Goal: Task Accomplishment & Management: Manage account settings

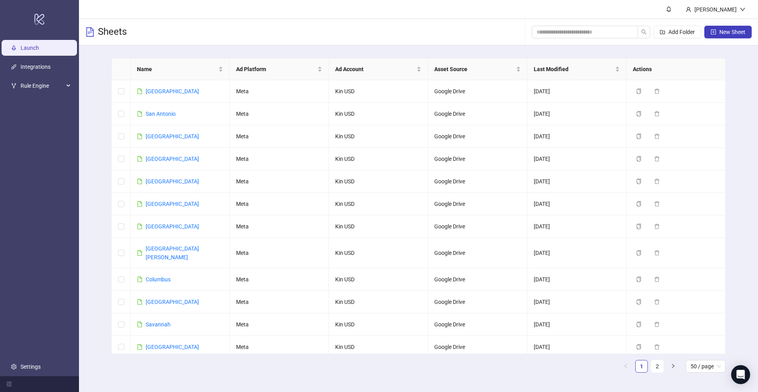
click at [31, 50] on link "Launch" at bounding box center [30, 48] width 19 height 6
click at [574, 29] on input "search" at bounding box center [582, 32] width 90 height 9
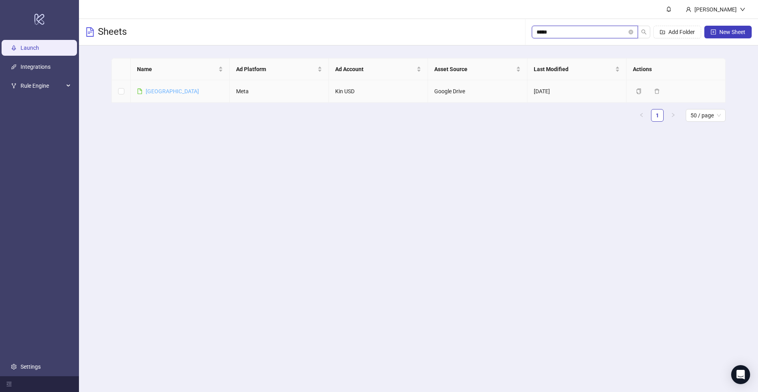
type input "*****"
click at [157, 94] on link "[GEOGRAPHIC_DATA]" at bounding box center [172, 91] width 53 height 6
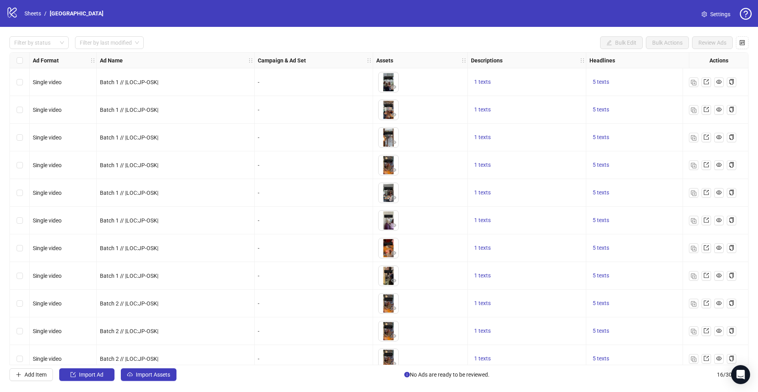
scroll to position [149, 0]
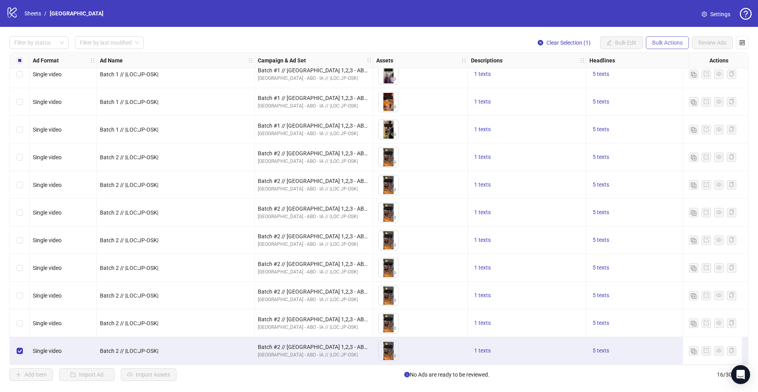
click at [661, 47] on button "Bulk Actions" at bounding box center [667, 42] width 43 height 13
click at [662, 72] on span "Duplicate" at bounding box center [678, 71] width 54 height 9
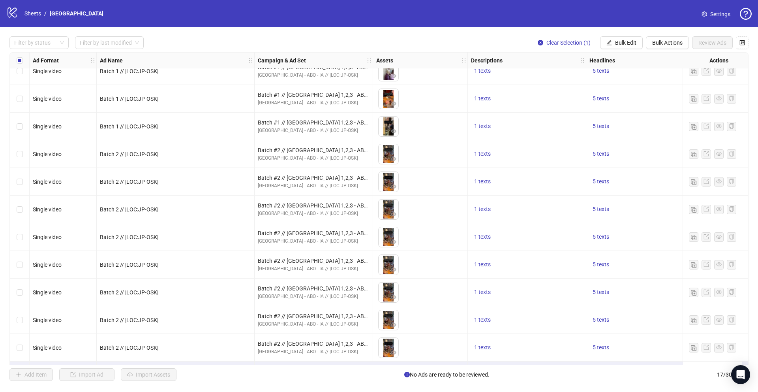
scroll to position [177, 0]
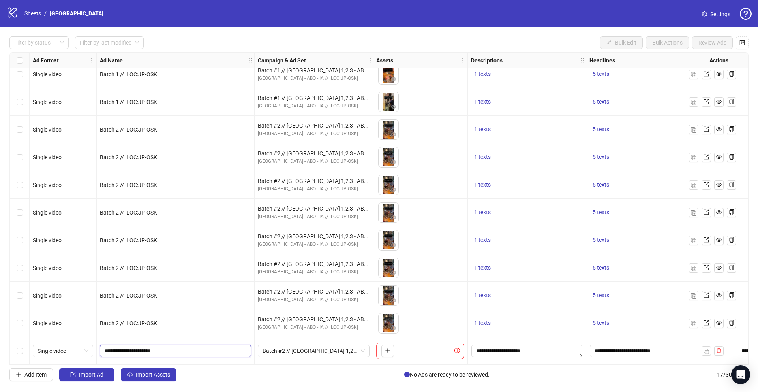
click at [123, 349] on input "**********" at bounding box center [175, 350] width 140 height 9
type input "**********"
click at [280, 348] on span "Batch #2 // [GEOGRAPHIC_DATA] 1,2,3 - ABO - IA // |LOC:JP-OSK| // Exclude 180D …" at bounding box center [314, 351] width 102 height 12
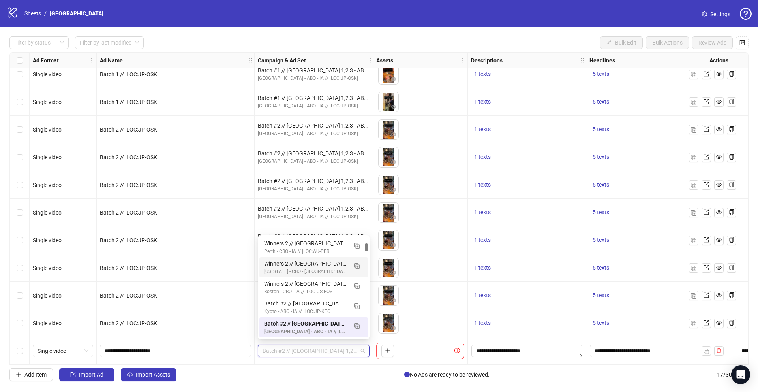
scroll to position [0, 0]
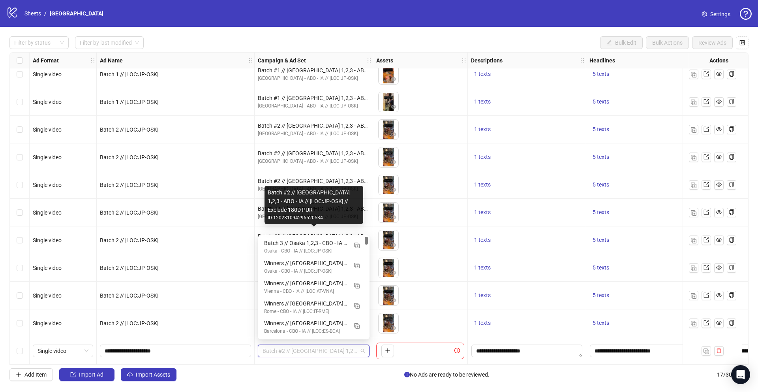
drag, startPoint x: 367, startPoint y: 249, endPoint x: 367, endPoint y: 229, distance: 19.3
click at [367, 229] on body "logo/logo-mobile Sheets / Osaka Settings Filter by status Filter by last modifi…" at bounding box center [379, 196] width 758 height 392
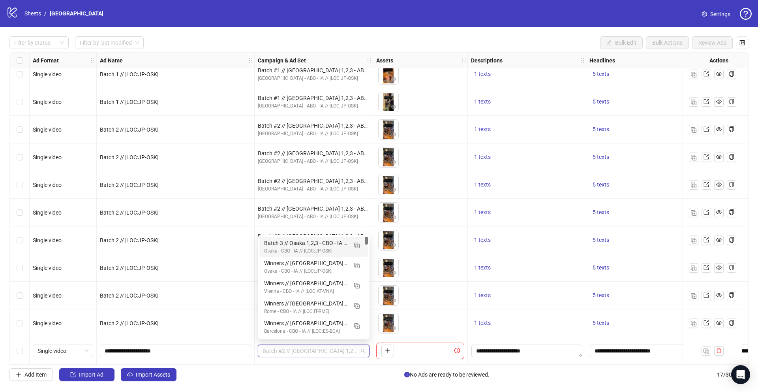
click at [322, 248] on div "Osaka - CBO - IA // |LOC:JP-OSK|" at bounding box center [305, 251] width 83 height 8
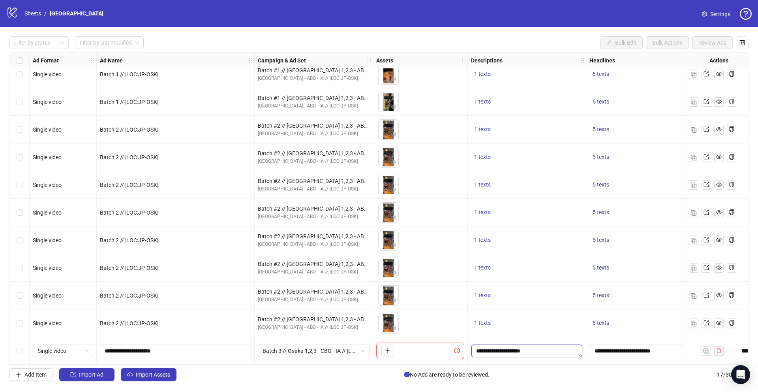
click at [535, 349] on textarea "**********" at bounding box center [526, 350] width 111 height 13
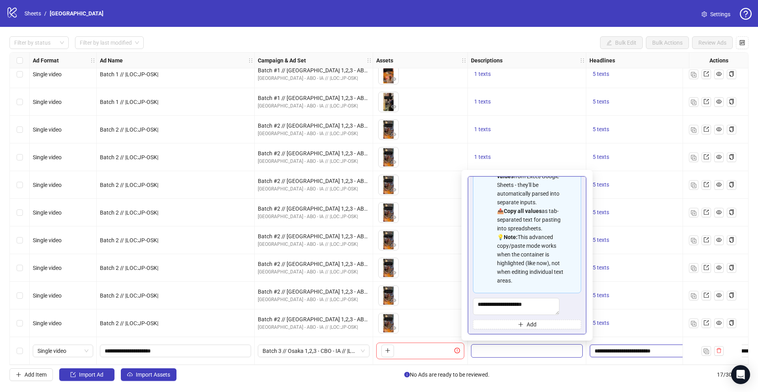
click at [616, 347] on input "**********" at bounding box center [645, 350] width 111 height 13
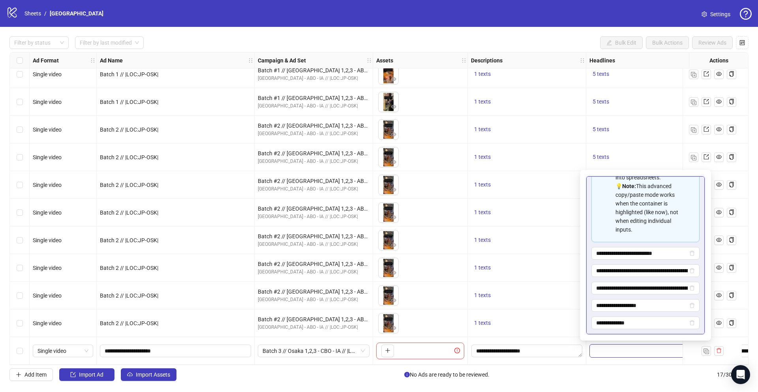
scroll to position [105, 0]
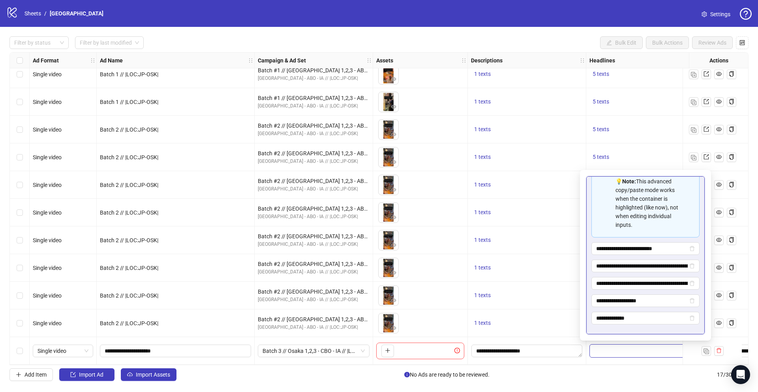
click at [547, 250] on div "1 texts" at bounding box center [527, 240] width 118 height 28
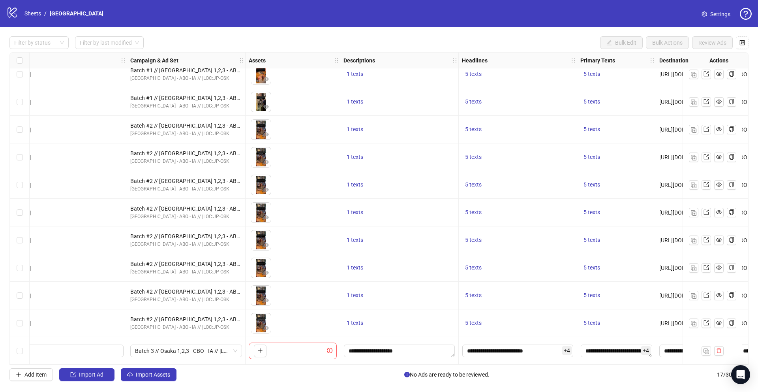
scroll to position [177, 153]
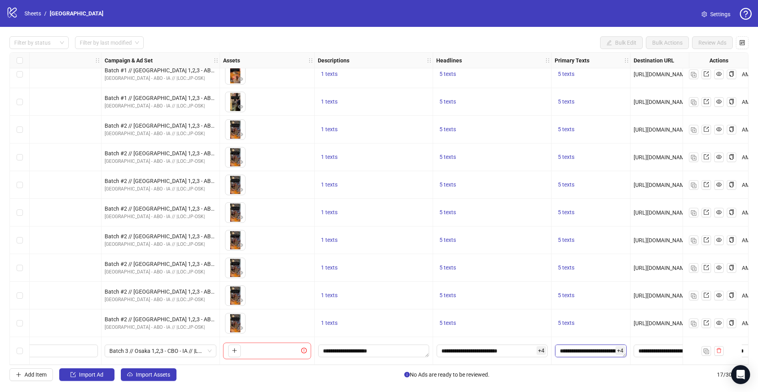
click at [581, 345] on textarea "**********" at bounding box center [590, 350] width 71 height 13
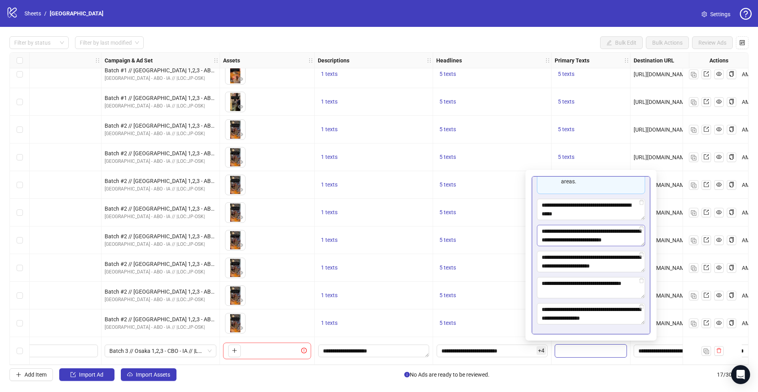
scroll to position [0, 0]
click at [499, 268] on div "5 texts" at bounding box center [492, 267] width 112 height 9
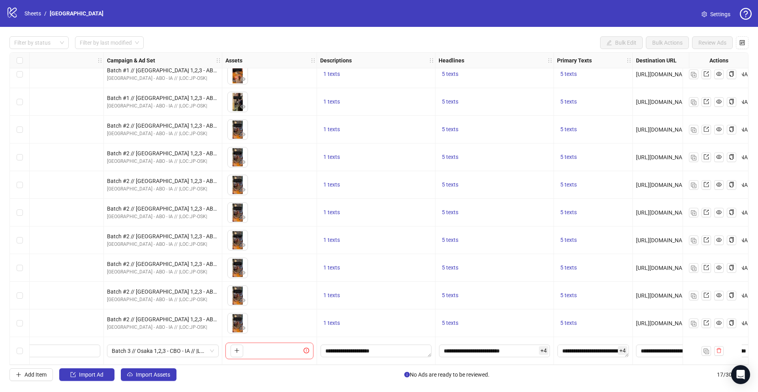
scroll to position [177, 0]
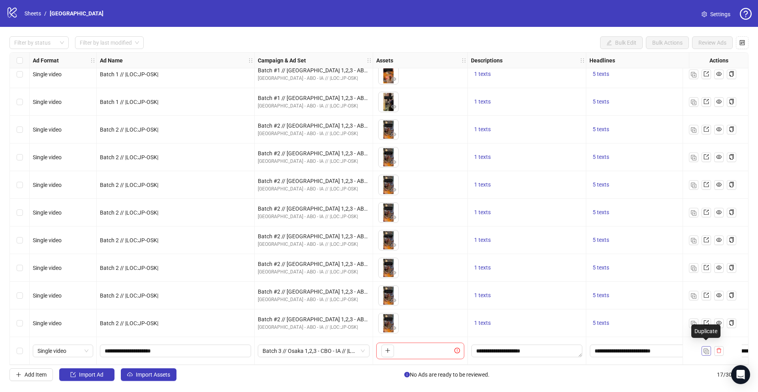
click at [708, 348] on img "button" at bounding box center [707, 351] width 6 height 6
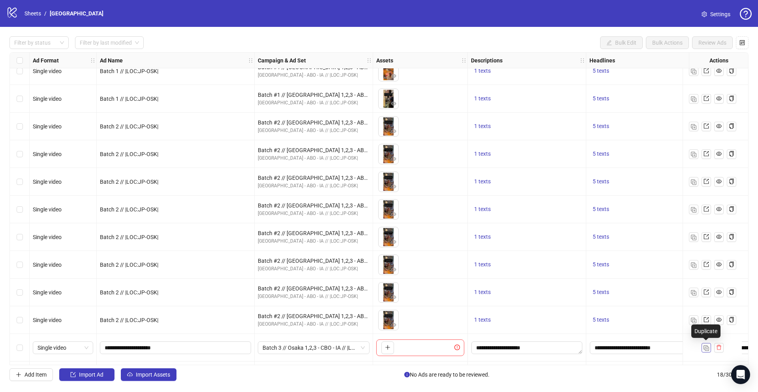
click at [706, 350] on img "button" at bounding box center [707, 348] width 6 height 6
click at [706, 349] on img "button" at bounding box center [707, 348] width 6 height 6
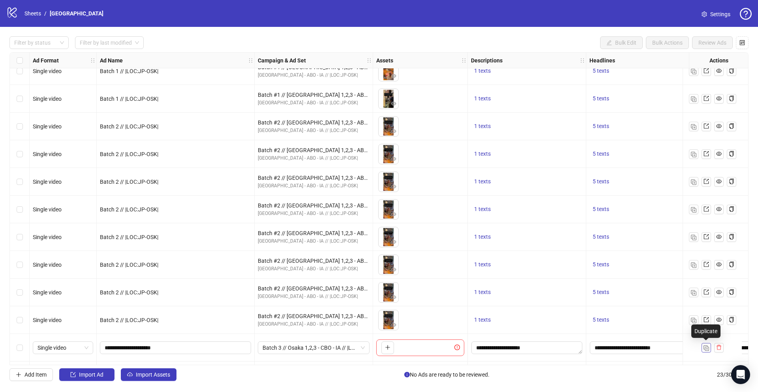
click at [706, 349] on img "button" at bounding box center [707, 348] width 6 height 6
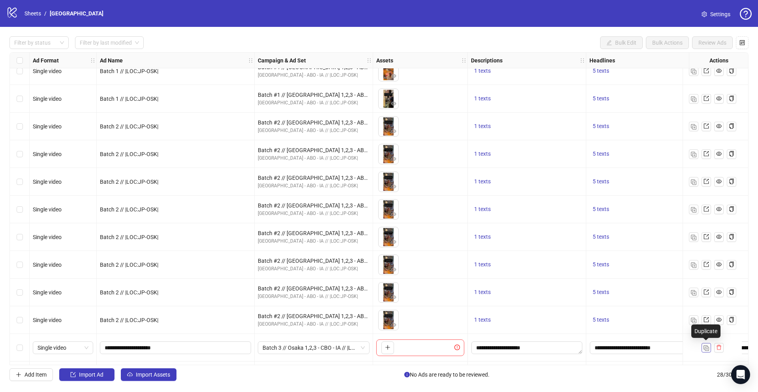
click at [706, 349] on img "button" at bounding box center [707, 348] width 6 height 6
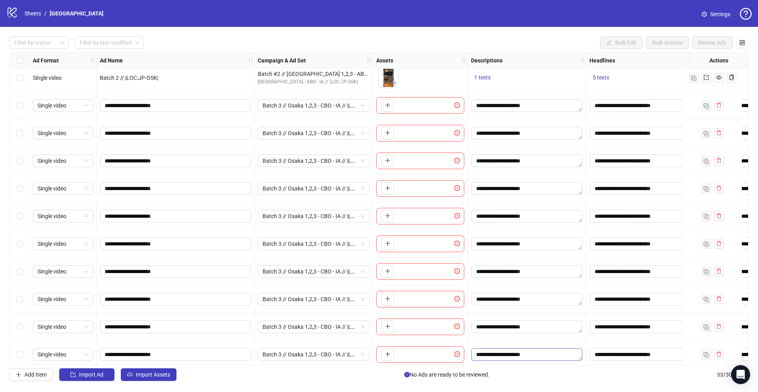
scroll to position [420, 0]
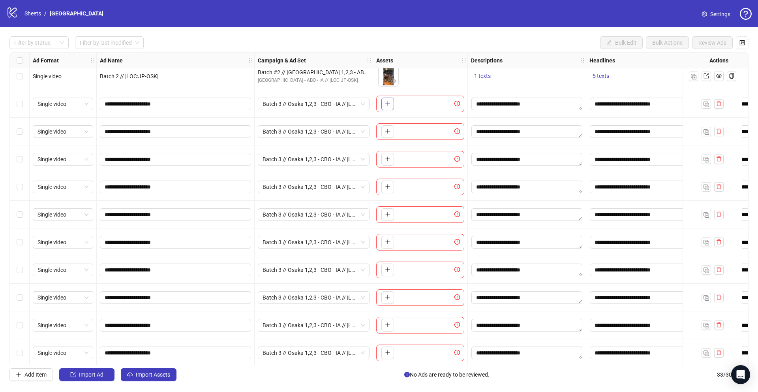
click at [387, 102] on icon "plus" at bounding box center [387, 103] width 0 height 4
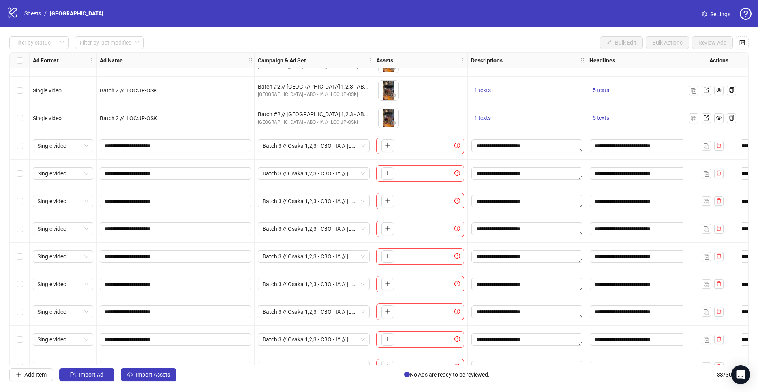
scroll to position [370, 0]
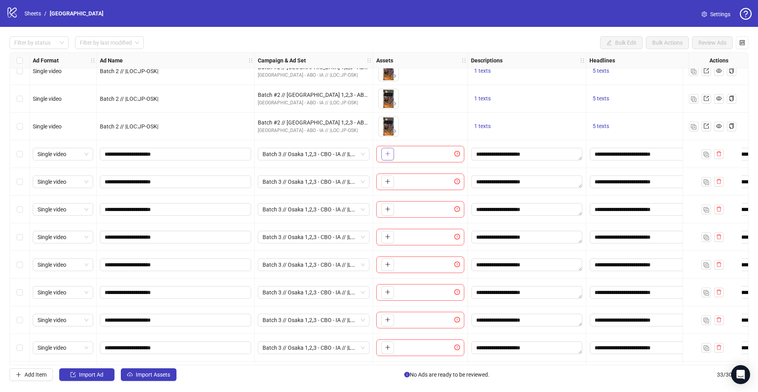
click at [387, 154] on icon "plus" at bounding box center [387, 154] width 4 height 0
click at [390, 179] on icon "plus" at bounding box center [388, 181] width 6 height 6
click at [386, 206] on icon "plus" at bounding box center [388, 209] width 6 height 6
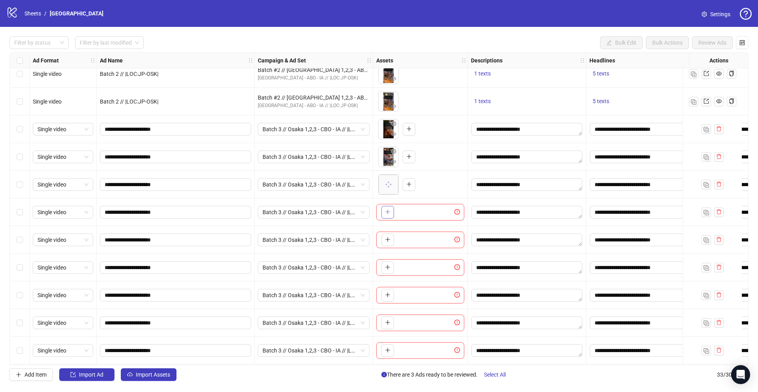
click at [387, 212] on icon "plus" at bounding box center [388, 212] width 6 height 6
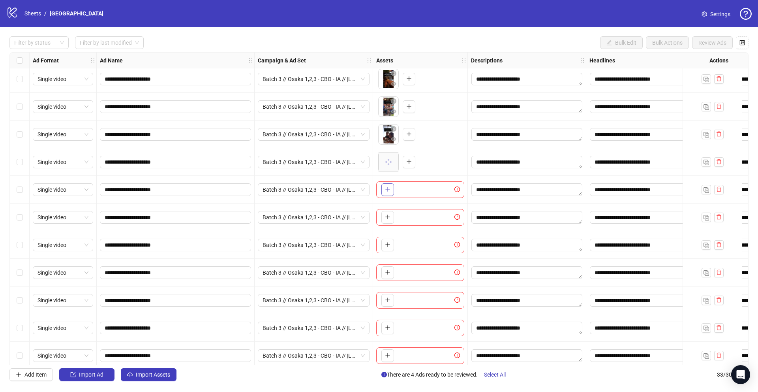
click at [389, 191] on icon "plus" at bounding box center [388, 189] width 6 height 6
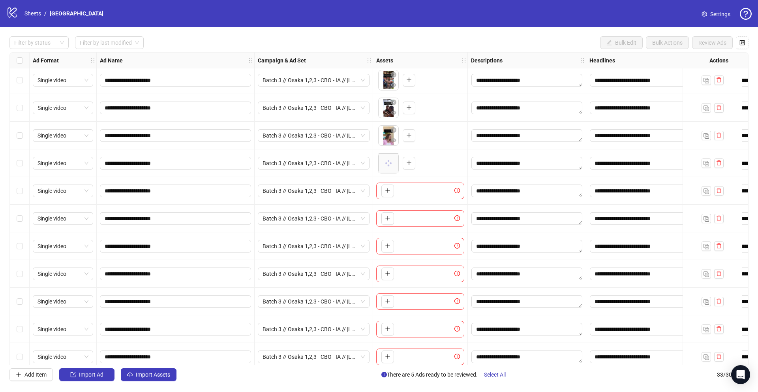
scroll to position [473, 0]
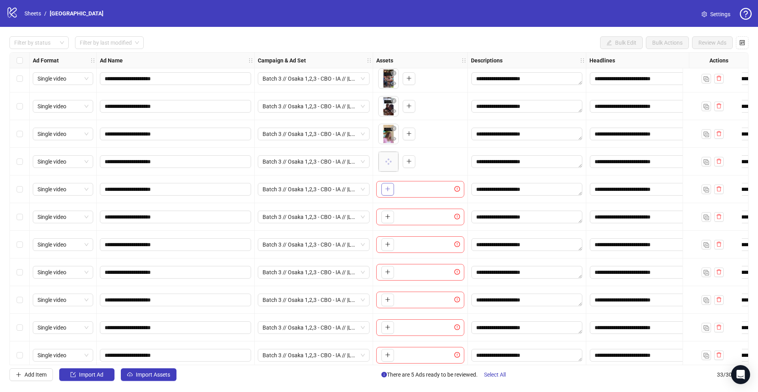
click at [390, 191] on button "button" at bounding box center [387, 189] width 13 height 13
click at [390, 215] on icon "plus" at bounding box center [388, 217] width 6 height 6
click at [389, 246] on icon "plus" at bounding box center [388, 244] width 6 height 6
click at [385, 273] on icon "plus" at bounding box center [388, 272] width 6 height 6
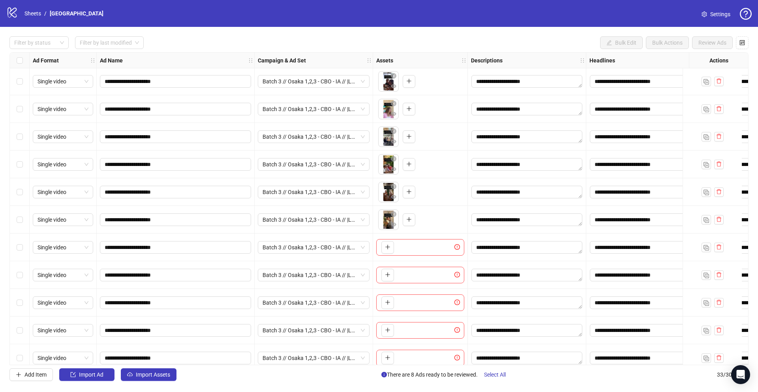
scroll to position [498, 0]
click at [387, 249] on icon "plus" at bounding box center [388, 247] width 6 height 6
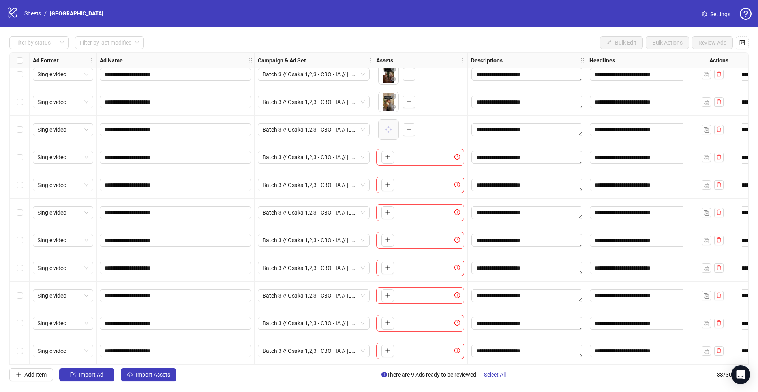
scroll to position [605, 0]
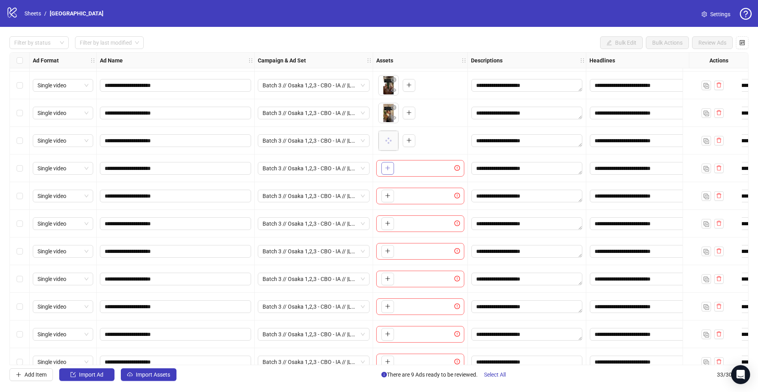
click at [390, 167] on icon "plus" at bounding box center [388, 168] width 6 height 6
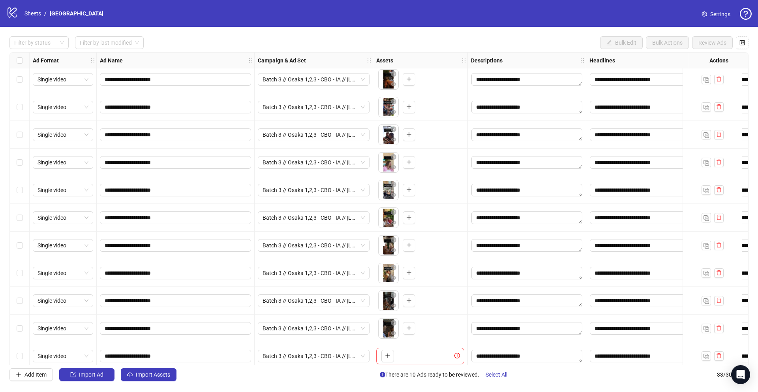
scroll to position [520, 0]
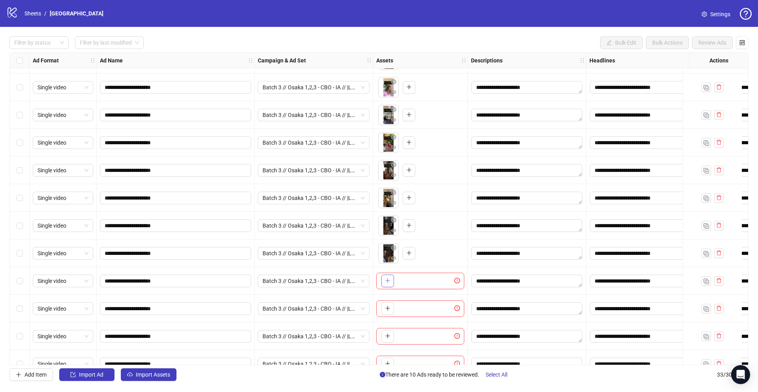
click at [390, 282] on icon "plus" at bounding box center [388, 281] width 6 height 6
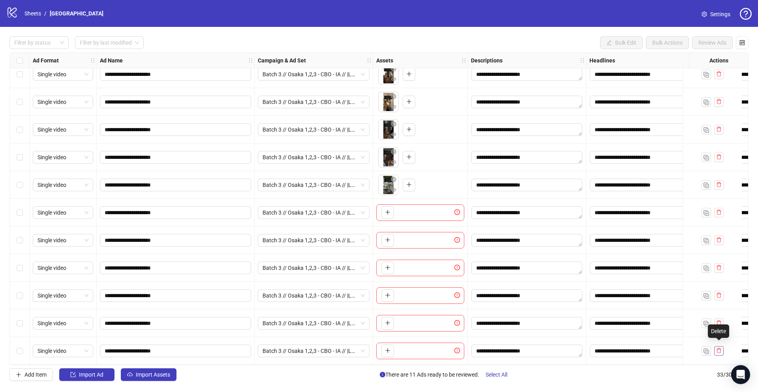
click at [719, 349] on icon "delete" at bounding box center [719, 350] width 6 height 6
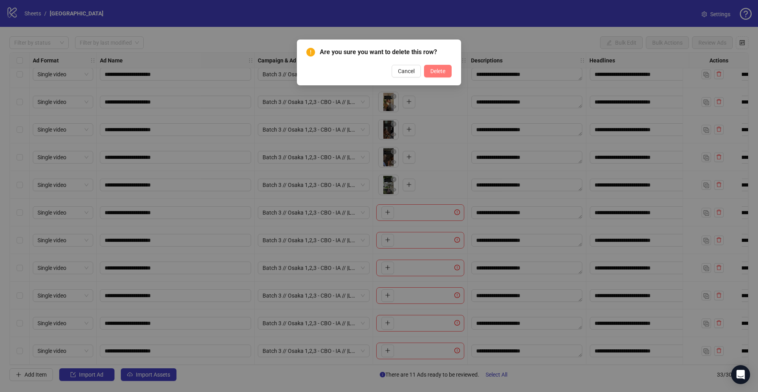
click at [447, 72] on button "Delete" at bounding box center [438, 71] width 28 height 13
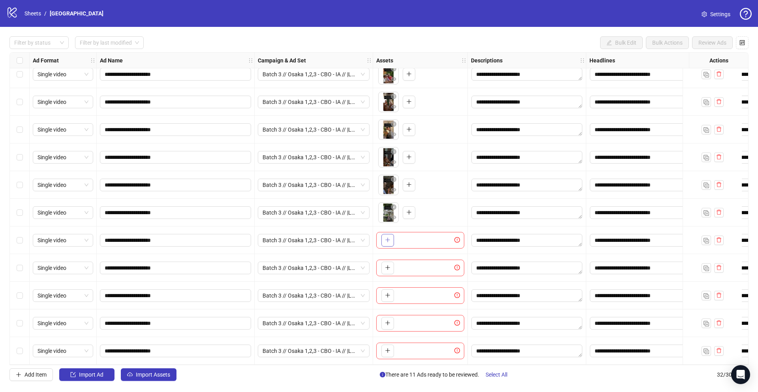
click at [389, 240] on icon "plus" at bounding box center [387, 240] width 4 height 0
click at [390, 265] on icon "plus" at bounding box center [388, 268] width 6 height 6
click at [387, 297] on button "button" at bounding box center [387, 295] width 13 height 13
click at [388, 321] on icon "plus" at bounding box center [387, 323] width 0 height 4
click at [386, 349] on icon "plus" at bounding box center [388, 350] width 6 height 6
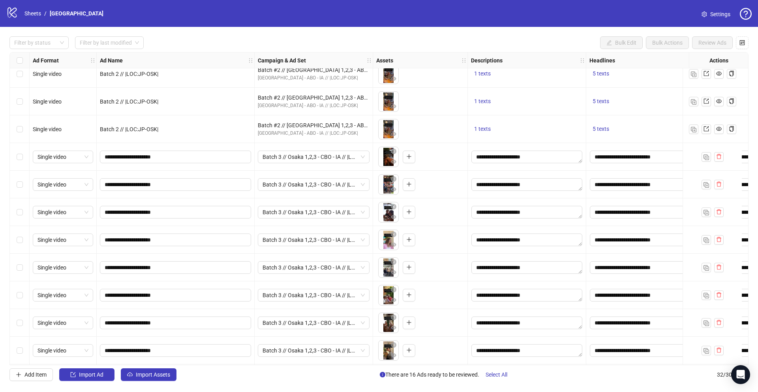
scroll to position [357, 0]
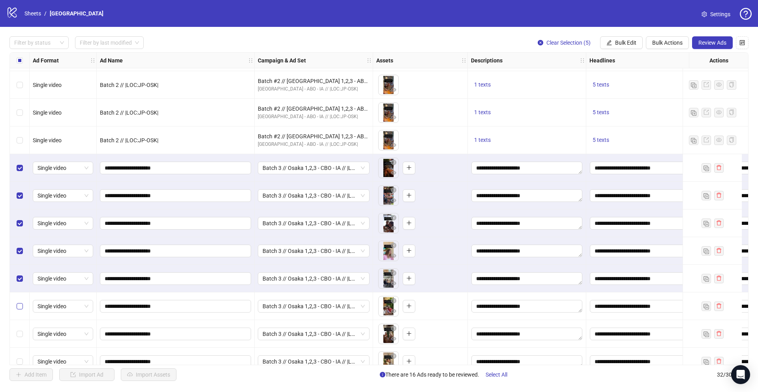
click at [19, 302] on label "Select row 22" at bounding box center [20, 306] width 6 height 9
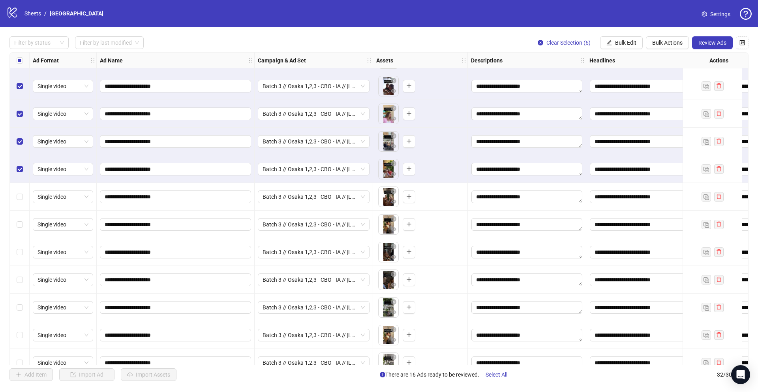
scroll to position [510, 0]
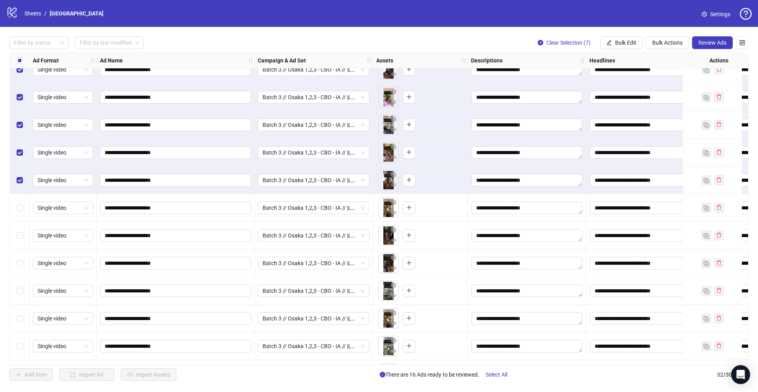
click at [22, 202] on div "Select row 24" at bounding box center [20, 208] width 20 height 28
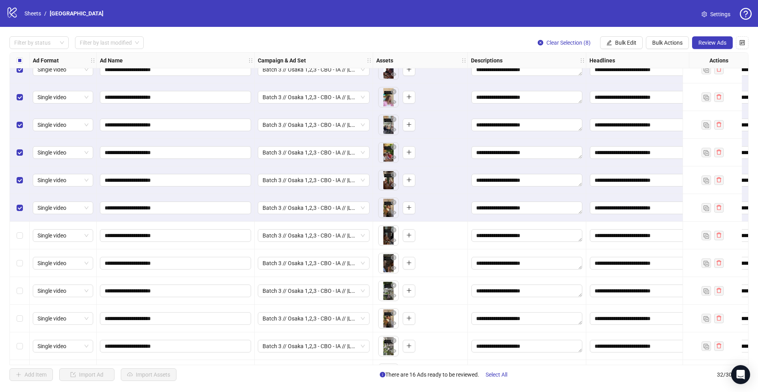
click at [20, 242] on div "Select row 25" at bounding box center [20, 235] width 20 height 28
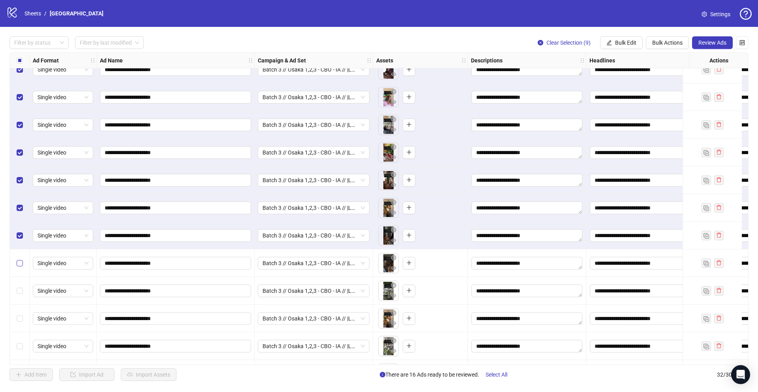
click at [21, 259] on label "Select row 26" at bounding box center [20, 263] width 6 height 9
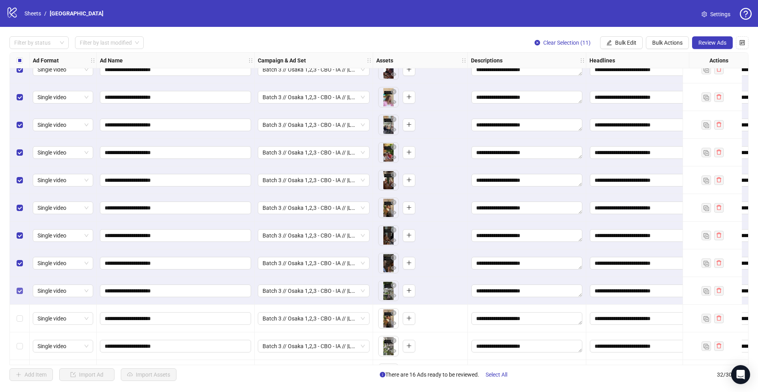
scroll to position [591, 0]
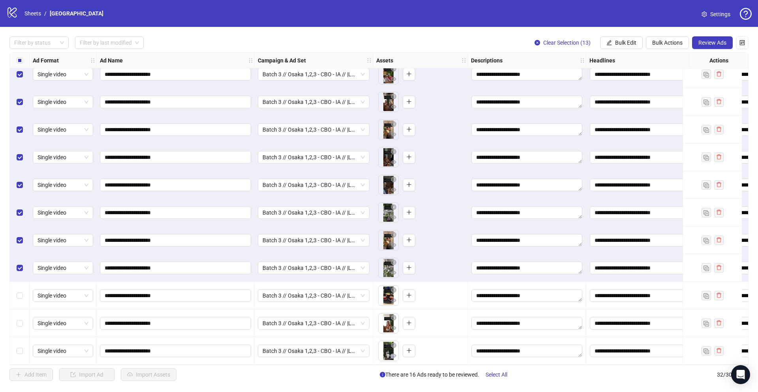
click at [19, 286] on div "Select row 30" at bounding box center [20, 296] width 20 height 28
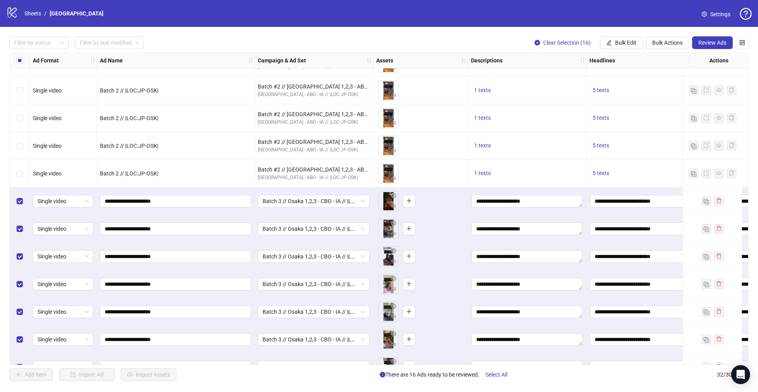
scroll to position [326, 0]
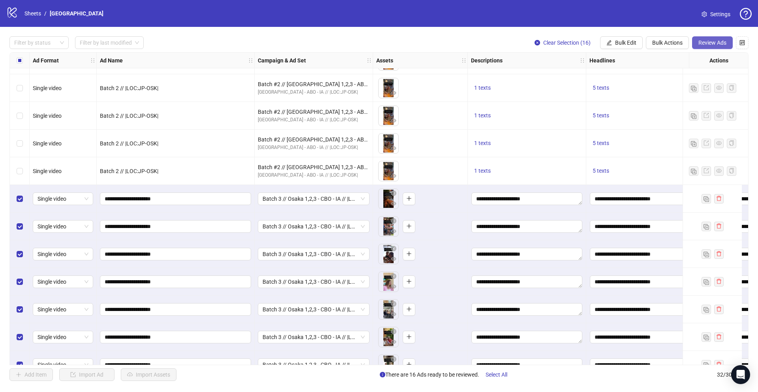
click at [702, 41] on span "Review Ads" at bounding box center [712, 42] width 28 height 6
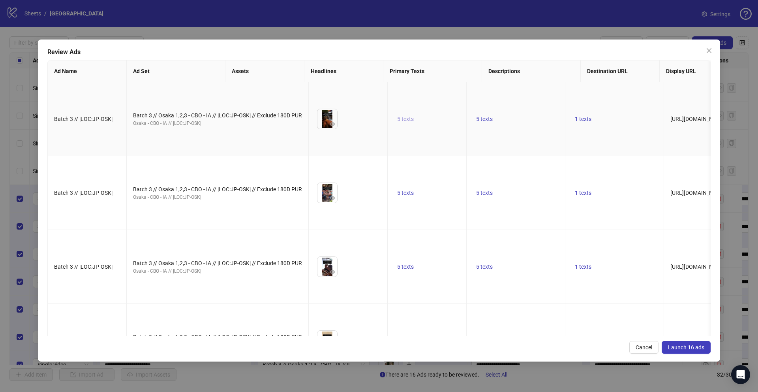
click at [397, 122] on span "5 texts" at bounding box center [405, 119] width 17 height 6
click at [446, 126] on icon "caret-right" at bounding box center [446, 126] width 6 height 6
click at [446, 127] on icon "caret-right" at bounding box center [446, 130] width 6 height 6
click at [446, 126] on icon "caret-right" at bounding box center [446, 128] width 6 height 6
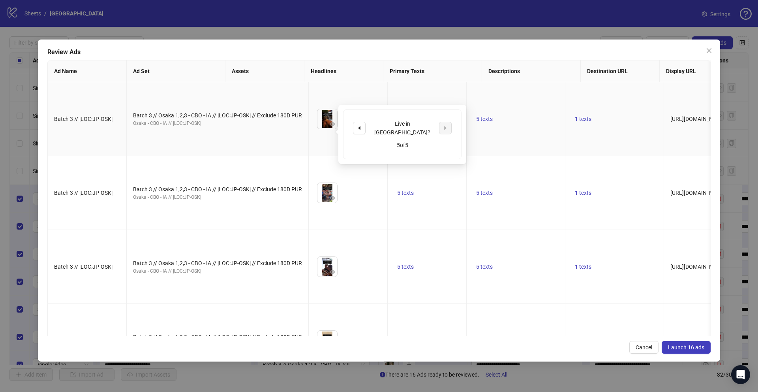
click at [467, 101] on td "5 texts" at bounding box center [516, 119] width 99 height 74
click at [476, 122] on span "5 texts" at bounding box center [484, 119] width 17 height 6
click at [525, 127] on icon "caret-right" at bounding box center [525, 126] width 6 height 6
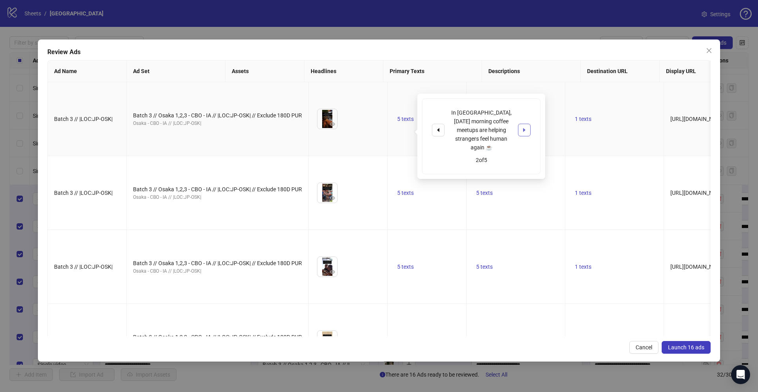
click at [525, 127] on icon "caret-right" at bounding box center [525, 130] width 6 height 6
click at [565, 108] on td "1 texts" at bounding box center [614, 119] width 99 height 74
click at [575, 122] on span "1 texts" at bounding box center [583, 119] width 17 height 6
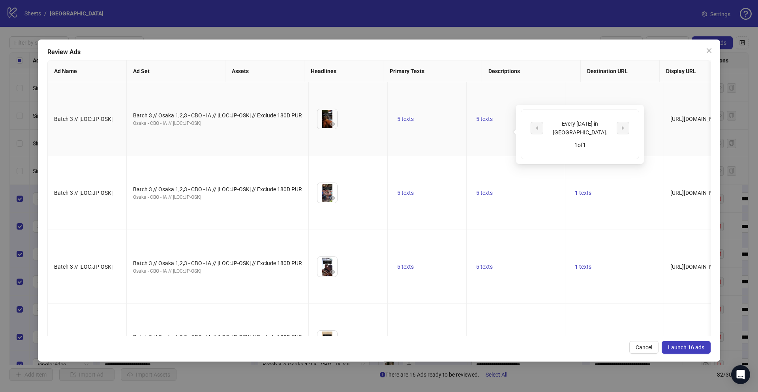
click at [565, 95] on td "1 texts" at bounding box center [614, 119] width 99 height 74
click at [330, 127] on icon "eye" at bounding box center [333, 124] width 6 height 6
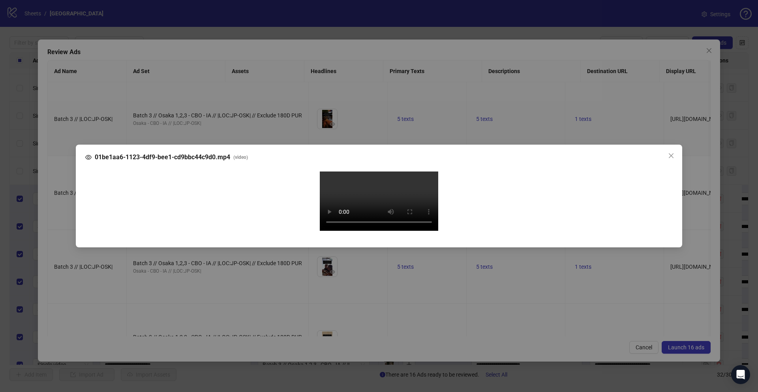
click at [66, 204] on div "01be1aa6-1123-4df9-bee1-cd9bbc44c9d0.mp4 ( video ) Your browser does not suppor…" at bounding box center [379, 196] width 758 height 392
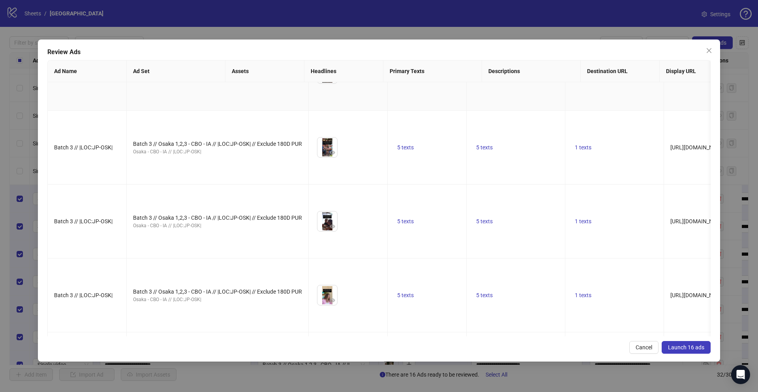
scroll to position [47, 0]
click at [330, 154] on icon "eye" at bounding box center [333, 151] width 6 height 6
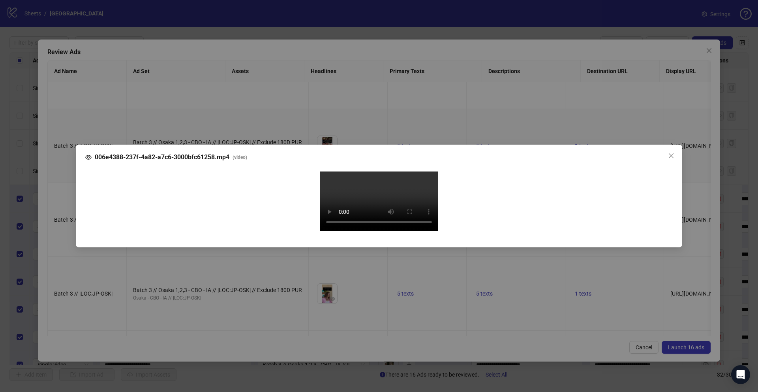
click at [65, 193] on div "006e4388-237f-4a82-a7c6-3000bfc61258.mp4 ( video ) Your browser does not suppor…" at bounding box center [379, 196] width 758 height 392
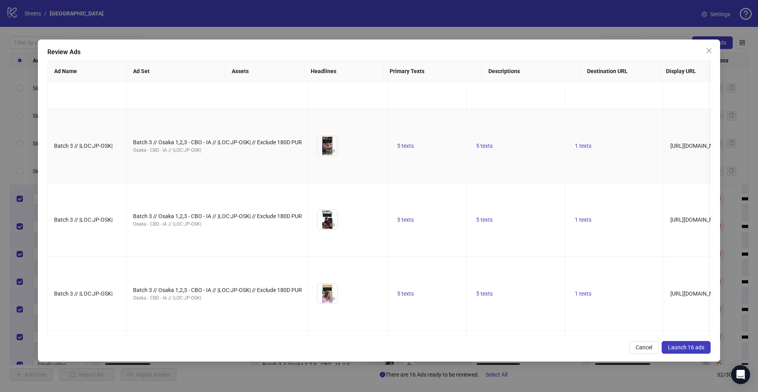
scroll to position [0, 0]
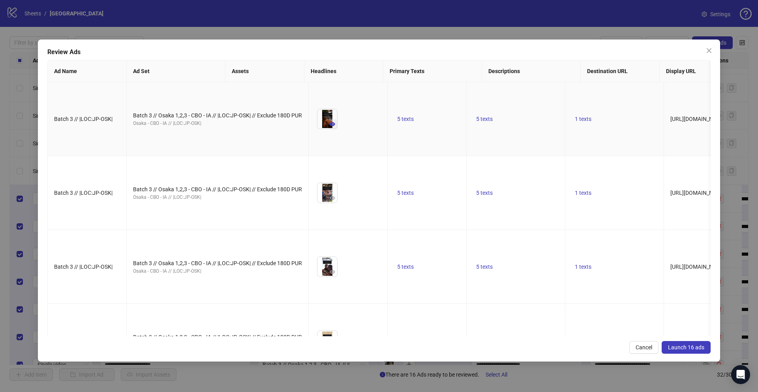
click at [330, 126] on icon "eye" at bounding box center [333, 124] width 6 height 4
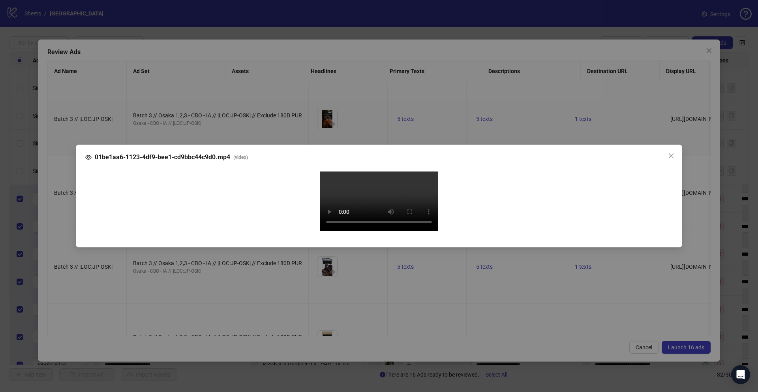
click at [48, 147] on div "01be1aa6-1123-4df9-bee1-cd9bbc44c9d0.mp4 ( video ) Your browser does not suppor…" at bounding box center [379, 196] width 758 height 392
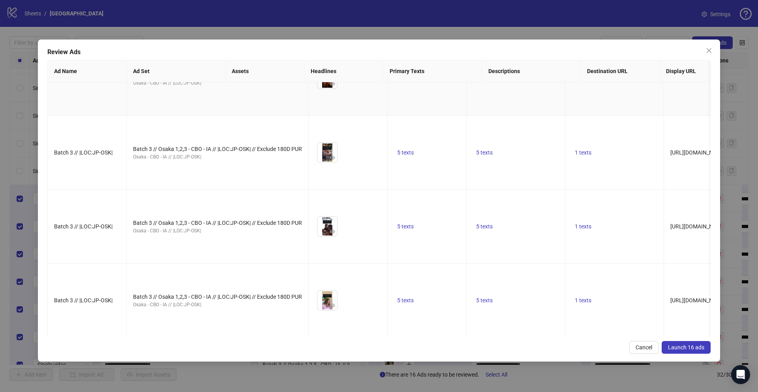
scroll to position [54, 0]
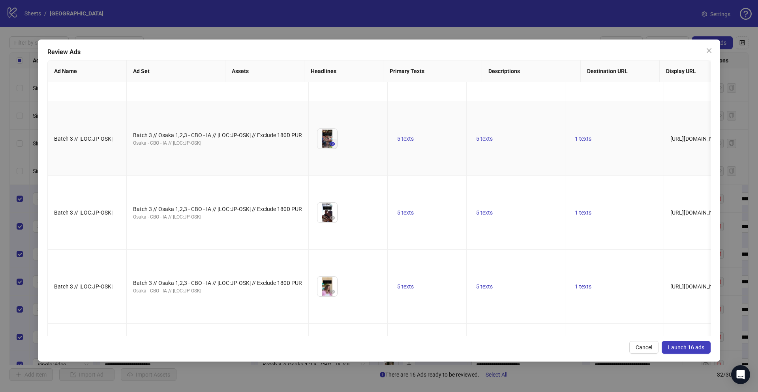
click at [330, 146] on icon "eye" at bounding box center [333, 144] width 6 height 6
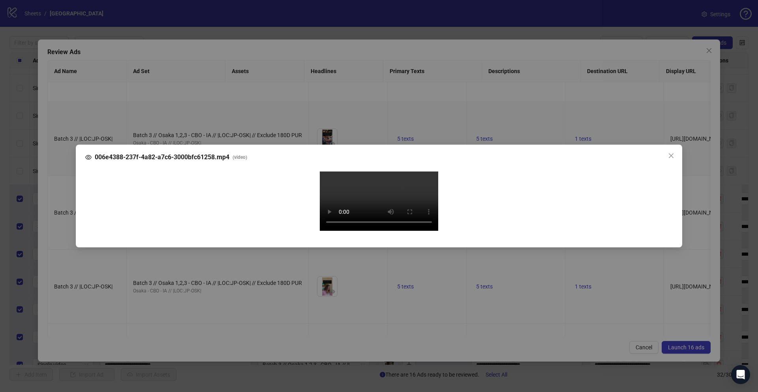
click at [65, 206] on div "006e4388-237f-4a82-a7c6-3000bfc61258.mp4 ( video ) Your browser does not suppor…" at bounding box center [379, 196] width 758 height 392
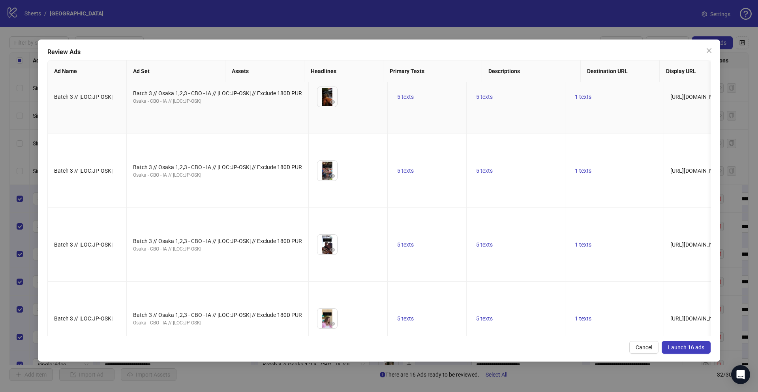
scroll to position [3, 0]
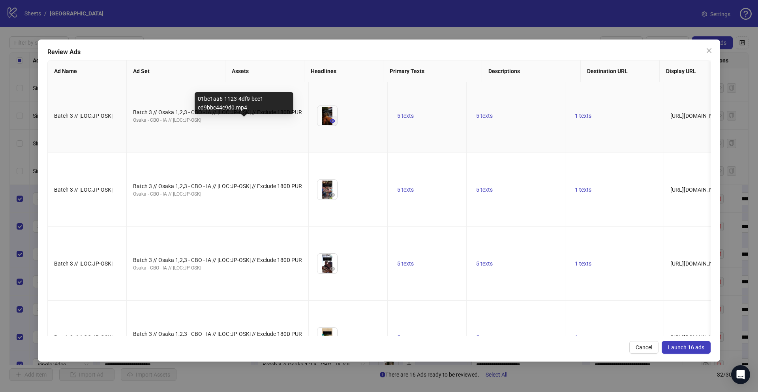
click at [330, 123] on icon "eye" at bounding box center [333, 121] width 6 height 4
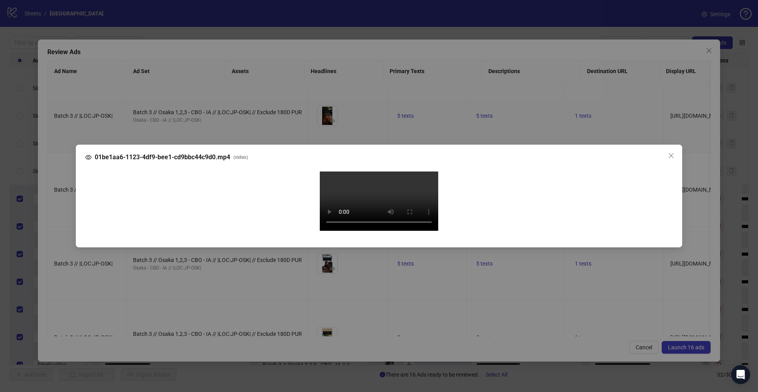
click at [59, 178] on div "01be1aa6-1123-4df9-bee1-cd9bbc44c9d0.mp4 ( video ) Your browser does not suppor…" at bounding box center [379, 196] width 758 height 392
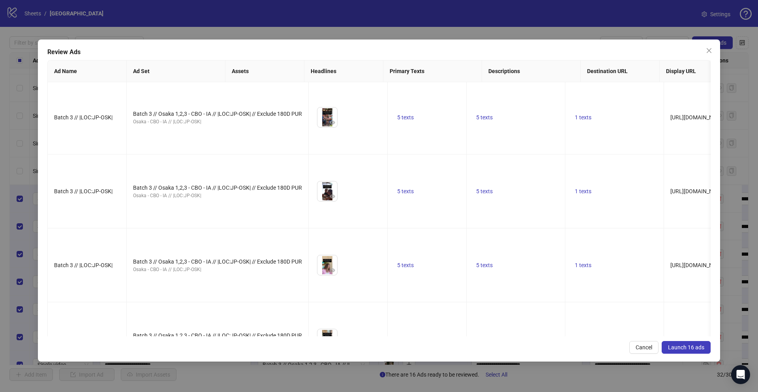
scroll to position [78, 0]
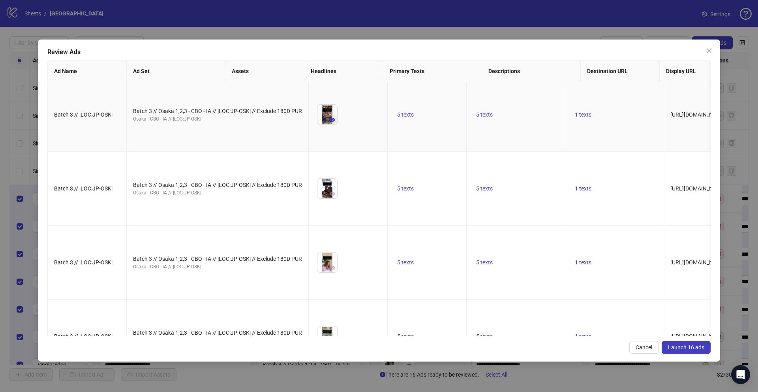
click at [330, 122] on icon "eye" at bounding box center [333, 120] width 6 height 4
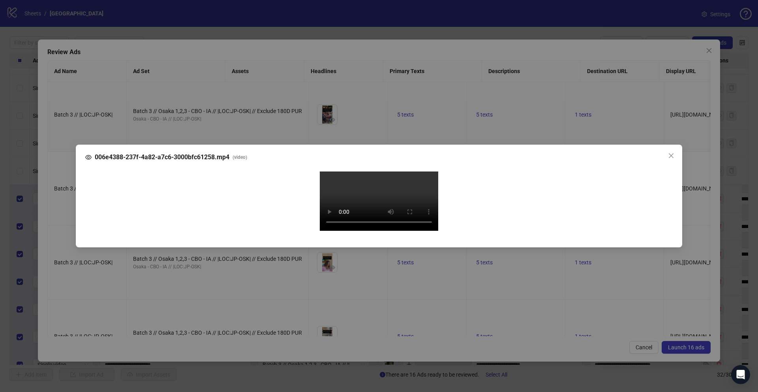
click at [55, 195] on div "006e4388-237f-4a82-a7c6-3000bfc61258.mp4 ( video ) Your browser does not suppor…" at bounding box center [379, 196] width 758 height 392
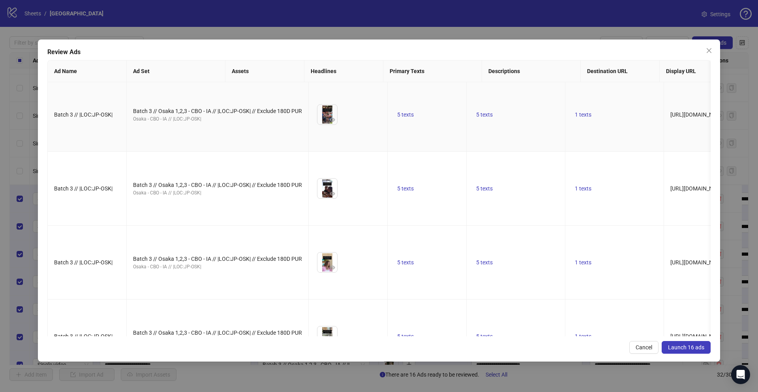
scroll to position [0, 0]
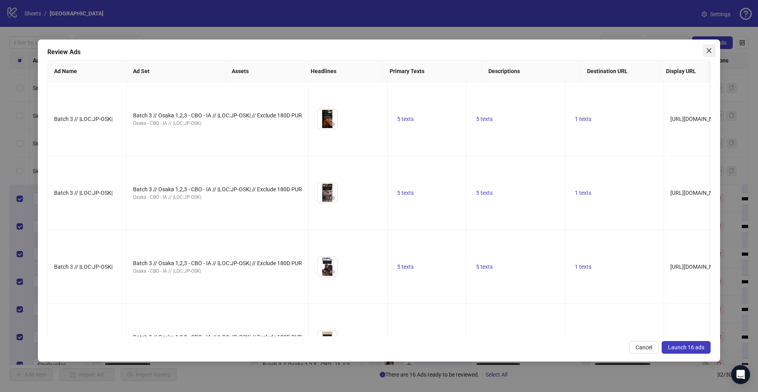
click at [706, 48] on icon "close" at bounding box center [709, 50] width 6 height 6
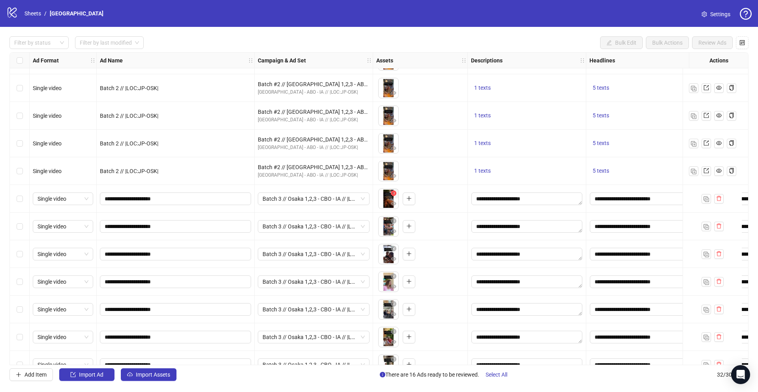
click at [394, 195] on icon "close-circle" at bounding box center [394, 193] width 6 height 6
click at [394, 218] on icon "close-circle" at bounding box center [394, 221] width 6 height 6
click at [393, 249] on icon "close-circle" at bounding box center [394, 249] width 6 height 6
click at [392, 274] on icon "close-circle" at bounding box center [394, 276] width 6 height 6
click at [394, 305] on icon "close-circle" at bounding box center [394, 304] width 6 height 6
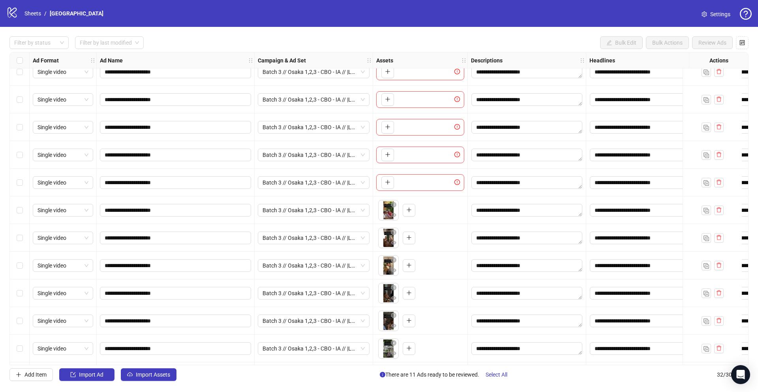
scroll to position [503, 0]
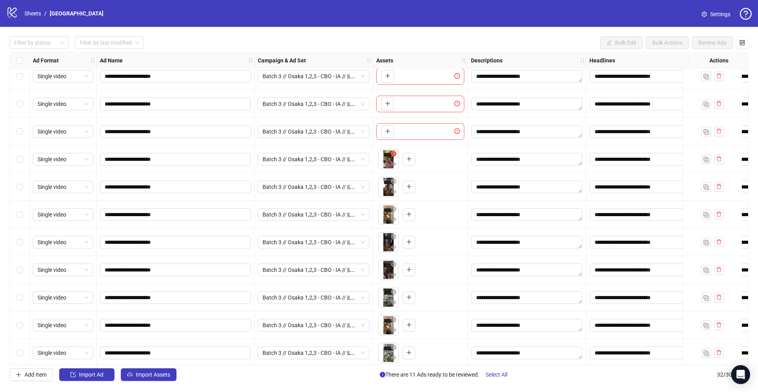
click at [393, 154] on icon "close-circle" at bounding box center [394, 154] width 6 height 6
click at [394, 180] on icon "close-circle" at bounding box center [394, 181] width 6 height 6
click at [394, 208] on icon "close-circle" at bounding box center [394, 209] width 6 height 6
click at [393, 235] on icon "close-circle" at bounding box center [394, 237] width 6 height 6
click at [393, 263] on icon "close-circle" at bounding box center [394, 264] width 6 height 6
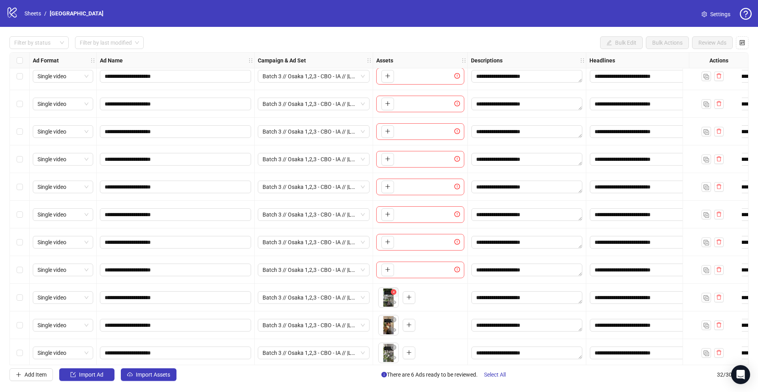
click at [394, 292] on icon "close-circle" at bounding box center [394, 292] width 6 height 6
click at [396, 319] on icon "close-circle" at bounding box center [394, 320] width 6 height 6
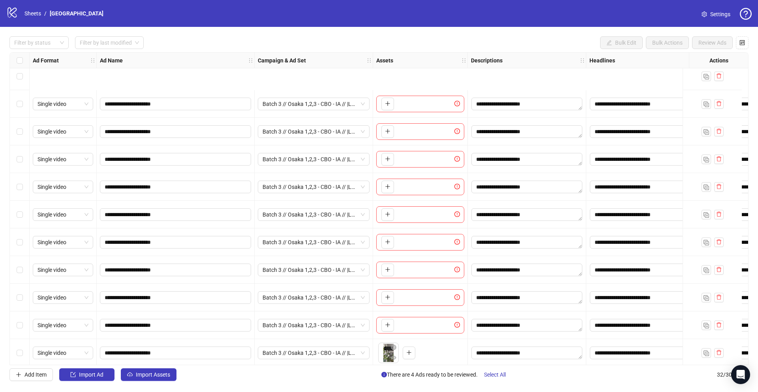
scroll to position [591, 0]
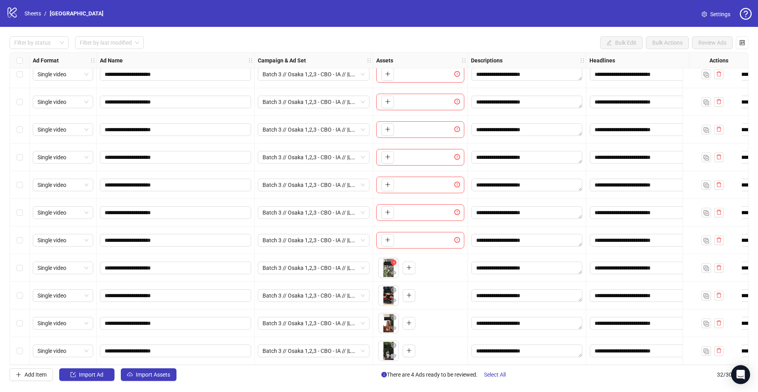
click at [395, 259] on icon "close-circle" at bounding box center [394, 262] width 6 height 6
click at [395, 287] on span "button" at bounding box center [394, 290] width 6 height 6
click at [393, 315] on icon "close-circle" at bounding box center [394, 318] width 6 height 6
click at [393, 342] on icon "close-circle" at bounding box center [394, 345] width 6 height 6
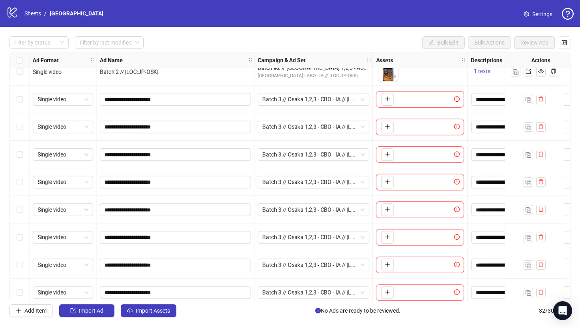
scroll to position [425, 40]
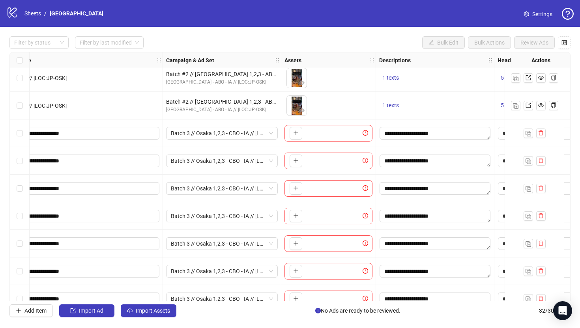
scroll to position [421, 92]
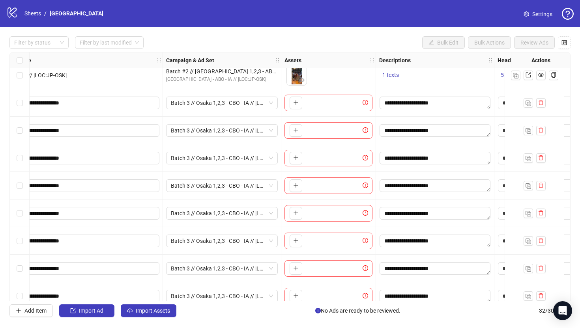
click at [288, 102] on div "To pick up a draggable item, press the space bar. While dragging, use the arrow…" at bounding box center [295, 103] width 16 height 13
click at [293, 103] on icon "plus" at bounding box center [296, 103] width 6 height 6
click at [304, 130] on div "To pick up a draggable item, press the space bar. While dragging, use the arrow…" at bounding box center [329, 130] width 88 height 17
click at [298, 130] on icon "plus" at bounding box center [296, 131] width 6 height 6
click at [295, 161] on span "button" at bounding box center [296, 158] width 6 height 6
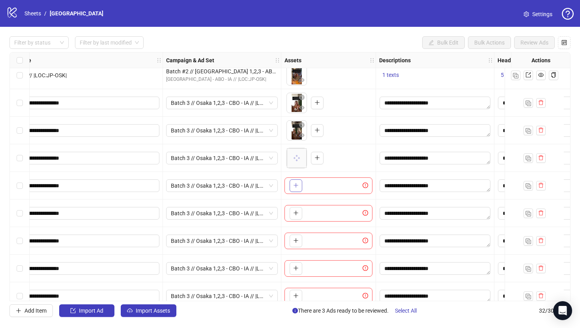
click at [297, 186] on icon "plus" at bounding box center [296, 186] width 6 height 6
click at [293, 214] on icon "plus" at bounding box center [296, 213] width 6 height 6
click at [295, 218] on body "logo/logo-mobile Sheets / Osaka Settings Filter by status Filter by last modifi…" at bounding box center [290, 164] width 580 height 328
click at [296, 235] on button "button" at bounding box center [296, 241] width 13 height 13
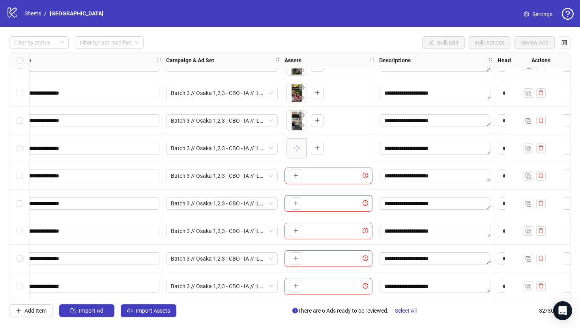
scroll to position [521, 92]
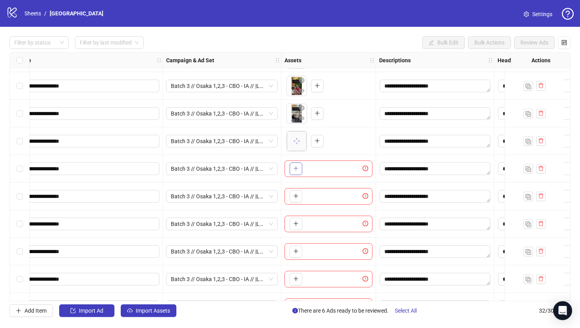
click at [296, 171] on icon "plus" at bounding box center [296, 169] width 6 height 6
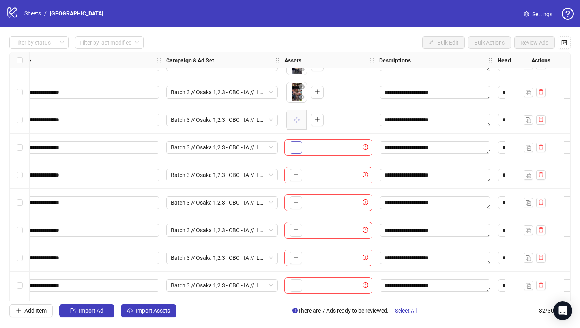
click at [296, 148] on icon "plus" at bounding box center [296, 148] width 6 height 6
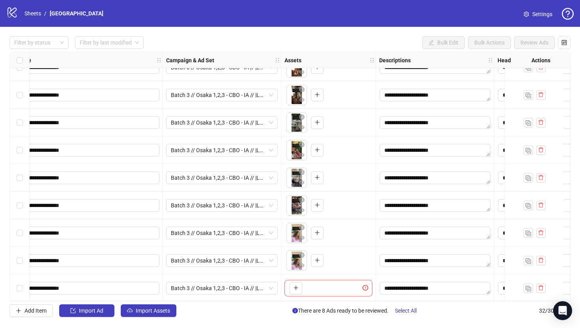
scroll to position [458, 92]
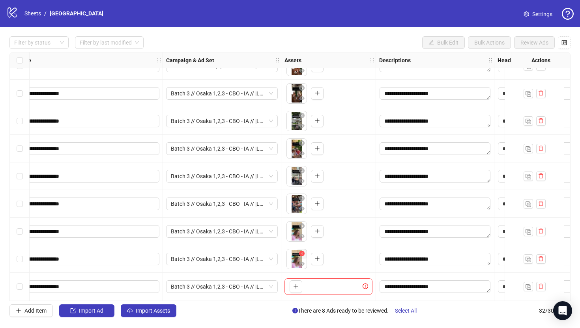
click at [301, 255] on icon "close-circle" at bounding box center [302, 254] width 6 height 6
click at [298, 261] on icon "plus" at bounding box center [296, 259] width 6 height 6
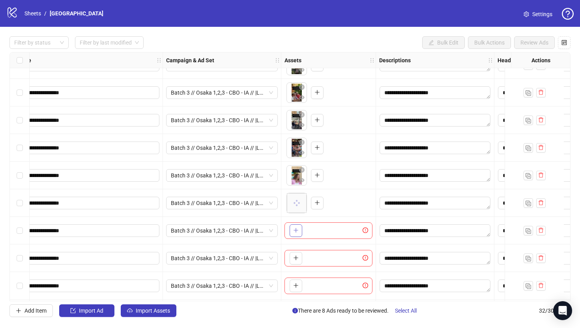
click at [298, 231] on icon "plus" at bounding box center [296, 231] width 6 height 6
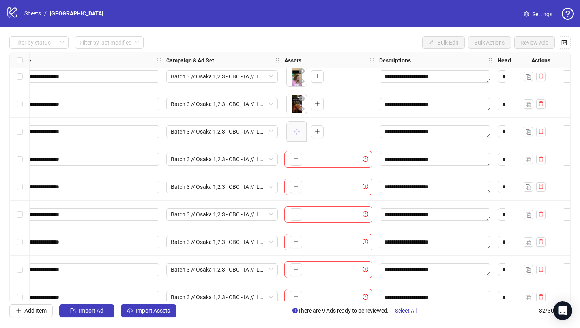
scroll to position [625, 92]
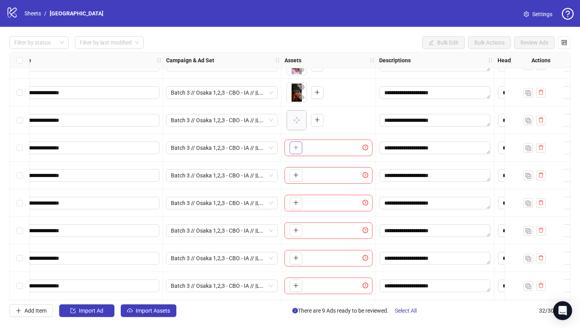
click at [294, 145] on icon "plus" at bounding box center [296, 148] width 6 height 6
click at [294, 201] on icon "plus" at bounding box center [296, 203] width 6 height 6
click at [299, 178] on button "button" at bounding box center [296, 175] width 13 height 13
click at [300, 205] on button "button" at bounding box center [296, 203] width 13 height 13
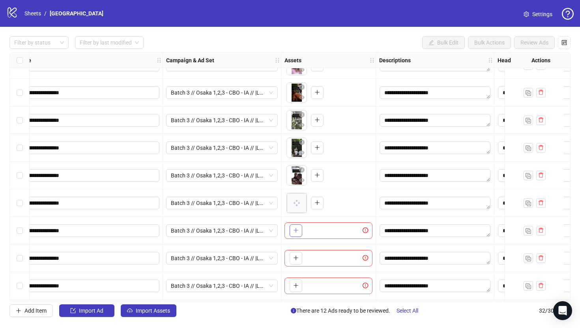
click at [295, 229] on icon "plus" at bounding box center [296, 231] width 6 height 6
click at [296, 260] on icon "plus" at bounding box center [296, 258] width 6 height 6
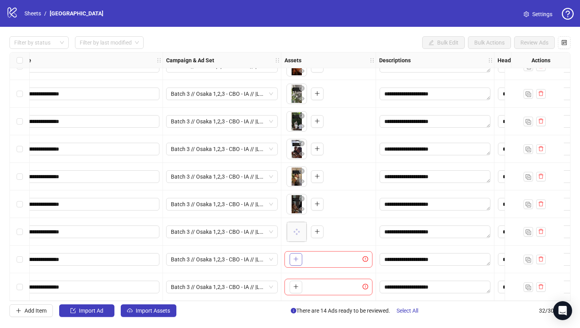
click at [293, 261] on button "button" at bounding box center [296, 259] width 13 height 13
click at [295, 287] on icon "plus" at bounding box center [296, 287] width 4 height 0
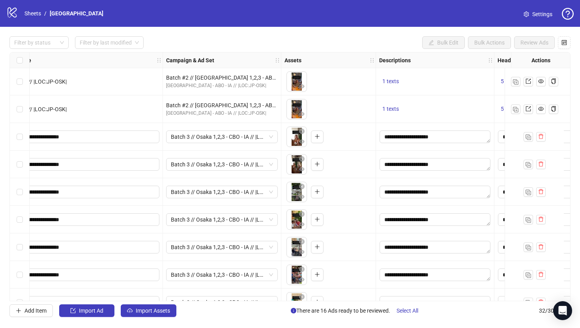
scroll to position [397, 92]
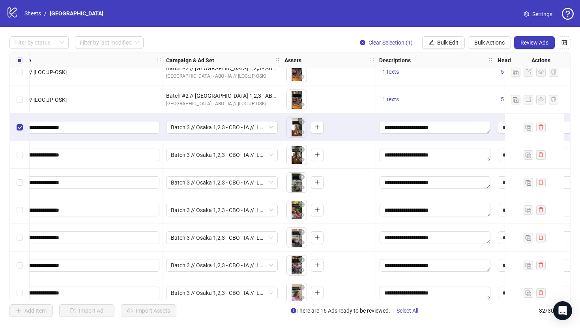
click at [17, 148] on div "Select row 18" at bounding box center [20, 155] width 20 height 28
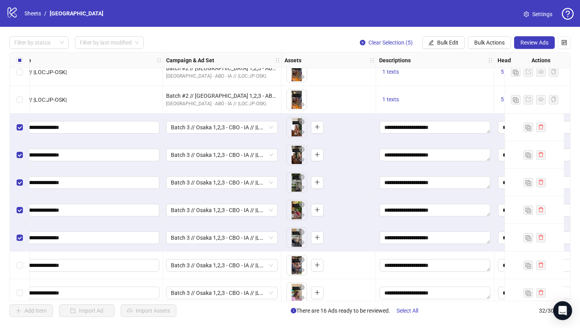
click at [20, 276] on div "Select row 22" at bounding box center [20, 266] width 20 height 28
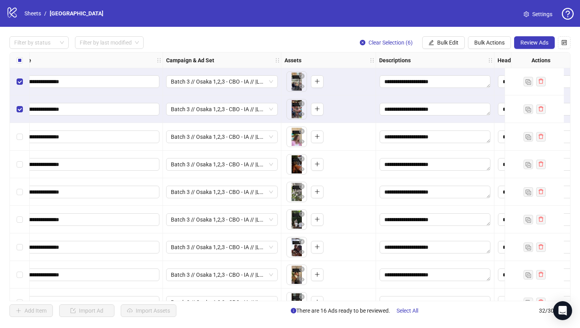
scroll to position [562, 92]
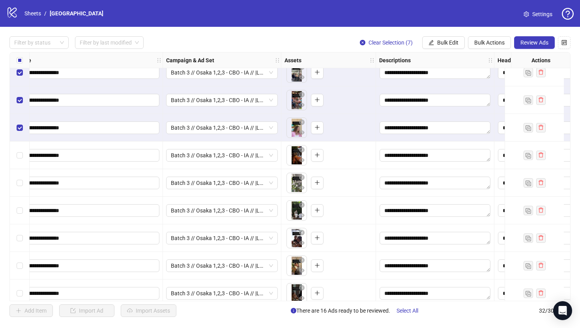
click at [21, 148] on div "Select row 24" at bounding box center [20, 156] width 20 height 28
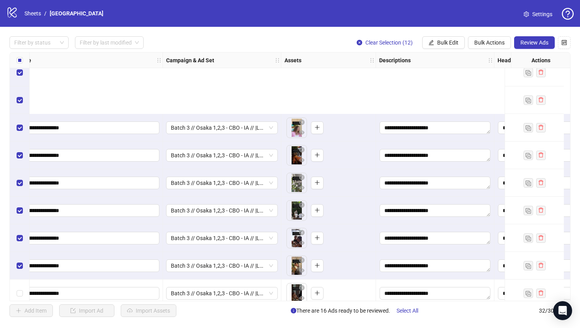
scroll to position [655, 92]
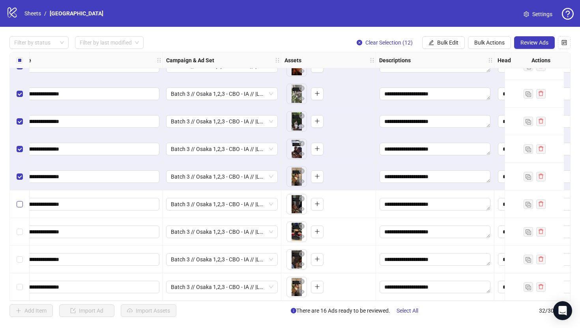
click at [22, 205] on label "Select row 29" at bounding box center [20, 204] width 6 height 9
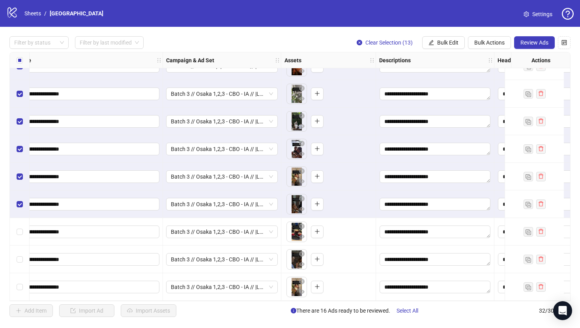
click at [18, 235] on div "Select row 30" at bounding box center [20, 232] width 20 height 28
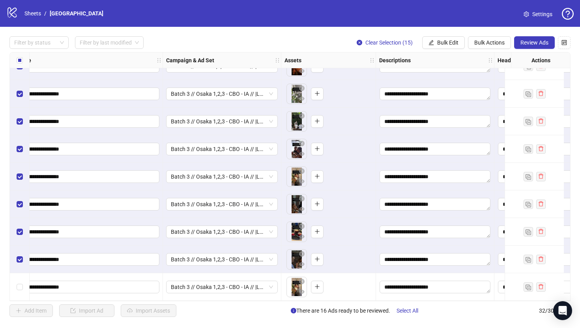
click at [17, 279] on div "Select row 32" at bounding box center [20, 288] width 20 height 28
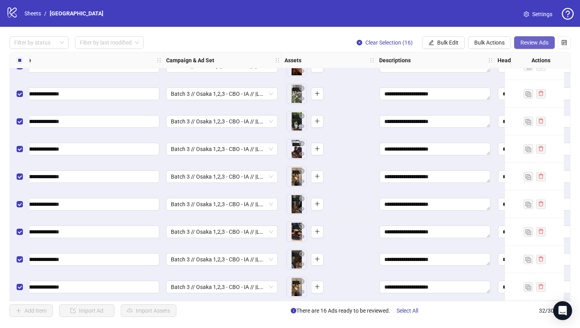
click at [535, 42] on span "Review Ads" at bounding box center [535, 42] width 28 height 6
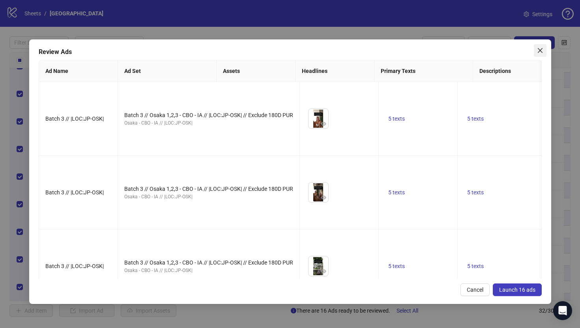
click at [544, 50] on span "Close" at bounding box center [540, 50] width 13 height 6
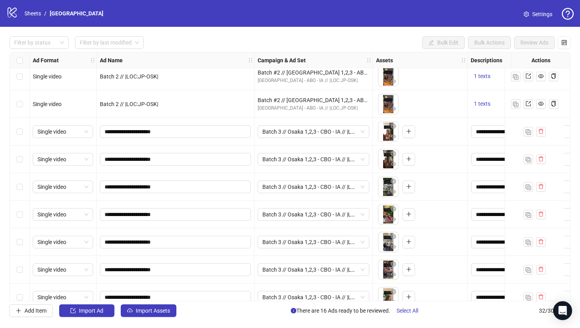
scroll to position [394, 0]
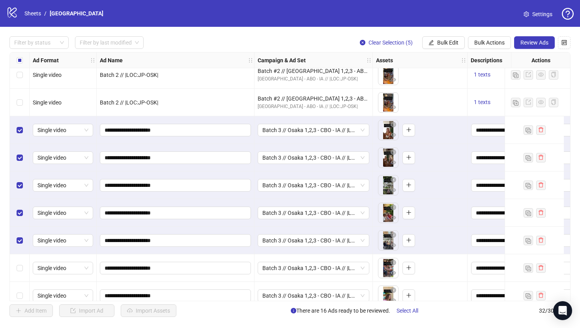
click at [19, 263] on div "Select row 22" at bounding box center [20, 269] width 20 height 28
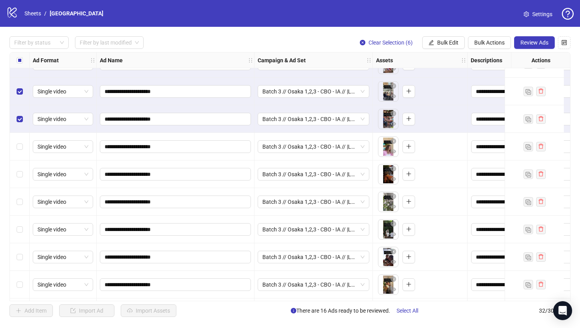
scroll to position [552, 0]
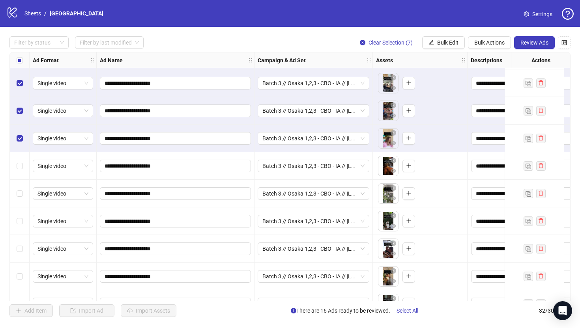
click at [18, 161] on div "Select row 24" at bounding box center [20, 166] width 20 height 28
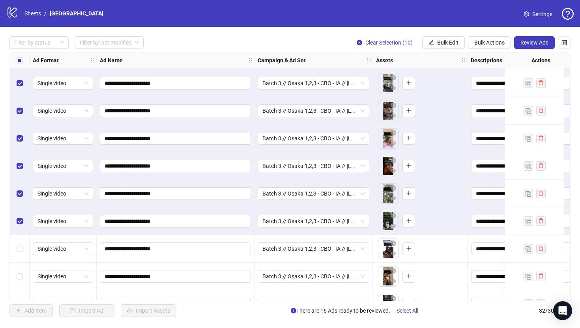
click at [19, 243] on div "Select row 27" at bounding box center [20, 249] width 20 height 28
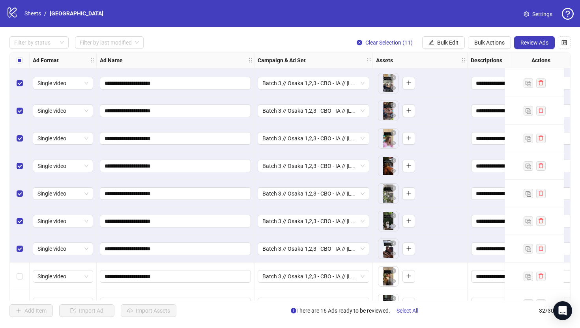
scroll to position [655, 0]
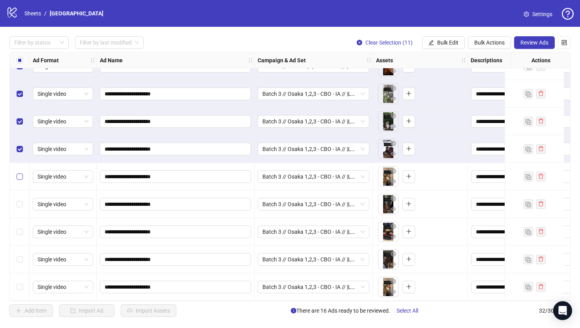
click at [19, 177] on label "Select row 28" at bounding box center [20, 177] width 6 height 9
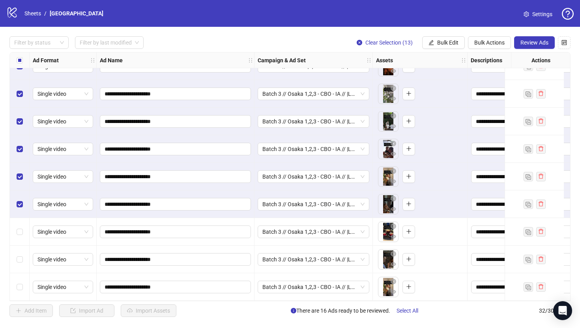
click at [19, 233] on div "Select row 30" at bounding box center [20, 232] width 20 height 28
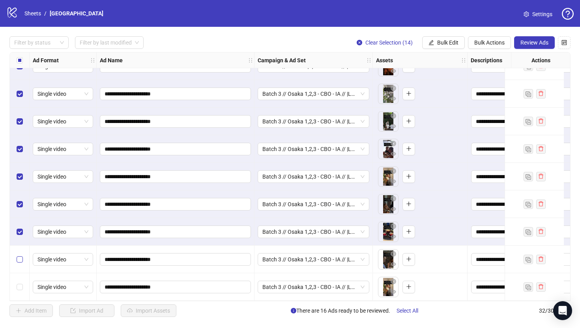
click at [19, 260] on label "Select row 31" at bounding box center [20, 259] width 6 height 9
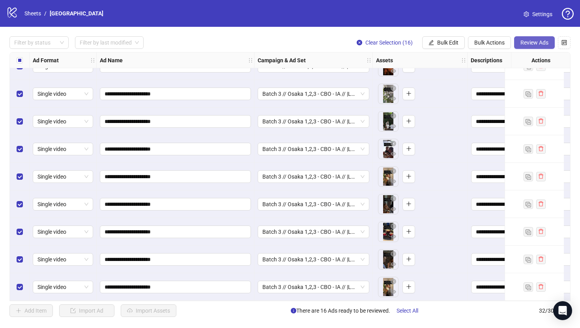
click at [526, 47] on button "Review Ads" at bounding box center [534, 42] width 41 height 13
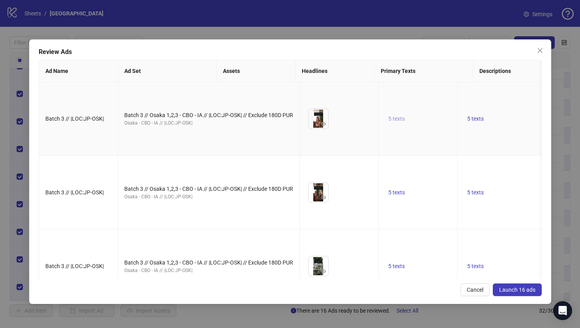
click at [389, 122] on span "5 texts" at bounding box center [397, 119] width 17 height 6
click at [436, 127] on icon "caret-right" at bounding box center [437, 126] width 6 height 6
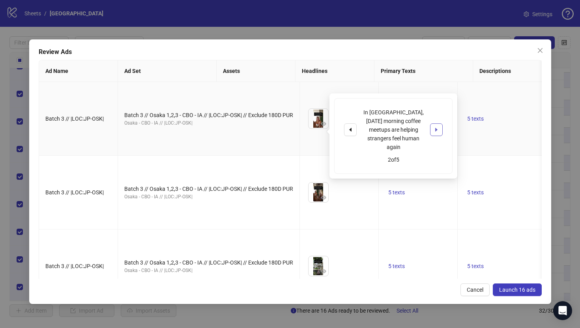
click at [436, 127] on icon "caret-right" at bounding box center [437, 130] width 6 height 6
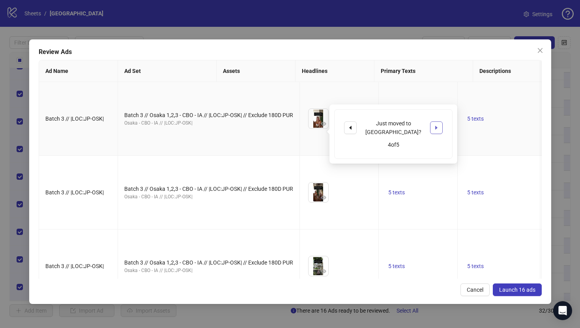
click at [436, 127] on icon "caret-right" at bounding box center [437, 128] width 6 height 6
click at [458, 101] on td "5 texts" at bounding box center [507, 119] width 99 height 74
click at [464, 124] on button "5 texts" at bounding box center [475, 118] width 23 height 9
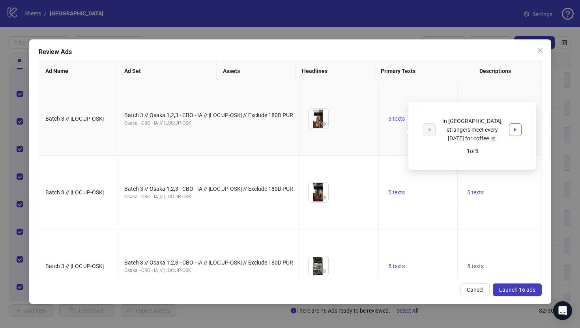
click at [511, 124] on button "button" at bounding box center [515, 130] width 13 height 13
click at [379, 103] on td "5 texts" at bounding box center [418, 119] width 79 height 74
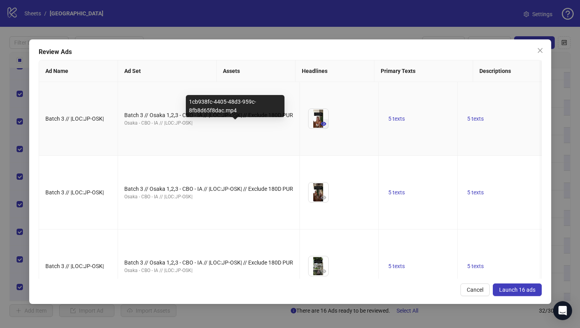
click at [319, 129] on button "button" at bounding box center [323, 123] width 9 height 9
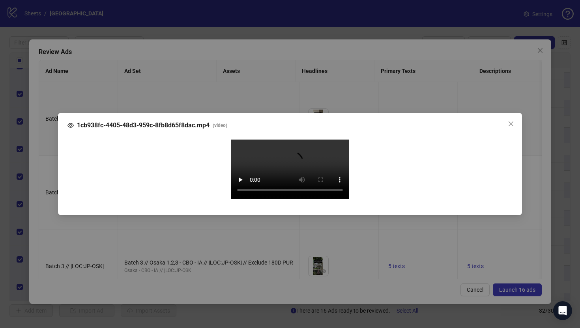
click at [42, 203] on div "1cb938fc-4405-48d3-959c-8fb8d65f8dac.mp4 ( video ) Your browser does not suppor…" at bounding box center [290, 164] width 580 height 328
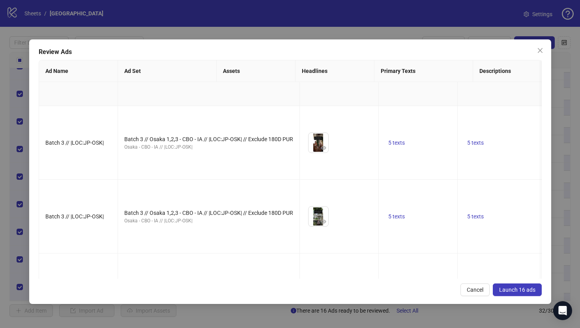
scroll to position [62, 0]
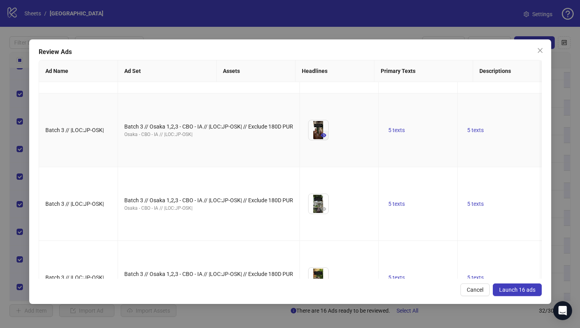
click at [321, 138] on icon "eye" at bounding box center [324, 136] width 6 height 6
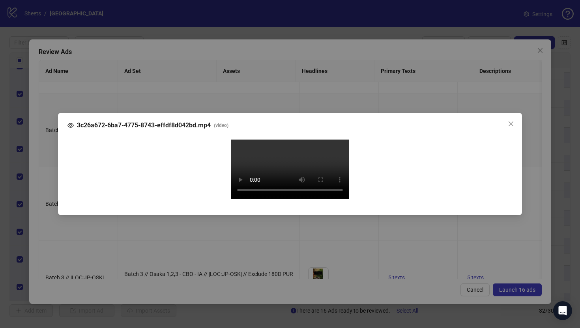
click at [203, 201] on div "Your browser does not support the video tag." at bounding box center [290, 171] width 433 height 62
click at [39, 148] on div "3c26a672-6ba7-4775-8743-effdf8d042bd.mp4 ( video ) Your browser does not suppor…" at bounding box center [290, 164] width 580 height 328
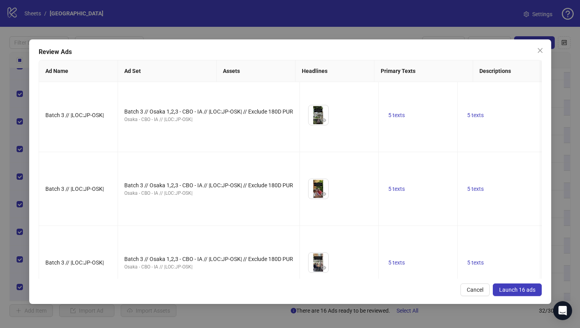
scroll to position [161, 0]
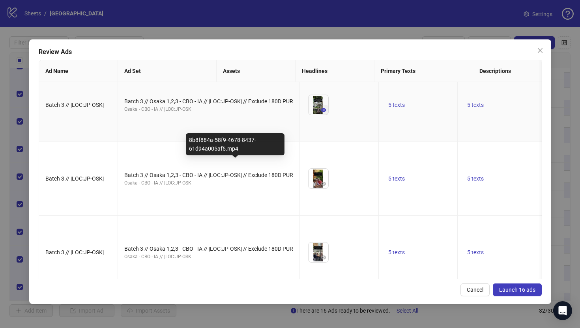
click at [321, 112] on icon "eye" at bounding box center [324, 110] width 6 height 4
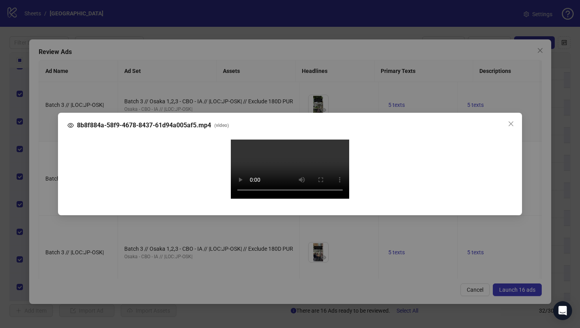
click at [47, 180] on div "8b8f884a-58f9-4678-8437-61d94a005af5.mp4 ( video ) Your browser does not suppor…" at bounding box center [290, 164] width 580 height 328
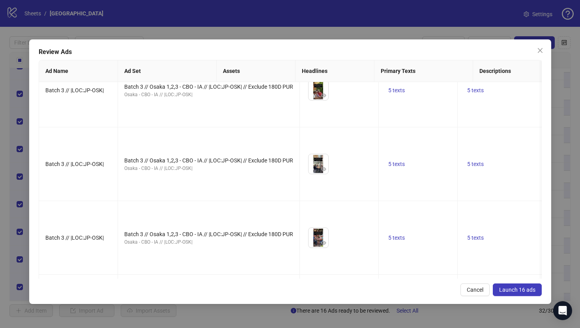
scroll to position [251, 0]
click at [319, 99] on button "button" at bounding box center [323, 94] width 9 height 9
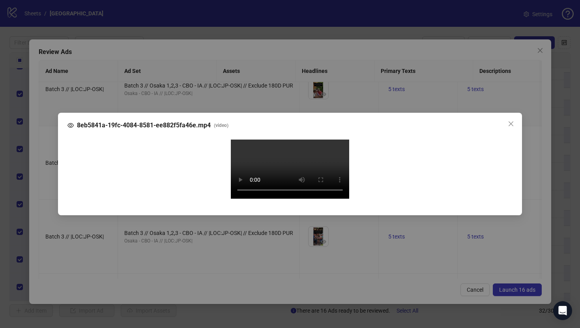
click at [47, 160] on div "8eb5841a-19fc-4084-8581-ee882f5fa46e.mp4 ( video ) Your browser does not suppor…" at bounding box center [290, 164] width 580 height 328
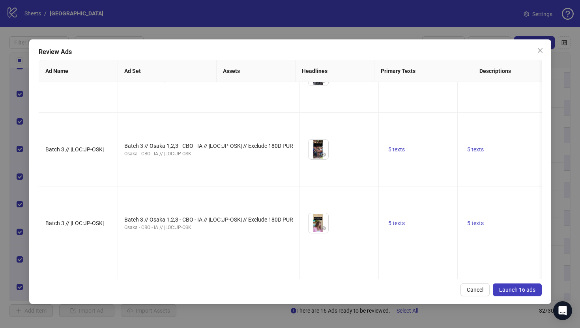
scroll to position [357, 0]
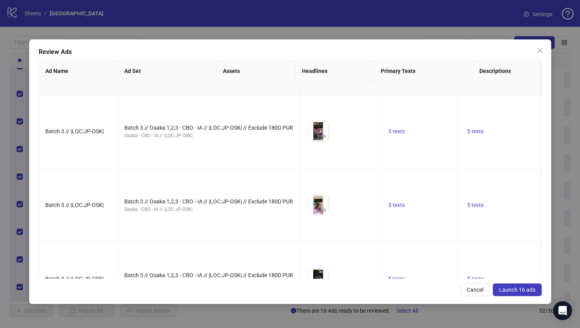
click at [319, 68] on button "button" at bounding box center [323, 62] width 9 height 9
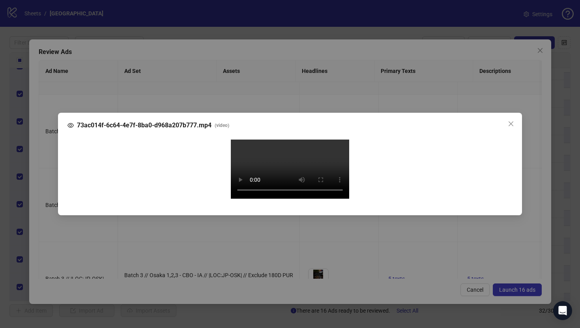
click at [48, 185] on div "73ac014f-6c64-4e7f-8ba0-d968a207b777.mp4 ( video ) Your browser does not suppor…" at bounding box center [290, 164] width 580 height 328
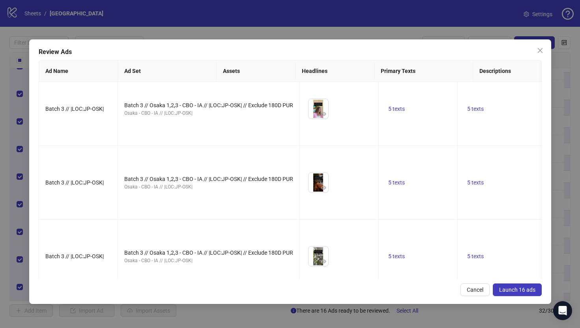
scroll to position [454, 0]
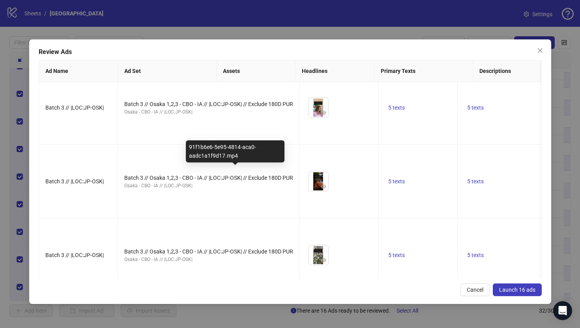
click at [321, 42] on icon "eye" at bounding box center [324, 39] width 6 height 6
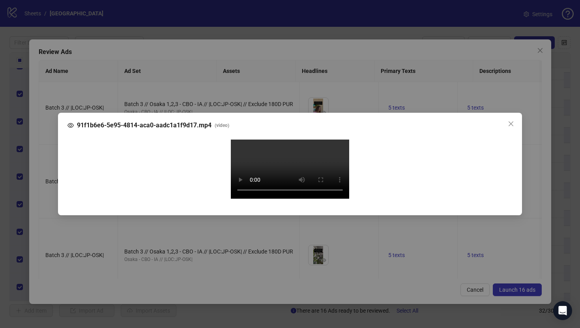
click at [39, 184] on div "91f1b6e6-5e95-4814-aca0-aadc1a1f9d17.mp4 ( video ) Your browser does not suppor…" at bounding box center [290, 164] width 580 height 328
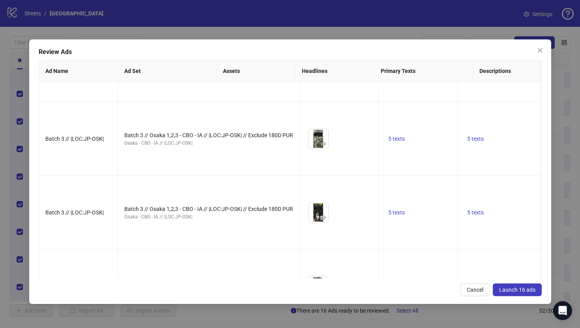
scroll to position [573, 0]
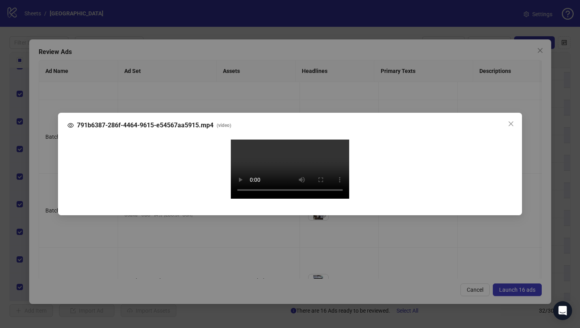
click at [43, 208] on div "791b6387-286f-4464-9615-e54567aa5915.mp4 ( video ) Your browser does not suppor…" at bounding box center [290, 164] width 580 height 328
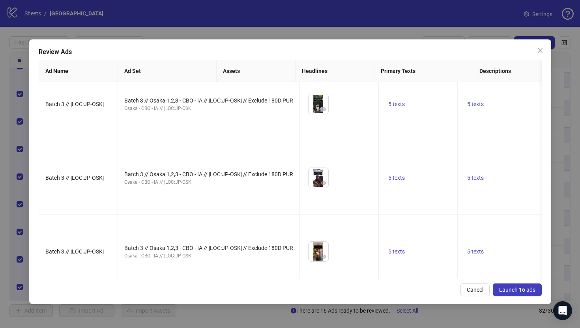
scroll to position [681, 0]
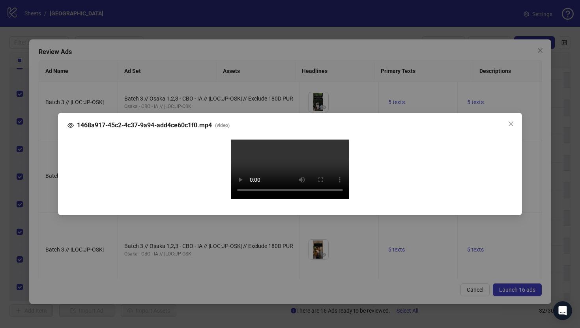
click at [45, 167] on div "1468a917-45c2-4c37-9a94-add4ce60c1f0.mp4 ( video ) Your browser does not suppor…" at bounding box center [290, 164] width 580 height 328
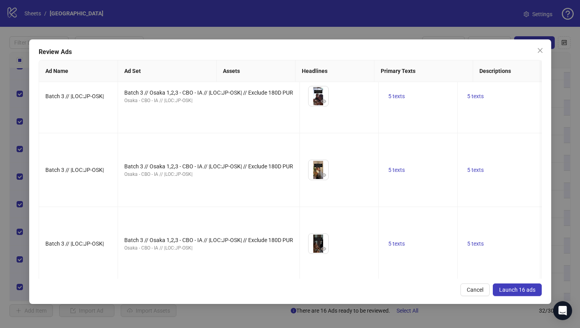
scroll to position [763, 0]
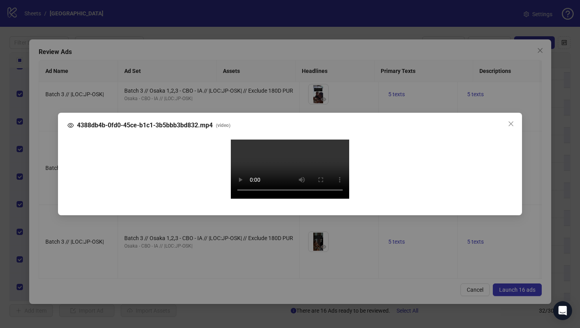
click at [49, 167] on div "4388db4b-0fd0-45ce-b1c1-3b5bbb3bd832.mp4 ( video ) Your browser does not suppor…" at bounding box center [290, 164] width 580 height 328
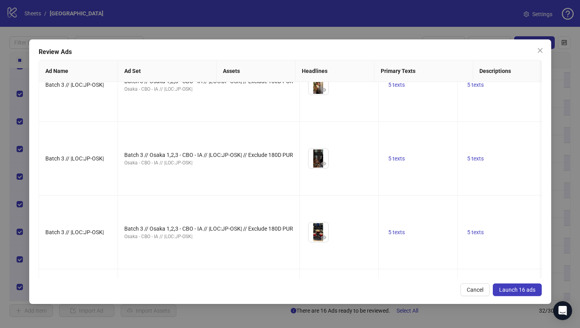
scroll to position [850, 0]
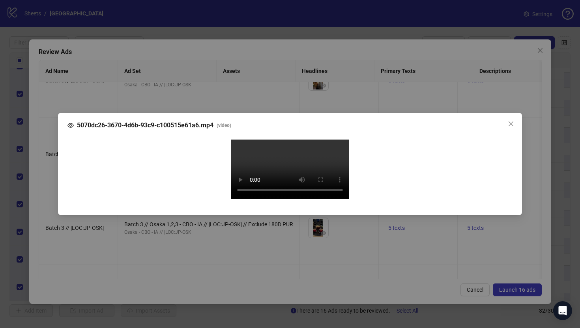
click at [34, 154] on div "5070dc26-3670-4d6b-93c9-c100515e61a6.mp4 ( video ) Your browser does not suppor…" at bounding box center [290, 164] width 580 height 328
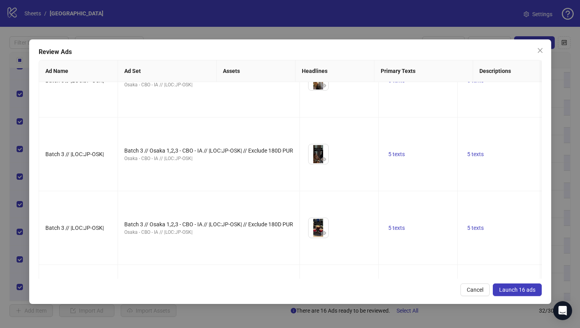
scroll to position [950, 0]
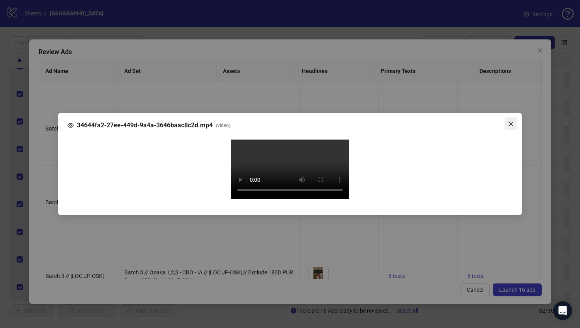
click at [510, 122] on icon "close" at bounding box center [511, 124] width 5 height 5
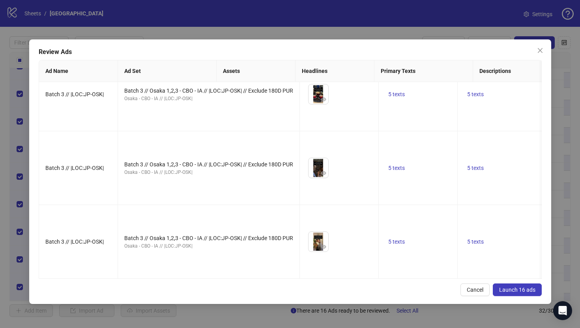
scroll to position [1014, 0]
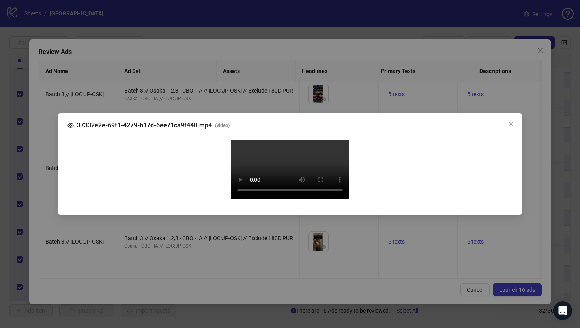
click at [44, 206] on div "37332e2e-69f1-4279-b17d-6ee71ca9f440.mp4 ( video ) Your browser does not suppor…" at bounding box center [290, 164] width 580 height 328
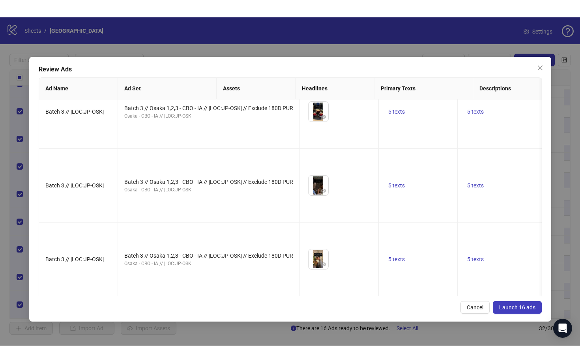
scroll to position [1121, 0]
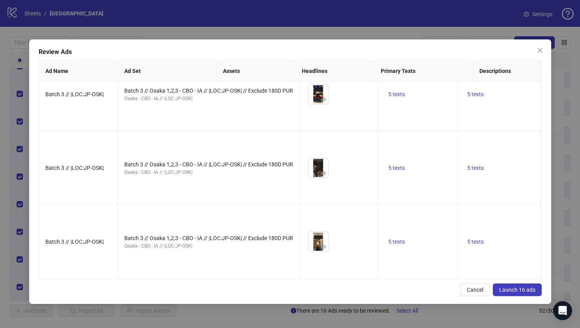
click at [321, 28] on icon "eye" at bounding box center [324, 26] width 6 height 4
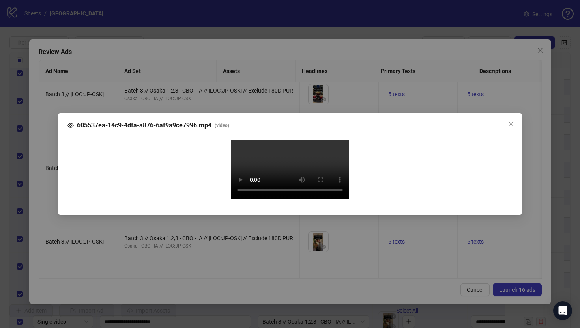
scroll to position [620, 0]
click at [48, 178] on div "605537ea-14c9-4dfa-a876-6af9a9ce7996.mp4 ( video ) Your browser does not suppor…" at bounding box center [290, 164] width 580 height 328
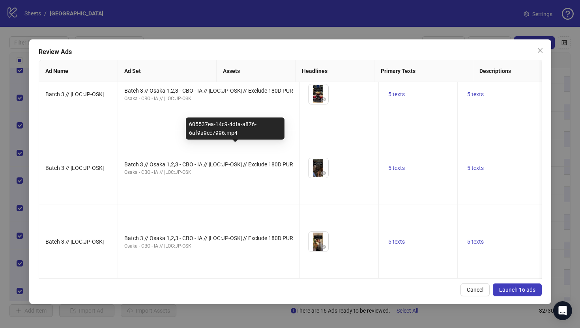
scroll to position [1234, 0]
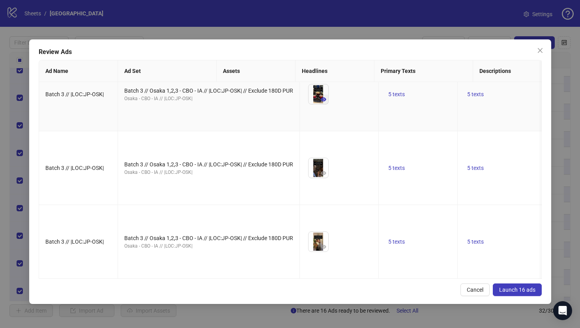
click at [321, 102] on icon "eye" at bounding box center [324, 100] width 6 height 6
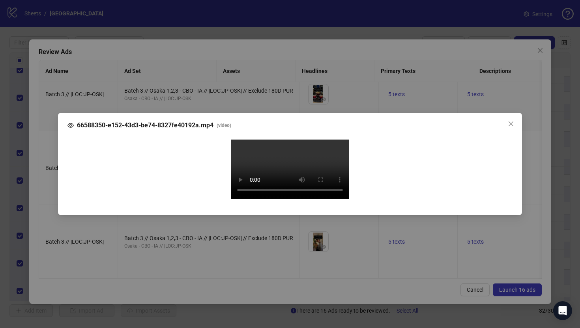
click at [38, 191] on div "66588350-e152-43d3-be74-8327fe40192a.mp4 ( video ) Your browser does not suppor…" at bounding box center [290, 164] width 580 height 328
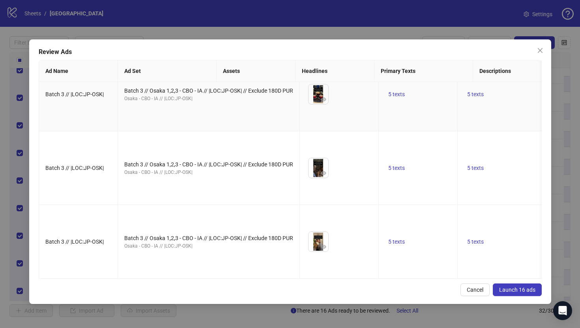
scroll to position [1340, 0]
click at [321, 175] on icon "eye" at bounding box center [324, 173] width 6 height 4
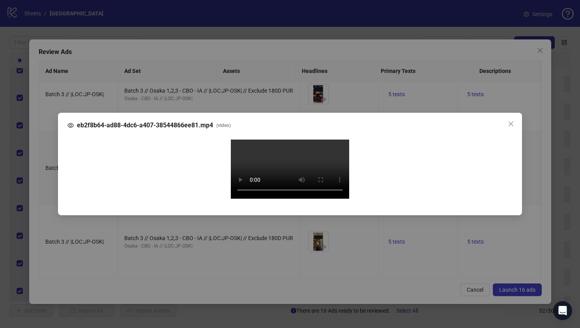
click at [41, 203] on div "eb2f8b64-ad88-4dc6-a407-38544866ee81.mp4 ( video ) Your browser does not suppor…" at bounding box center [290, 164] width 580 height 328
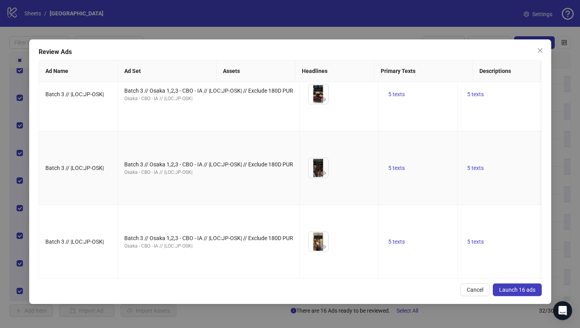
scroll to position [1401, 0]
click at [321, 244] on icon "eye" at bounding box center [324, 247] width 6 height 6
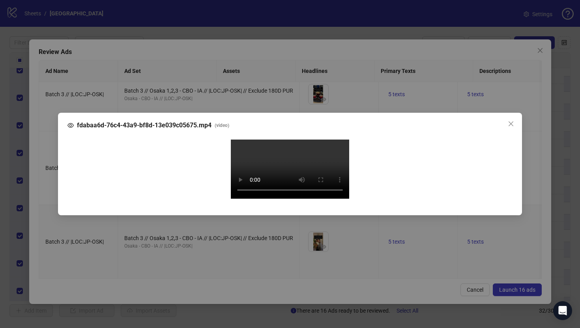
click at [45, 195] on div "fdabaa6d-76c4-43a9-bf8d-13e039c05675.mp4 ( video ) Your browser does not suppor…" at bounding box center [290, 164] width 580 height 328
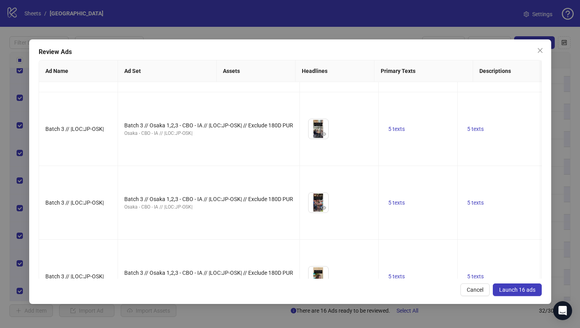
scroll to position [0, 0]
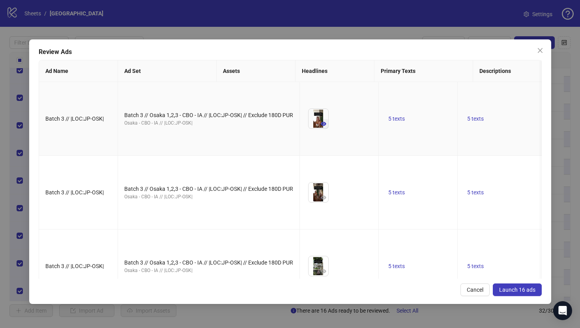
click at [321, 127] on icon "eye" at bounding box center [324, 124] width 6 height 6
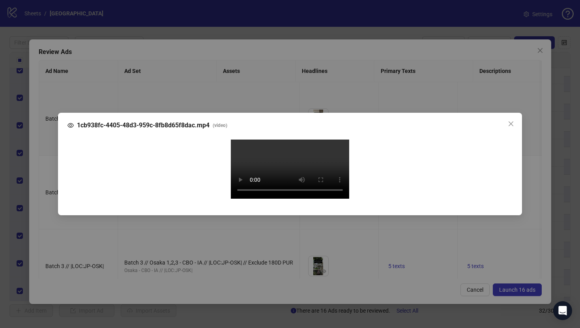
click at [40, 195] on div "1cb938fc-4405-48d3-959c-8fb8d65f8dac.mp4 ( video ) Your browser does not suppor…" at bounding box center [290, 164] width 580 height 328
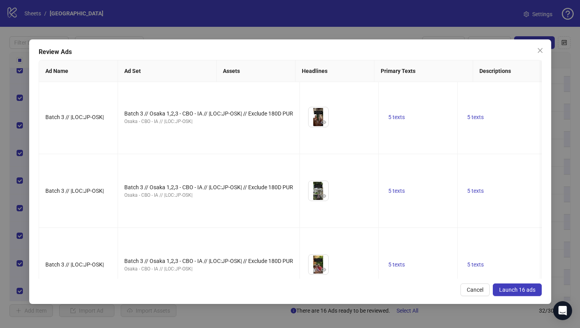
scroll to position [76, 0]
click at [321, 124] on icon "eye" at bounding box center [324, 122] width 6 height 4
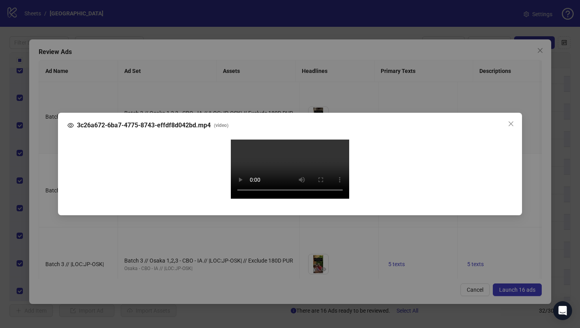
click at [53, 208] on div "3c26a672-6ba7-4775-8743-effdf8d042bd.mp4 ( video ) Your browser does not suppor…" at bounding box center [290, 164] width 580 height 328
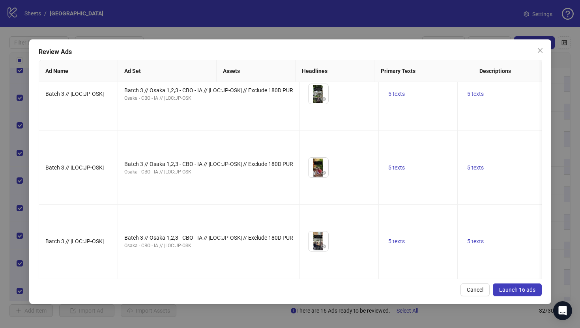
scroll to position [174, 0]
click at [321, 101] on icon "eye" at bounding box center [324, 98] width 6 height 6
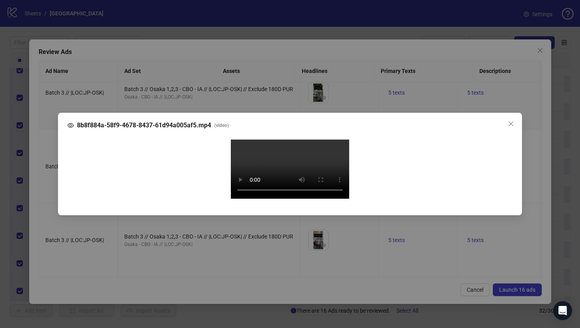
click at [52, 205] on div "8b8f884a-58f9-4678-8437-61d94a005af5.mp4 ( video ) Your browser does not suppor…" at bounding box center [290, 164] width 580 height 328
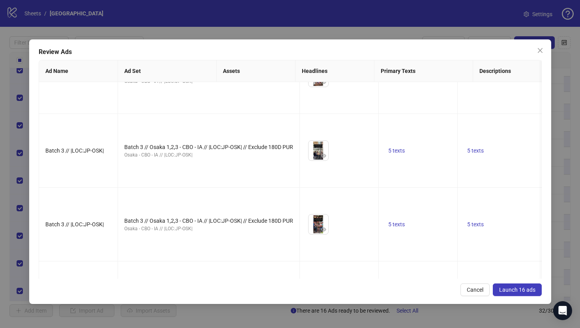
scroll to position [274, 0]
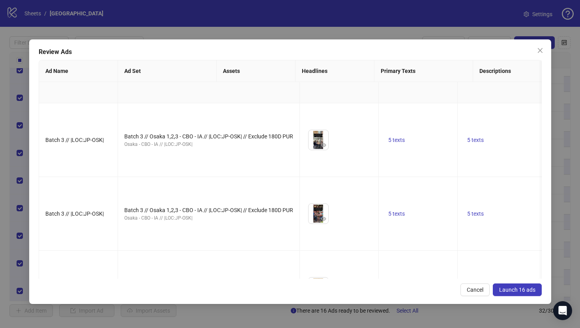
click at [321, 74] on icon "eye" at bounding box center [324, 72] width 6 height 6
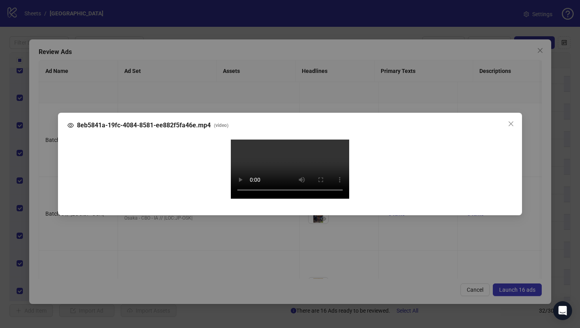
click at [44, 214] on div "8eb5841a-19fc-4084-8581-ee882f5fa46e.mp4 ( video ) Your browser does not suppor…" at bounding box center [290, 164] width 580 height 328
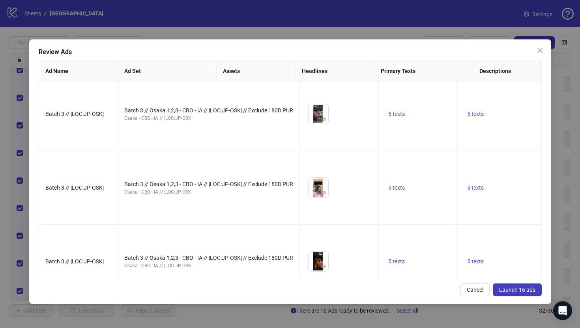
scroll to position [383, 0]
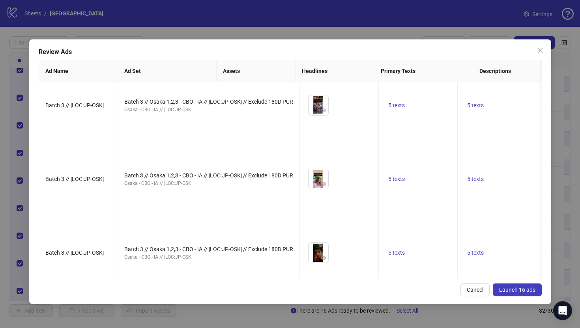
click at [321, 39] on icon "eye" at bounding box center [324, 37] width 6 height 4
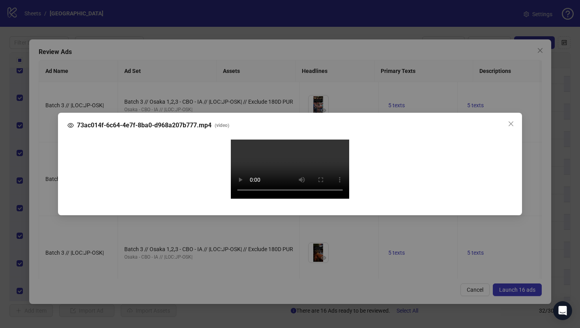
click at [48, 206] on div "73ac014f-6c64-4e7f-8ba0-d968a207b777.mp4 ( video ) Your browser does not suppor…" at bounding box center [290, 164] width 580 height 328
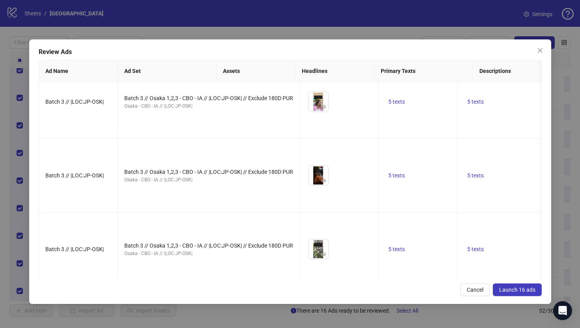
scroll to position [460, 0]
click at [321, 36] on span "button" at bounding box center [324, 33] width 6 height 6
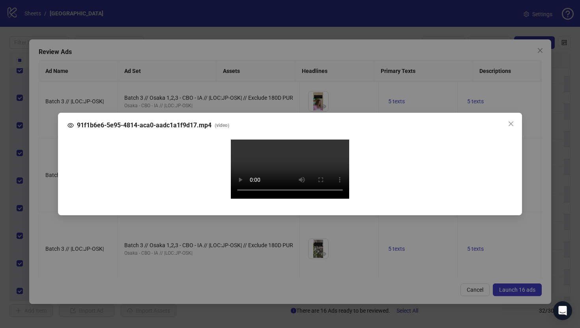
click at [46, 206] on div "91f1b6e6-5e95-4814-aca0-aadc1a1f9d17.mp4 ( video ) Your browser does not suppor…" at bounding box center [290, 164] width 580 height 328
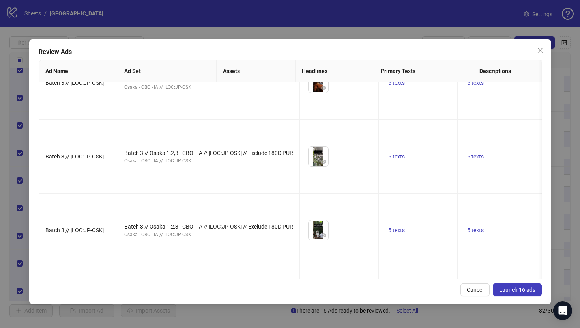
scroll to position [554, 0]
click at [321, 15] on icon "eye" at bounding box center [324, 13] width 6 height 4
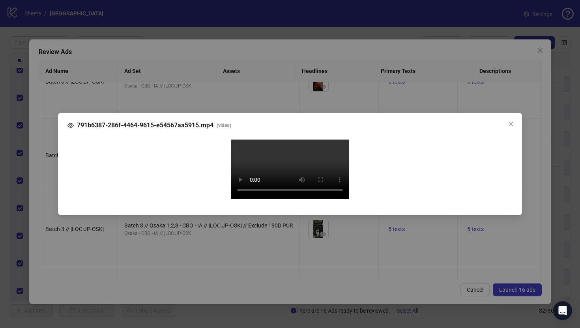
click at [53, 197] on div "791b6387-286f-4464-9615-e54567aa5915.mp4 ( video ) Your browser does not suppor…" at bounding box center [290, 164] width 580 height 328
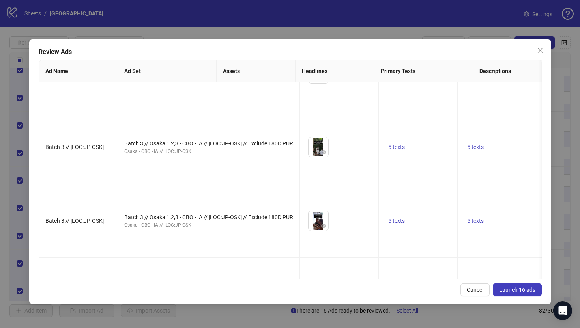
scroll to position [638, 0]
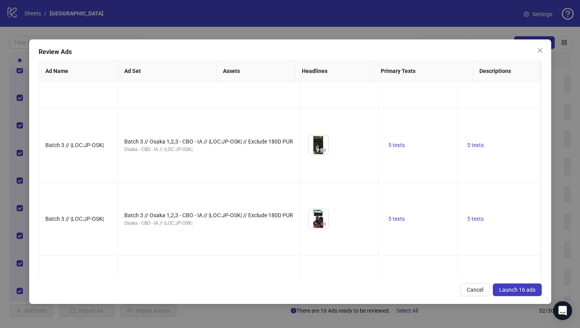
click at [321, 6] on icon "eye" at bounding box center [324, 3] width 6 height 6
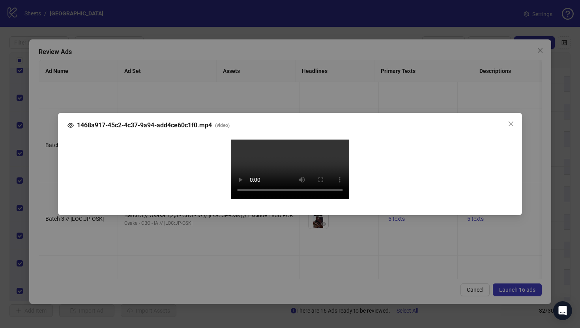
click at [43, 221] on div "1468a917-45c2-4c37-9a94-add4ce60c1f0.mp4 ( video ) Your browser does not suppor…" at bounding box center [290, 164] width 580 height 328
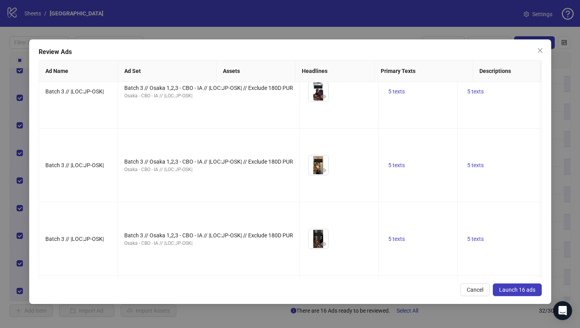
scroll to position [771, 0]
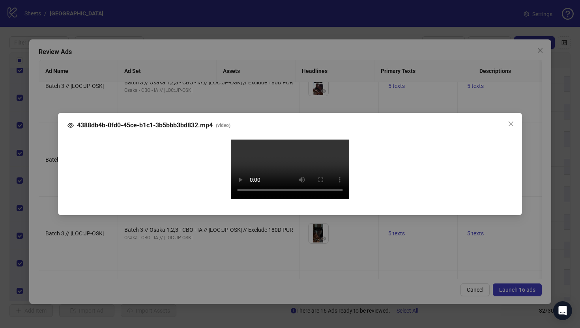
click at [42, 201] on div "4388db4b-0fd0-45ce-b1c1-3b5bbb3bd832.mp4 ( video ) Your browser does not suppor…" at bounding box center [290, 164] width 580 height 328
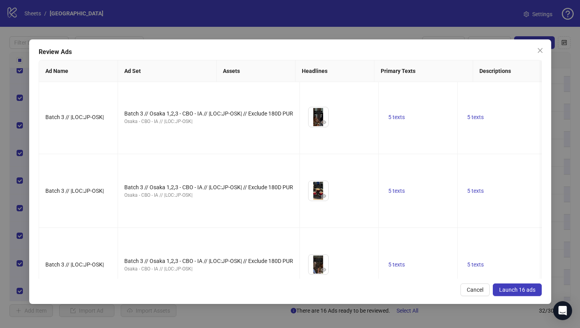
scroll to position [888, 0]
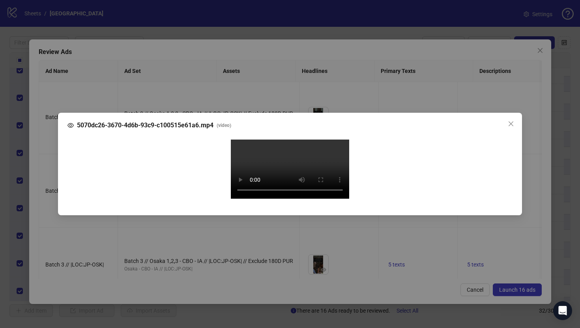
click at [45, 196] on div "5070dc26-3670-4d6b-93c9-c100515e61a6.mp4 ( video ) Your browser does not suppor…" at bounding box center [290, 164] width 580 height 328
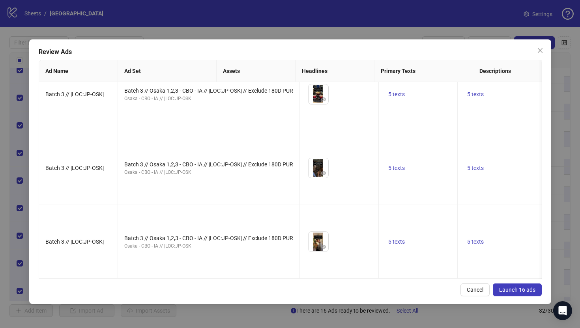
scroll to position [990, 0]
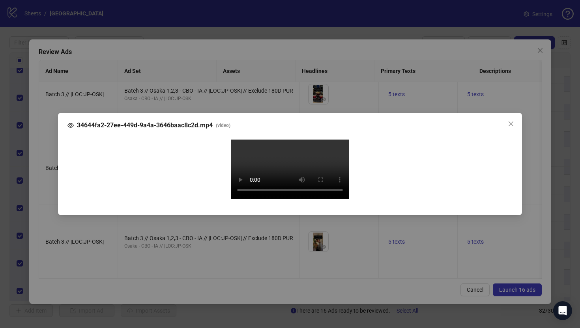
click at [51, 200] on div "34644fa2-27ee-449d-9a4a-3646baac8c2d.mp4 ( video ) Your browser does not suppor…" at bounding box center [290, 164] width 580 height 328
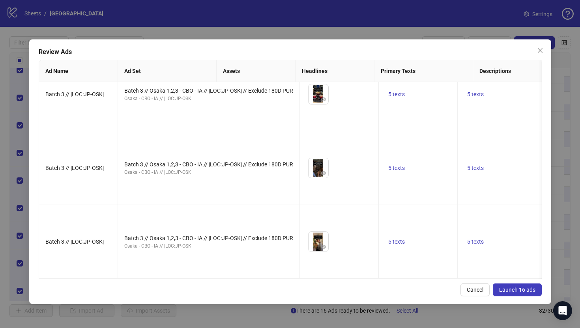
scroll to position [1104, 0]
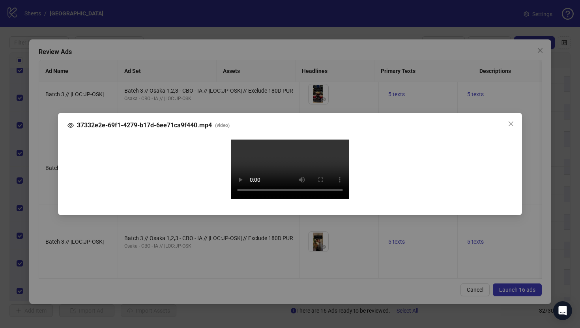
click at [53, 197] on div "37332e2e-69f1-4279-b17d-6ee71ca9f440.mp4 ( video ) Your browser does not suppor…" at bounding box center [290, 164] width 580 height 328
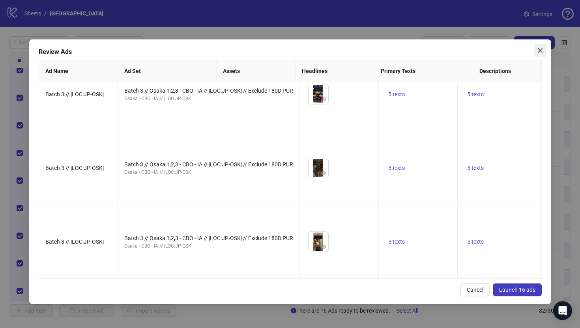
click at [541, 52] on icon "close" at bounding box center [540, 50] width 6 height 6
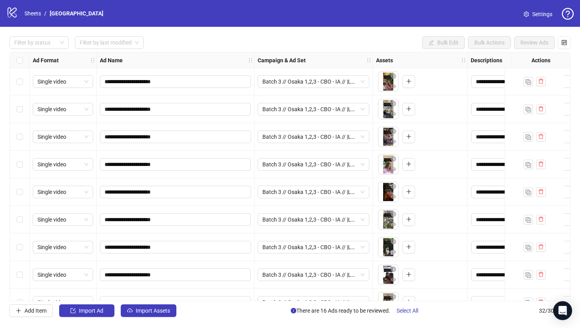
scroll to position [559, 0]
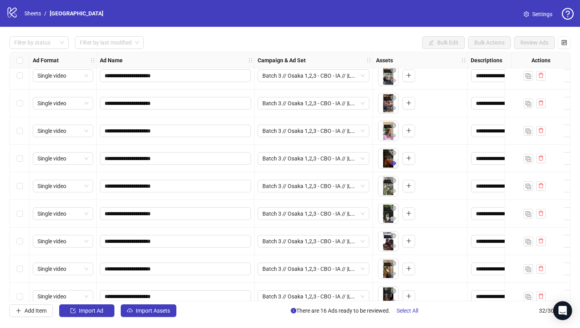
click at [395, 164] on icon "eye" at bounding box center [394, 163] width 6 height 4
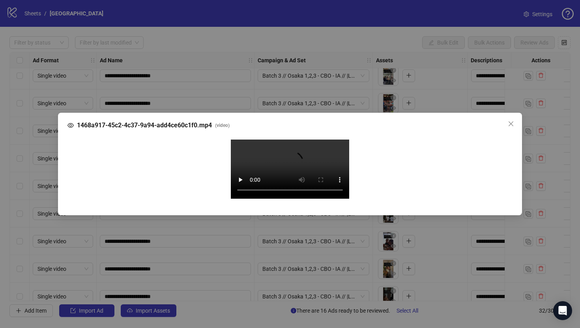
click at [32, 163] on div "1468a917-45c2-4c37-9a94-add4ce60c1f0.mp4 ( video ) Your browser does not suppor…" at bounding box center [290, 164] width 580 height 328
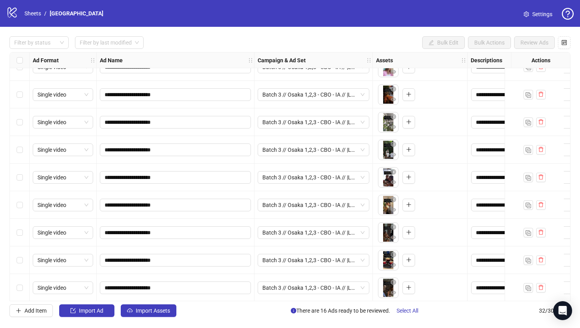
scroll to position [625, 0]
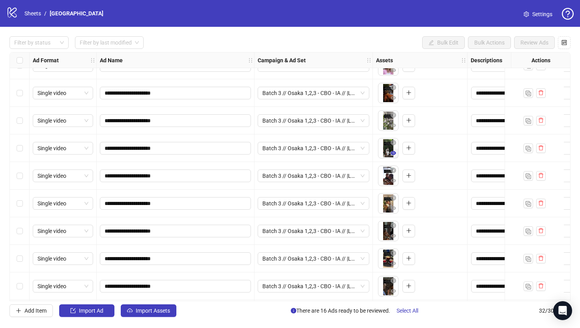
click at [394, 152] on icon "eye" at bounding box center [394, 153] width 6 height 6
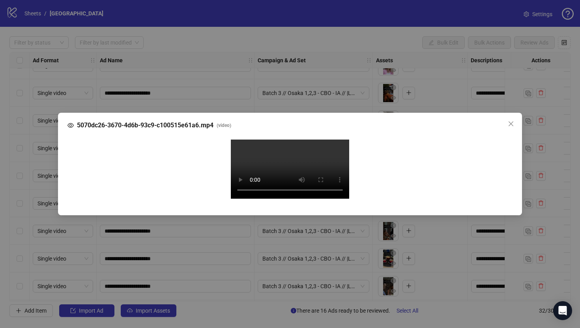
click at [38, 206] on div "5070dc26-3670-4d6b-93c9-c100515e61a6.mp4 ( video ) Your browser does not suppor…" at bounding box center [290, 164] width 580 height 328
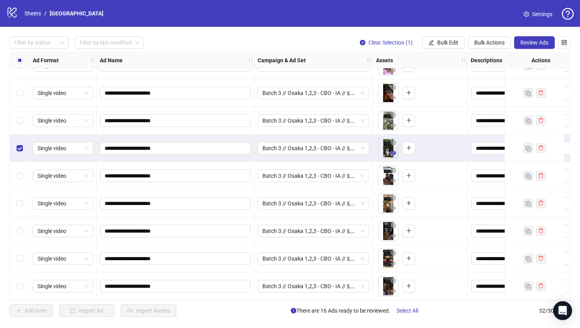
click at [394, 154] on icon "eye" at bounding box center [394, 153] width 6 height 6
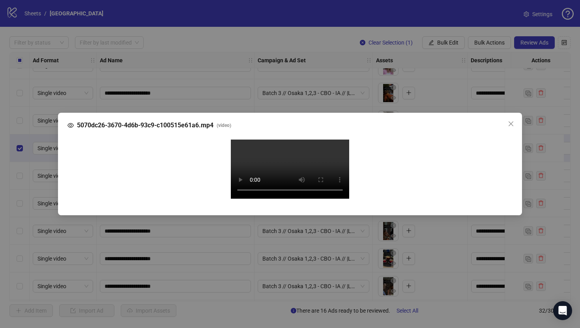
click at [36, 206] on div "5070dc26-3670-4d6b-93c9-c100515e61a6.mp4 ( video ) Your browser does not suppor…" at bounding box center [290, 164] width 580 height 328
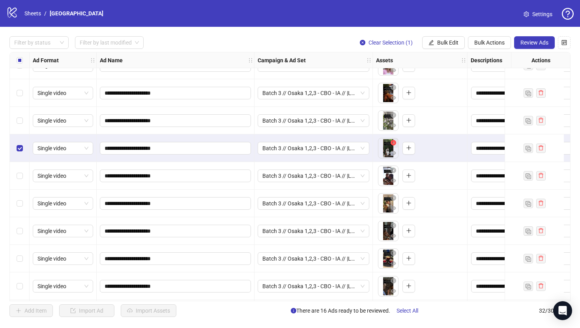
click at [394, 145] on icon "close-circle" at bounding box center [394, 143] width 6 height 6
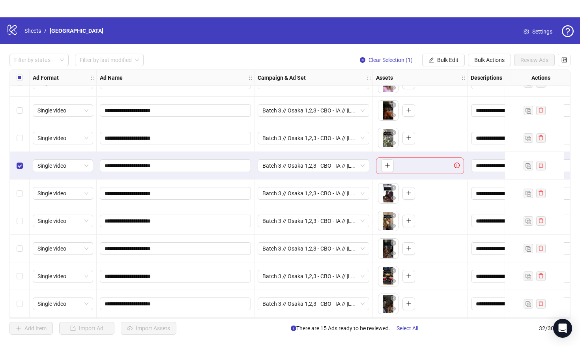
scroll to position [655, 0]
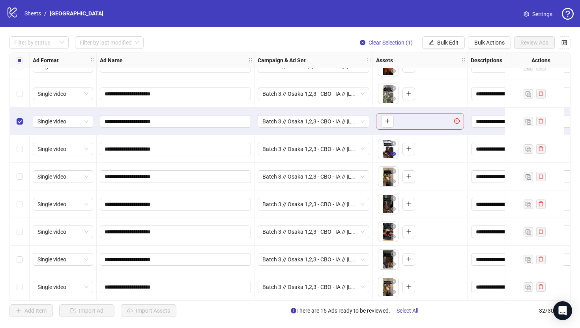
click at [395, 153] on icon "eye" at bounding box center [394, 154] width 6 height 6
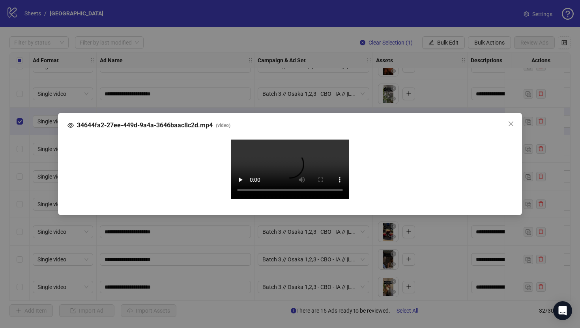
scroll to position [620, 0]
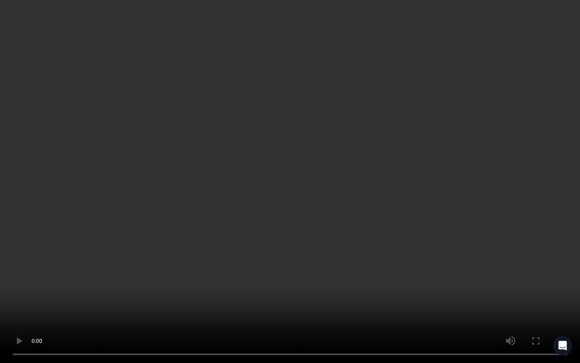
click at [312, 216] on video "Your browser does not support the video tag." at bounding box center [290, 181] width 580 height 363
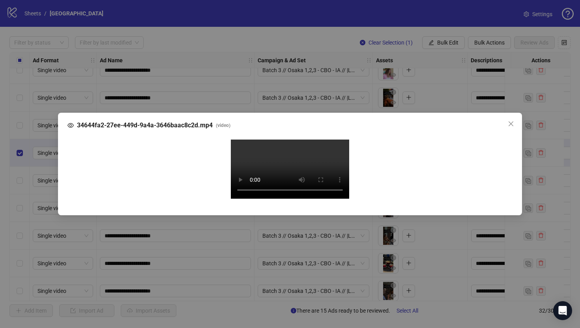
click at [59, 206] on div "34644fa2-27ee-449d-9a4a-3646baac8c2d.mp4 ( video ) Your browser does not suppor…" at bounding box center [290, 164] width 464 height 103
click at [41, 208] on div "34644fa2-27ee-449d-9a4a-3646baac8c2d.mp4 ( video ) Your browser does not suppor…" at bounding box center [290, 164] width 580 height 328
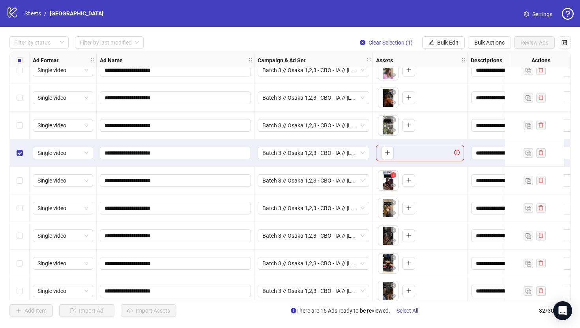
click at [394, 175] on icon "close-circle" at bounding box center [394, 176] width 6 height 6
click at [390, 214] on button "button" at bounding box center [393, 213] width 9 height 9
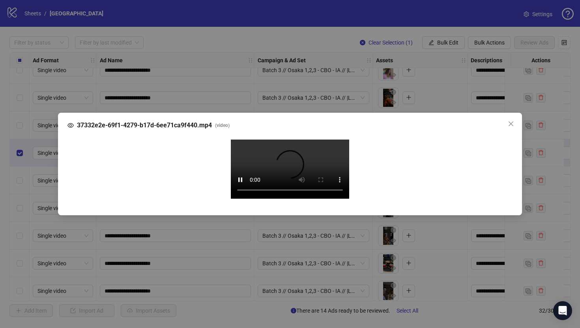
click at [24, 188] on div "37332e2e-69f1-4279-b17d-6ee71ca9f440.mp4 ( video ) Your browser does not suppor…" at bounding box center [290, 164] width 580 height 328
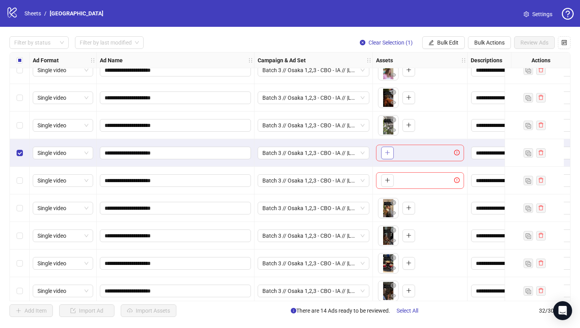
click at [392, 150] on button "button" at bounding box center [387, 153] width 13 height 13
click at [390, 181] on icon "plus" at bounding box center [388, 181] width 6 height 6
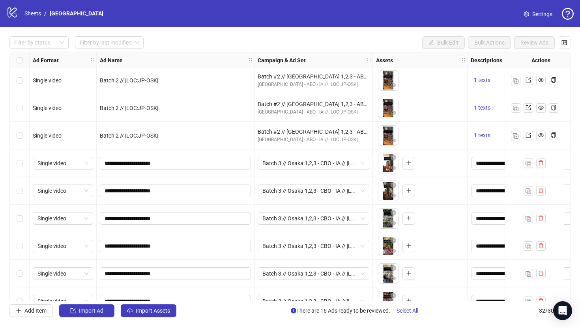
scroll to position [368, 0]
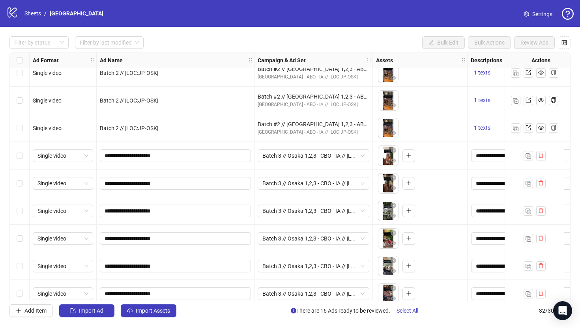
click at [23, 156] on div "Select row 17" at bounding box center [20, 156] width 20 height 28
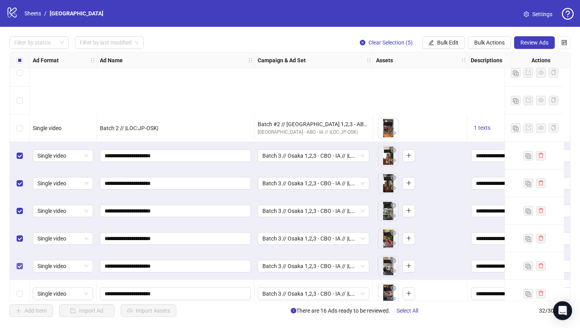
scroll to position [501, 0]
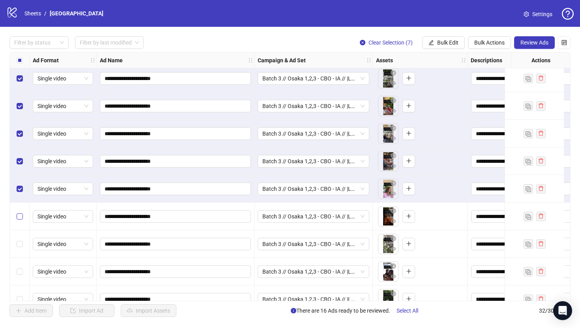
click at [19, 212] on label "Select row 24" at bounding box center [20, 216] width 6 height 9
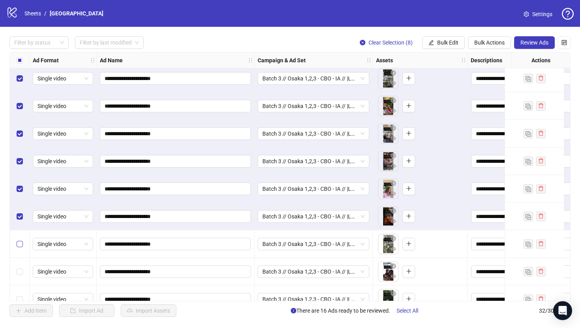
click at [21, 248] on label "Select row 25" at bounding box center [20, 244] width 6 height 9
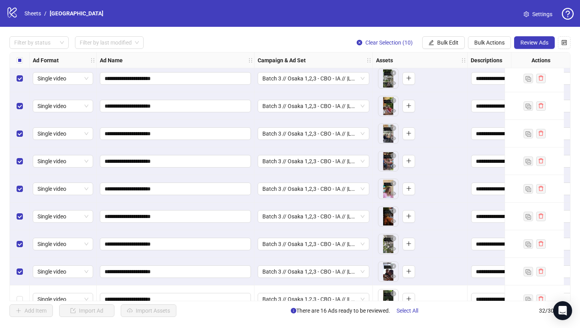
scroll to position [655, 0]
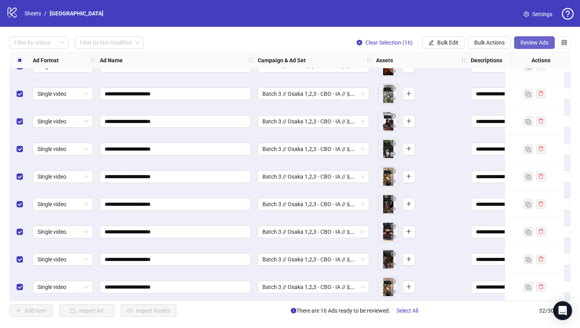
click at [522, 46] on span "Review Ads" at bounding box center [535, 42] width 28 height 6
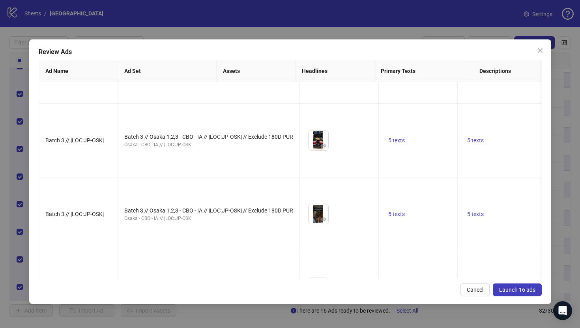
scroll to position [932, 0]
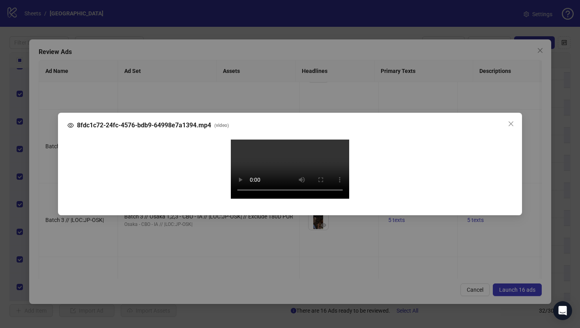
click at [45, 162] on div "8fdc1c72-24fc-4576-bdb9-64998e7a1394.mp4 ( video ) Your browser does not suppor…" at bounding box center [290, 164] width 580 height 328
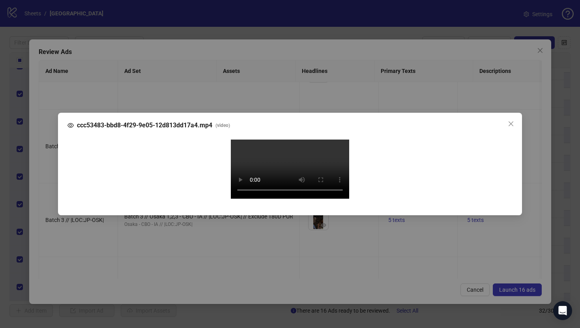
click at [40, 177] on div "ccc53483-bbd8-4f29-9e05-12d813dd17a4.mp4 ( video ) Your browser does not suppor…" at bounding box center [290, 164] width 580 height 328
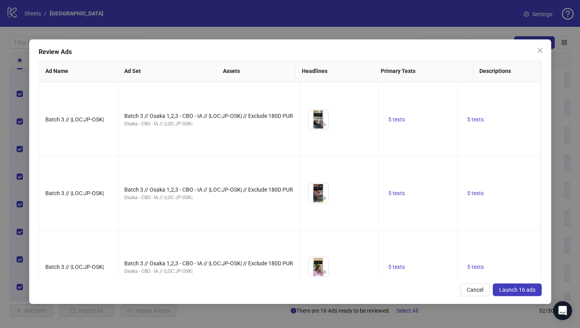
scroll to position [0, 0]
click at [536, 291] on button "Launch 16 ads" at bounding box center [517, 290] width 49 height 13
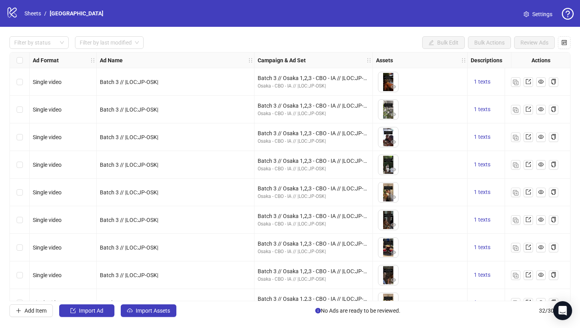
scroll to position [655, 0]
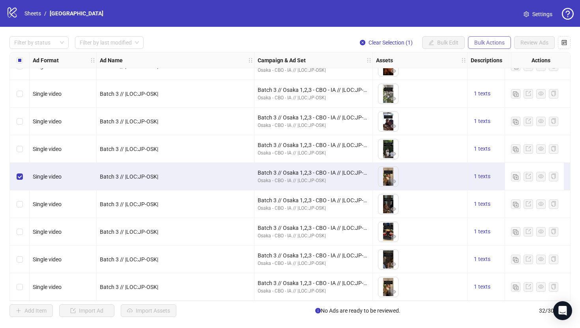
click at [491, 45] on span "Bulk Actions" at bounding box center [490, 42] width 30 height 6
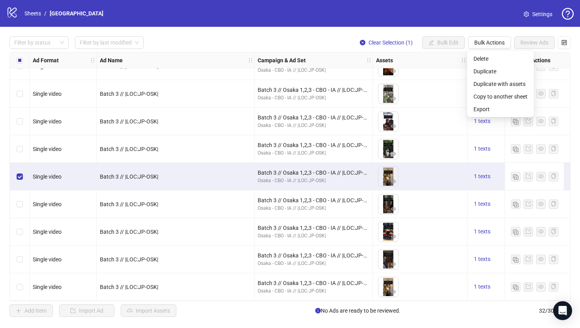
click at [485, 30] on div "Filter by status Filter by last modified Clear Selection (1) Bulk Edit Bulk Act…" at bounding box center [290, 177] width 580 height 300
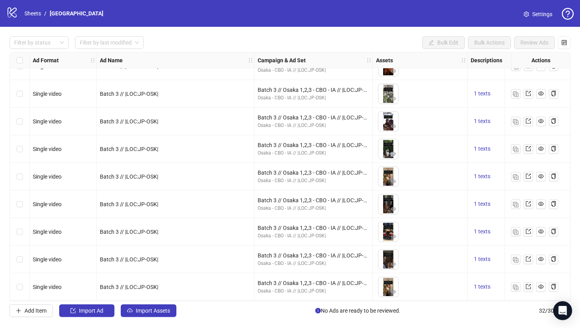
click at [161, 200] on div "Batch 3 // |LOC:JP-OSK|" at bounding box center [175, 204] width 151 height 9
click at [37, 14] on link "Sheets" at bounding box center [33, 13] width 20 height 9
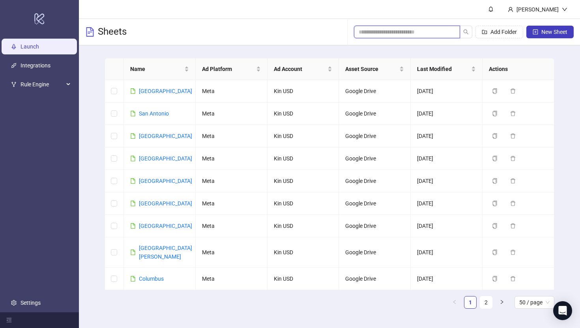
click at [419, 32] on input "search" at bounding box center [404, 32] width 90 height 9
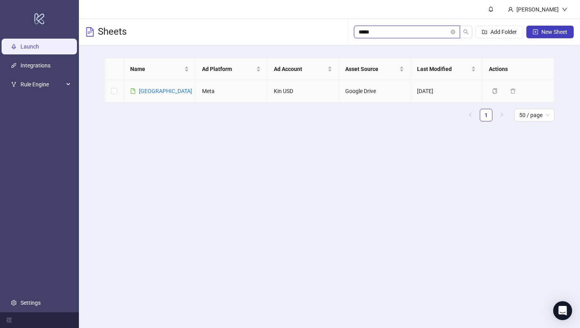
type input "*****"
click at [149, 93] on link "[GEOGRAPHIC_DATA]" at bounding box center [165, 91] width 53 height 6
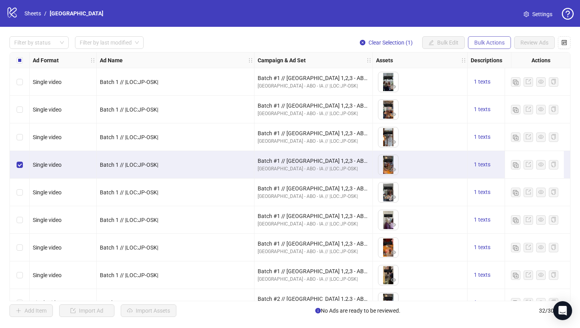
click at [483, 41] on span "Bulk Actions" at bounding box center [490, 42] width 30 height 6
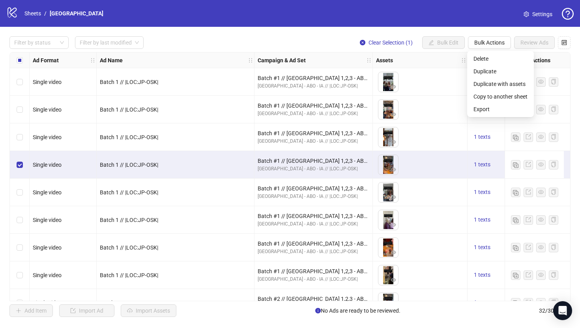
click at [310, 32] on div "Filter by status Filter by last modified Clear Selection (1) Bulk Edit Bulk Act…" at bounding box center [290, 177] width 580 height 300
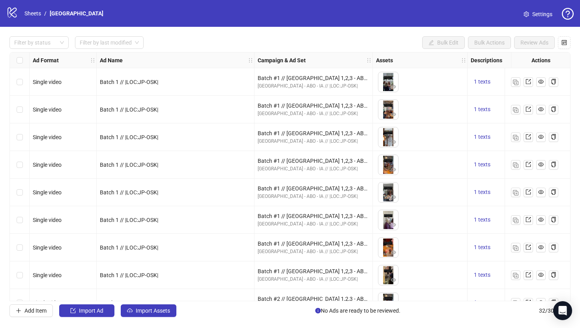
click at [551, 19] on link "Settings" at bounding box center [538, 14] width 41 height 13
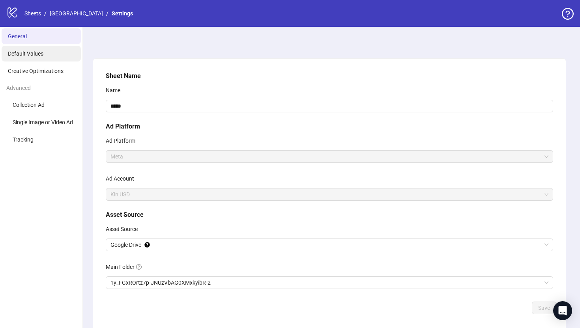
click at [51, 51] on li "Default Values" at bounding box center [41, 54] width 79 height 16
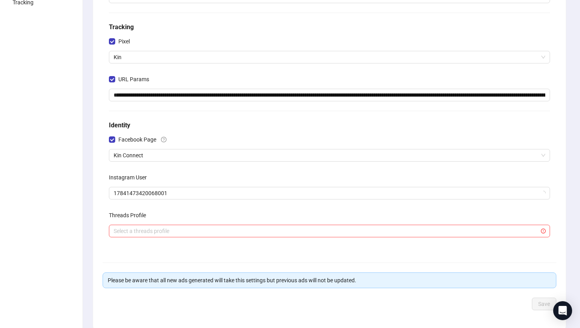
scroll to position [137, 0]
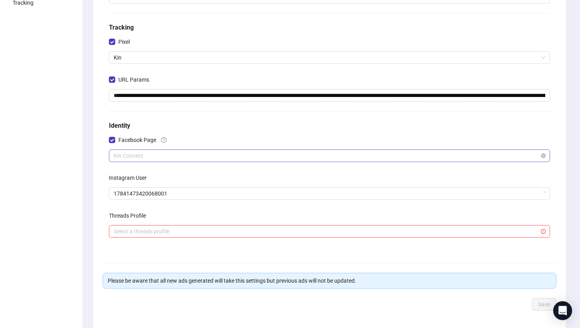
click at [129, 156] on span "Kin Connect" at bounding box center [330, 156] width 432 height 12
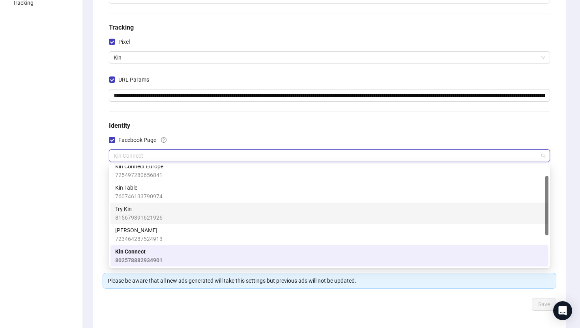
scroll to position [0, 0]
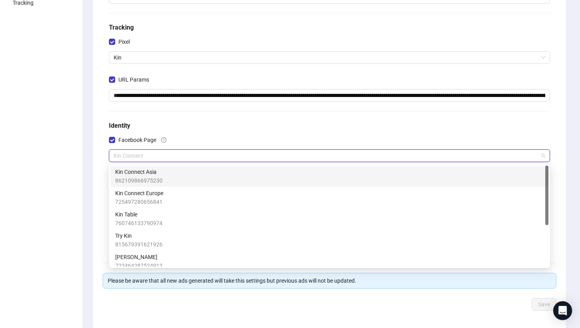
click at [160, 177] on span "862109866975230" at bounding box center [138, 180] width 47 height 9
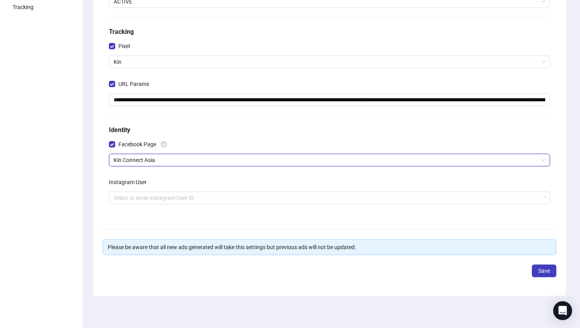
click at [306, 136] on div "**********" at bounding box center [330, 78] width 448 height 278
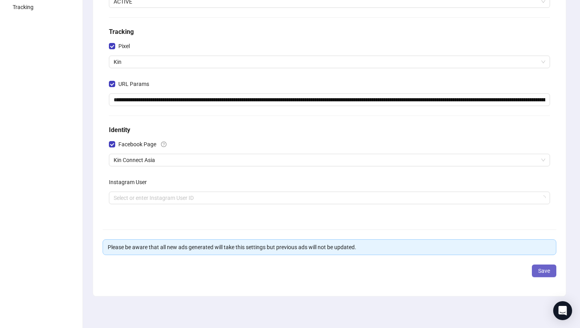
click at [549, 271] on span "Save" at bounding box center [545, 271] width 12 height 6
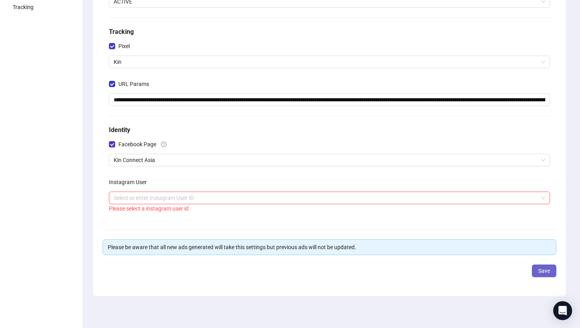
click at [539, 272] on span "Save" at bounding box center [545, 271] width 12 height 6
click at [143, 197] on input "search" at bounding box center [326, 198] width 425 height 12
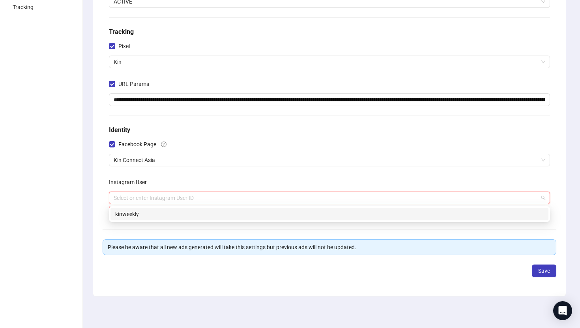
click at [139, 212] on div "kinweekly" at bounding box center [329, 214] width 429 height 9
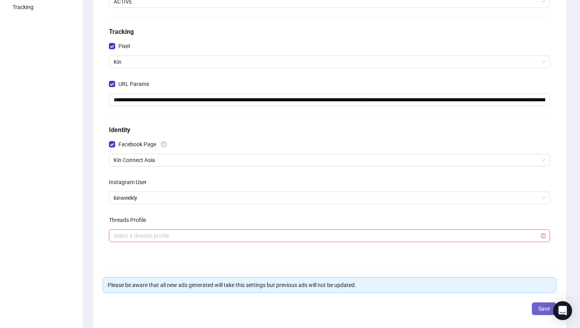
click at [545, 309] on span "Save" at bounding box center [545, 309] width 12 height 6
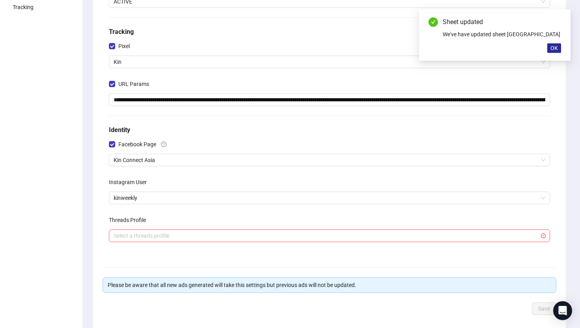
click at [551, 46] on span "OK" at bounding box center [555, 48] width 8 height 6
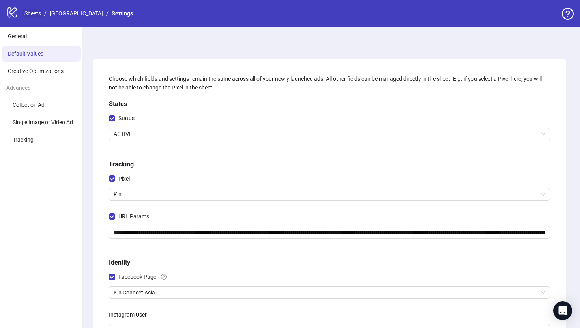
click at [39, 14] on link "Sheets" at bounding box center [33, 13] width 20 height 9
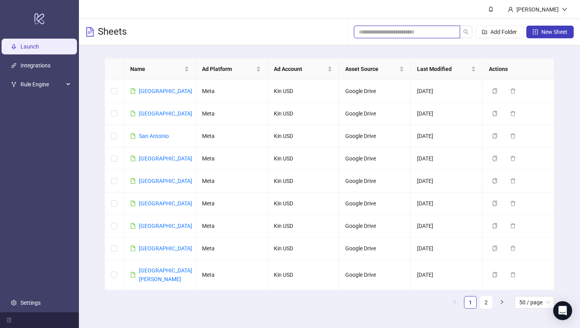
click at [423, 30] on input "search" at bounding box center [404, 32] width 90 height 9
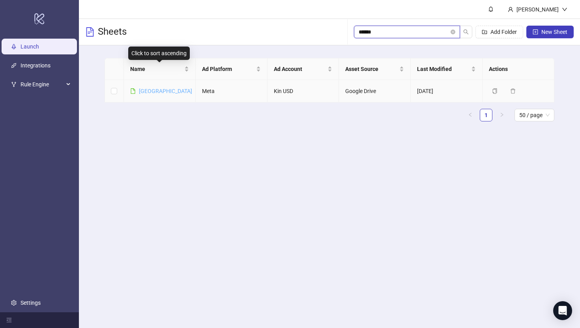
type input "******"
click at [148, 93] on link "[GEOGRAPHIC_DATA]" at bounding box center [165, 91] width 53 height 6
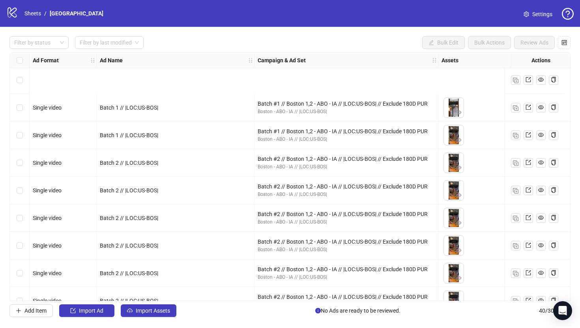
scroll to position [876, 0]
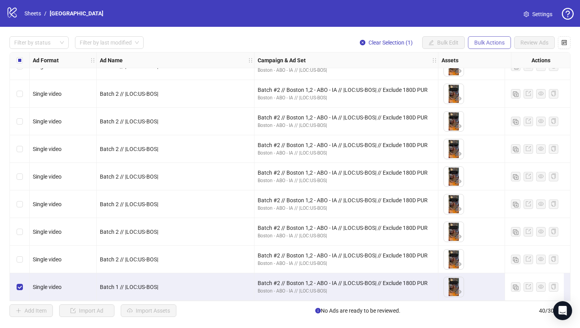
click at [481, 44] on span "Bulk Actions" at bounding box center [490, 42] width 30 height 6
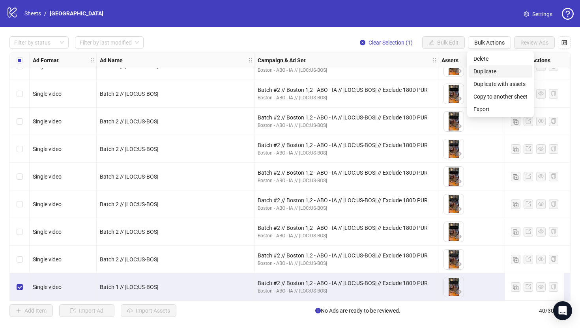
click at [481, 71] on span "Duplicate" at bounding box center [501, 71] width 54 height 9
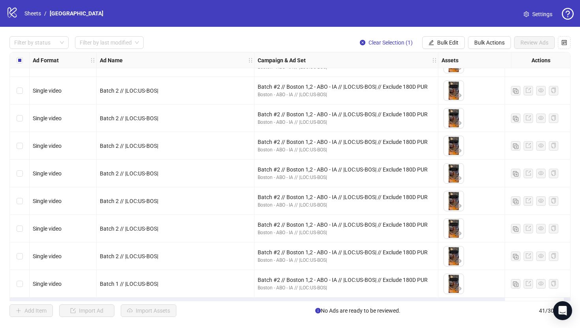
scroll to position [903, 0]
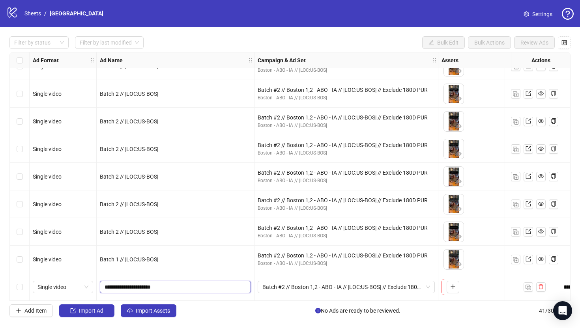
click at [123, 286] on input "**********" at bounding box center [175, 287] width 140 height 9
type input "**********"
click at [275, 285] on span "Batch #2 // Boston 1,2 - ABO - IA // |LOC:US-BOS| // Exclude 180D PUR" at bounding box center [347, 288] width 168 height 12
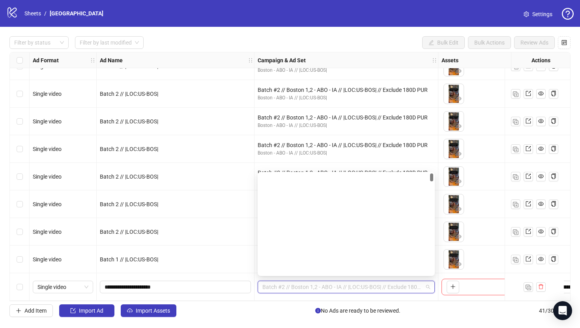
scroll to position [0, 0]
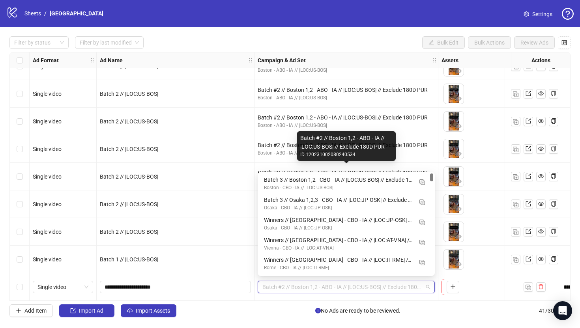
drag, startPoint x: 432, startPoint y: 194, endPoint x: 432, endPoint y: 165, distance: 28.8
click at [432, 165] on body "logo/logo-mobile Sheets / Boston Settings Filter by status Filter by last modif…" at bounding box center [290, 164] width 580 height 328
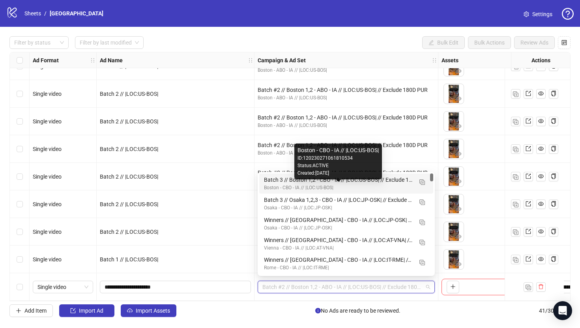
click at [351, 187] on div "Boston - CBO - IA // |LOC:US-BOS|" at bounding box center [338, 188] width 149 height 8
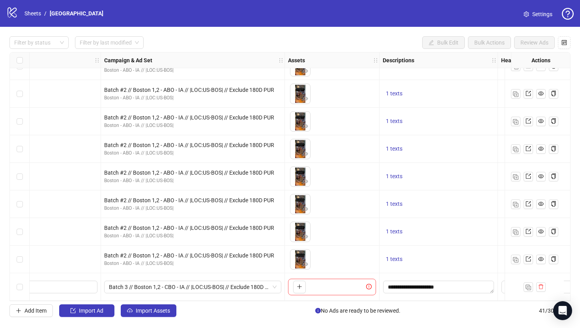
scroll to position [903, 113]
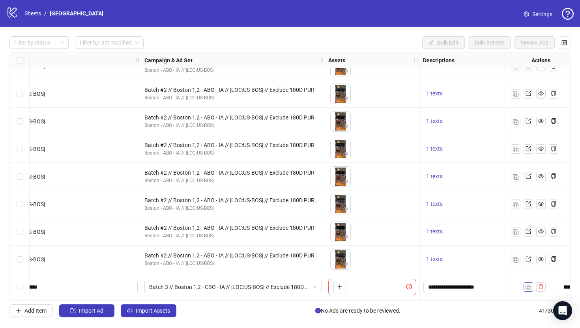
click at [527, 285] on img "button" at bounding box center [529, 288] width 6 height 6
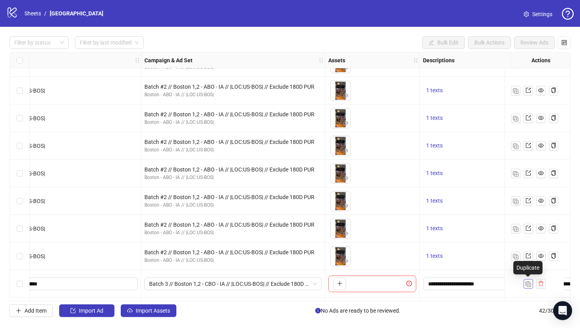
click at [527, 285] on img "button" at bounding box center [529, 285] width 6 height 6
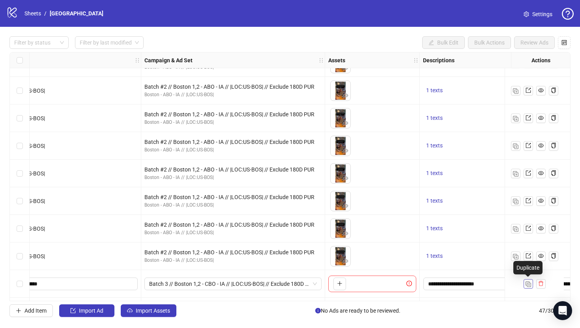
click at [527, 285] on img "button" at bounding box center [529, 285] width 6 height 6
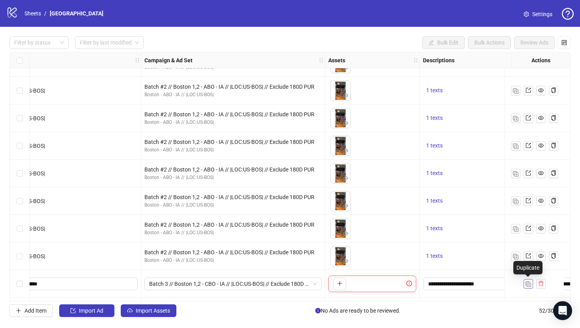
click at [527, 285] on img "button" at bounding box center [529, 285] width 6 height 6
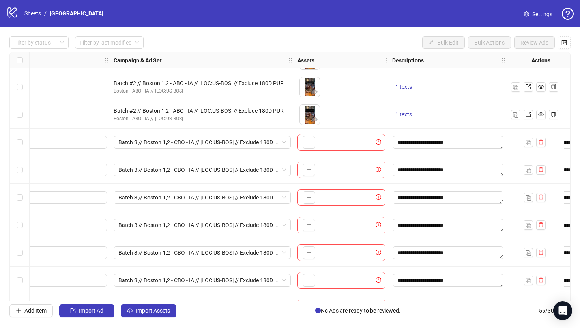
scroll to position [1045, 156]
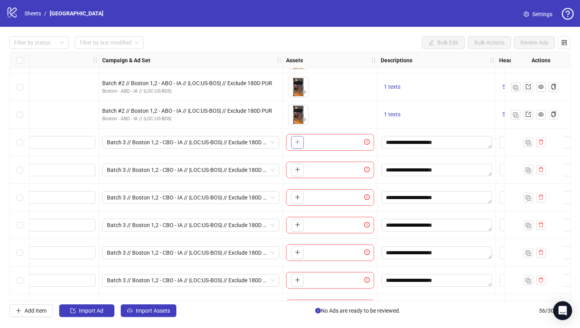
click at [297, 143] on icon "plus" at bounding box center [297, 142] width 0 height 4
click at [298, 168] on icon "plus" at bounding box center [297, 170] width 0 height 4
click at [296, 193] on button "button" at bounding box center [297, 197] width 13 height 13
click at [299, 226] on icon "plus" at bounding box center [298, 225] width 6 height 6
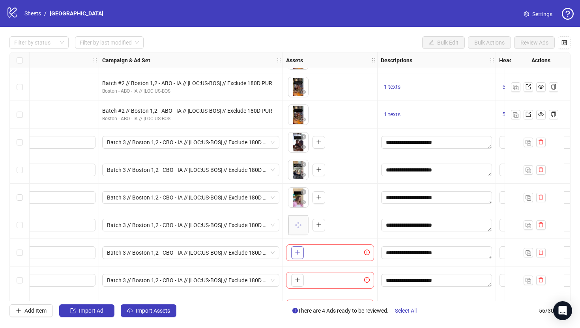
click at [298, 256] on span "button" at bounding box center [298, 253] width 6 height 6
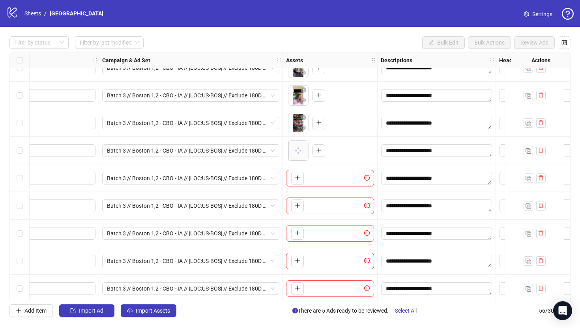
scroll to position [1160, 156]
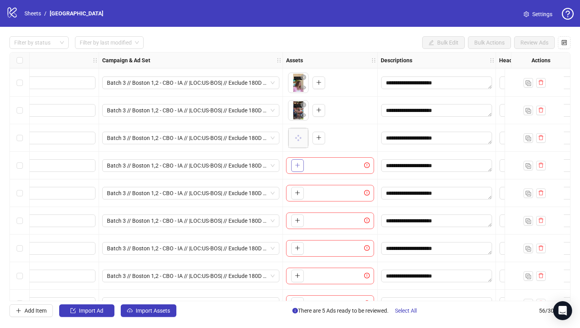
click at [298, 163] on icon "plus" at bounding box center [298, 166] width 6 height 6
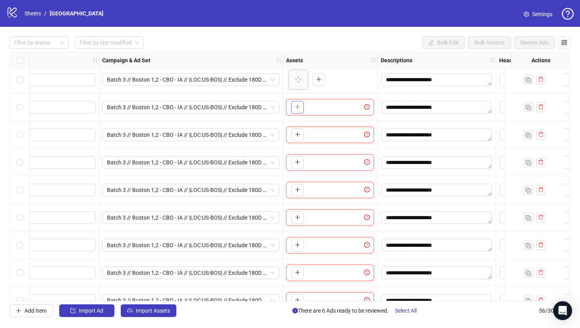
click at [295, 110] on button "button" at bounding box center [297, 107] width 13 height 13
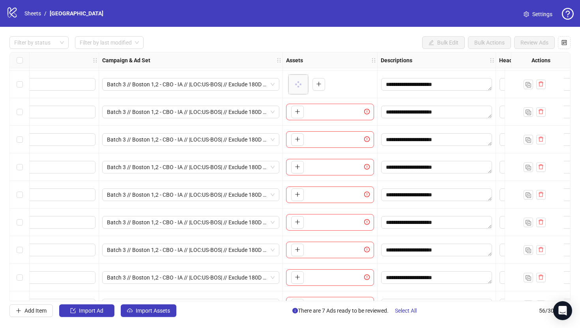
scroll to position [1277, 156]
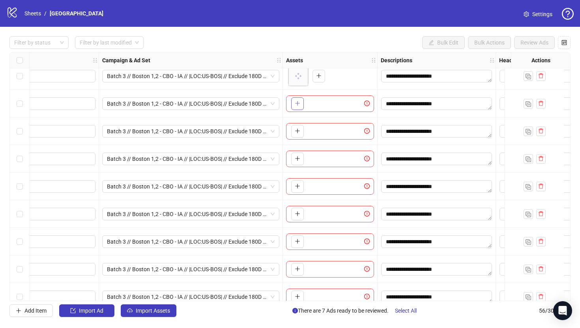
click at [299, 104] on icon "plus" at bounding box center [298, 104] width 6 height 6
click at [297, 134] on span "button" at bounding box center [298, 131] width 6 height 6
click at [297, 158] on icon "plus" at bounding box center [298, 159] width 6 height 6
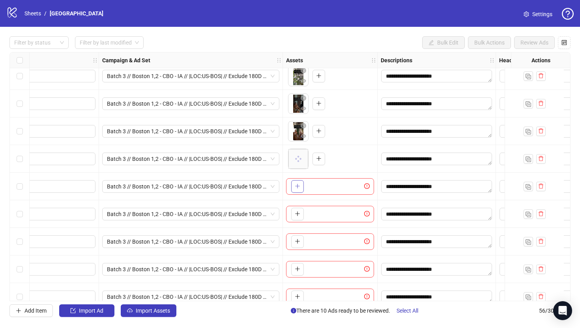
click at [298, 190] on span "button" at bounding box center [298, 186] width 6 height 6
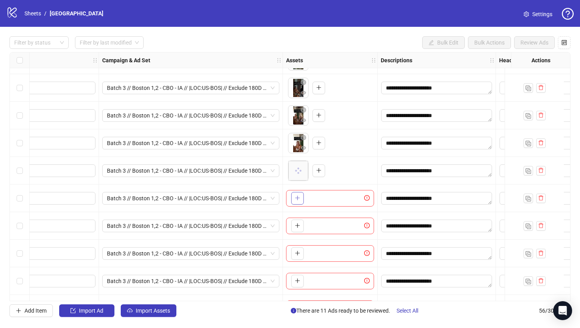
scroll to position [1318, 156]
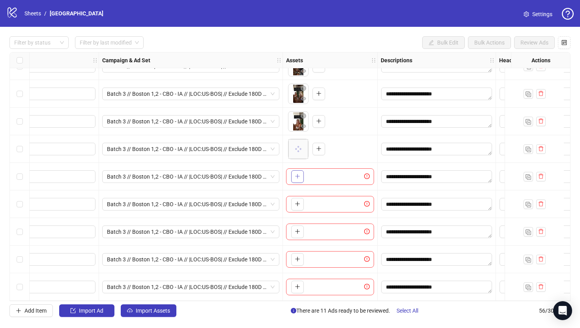
click at [297, 174] on icon "plus" at bounding box center [298, 177] width 6 height 6
click at [296, 201] on icon "plus" at bounding box center [298, 204] width 6 height 6
click at [297, 224] on div "To pick up a draggable item, press the space bar. While dragging, use the arrow…" at bounding box center [330, 232] width 88 height 17
click at [297, 226] on button "button" at bounding box center [297, 232] width 13 height 13
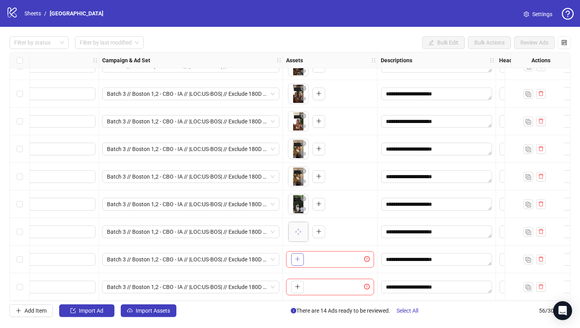
click at [295, 257] on icon "plus" at bounding box center [298, 260] width 6 height 6
click at [298, 284] on icon "plus" at bounding box center [298, 287] width 6 height 6
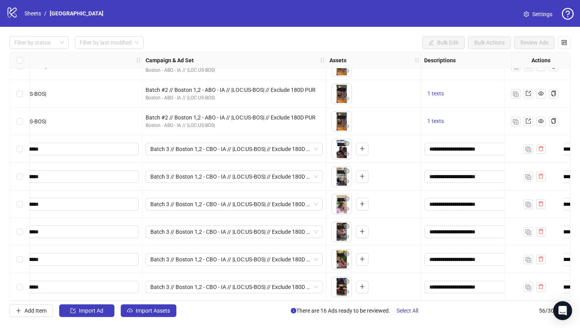
scroll to position [1038, 0]
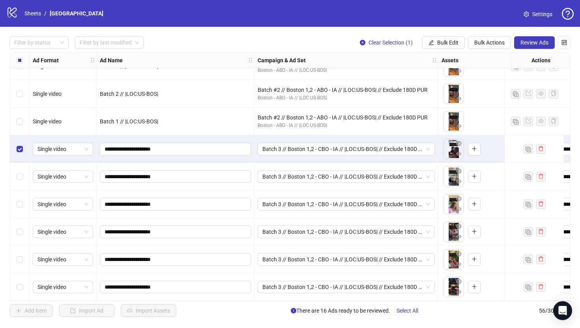
click at [22, 170] on div "Select row 42" at bounding box center [20, 177] width 20 height 28
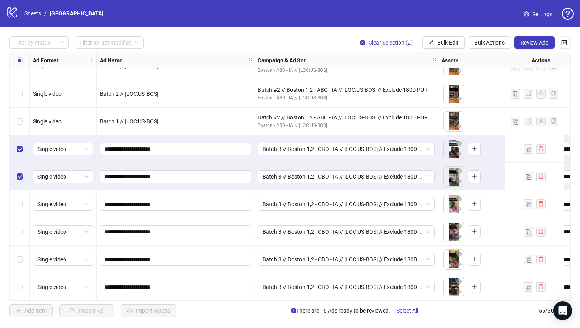
click at [16, 203] on div "Select row 43" at bounding box center [20, 205] width 20 height 28
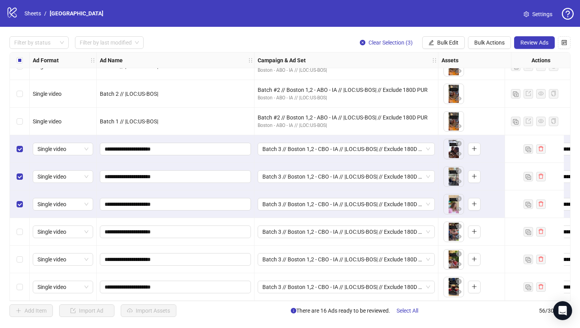
click at [21, 226] on div "Select row 44" at bounding box center [20, 232] width 20 height 28
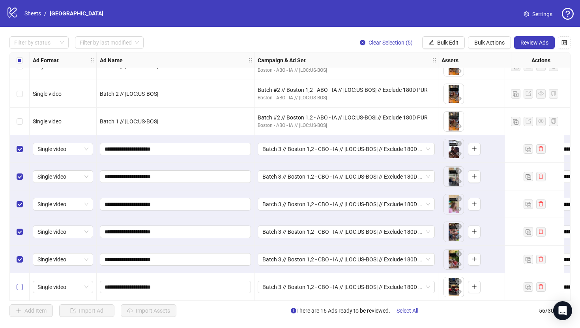
click at [19, 283] on label "Select row 46" at bounding box center [20, 287] width 6 height 9
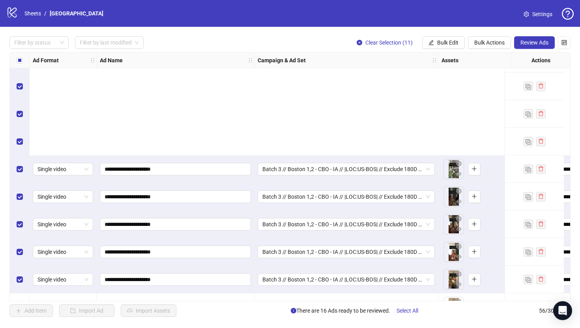
scroll to position [1318, 0]
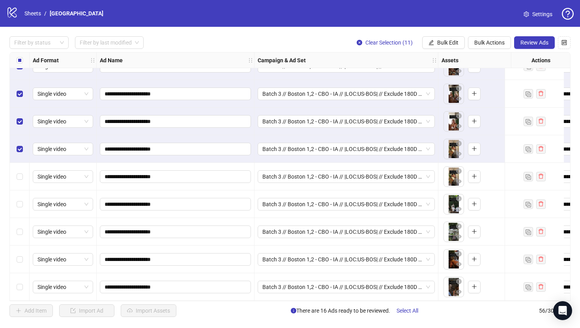
click at [18, 178] on div "Select row 52" at bounding box center [20, 177] width 20 height 28
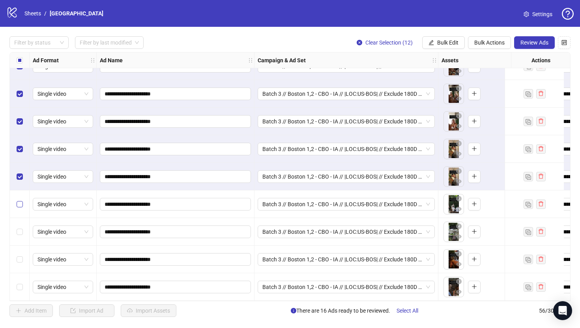
click at [19, 205] on label "Select row 53" at bounding box center [20, 204] width 6 height 9
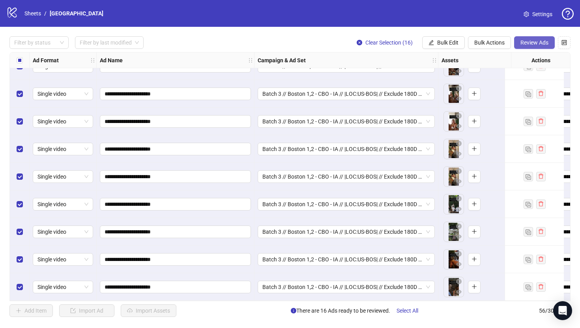
click at [525, 38] on button "Review Ads" at bounding box center [534, 42] width 41 height 13
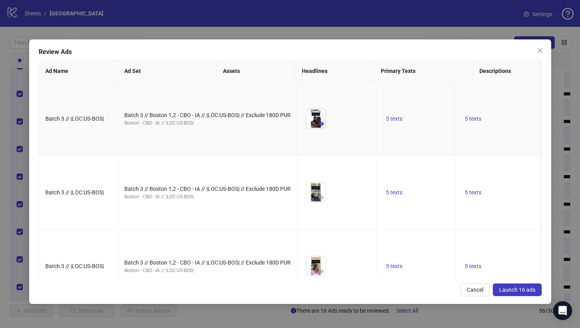
click at [319, 126] on icon "eye" at bounding box center [322, 124] width 6 height 4
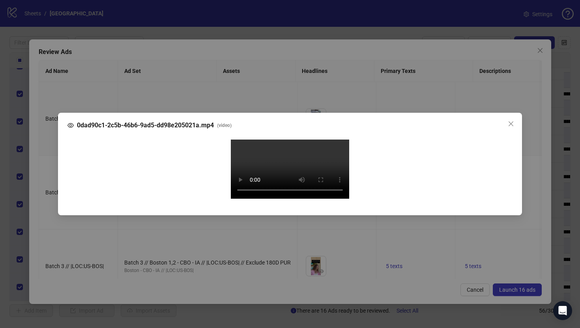
click at [49, 195] on div "0dad90c1-2c5b-46b6-9ad5-dd98e205021a.mp4 ( video ) Your browser does not suppor…" at bounding box center [290, 164] width 580 height 328
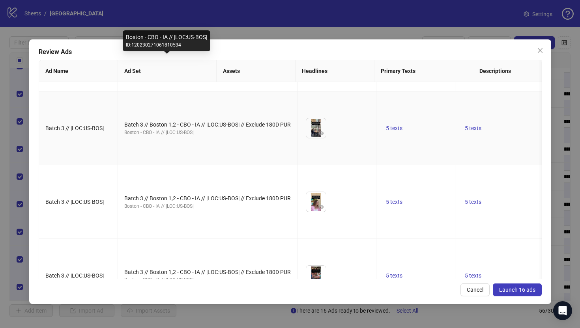
scroll to position [83, 0]
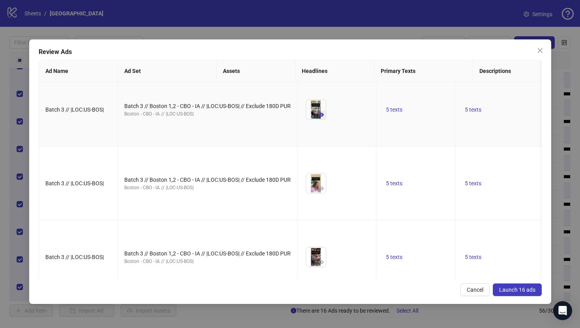
click at [319, 117] on icon "eye" at bounding box center [322, 115] width 6 height 4
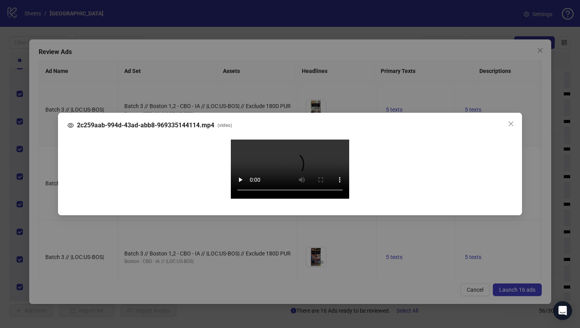
click at [41, 176] on div "2c259aab-994d-43ad-abb8-969335144114.mp4 ( video ) Your browser does not suppor…" at bounding box center [290, 164] width 580 height 328
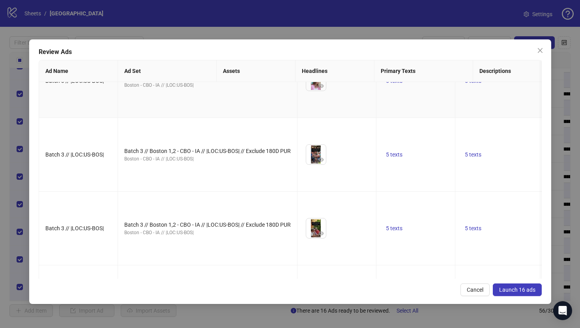
scroll to position [191, 0]
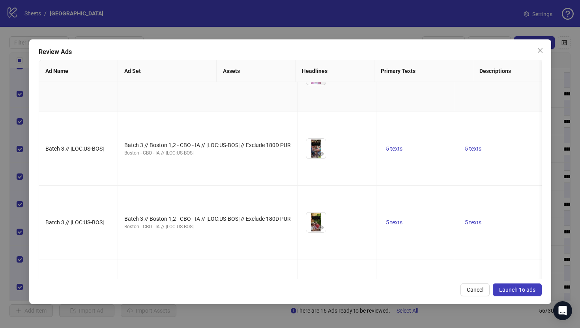
click at [319, 82] on icon "eye" at bounding box center [322, 80] width 6 height 4
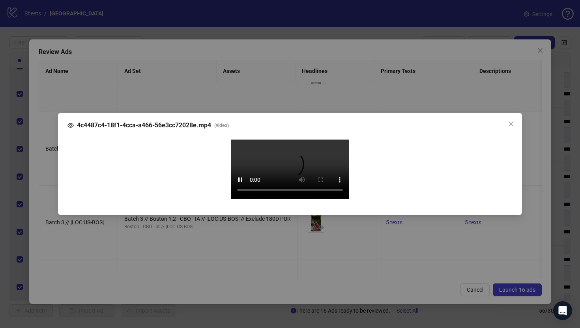
click at [45, 195] on div "4c4487c4-18f1-4cca-a466-56e3cc72028e.mp4 ( video ) Your browser does not suppor…" at bounding box center [290, 164] width 580 height 328
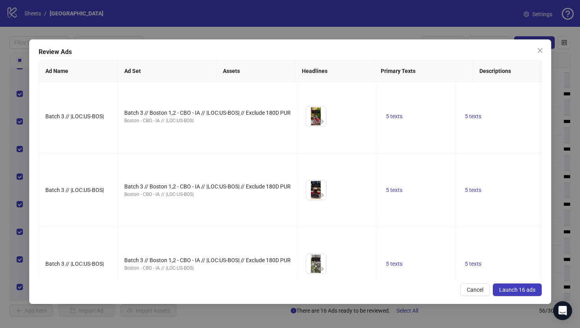
scroll to position [300, 0]
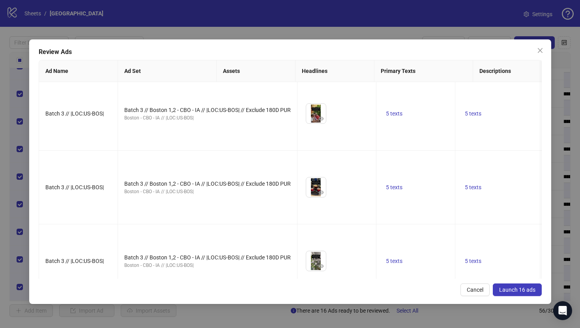
click at [319, 48] on icon "eye" at bounding box center [322, 45] width 6 height 6
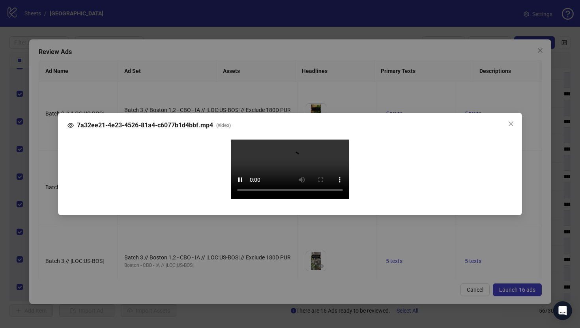
click at [46, 196] on div "7a32ee21-4e23-4526-81a4-c6077b1d4bbf.mp4 ( video ) Your browser does not suppor…" at bounding box center [290, 164] width 580 height 328
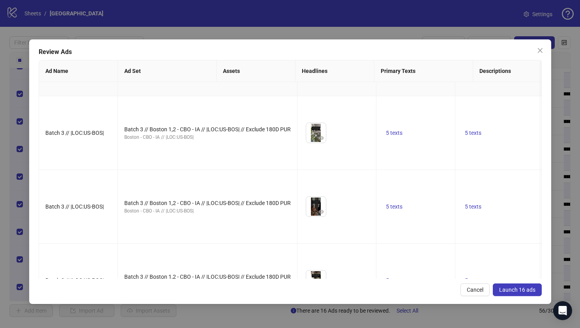
scroll to position [430, 0]
click at [319, 65] on icon "eye" at bounding box center [322, 63] width 6 height 4
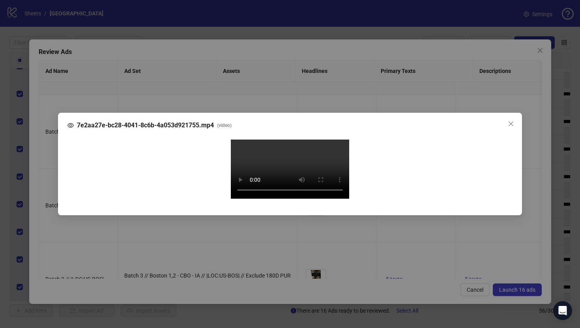
click at [45, 193] on div "7e2aa27e-bc28-4041-8c6b-4a053d921755.mp4 ( video ) Your browser does not suppor…" at bounding box center [290, 164] width 580 height 328
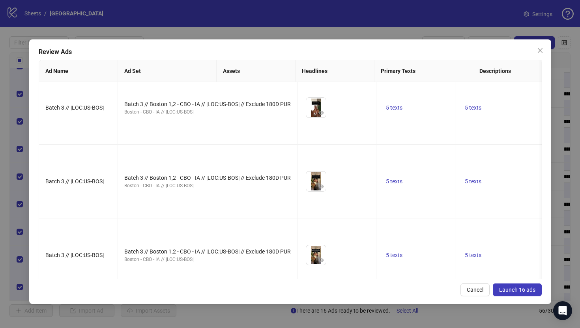
scroll to position [693, 0]
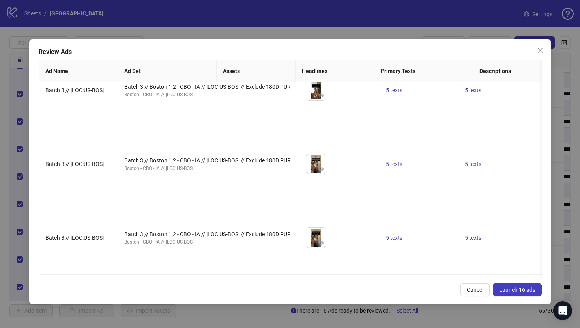
click at [432, 131] on button "button" at bounding box center [436, 132] width 13 height 13
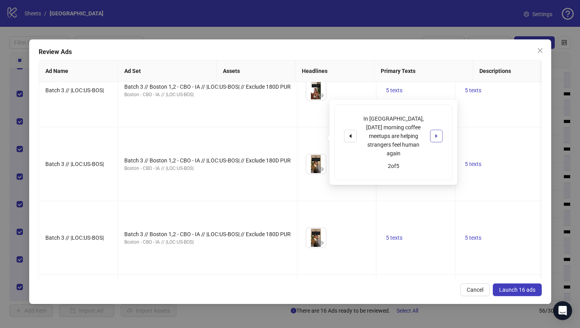
click at [432, 131] on button "button" at bounding box center [436, 136] width 13 height 13
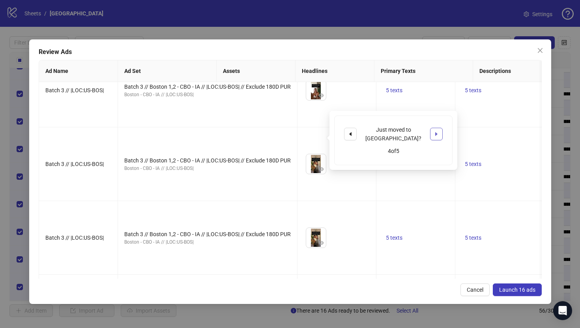
click at [432, 131] on button "button" at bounding box center [436, 134] width 13 height 13
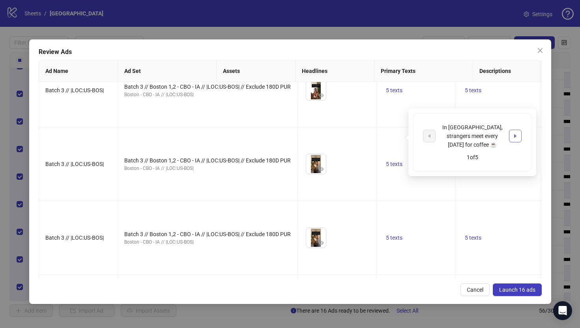
click at [516, 133] on icon "caret-right" at bounding box center [516, 136] width 6 height 6
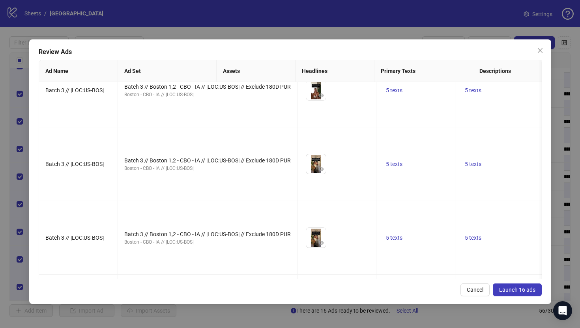
click at [517, 289] on span "Launch 16 ads" at bounding box center [517, 290] width 36 height 6
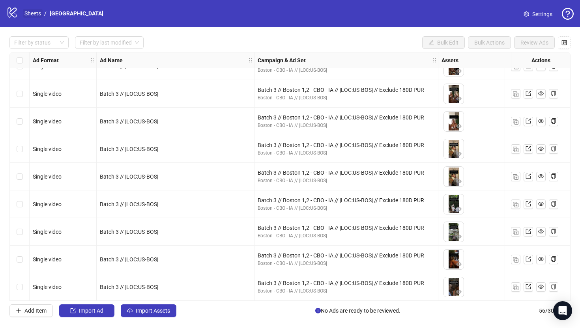
click at [30, 14] on link "Sheets" at bounding box center [33, 13] width 20 height 9
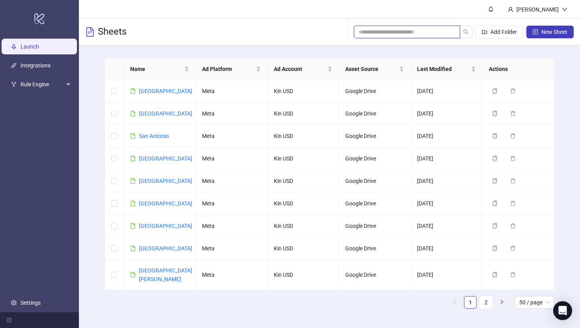
click at [403, 30] on input "search" at bounding box center [404, 32] width 90 height 9
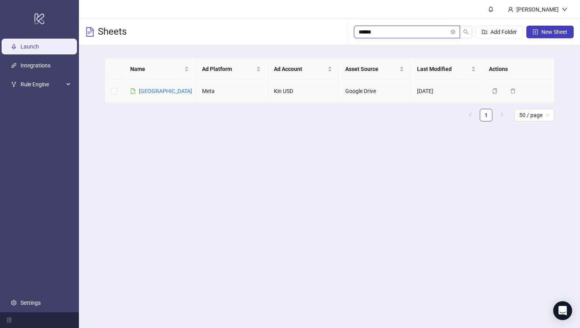
type input "******"
click at [148, 96] on td "[GEOGRAPHIC_DATA]" at bounding box center [160, 91] width 72 height 23
click at [152, 92] on link "[GEOGRAPHIC_DATA]" at bounding box center [165, 91] width 53 height 6
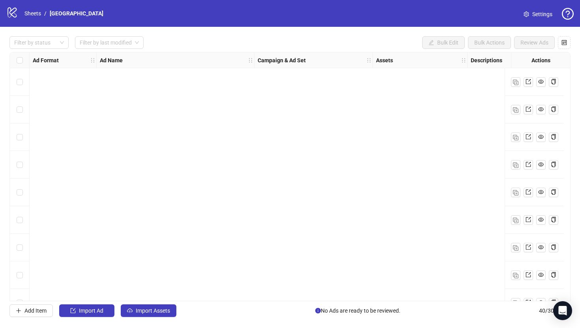
scroll to position [876, 0]
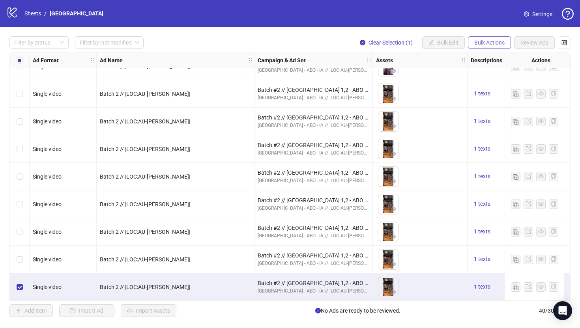
click at [482, 43] on span "Bulk Actions" at bounding box center [490, 42] width 30 height 6
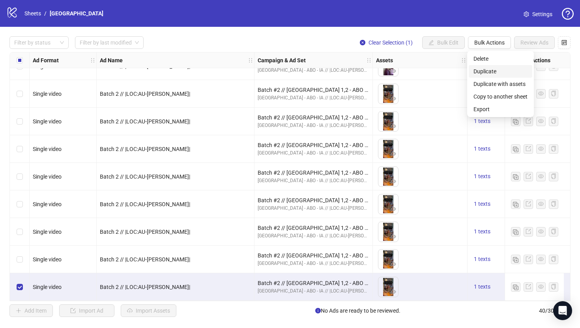
click at [482, 70] on span "Duplicate" at bounding box center [501, 71] width 54 height 9
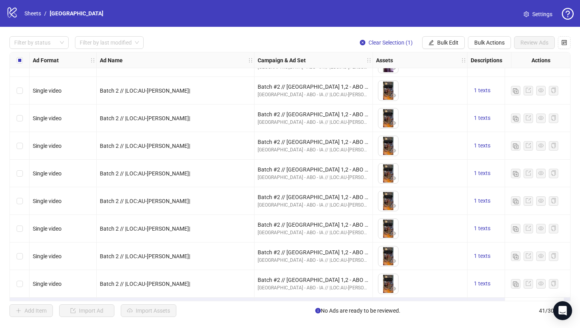
scroll to position [903, 0]
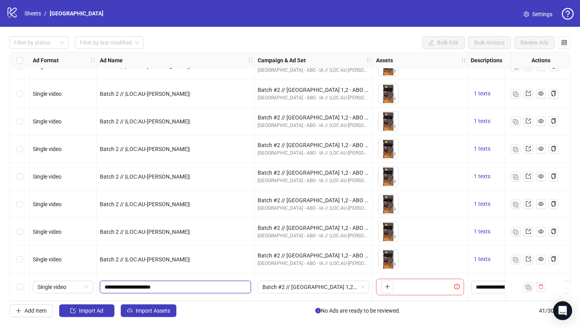
click at [122, 287] on input "**********" at bounding box center [175, 287] width 140 height 9
type input "**********"
click at [304, 283] on span "Batch #2 // [GEOGRAPHIC_DATA] 1,2 - ABO - IA // |LOC:AU-[PERSON_NAME]| // Exclu…" at bounding box center [314, 288] width 102 height 12
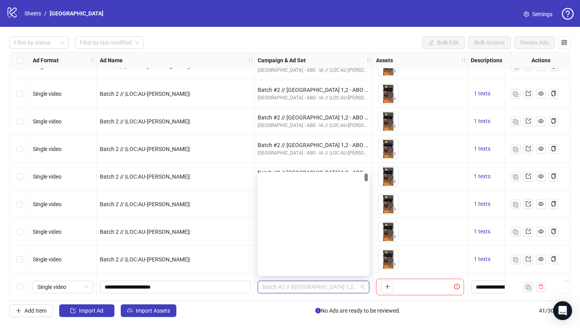
scroll to position [0, 0]
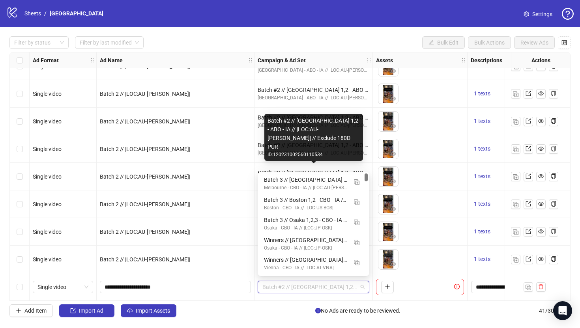
drag, startPoint x: 366, startPoint y: 195, endPoint x: 366, endPoint y: 168, distance: 26.9
click at [366, 168] on body "logo/logo-mobile Sheets / Melbourne Settings Filter by status Filter by last mo…" at bounding box center [290, 164] width 580 height 328
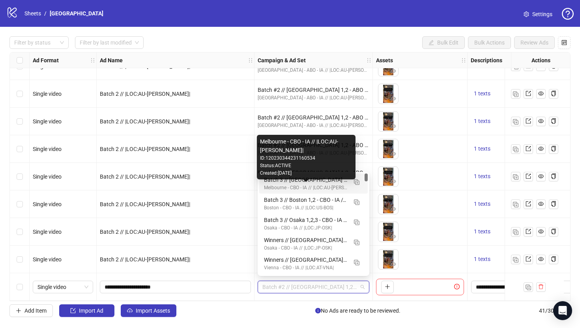
click at [324, 186] on div "Melbourne - CBO - IA // |LOC:AU-[PERSON_NAME]|" at bounding box center [305, 188] width 83 height 8
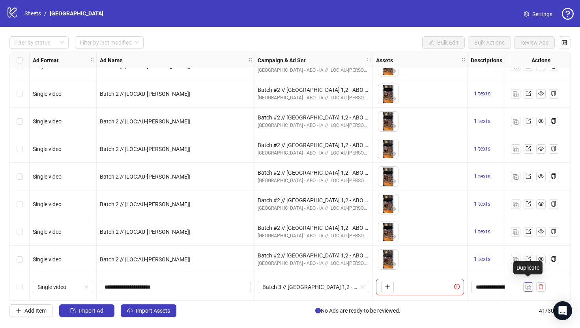
click at [528, 284] on span "button" at bounding box center [529, 287] width 6 height 6
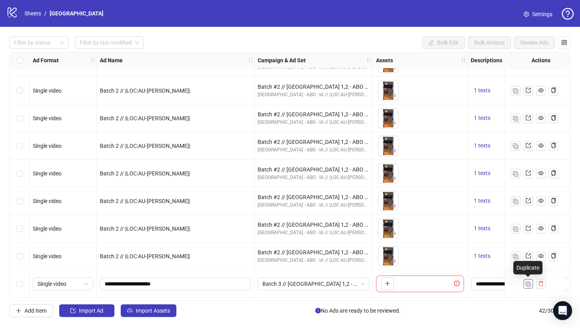
click at [528, 282] on span "button" at bounding box center [529, 284] width 6 height 6
click at [529, 283] on img "button" at bounding box center [529, 285] width 6 height 6
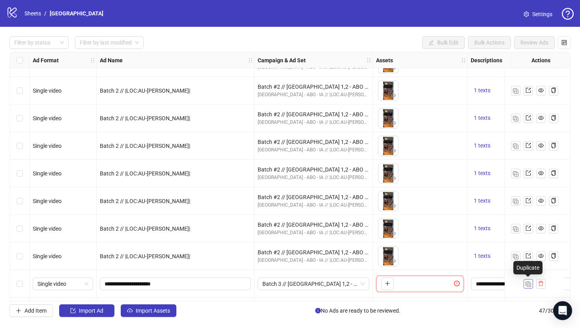
click at [529, 283] on img "button" at bounding box center [529, 285] width 6 height 6
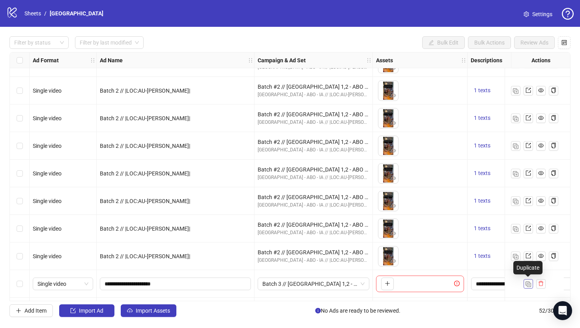
click at [529, 283] on img "button" at bounding box center [529, 285] width 6 height 6
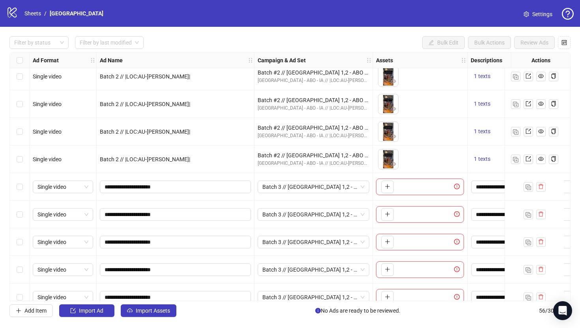
scroll to position [1035, 0]
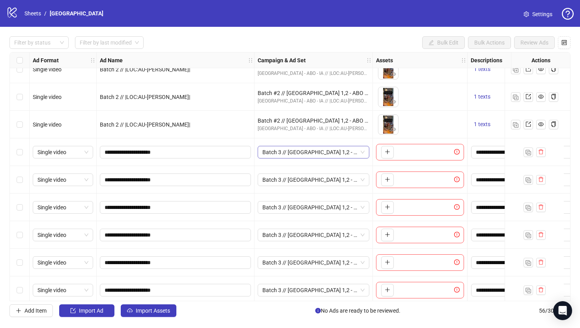
click at [358, 154] on span "Batch 3 // Melbourne 1,2 - CBO - IA // |LOC:AU-MEL| // Exclude 180D PUR – Copy" at bounding box center [314, 152] width 102 height 12
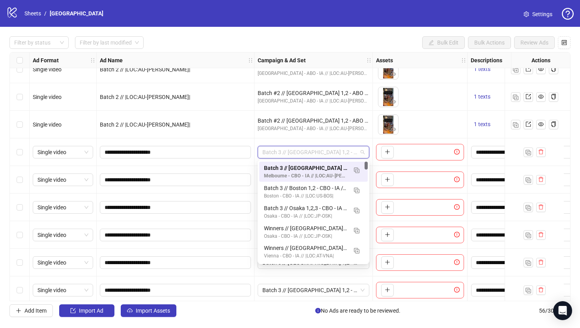
click at [248, 144] on div "**********" at bounding box center [176, 153] width 158 height 28
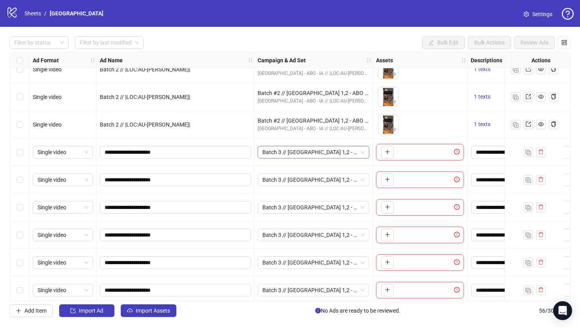
click at [348, 151] on span "Batch 3 // Melbourne 1,2 - CBO - IA // |LOC:AU-MEL| // Exclude 180D PUR – Copy" at bounding box center [314, 152] width 102 height 12
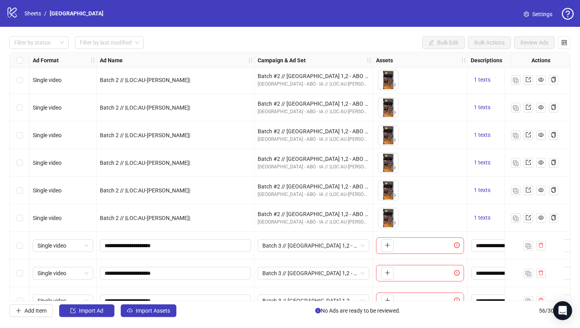
scroll to position [1031, 0]
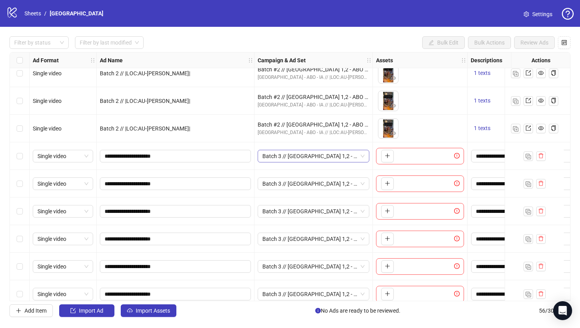
click at [360, 156] on span "Batch 3 // [GEOGRAPHIC_DATA] 1,2 - CBO - IA // |LOC:AU-[PERSON_NAME]| // Exclud…" at bounding box center [314, 156] width 102 height 12
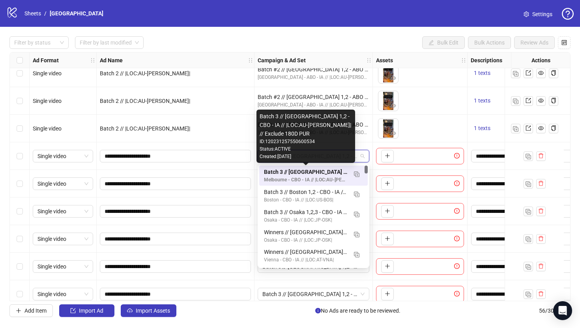
click at [342, 175] on div "Batch 3 // [GEOGRAPHIC_DATA] 1,2 - CBO - IA // |LOC:AU-[PERSON_NAME]| // Exclud…" at bounding box center [305, 172] width 83 height 9
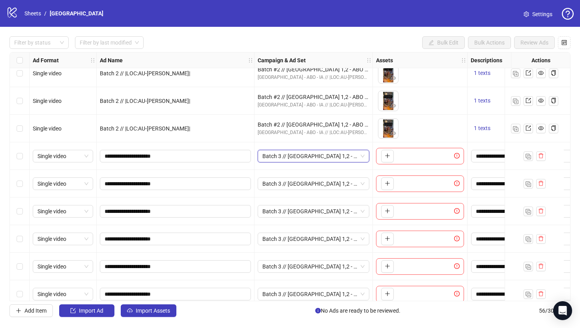
click at [36, 173] on div "Single video" at bounding box center [63, 184] width 67 height 28
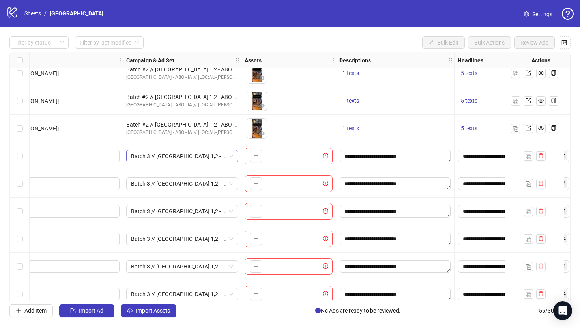
scroll to position [1068, 133]
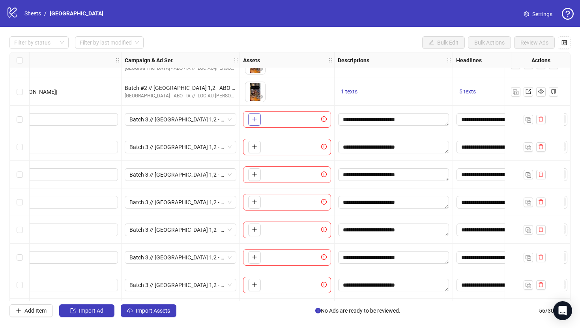
click at [253, 121] on icon "plus" at bounding box center [255, 119] width 6 height 6
click at [252, 147] on icon "plus" at bounding box center [255, 147] width 6 height 6
click at [256, 175] on icon "plus" at bounding box center [255, 175] width 6 height 6
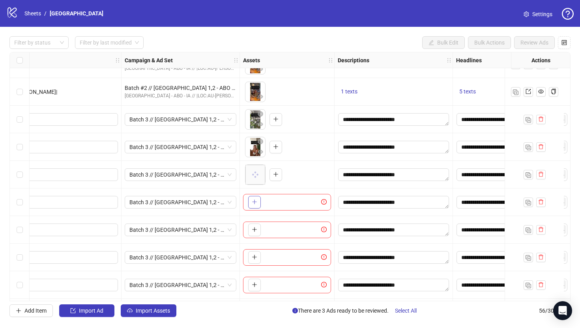
click at [251, 199] on button "button" at bounding box center [254, 202] width 13 height 13
click at [252, 231] on icon "plus" at bounding box center [255, 230] width 6 height 6
click at [254, 263] on button "button" at bounding box center [254, 258] width 13 height 13
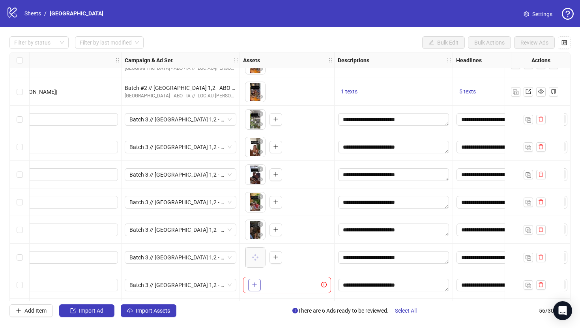
click at [257, 287] on icon "plus" at bounding box center [255, 285] width 6 height 6
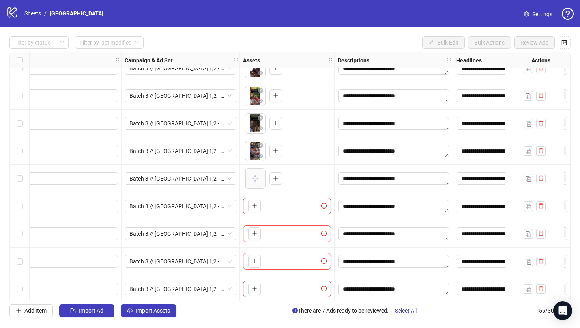
scroll to position [1177, 133]
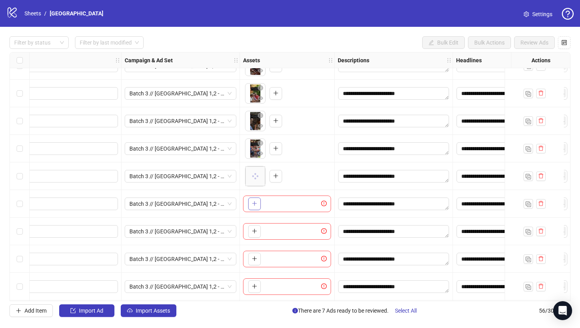
click at [253, 203] on icon "plus" at bounding box center [255, 204] width 6 height 6
click at [257, 231] on button "button" at bounding box center [254, 231] width 13 height 13
click at [256, 259] on icon "plus" at bounding box center [254, 259] width 4 height 0
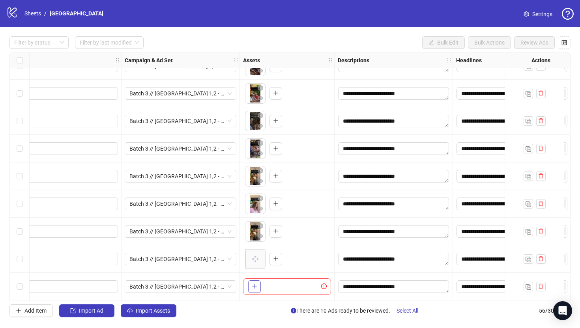
click at [253, 282] on button "button" at bounding box center [254, 287] width 13 height 13
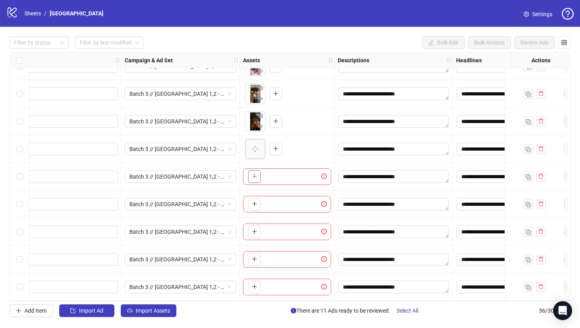
click at [255, 175] on icon "plus" at bounding box center [254, 177] width 0 height 4
click at [253, 203] on icon "plus" at bounding box center [255, 204] width 6 height 6
click at [255, 233] on button "button" at bounding box center [254, 232] width 13 height 13
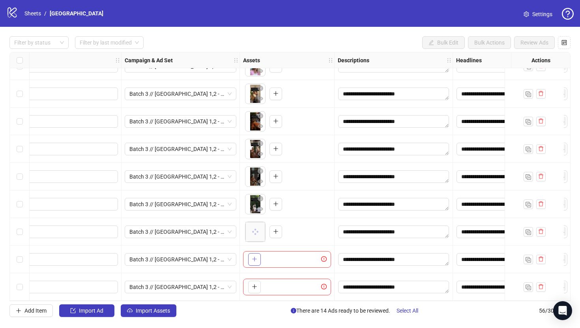
click at [255, 259] on span "button" at bounding box center [255, 259] width 6 height 6
click at [253, 287] on span "button" at bounding box center [255, 287] width 6 height 6
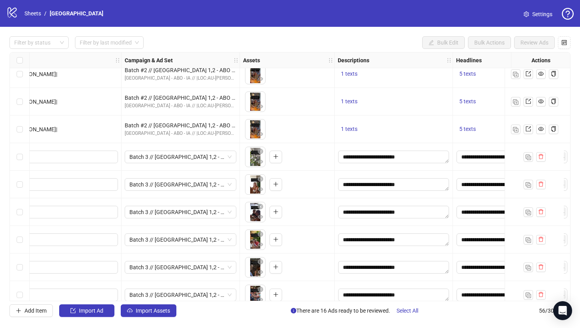
scroll to position [1044, 133]
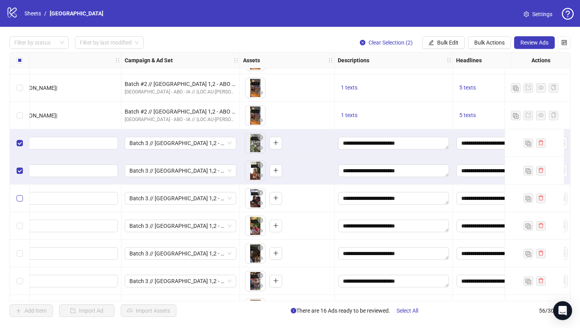
click at [19, 194] on label "Select row 43" at bounding box center [20, 198] width 6 height 9
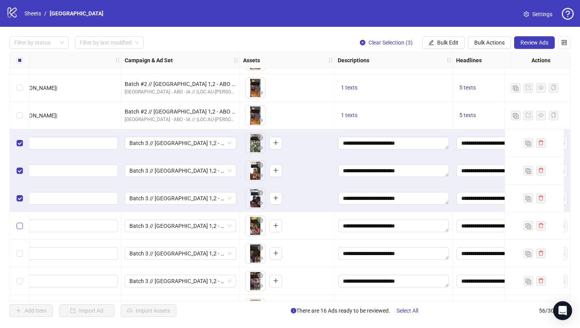
click at [20, 222] on label "Select row 44" at bounding box center [20, 226] width 6 height 9
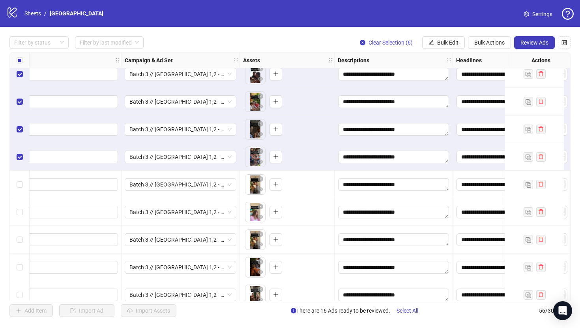
scroll to position [1192, 133]
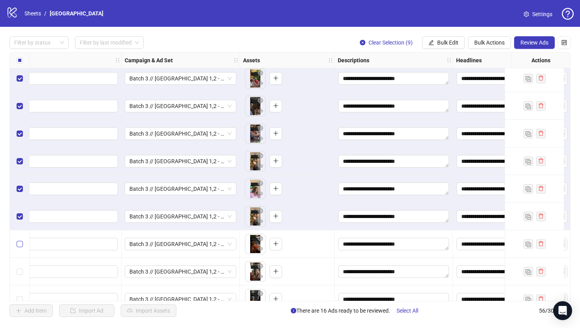
click at [21, 240] on label "Select row 50" at bounding box center [20, 244] width 6 height 9
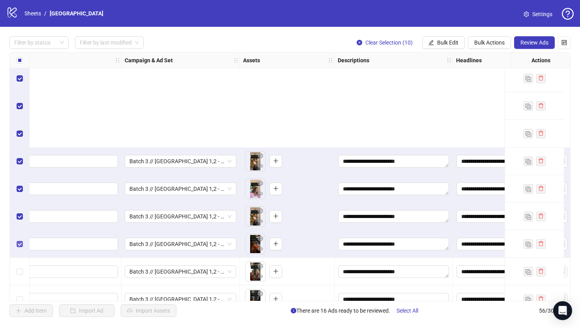
scroll to position [1318, 133]
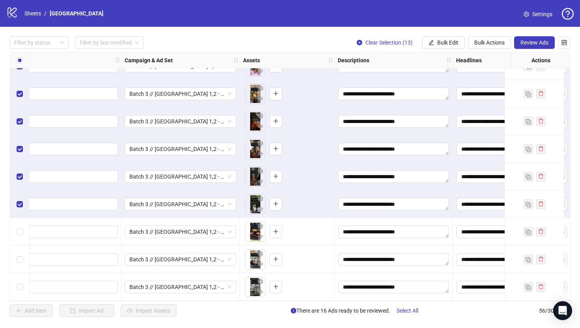
click at [19, 235] on div "Select row 54" at bounding box center [20, 232] width 20 height 28
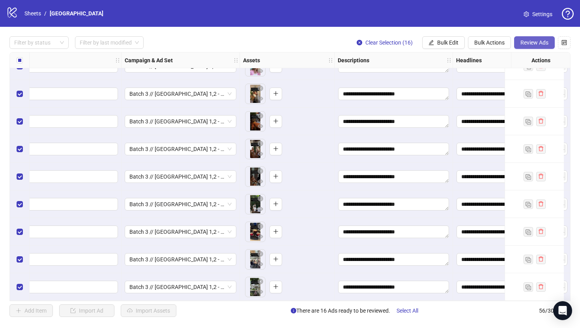
click at [523, 45] on span "Review Ads" at bounding box center [535, 42] width 28 height 6
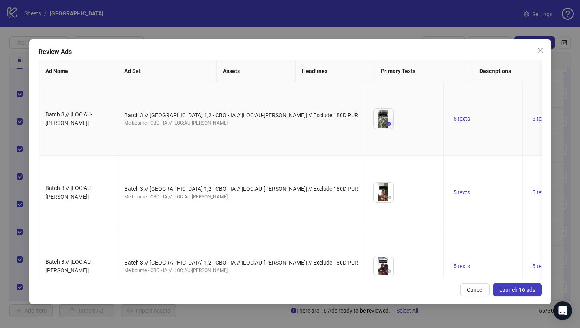
click at [386, 126] on icon "eye" at bounding box center [389, 124] width 6 height 4
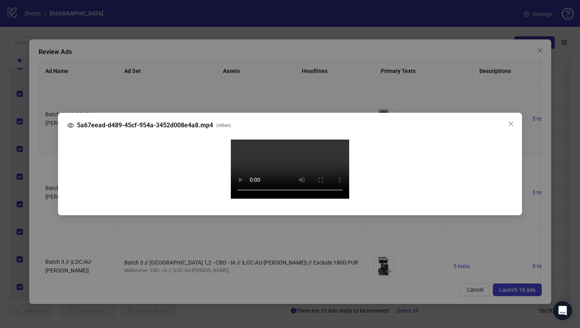
click at [53, 167] on div "5a67eead-d489-45cf-954a-3452d008e4a8.mp4 ( video ) Your browser does not suppor…" at bounding box center [290, 164] width 580 height 328
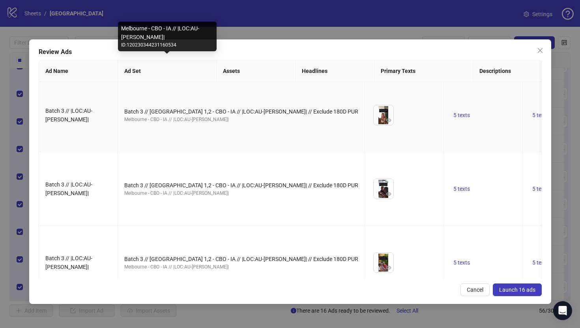
scroll to position [86, 0]
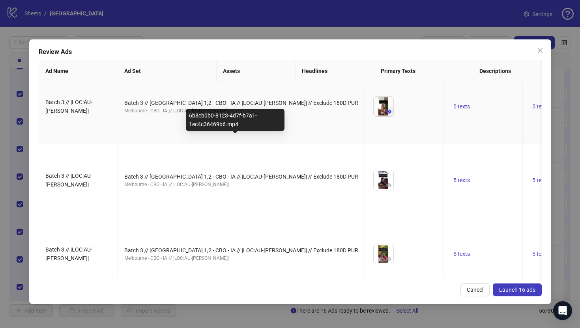
click at [386, 114] on icon "eye" at bounding box center [389, 112] width 6 height 4
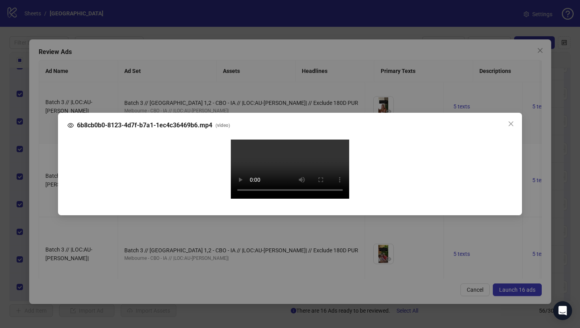
click at [47, 172] on div "6b8cb0b0-8123-4d7f-b7a1-1ec4c36469b6.mp4 ( video ) Your browser does not suppor…" at bounding box center [290, 164] width 580 height 328
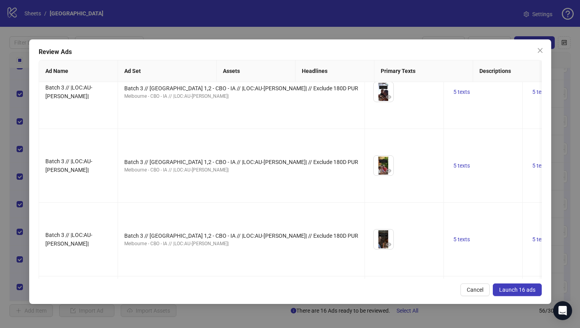
scroll to position [186, 0]
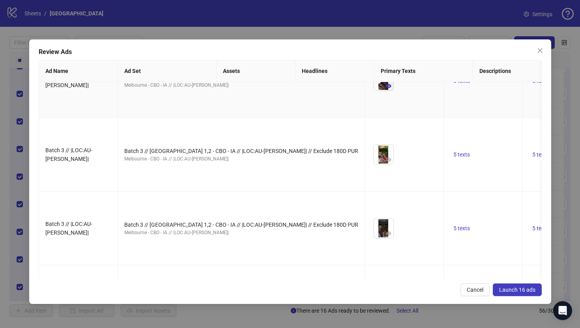
click at [384, 91] on button "button" at bounding box center [388, 85] width 9 height 9
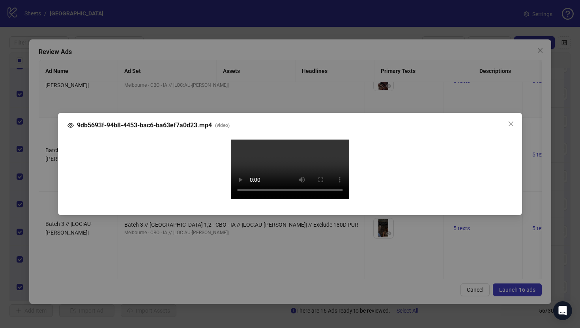
click at [49, 176] on div "9db5693f-94b8-4453-bac6-ba63ef7a0d23.mp4 ( video ) Your browser does not suppor…" at bounding box center [290, 164] width 580 height 328
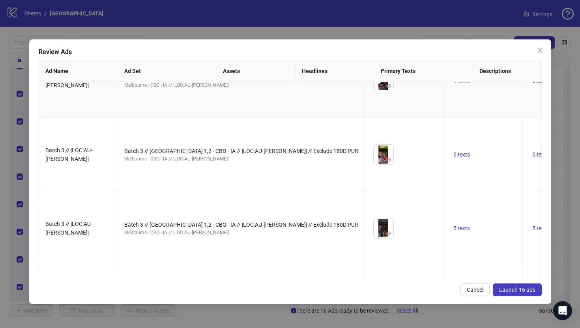
click at [454, 84] on span "5 texts" at bounding box center [462, 81] width 17 height 6
click at [435, 140] on icon "caret-right" at bounding box center [436, 140] width 2 height 4
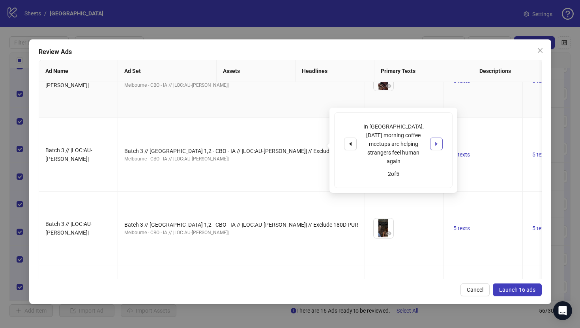
click at [435, 142] on icon "caret-right" at bounding box center [436, 144] width 2 height 4
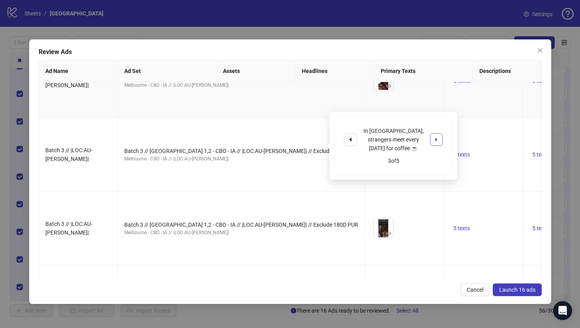
click at [435, 140] on icon "caret-right" at bounding box center [436, 140] width 2 height 4
click at [435, 140] on icon "caret-right" at bounding box center [436, 142] width 2 height 4
click at [523, 112] on td "5 texts" at bounding box center [572, 81] width 99 height 74
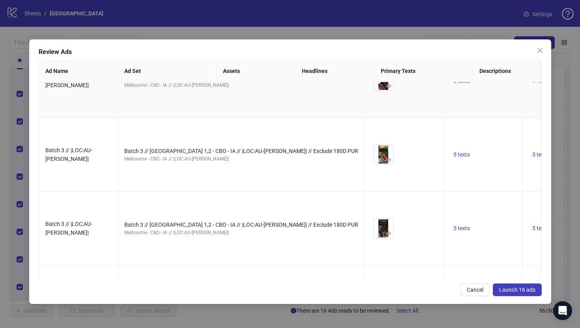
click at [533, 84] on span "5 texts" at bounding box center [541, 81] width 17 height 6
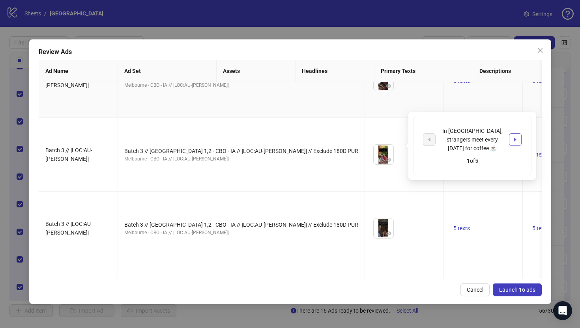
click at [516, 137] on icon "caret-right" at bounding box center [516, 140] width 6 height 6
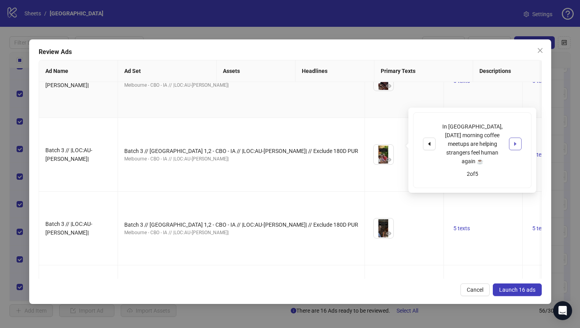
click at [516, 141] on icon "caret-right" at bounding box center [516, 144] width 6 height 6
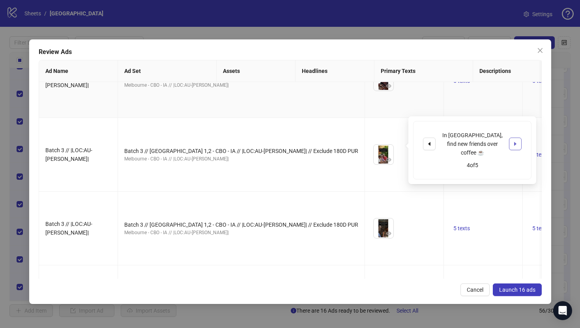
click at [516, 141] on icon "caret-right" at bounding box center [516, 144] width 6 height 6
click at [523, 192] on td "5 texts" at bounding box center [572, 155] width 99 height 74
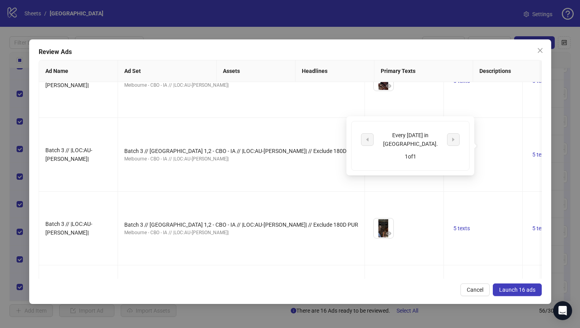
click at [517, 291] on span "Launch 16 ads" at bounding box center [517, 290] width 36 height 6
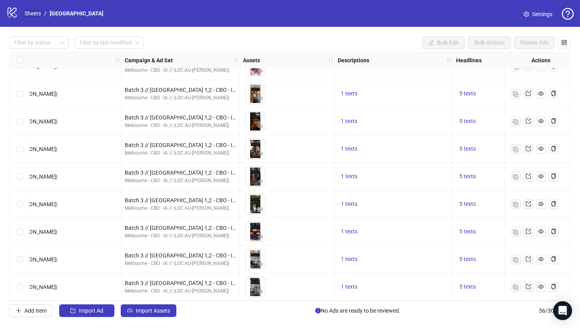
click at [32, 11] on link "Sheets" at bounding box center [33, 13] width 20 height 9
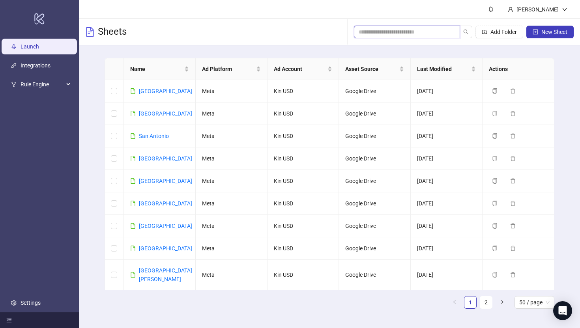
click at [420, 31] on input "search" at bounding box center [404, 32] width 90 height 9
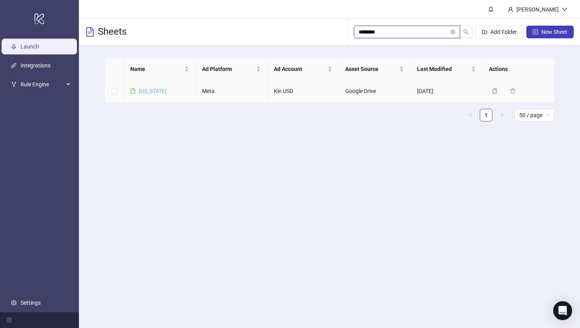
type input "********"
click at [144, 90] on link "[US_STATE]" at bounding box center [153, 91] width 28 height 6
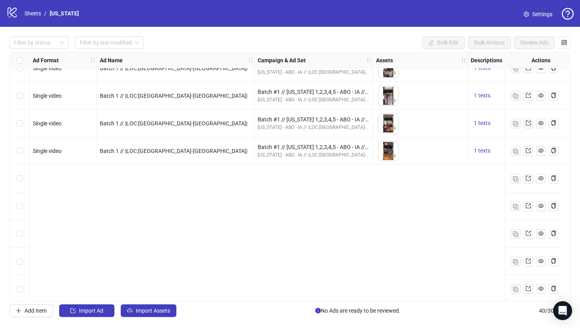
scroll to position [876, 0]
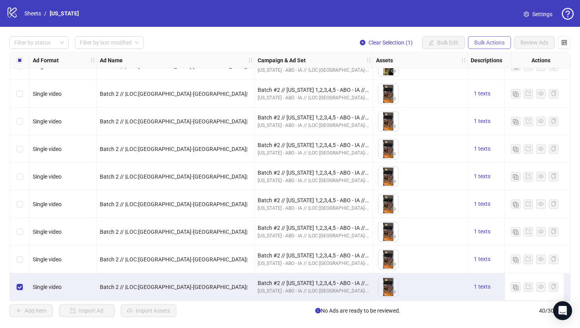
click at [488, 42] on span "Bulk Actions" at bounding box center [490, 42] width 30 height 6
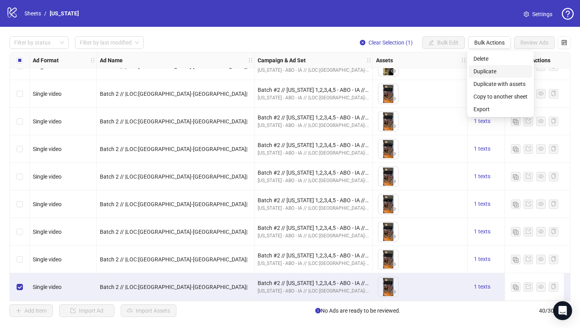
click at [482, 70] on span "Duplicate" at bounding box center [501, 71] width 54 height 9
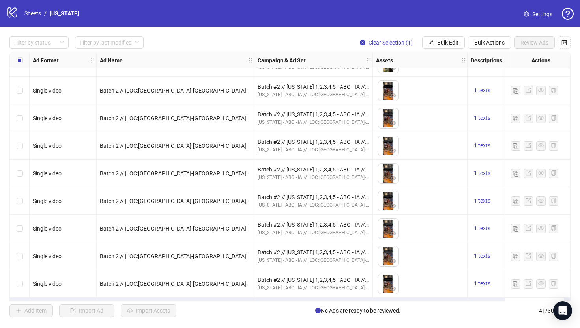
scroll to position [903, 0]
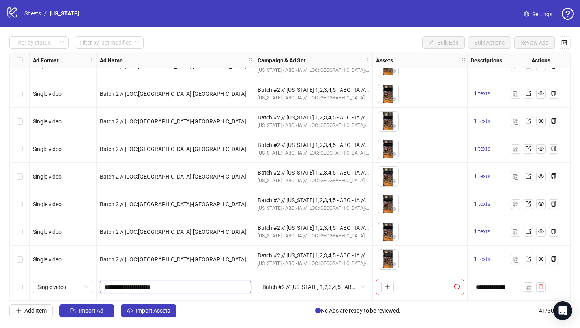
click at [123, 287] on input "**********" at bounding box center [175, 287] width 140 height 9
type input "**********"
click at [302, 282] on span "Batch #2 // [US_STATE] 1,2,3,4,5 - ABO - IA // |LOC:[GEOGRAPHIC_DATA]-[GEOGRAPH…" at bounding box center [314, 288] width 102 height 12
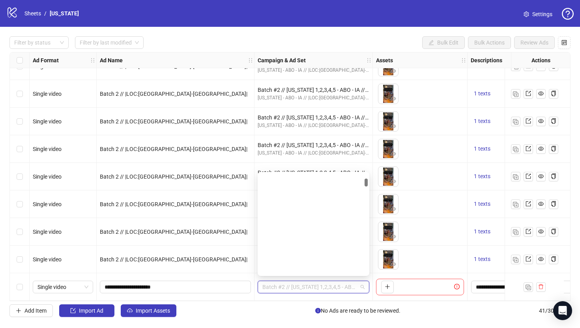
scroll to position [0, 0]
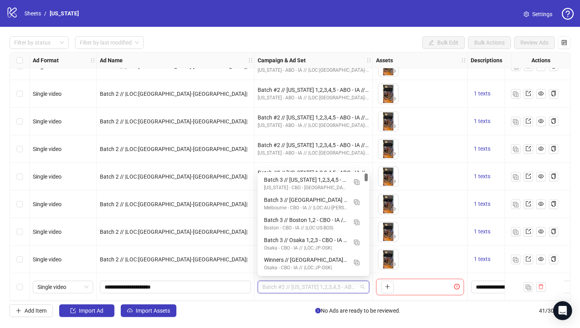
drag, startPoint x: 366, startPoint y: 194, endPoint x: 366, endPoint y: 173, distance: 21.3
click at [366, 173] on div "120231033750540534 120231033458760534 120231033340540534 Batch 3 // [US_STATE] …" at bounding box center [314, 224] width 112 height 104
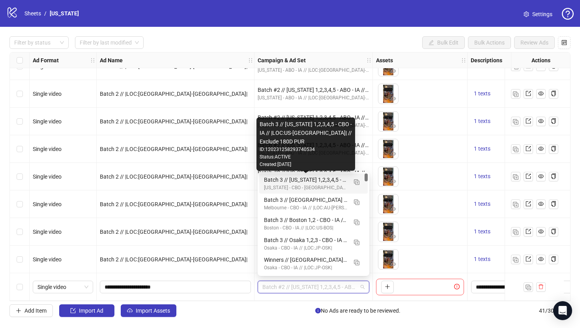
click at [323, 182] on div "Batch 3 // [US_STATE] 1,2,3,4,5 - CBO - IA // |LOC:US-[GEOGRAPHIC_DATA]| // Exc…" at bounding box center [305, 180] width 83 height 9
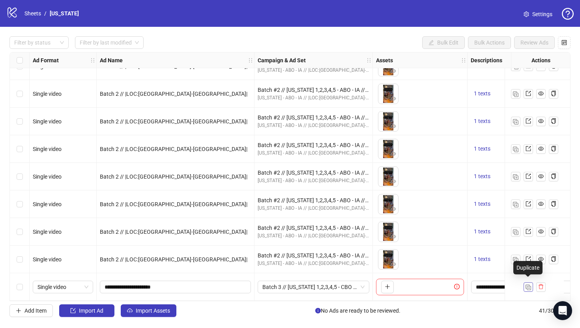
click at [529, 288] on button "button" at bounding box center [528, 287] width 9 height 9
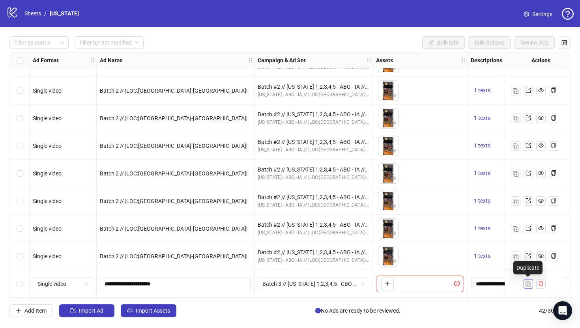
click at [529, 287] on img "button" at bounding box center [529, 285] width 6 height 6
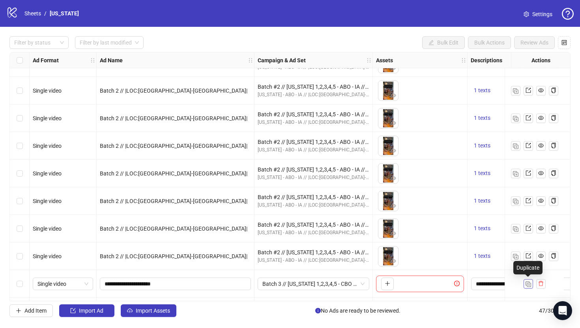
click at [529, 287] on img "button" at bounding box center [529, 285] width 6 height 6
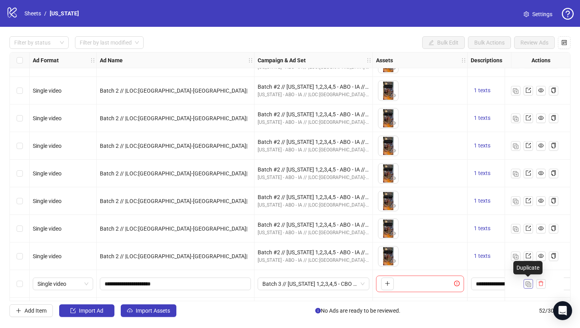
click at [529, 287] on img "button" at bounding box center [529, 285] width 6 height 6
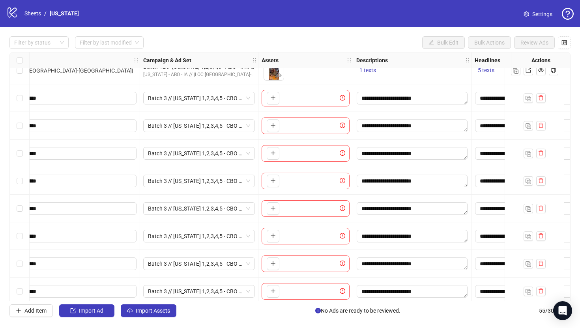
scroll to position [1091, 115]
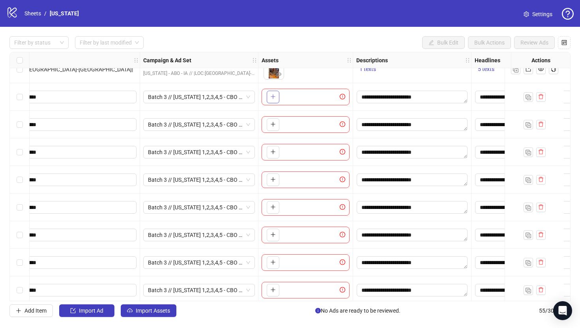
click at [267, 97] on button "button" at bounding box center [273, 97] width 13 height 13
click at [270, 124] on icon "plus" at bounding box center [273, 125] width 6 height 6
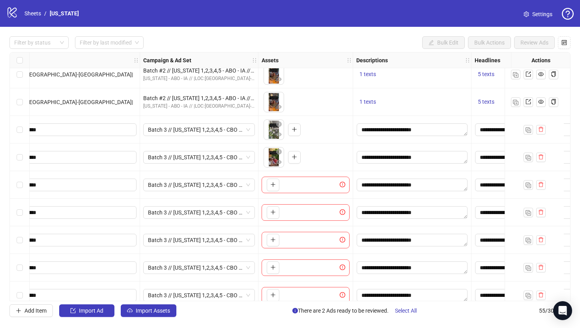
scroll to position [1064, 115]
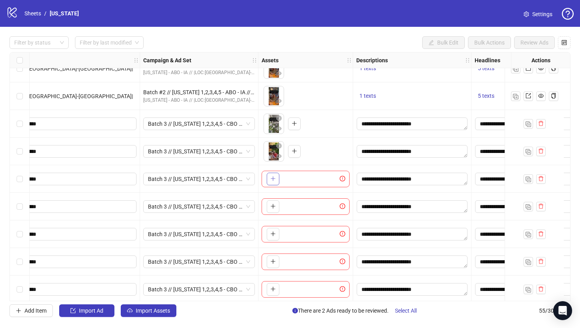
click at [271, 181] on icon "plus" at bounding box center [273, 179] width 6 height 6
click at [273, 210] on button "button" at bounding box center [273, 207] width 13 height 13
click at [269, 236] on button "button" at bounding box center [273, 234] width 13 height 13
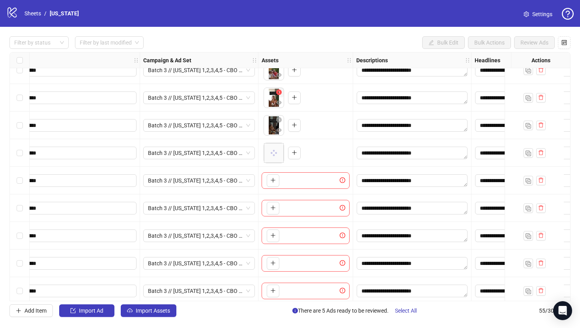
scroll to position [1147, 115]
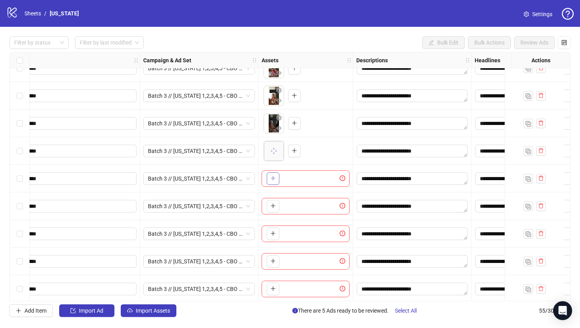
click at [275, 180] on icon "plus" at bounding box center [273, 179] width 6 height 6
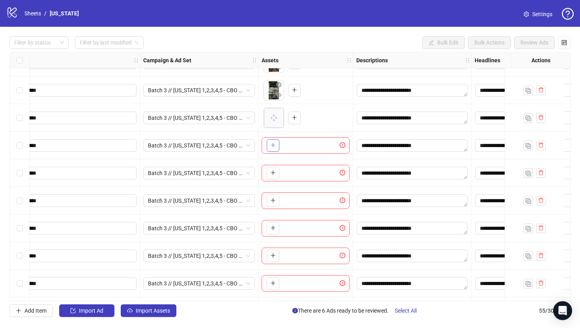
click at [273, 144] on icon "plus" at bounding box center [273, 146] width 6 height 6
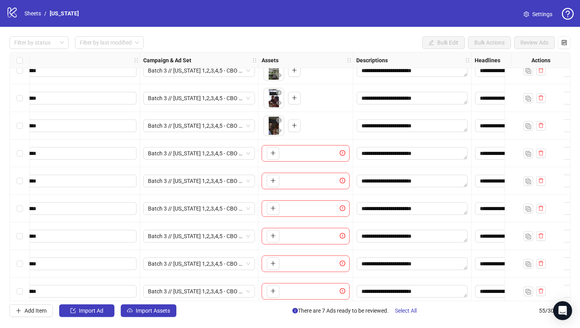
scroll to position [1263, 115]
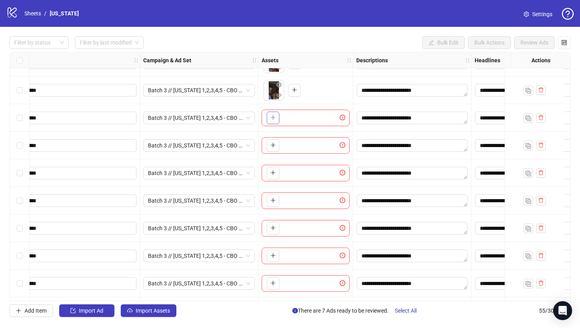
click at [272, 118] on icon "plus" at bounding box center [273, 118] width 4 height 0
click at [272, 145] on icon "plus" at bounding box center [273, 145] width 4 height 0
click at [274, 173] on icon "plus" at bounding box center [273, 173] width 6 height 6
click at [273, 204] on span "button" at bounding box center [273, 200] width 6 height 6
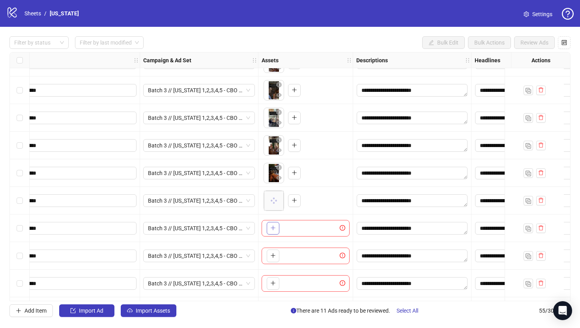
click at [270, 231] on icon "plus" at bounding box center [273, 228] width 6 height 6
click at [272, 252] on button "button" at bounding box center [273, 256] width 13 height 13
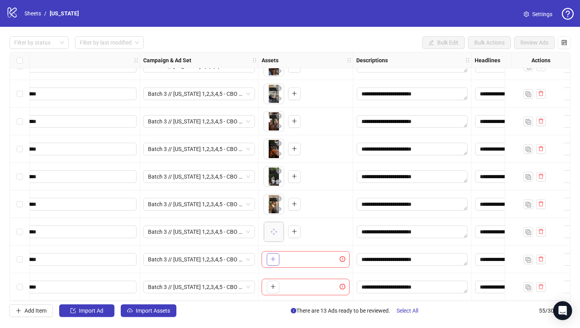
click at [271, 260] on button "button" at bounding box center [273, 259] width 13 height 13
click at [281, 224] on icon "close-circle" at bounding box center [279, 227] width 6 height 6
click at [280, 252] on icon "close-circle" at bounding box center [279, 255] width 6 height 6
click at [272, 229] on icon "plus" at bounding box center [273, 232] width 6 height 6
click at [271, 258] on icon "plus" at bounding box center [273, 260] width 6 height 6
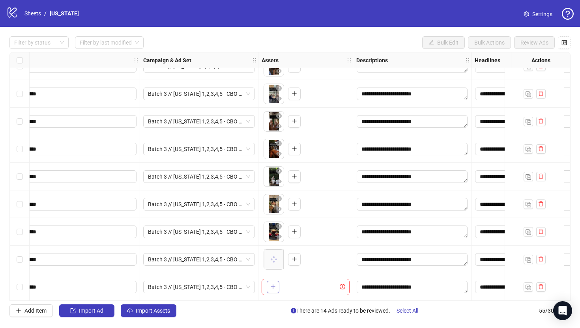
click at [276, 285] on icon "plus" at bounding box center [273, 287] width 6 height 6
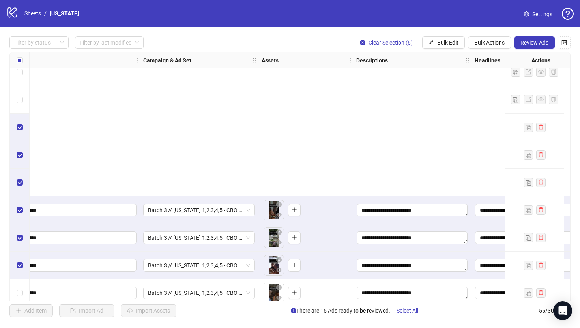
scroll to position [1252, 115]
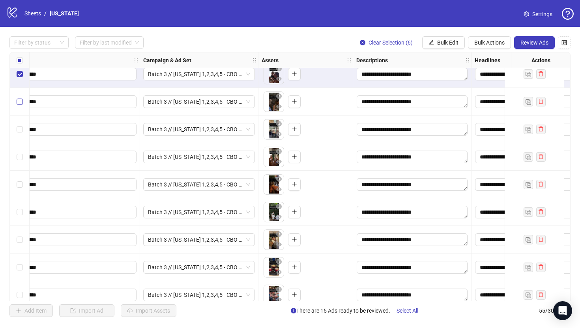
click at [20, 98] on label "Select row 47" at bounding box center [20, 102] width 6 height 9
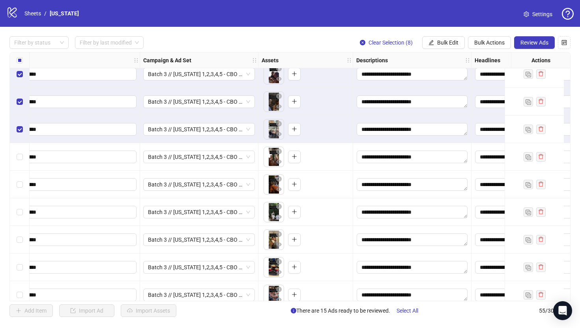
click at [21, 163] on div "Select row 49" at bounding box center [20, 157] width 20 height 28
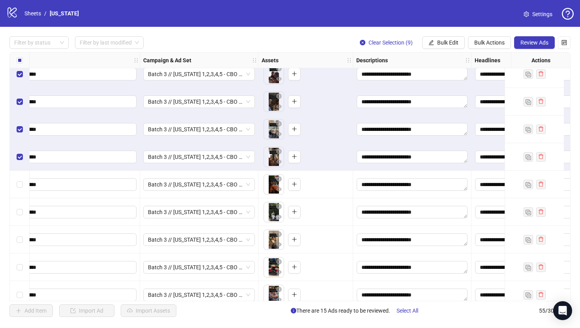
click at [19, 192] on div "Select row 50" at bounding box center [20, 185] width 20 height 28
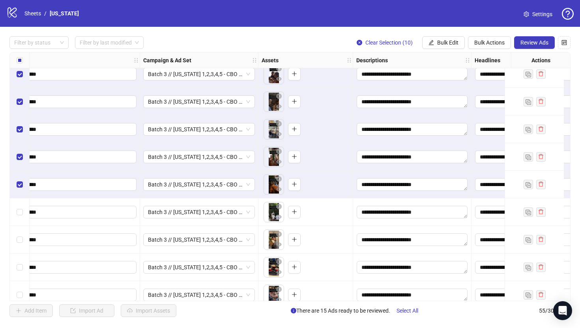
click at [19, 219] on div "Select row 51" at bounding box center [20, 213] width 20 height 28
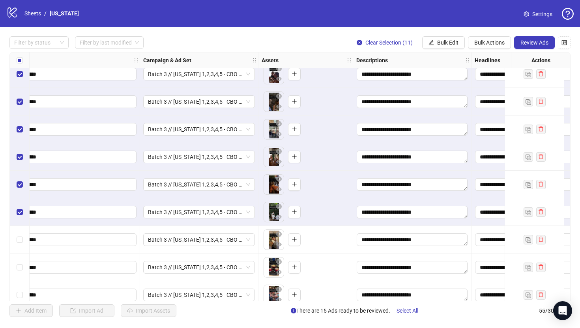
click at [18, 245] on div "Select row 52" at bounding box center [20, 240] width 20 height 28
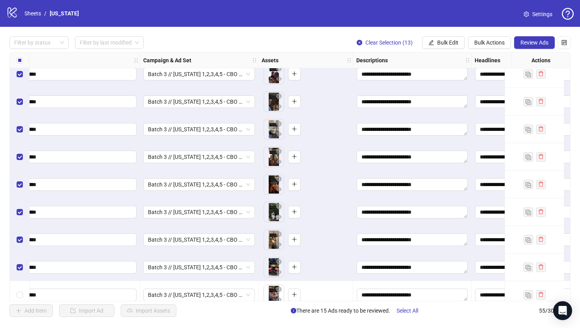
scroll to position [1290, 115]
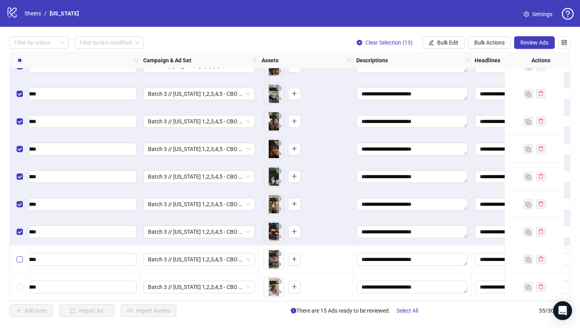
click at [19, 255] on label "Select row 54" at bounding box center [20, 259] width 6 height 9
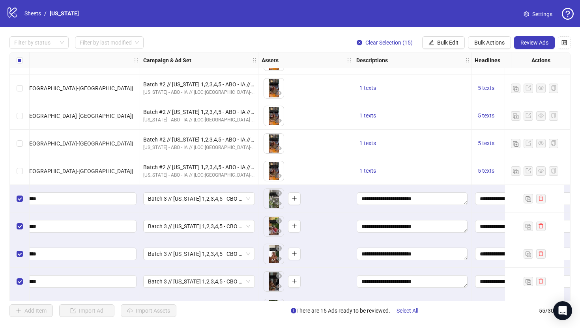
scroll to position [977, 115]
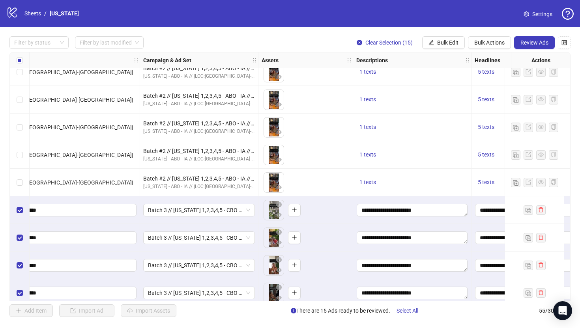
click at [0, 209] on div "Filter by status Filter by last modified Clear Selection (15) Bulk Edit Bulk Ac…" at bounding box center [290, 177] width 580 height 300
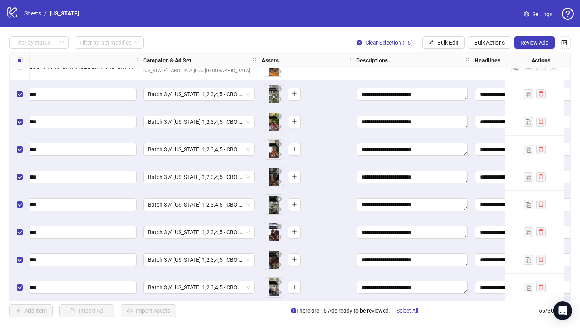
scroll to position [1290, 115]
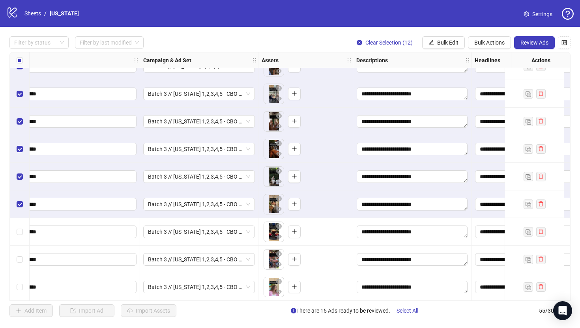
click at [21, 191] on div "Select row 52" at bounding box center [20, 205] width 20 height 28
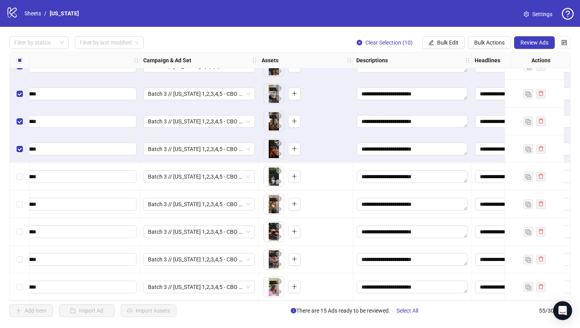
click at [24, 135] on div "Select row 50" at bounding box center [20, 149] width 20 height 28
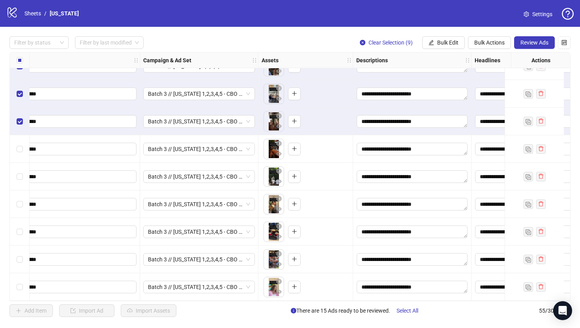
click at [18, 125] on div "Select row 49" at bounding box center [20, 122] width 20 height 28
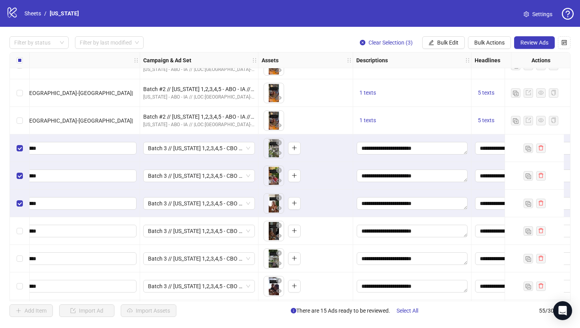
scroll to position [1031, 115]
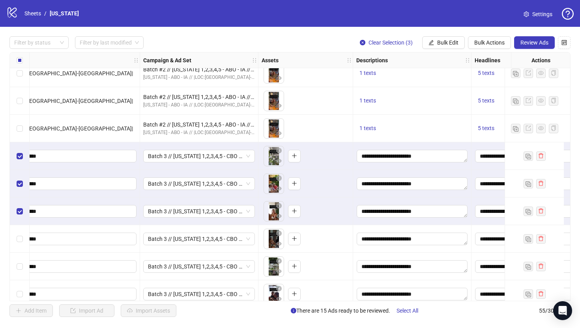
click at [19, 201] on div "Select row 43" at bounding box center [20, 212] width 20 height 28
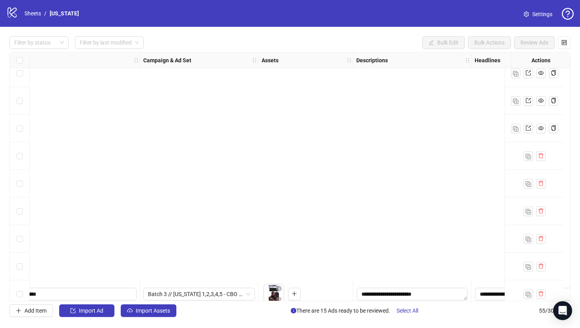
scroll to position [1290, 115]
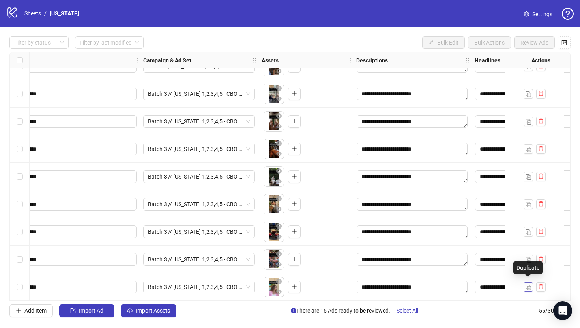
click at [527, 286] on img "button" at bounding box center [529, 288] width 6 height 6
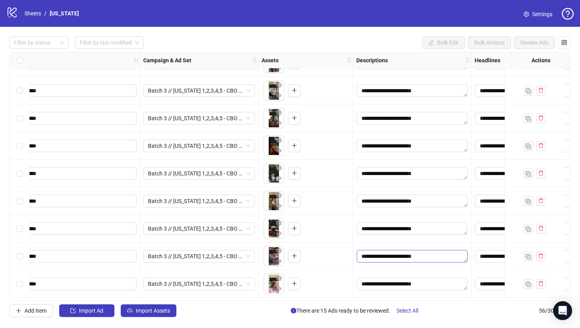
scroll to position [1318, 115]
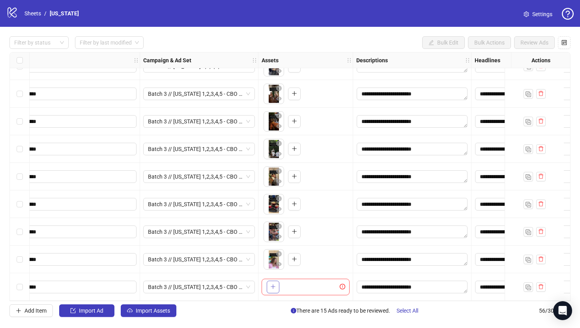
click at [275, 287] on span "button" at bounding box center [273, 287] width 6 height 6
click at [277, 181] on span "button" at bounding box center [279, 181] width 6 height 6
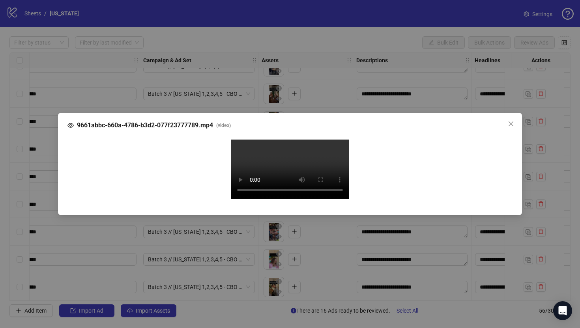
click at [36, 201] on div "9661abbc-660a-4786-b3d2-077f23777789.mp4 ( video ) Your browser does not suppor…" at bounding box center [290, 164] width 580 height 328
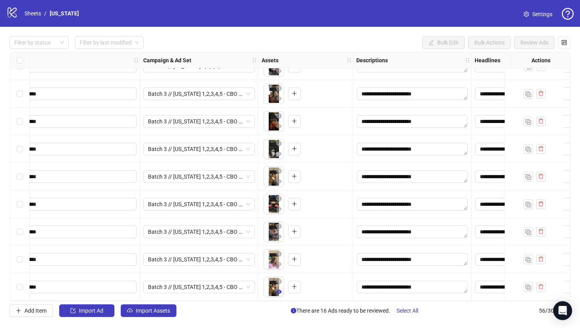
click at [280, 291] on icon "eye" at bounding box center [279, 292] width 6 height 6
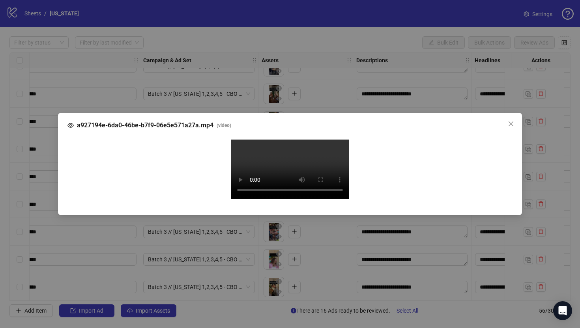
click at [46, 184] on div "a927194e-6da0-46be-b7f9-06e5e571a27a.mp4 ( video ) Your browser does not suppor…" at bounding box center [290, 164] width 580 height 328
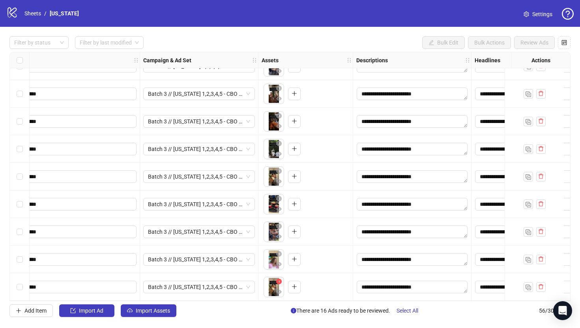
click at [279, 280] on icon "close-circle" at bounding box center [279, 282] width 6 height 6
click at [274, 287] on span "button" at bounding box center [273, 287] width 6 height 6
click at [279, 292] on span "button" at bounding box center [279, 292] width 6 height 6
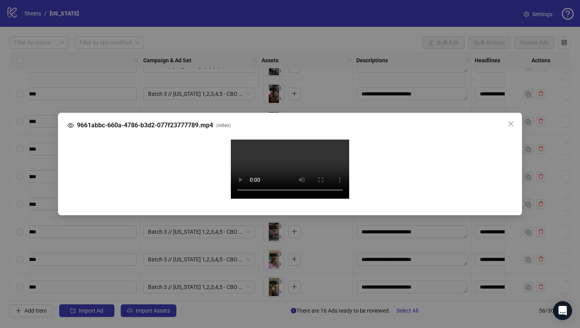
click at [48, 186] on div "9661abbc-660a-4786-b3d2-077f23777789.mp4 ( video ) Your browser does not suppor…" at bounding box center [290, 164] width 580 height 328
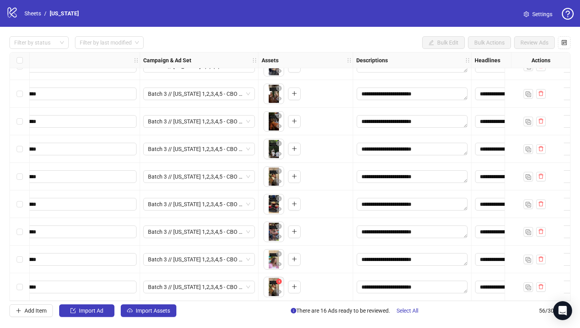
click at [280, 280] on icon "close-circle" at bounding box center [279, 282] width 6 height 6
click at [279, 180] on icon "eye" at bounding box center [279, 182] width 6 height 4
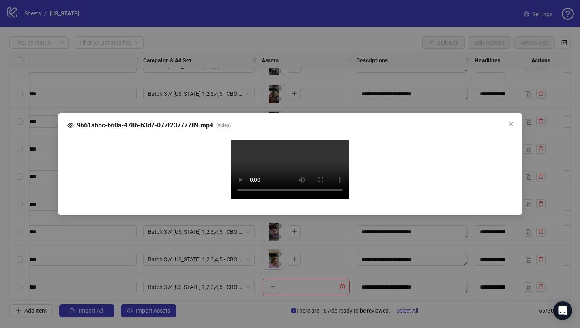
click at [32, 161] on div "9661abbc-660a-4786-b3d2-077f23777789.mp4 ( video ) Your browser does not suppor…" at bounding box center [290, 164] width 580 height 328
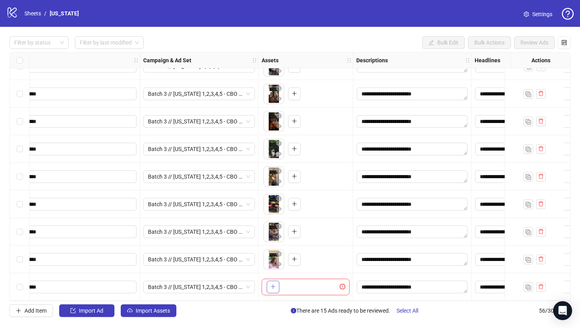
click at [276, 290] on button "button" at bounding box center [273, 287] width 13 height 13
click at [279, 289] on icon "eye" at bounding box center [279, 292] width 6 height 6
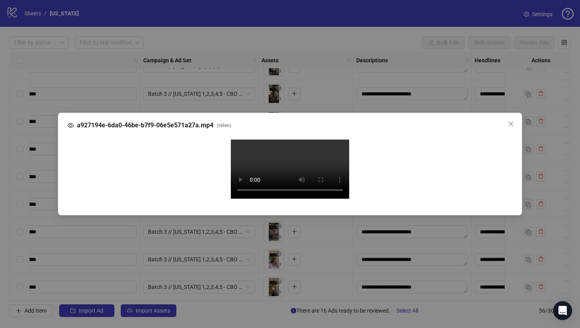
click at [32, 203] on div "a927194e-6da0-46be-b7f9-06e5e571a27a.mp4 ( video ) Your browser does not suppor…" at bounding box center [290, 164] width 580 height 328
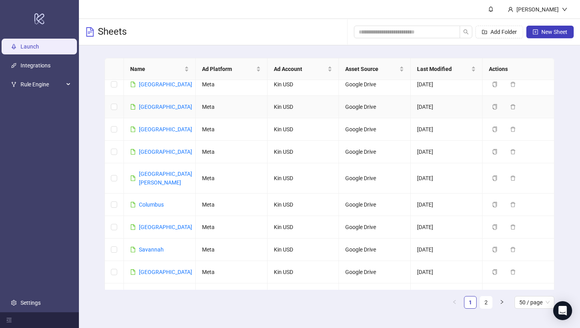
scroll to position [112, 0]
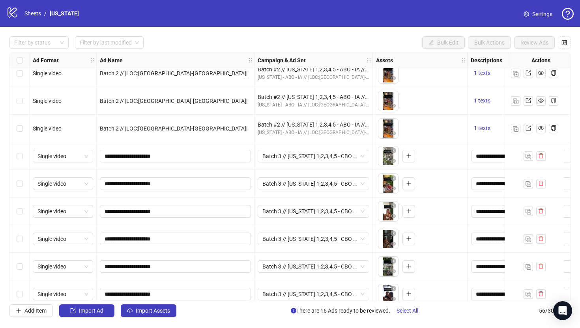
scroll to position [1050, 0]
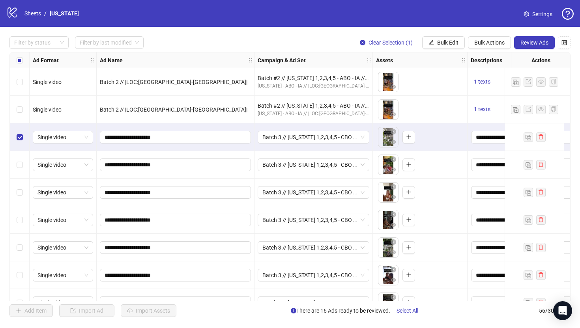
click at [22, 174] on div "Select row 42" at bounding box center [20, 165] width 20 height 28
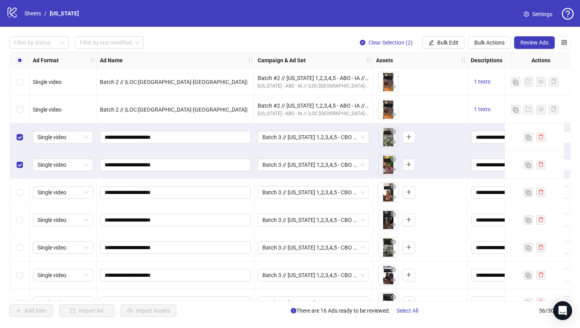
click at [18, 200] on div "Select row 43" at bounding box center [20, 193] width 20 height 28
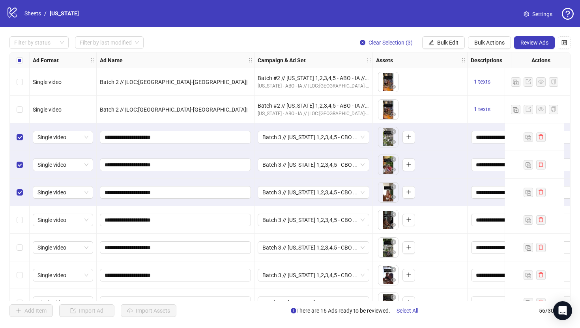
click at [19, 214] on div "Select row 44" at bounding box center [20, 220] width 20 height 28
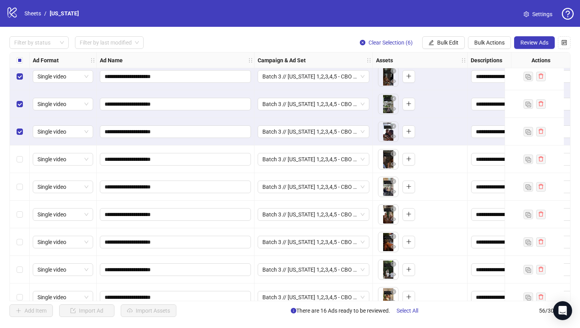
scroll to position [1201, 0]
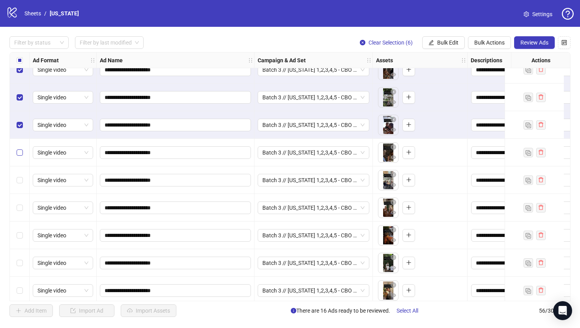
click at [18, 149] on label "Select row 47" at bounding box center [20, 152] width 6 height 9
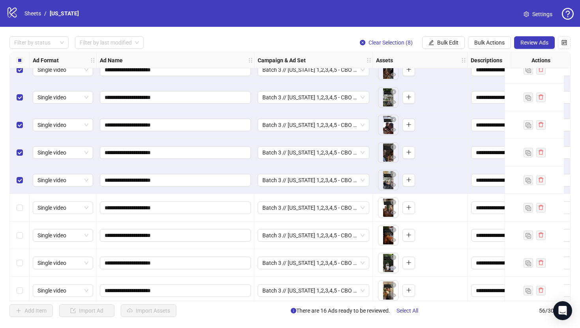
click at [20, 215] on div "Select row 49" at bounding box center [20, 208] width 20 height 28
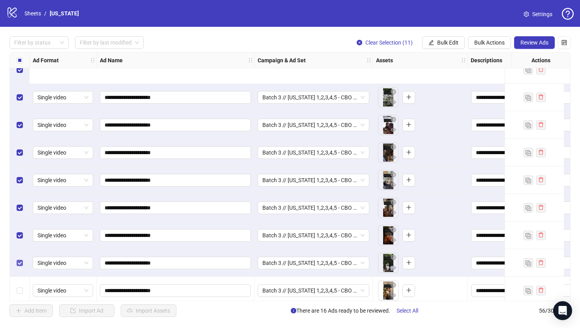
scroll to position [1318, 0]
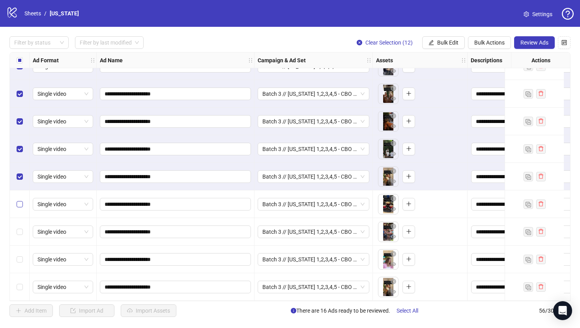
click at [20, 205] on label "Select row 53" at bounding box center [20, 204] width 6 height 9
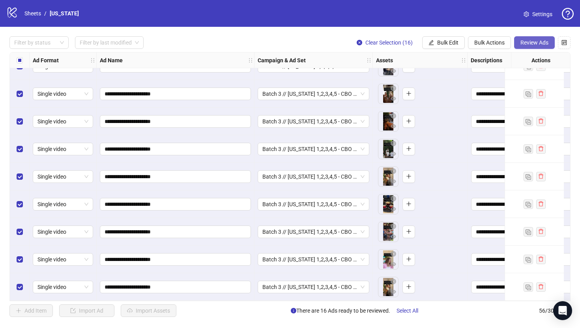
click at [531, 44] on span "Review Ads" at bounding box center [535, 42] width 28 height 6
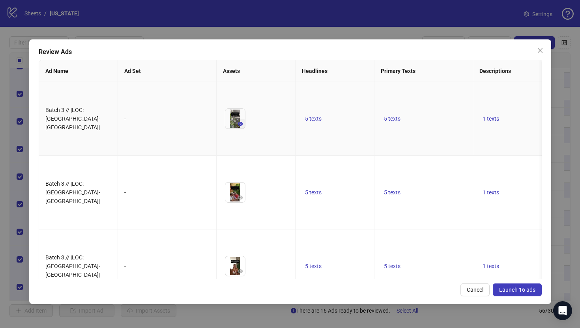
click at [242, 127] on icon "eye" at bounding box center [241, 124] width 6 height 6
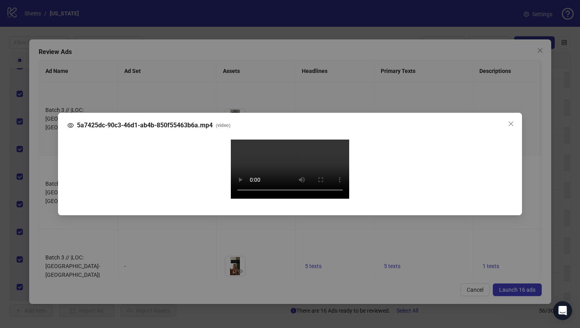
click at [45, 182] on div "5a7425dc-90c3-46d1-ab4b-850f55463b6a.mp4 ( video ) Your browser does not suppor…" at bounding box center [290, 164] width 580 height 328
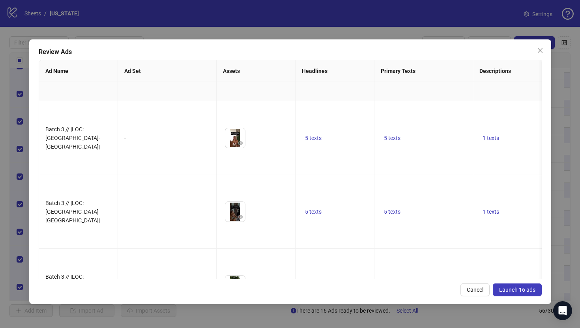
scroll to position [201, 0]
click at [240, 73] on icon "eye" at bounding box center [241, 71] width 6 height 6
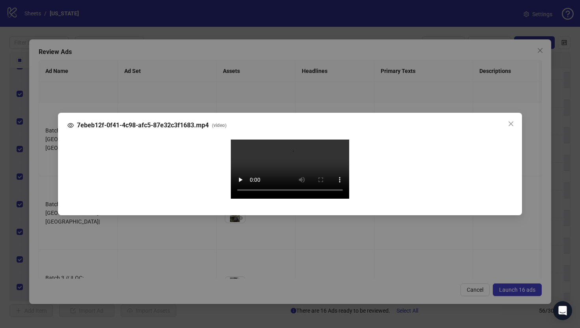
click at [45, 173] on div "7ebeb12f-0f41-4c98-afc5-87e32c3f1683.mp4 ( video ) Your browser does not suppor…" at bounding box center [290, 164] width 580 height 328
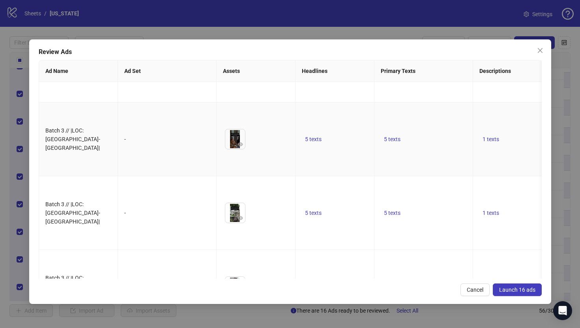
scroll to position [0, 0]
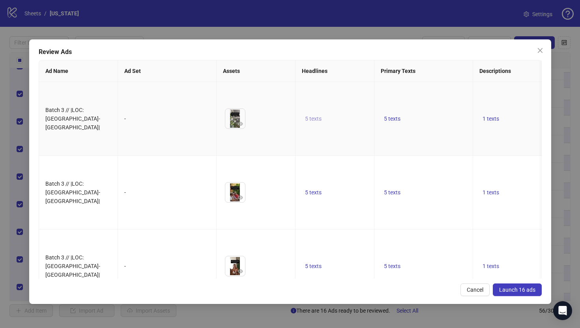
click at [320, 122] on span "5 texts" at bounding box center [313, 119] width 17 height 6
click at [434, 124] on icon "caret-right" at bounding box center [437, 126] width 6 height 6
click at [434, 125] on icon "caret-right" at bounding box center [437, 128] width 6 height 6
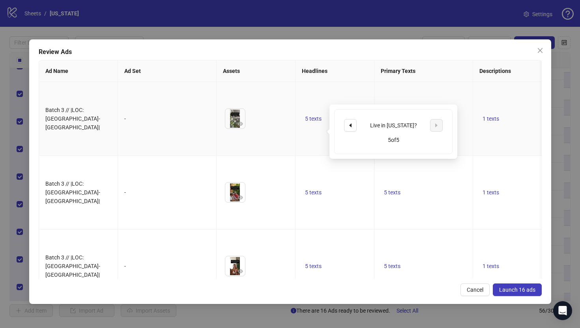
click at [413, 156] on td "5 texts" at bounding box center [424, 119] width 99 height 74
click at [389, 122] on span "5 texts" at bounding box center [392, 119] width 17 height 6
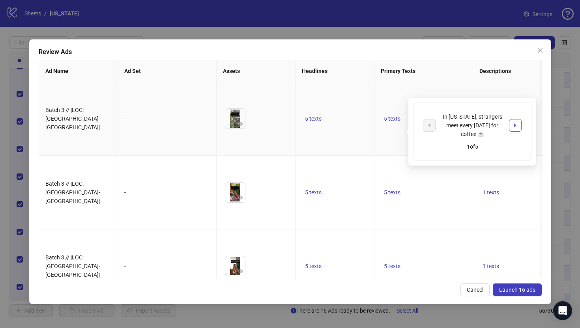
click at [517, 123] on icon "caret-right" at bounding box center [516, 126] width 6 height 6
click at [440, 182] on td "5 texts" at bounding box center [424, 193] width 99 height 74
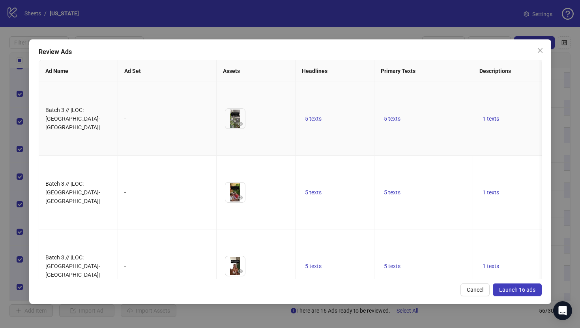
click at [488, 127] on td "1 texts" at bounding box center [522, 119] width 99 height 74
click at [488, 122] on span "1 texts" at bounding box center [491, 119] width 17 height 6
click at [404, 195] on td "5 texts" at bounding box center [424, 193] width 99 height 74
click at [523, 295] on button "Launch 16 ads" at bounding box center [517, 290] width 49 height 13
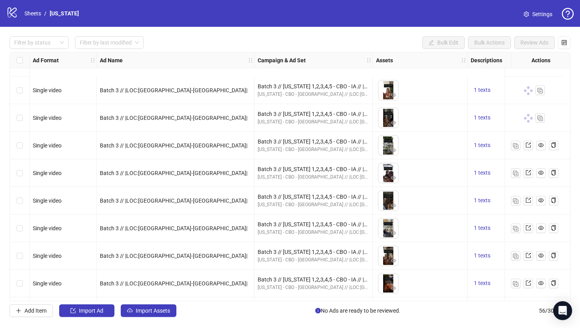
scroll to position [1318, 0]
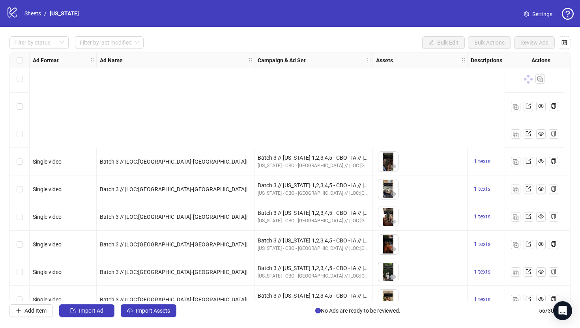
scroll to position [1318, 0]
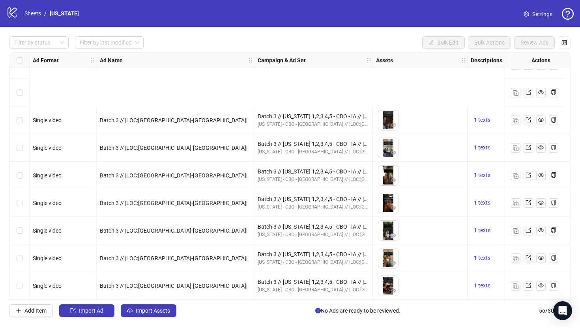
scroll to position [1318, 0]
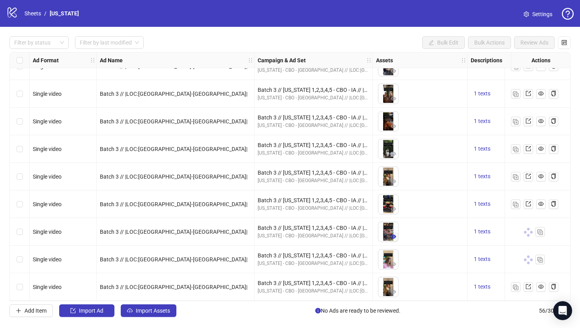
click at [397, 234] on button "button" at bounding box center [393, 237] width 9 height 9
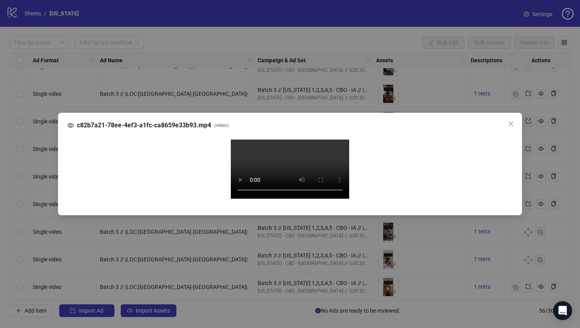
click at [51, 186] on div "c82b7a21-78ee-4ef3-a1fc-ca8659e33b93.mp4 ( video ) Your browser does not suppor…" at bounding box center [290, 164] width 580 height 328
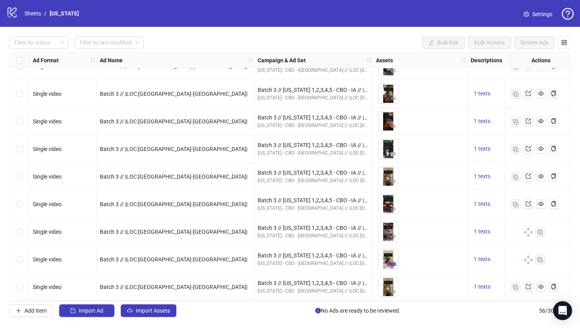
click at [393, 263] on icon "eye" at bounding box center [394, 265] width 6 height 4
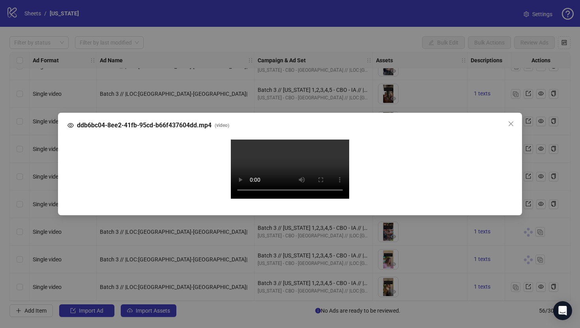
click at [37, 181] on div "ddb6bc04-8ee2-41fb-95cd-b66f437604dd.mp4 ( video ) Your browser does not suppor…" at bounding box center [290, 164] width 580 height 328
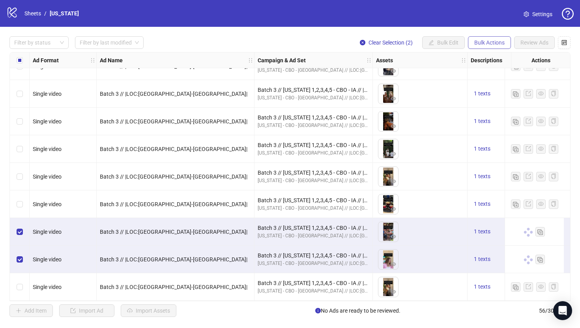
click at [496, 39] on button "Bulk Actions" at bounding box center [489, 42] width 43 height 13
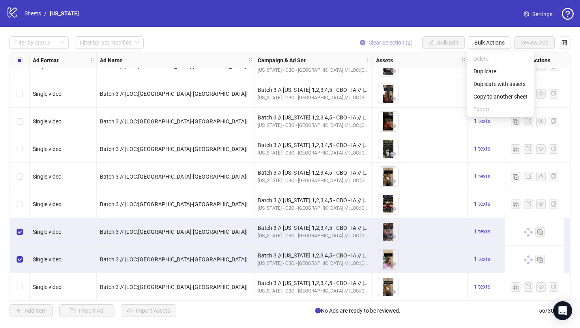
click at [377, 43] on span "Clear Selection (2)" at bounding box center [391, 42] width 44 height 6
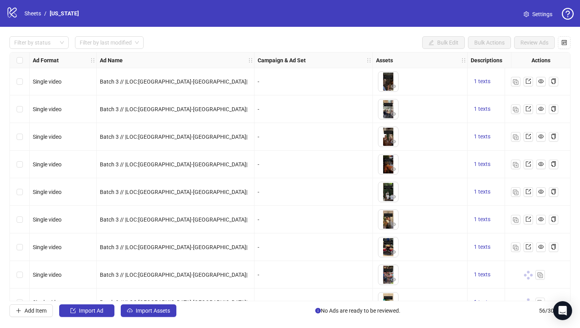
scroll to position [1318, 0]
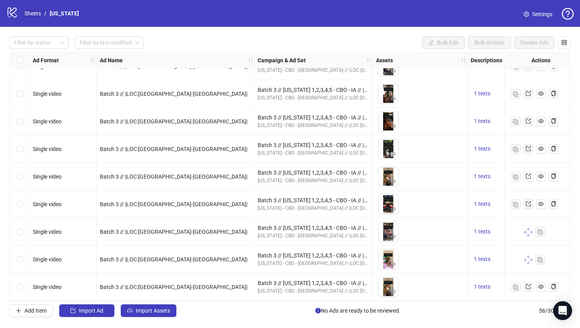
click at [29, 11] on link "Sheets" at bounding box center [33, 13] width 20 height 9
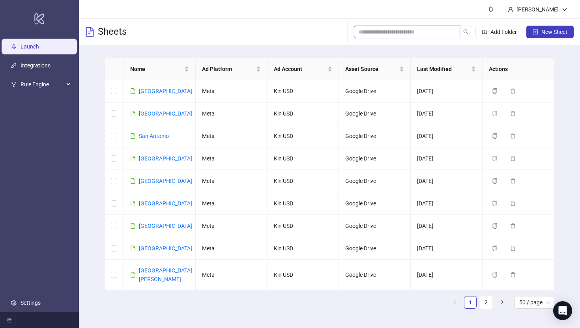
click at [392, 32] on input "search" at bounding box center [404, 32] width 90 height 9
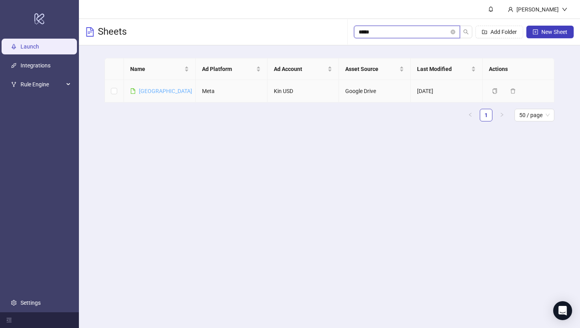
type input "*****"
click at [144, 90] on link "[GEOGRAPHIC_DATA]" at bounding box center [165, 91] width 53 height 6
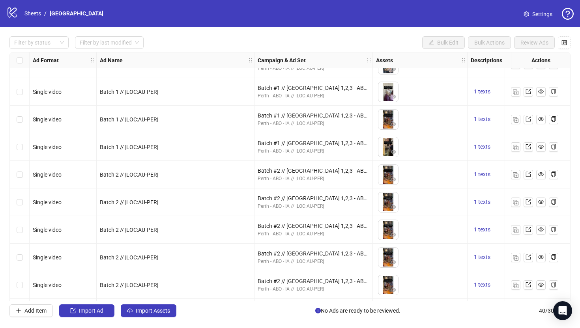
scroll to position [876, 0]
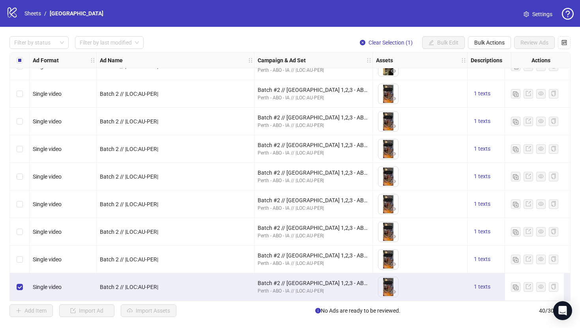
click at [489, 35] on div "Filter by status Filter by last modified Clear Selection (1) Bulk Edit Bulk Act…" at bounding box center [290, 177] width 580 height 300
click at [487, 46] on button "Bulk Actions" at bounding box center [489, 42] width 43 height 13
click at [484, 70] on span "Duplicate" at bounding box center [501, 71] width 54 height 9
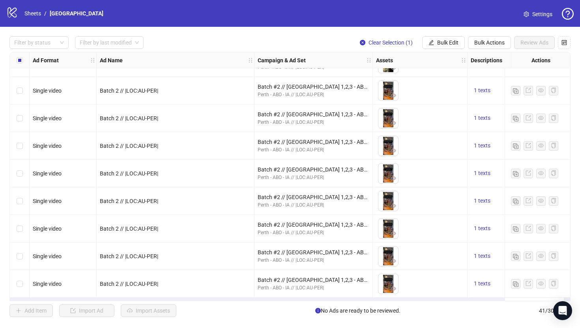
scroll to position [903, 0]
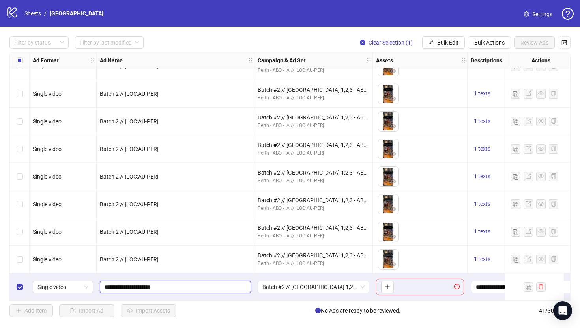
click at [123, 285] on input "**********" at bounding box center [175, 287] width 140 height 9
type input "**********"
click at [293, 285] on span "Batch #2 // [GEOGRAPHIC_DATA] 1,2,3 - ABO - IA // |LOC:AU-PER| // Exclude 180D …" at bounding box center [314, 288] width 102 height 12
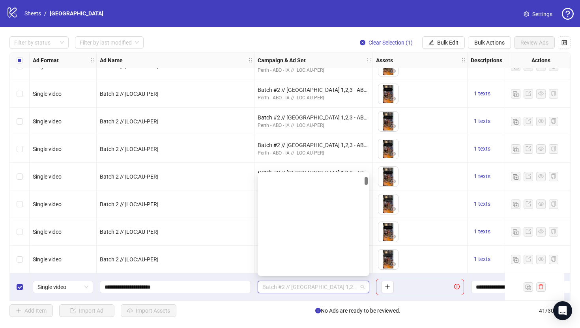
scroll to position [0, 0]
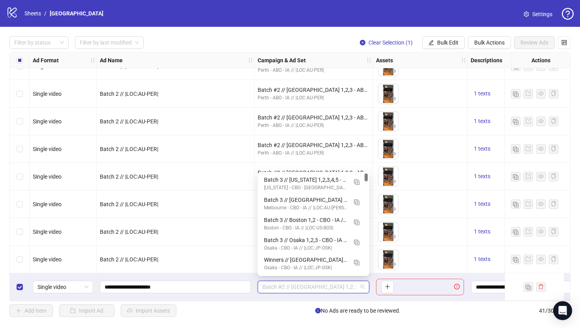
drag, startPoint x: 366, startPoint y: 195, endPoint x: 373, endPoint y: 175, distance: 20.9
click at [373, 175] on body "logo/logo-mobile Sheets / Perth Settings Filter by status Filter by last modifi…" at bounding box center [290, 164] width 580 height 328
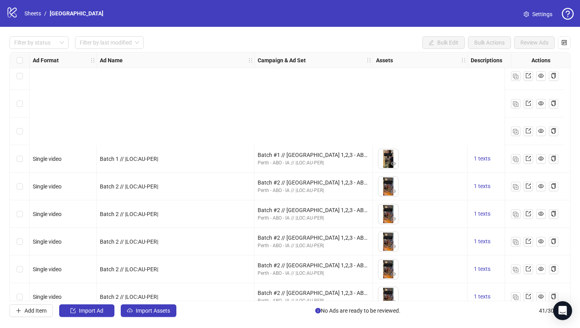
scroll to position [903, 0]
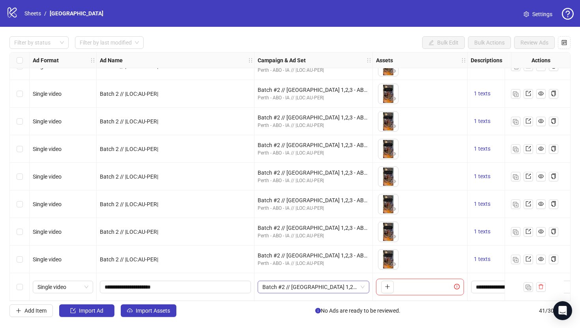
click at [285, 286] on span "Batch #2 // [GEOGRAPHIC_DATA] 1,2,3 - ABO - IA // |LOC:AU-PER| // Exclude 180D …" at bounding box center [314, 288] width 102 height 12
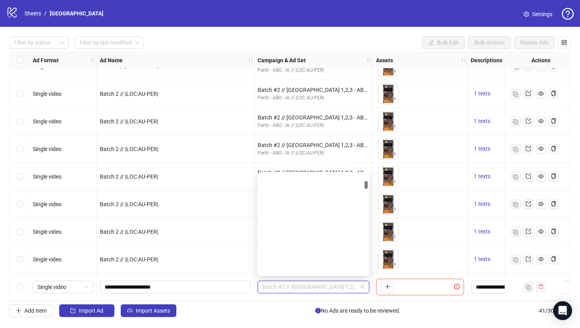
scroll to position [0, 0]
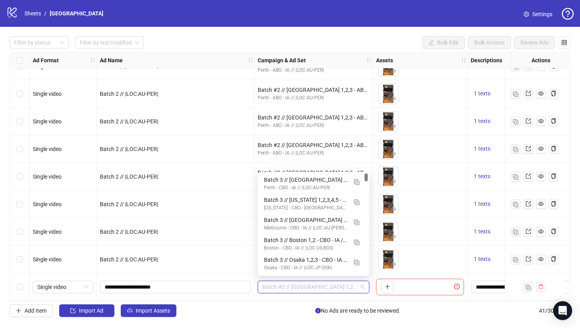
drag, startPoint x: 366, startPoint y: 196, endPoint x: 369, endPoint y: 156, distance: 40.8
click at [369, 156] on body "logo/logo-mobile Sheets / Perth Settings Filter by status Filter by last modifi…" at bounding box center [290, 164] width 580 height 328
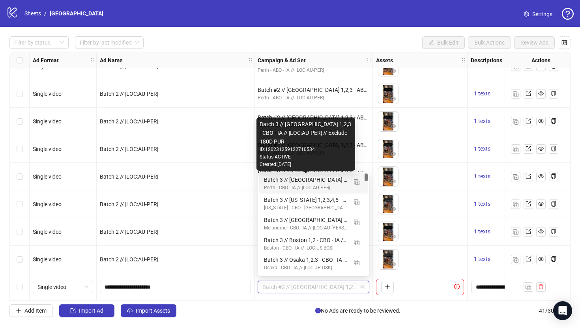
click at [316, 178] on div "Batch 3 // [GEOGRAPHIC_DATA] 1,2,3 - CBO - IA // |LOC:AU-PER| // Exclude 180D P…" at bounding box center [305, 180] width 83 height 9
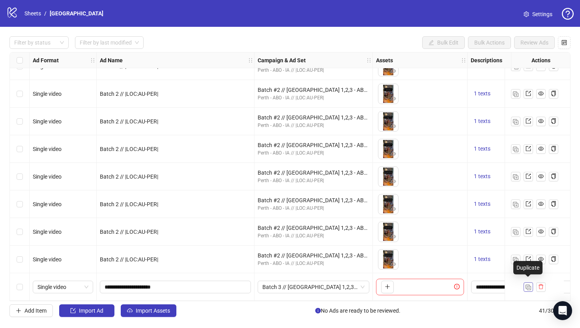
click at [528, 286] on img "button" at bounding box center [529, 288] width 6 height 6
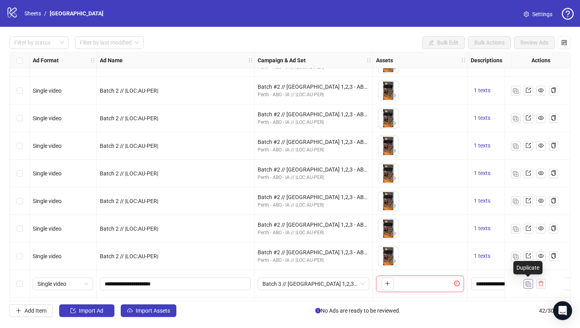
click at [528, 286] on img "button" at bounding box center [529, 285] width 6 height 6
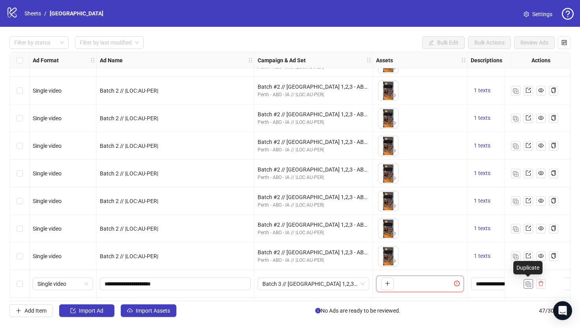
click at [528, 286] on img "button" at bounding box center [529, 285] width 6 height 6
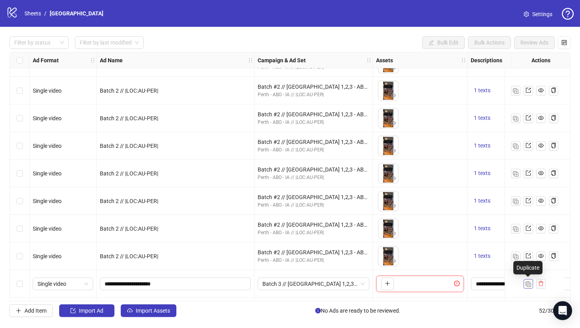
click at [528, 286] on img "button" at bounding box center [529, 285] width 6 height 6
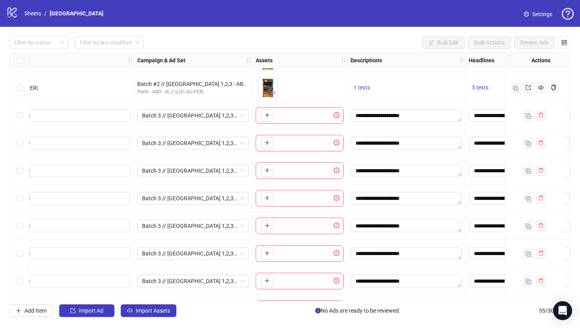
scroll to position [1072, 121]
click at [267, 118] on icon "plus" at bounding box center [267, 116] width 6 height 6
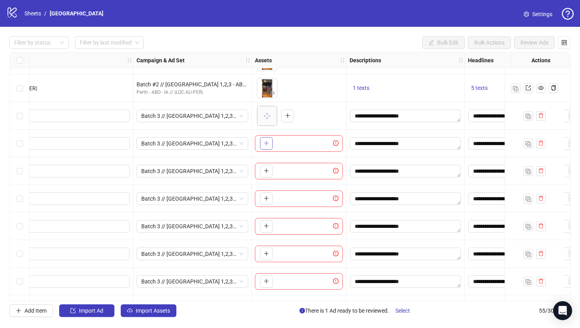
click at [265, 144] on icon "plus" at bounding box center [267, 144] width 6 height 6
click at [265, 168] on span "button" at bounding box center [267, 171] width 6 height 6
click at [270, 200] on button "button" at bounding box center [266, 199] width 13 height 13
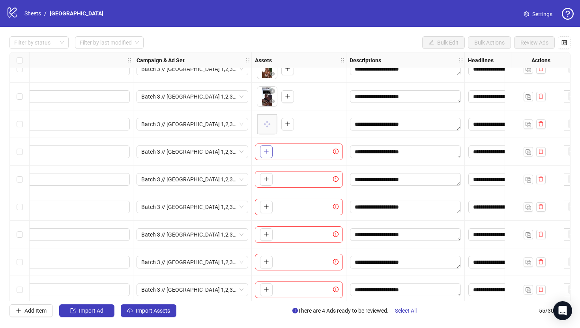
scroll to position [1156, 121]
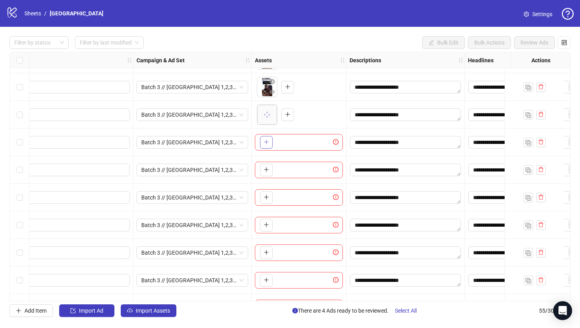
click at [265, 143] on icon "plus" at bounding box center [267, 142] width 6 height 6
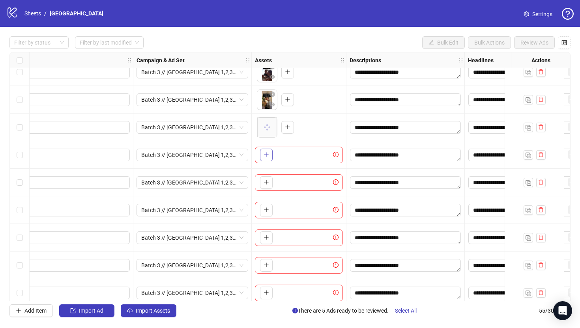
click at [265, 153] on icon "plus" at bounding box center [267, 155] width 6 height 6
click at [267, 184] on icon "plus" at bounding box center [267, 183] width 6 height 6
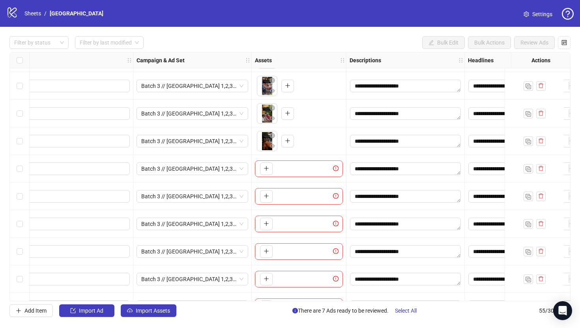
scroll to position [1228, 121]
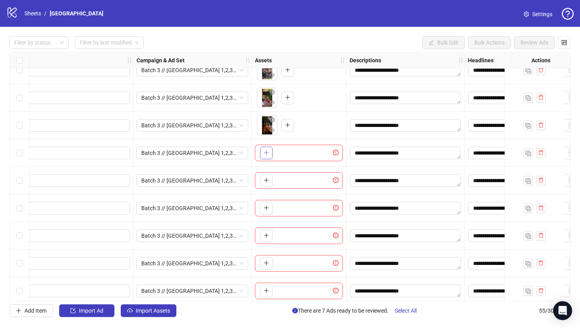
click at [266, 156] on span "button" at bounding box center [267, 153] width 6 height 6
click at [267, 182] on icon "plus" at bounding box center [267, 181] width 6 height 6
click at [266, 208] on icon "plus" at bounding box center [266, 208] width 4 height 0
click at [268, 237] on icon "plus" at bounding box center [267, 236] width 6 height 6
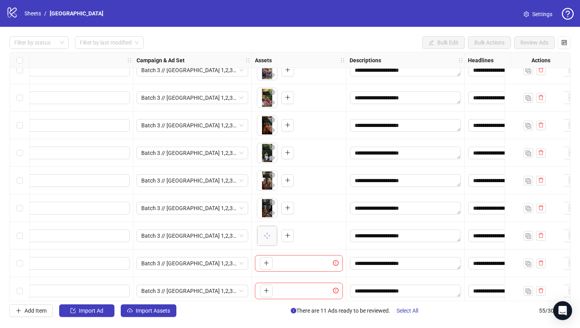
scroll to position [1290, 121]
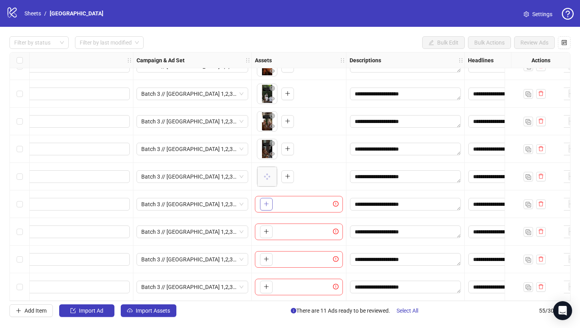
click at [265, 202] on icon "plus" at bounding box center [267, 204] width 6 height 6
click at [527, 285] on img "button" at bounding box center [529, 288] width 6 height 6
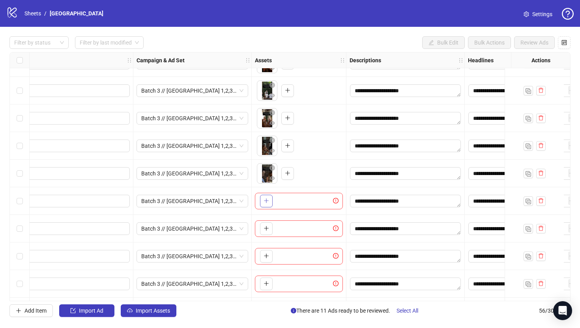
click at [268, 203] on icon "plus" at bounding box center [267, 201] width 6 height 6
click at [268, 230] on icon "plus" at bounding box center [267, 229] width 6 height 6
click at [268, 259] on icon "plus" at bounding box center [267, 256] width 6 height 6
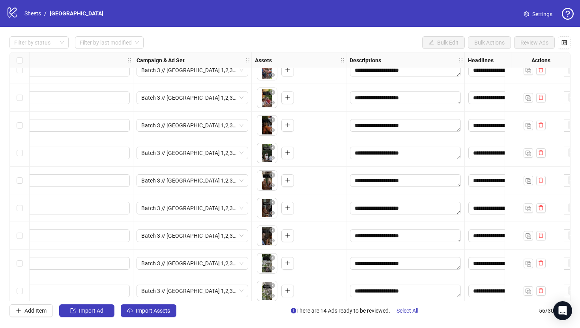
scroll to position [1318, 121]
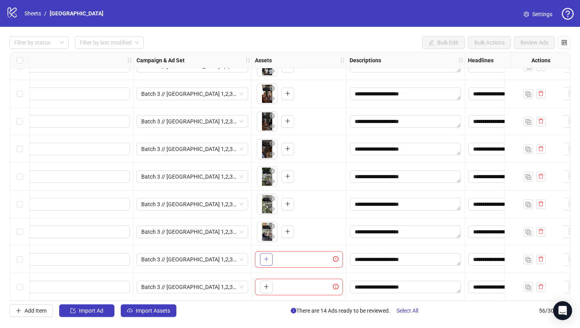
click at [265, 259] on icon "plus" at bounding box center [266, 259] width 4 height 0
click at [267, 286] on icon "plus" at bounding box center [267, 287] width 6 height 6
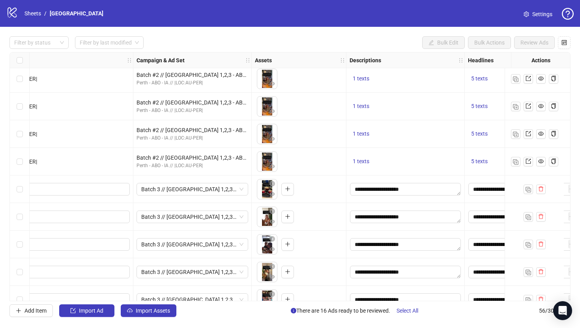
scroll to position [1012, 121]
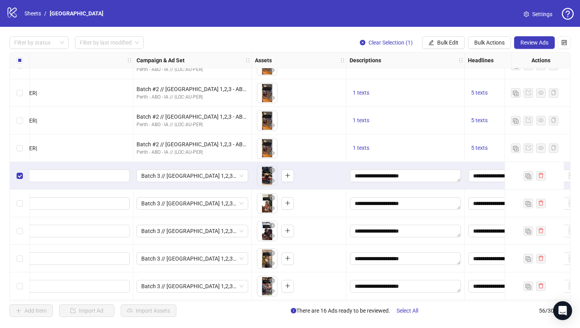
click at [24, 197] on div "Select row 42" at bounding box center [20, 204] width 20 height 28
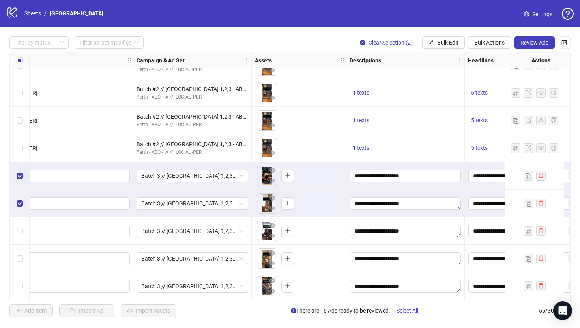
click at [23, 232] on div "Select row 43" at bounding box center [20, 232] width 20 height 28
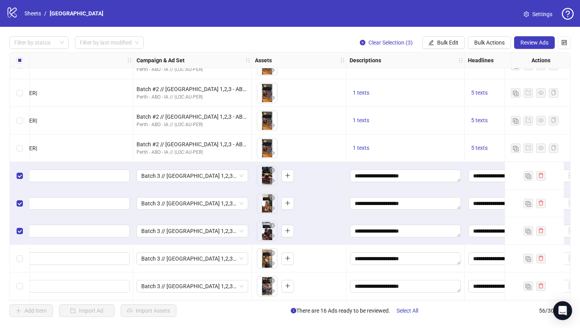
click at [23, 256] on div "Select row 44" at bounding box center [20, 259] width 20 height 28
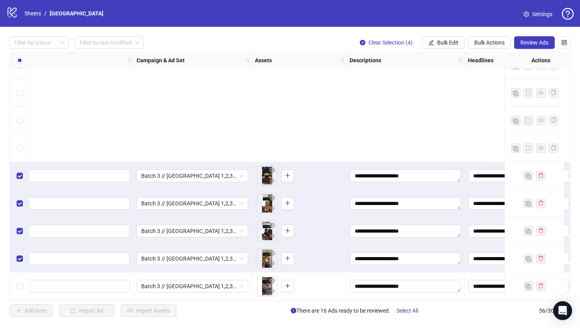
scroll to position [1191, 121]
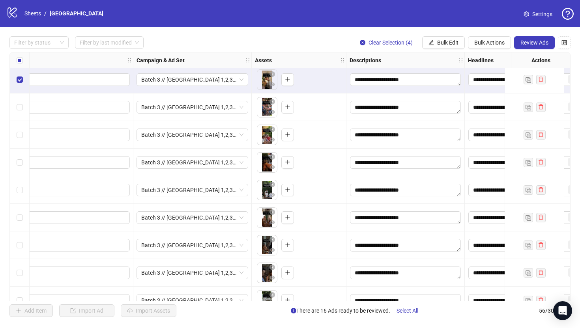
click at [25, 107] on div "Select row 45" at bounding box center [20, 108] width 20 height 28
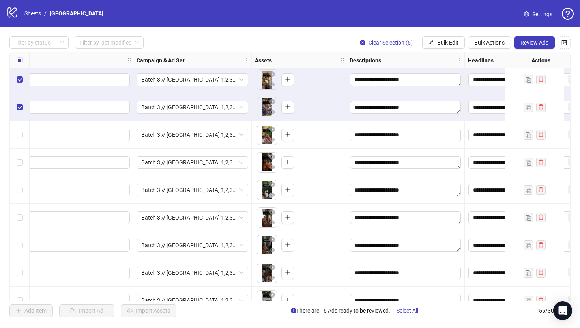
click at [24, 140] on div "Select row 46" at bounding box center [20, 135] width 20 height 28
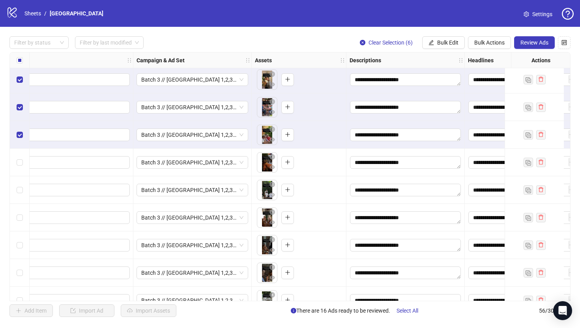
click at [24, 167] on div "Select row 47" at bounding box center [20, 163] width 20 height 28
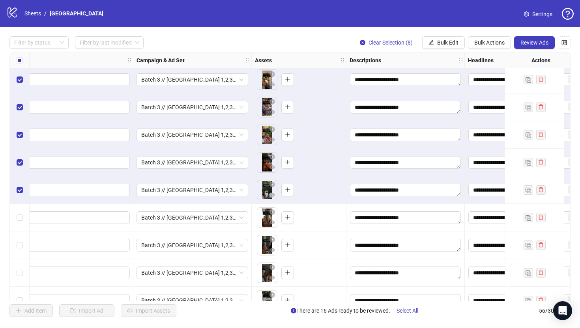
click at [21, 213] on div "Select row 49" at bounding box center [20, 218] width 20 height 28
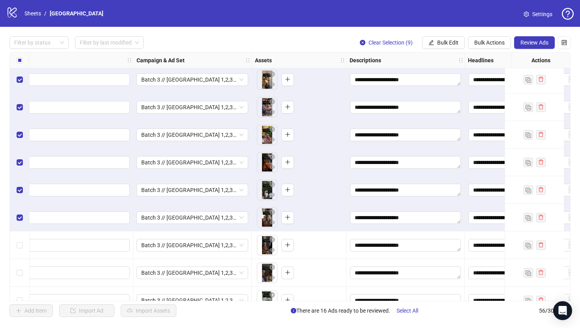
click at [21, 240] on div "Select row 50" at bounding box center [20, 246] width 20 height 28
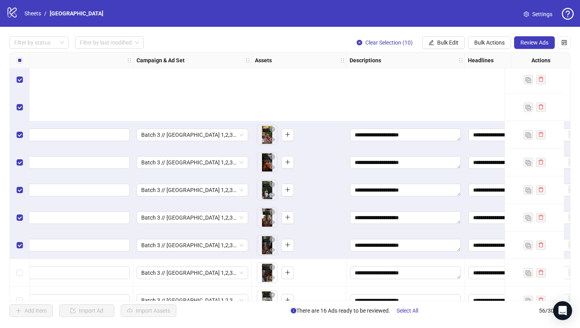
scroll to position [1318, 121]
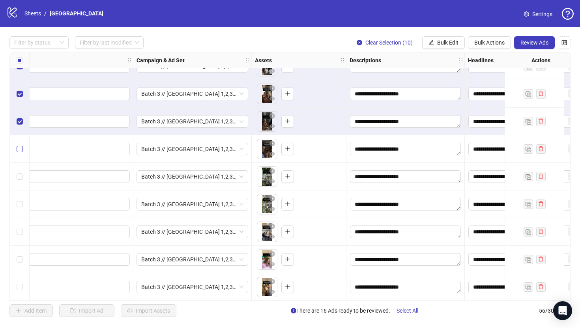
click at [20, 145] on label "Select row 51" at bounding box center [20, 149] width 6 height 9
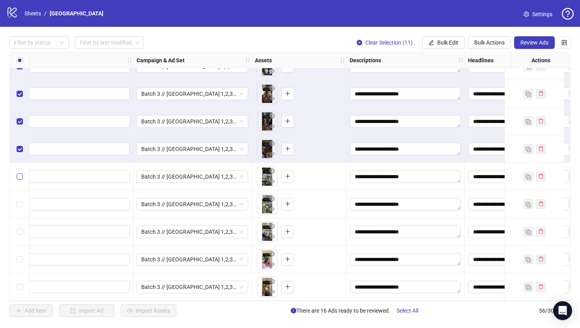
click at [20, 173] on label "Select row 52" at bounding box center [20, 177] width 6 height 9
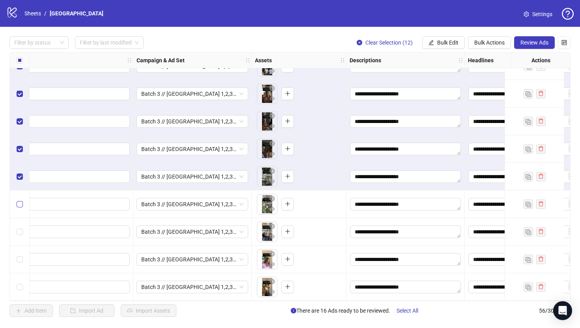
click at [20, 200] on label "Select row 53" at bounding box center [20, 204] width 6 height 9
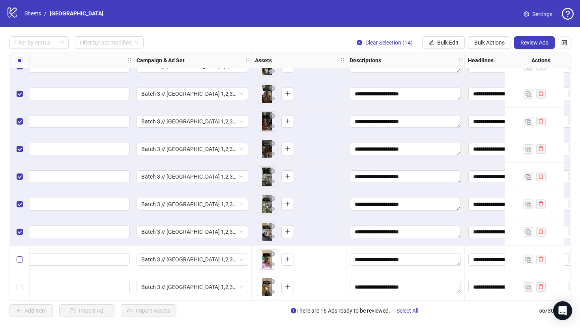
click at [20, 255] on label "Select row 55" at bounding box center [20, 259] width 6 height 9
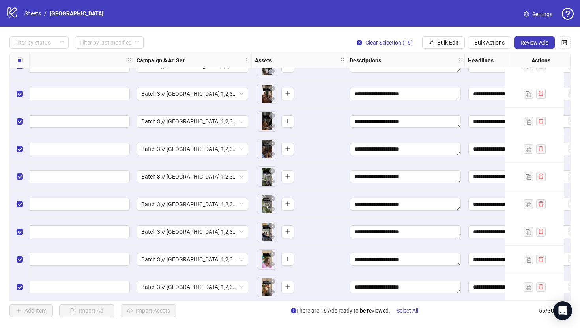
click at [538, 35] on div "**********" at bounding box center [290, 177] width 580 height 300
click at [535, 41] on span "Review Ads" at bounding box center [535, 42] width 28 height 6
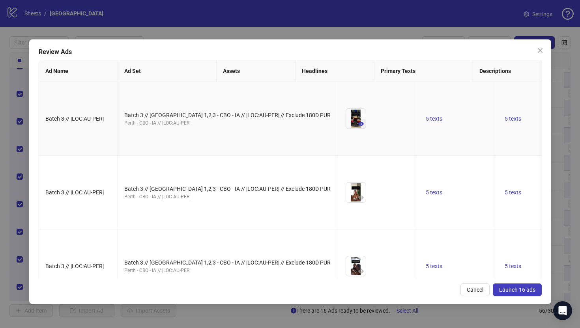
click at [359, 126] on icon "eye" at bounding box center [362, 124] width 6 height 4
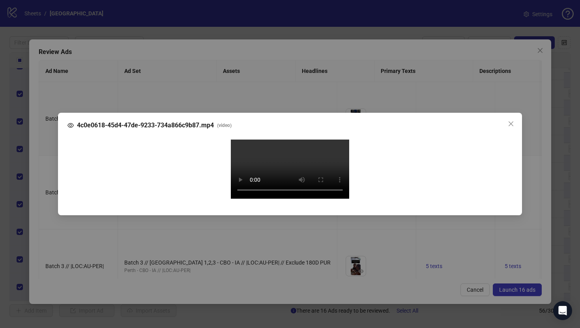
click at [49, 169] on div "4c0e0618-45d4-47de-9233-734a866c9b87.mp4 ( video ) Your browser does not suppor…" at bounding box center [290, 164] width 580 height 328
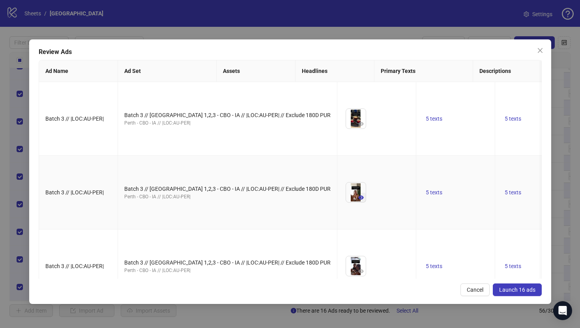
click at [359, 200] on icon "eye" at bounding box center [362, 198] width 6 height 4
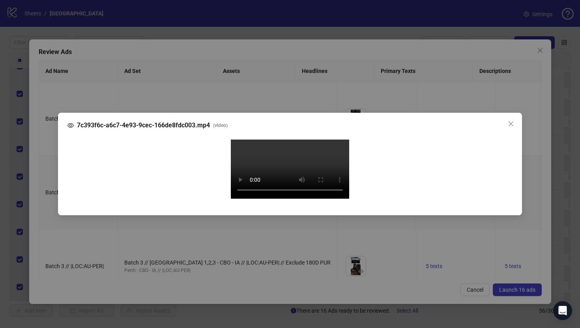
click at [42, 157] on div "7c393f6c-a6c7-4e93-9cec-166de8fdc003.mp4 ( video ) Your browser does not suppor…" at bounding box center [290, 164] width 580 height 328
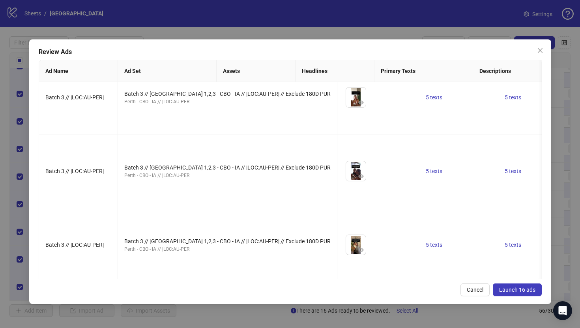
scroll to position [95, 0]
click at [359, 105] on icon "eye" at bounding box center [362, 103] width 6 height 4
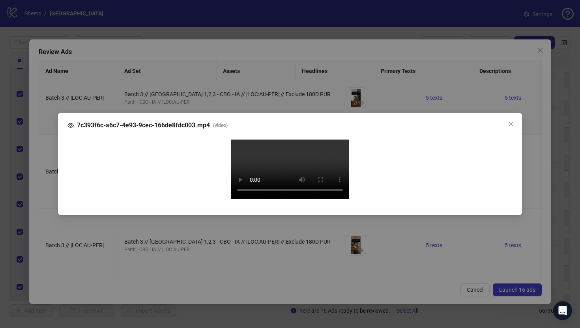
click at [45, 150] on div "7c393f6c-a6c7-4e93-9cec-166de8fdc003.mp4 ( video ) Your browser does not suppor…" at bounding box center [290, 164] width 580 height 328
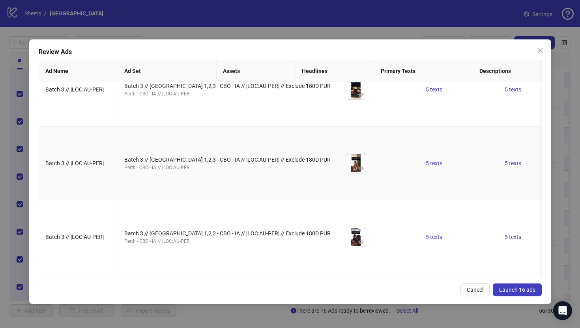
scroll to position [0, 0]
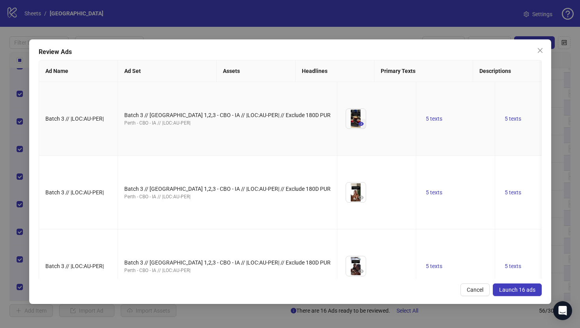
click at [359, 127] on icon "eye" at bounding box center [362, 124] width 6 height 6
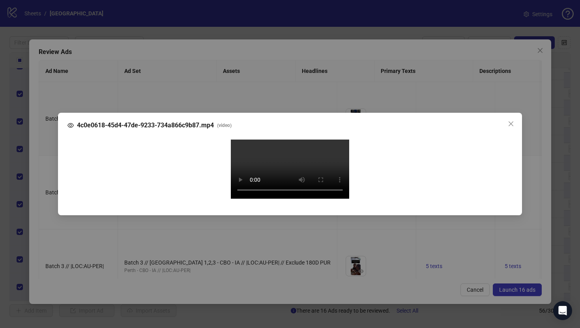
click at [40, 185] on div "4c0e0618-45d4-47de-9233-734a866c9b87.mp4 ( video ) Your browser does not suppor…" at bounding box center [290, 164] width 580 height 328
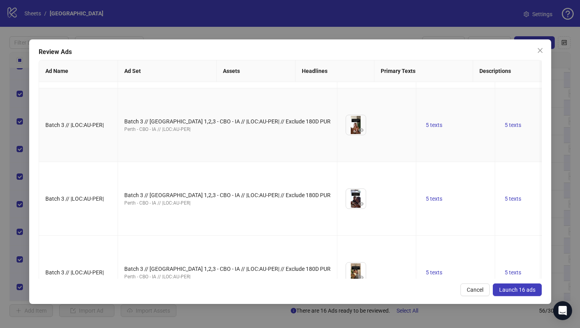
scroll to position [68, 0]
click at [359, 206] on icon "eye" at bounding box center [362, 204] width 6 height 6
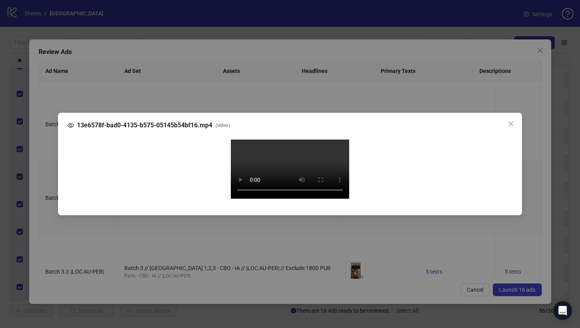
click at [36, 184] on div "13e6578f-bad0-4135-b575-05145b54bf16.mp4 ( video ) Your browser does not suppor…" at bounding box center [290, 164] width 580 height 328
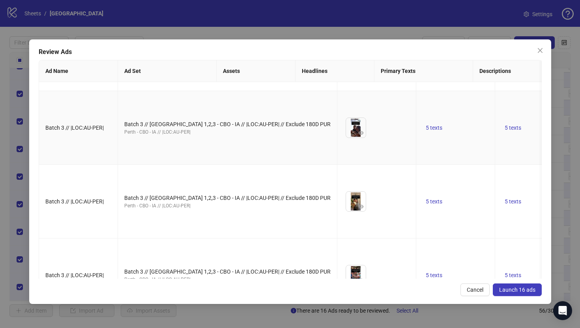
scroll to position [150, 0]
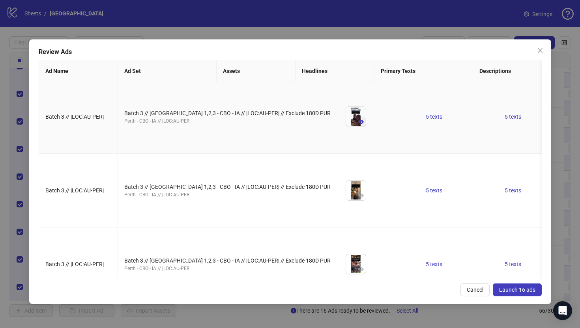
click at [359, 125] on icon "eye" at bounding box center [362, 122] width 6 height 6
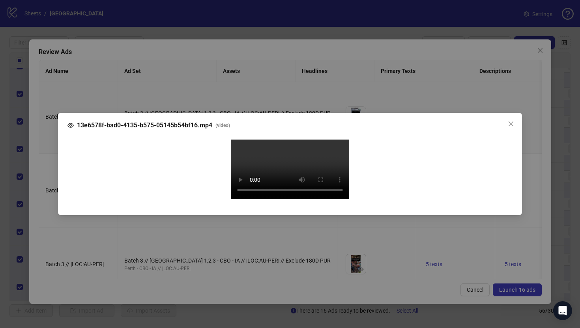
click at [49, 200] on div "13e6578f-bad0-4135-b575-05145b54bf16.mp4 ( video ) Your browser does not suppor…" at bounding box center [290, 164] width 580 height 328
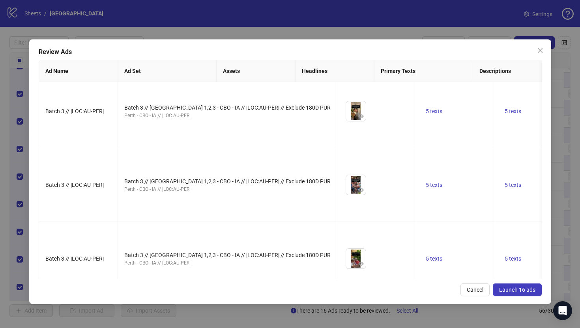
scroll to position [247, 0]
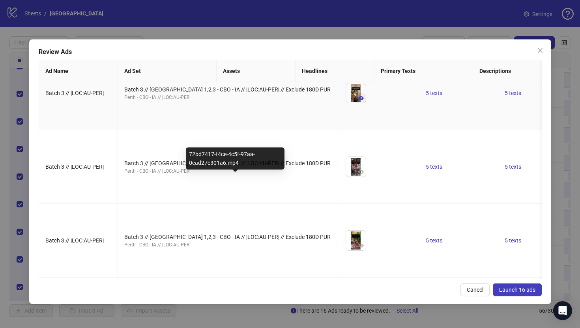
click at [359, 100] on icon "eye" at bounding box center [362, 98] width 6 height 4
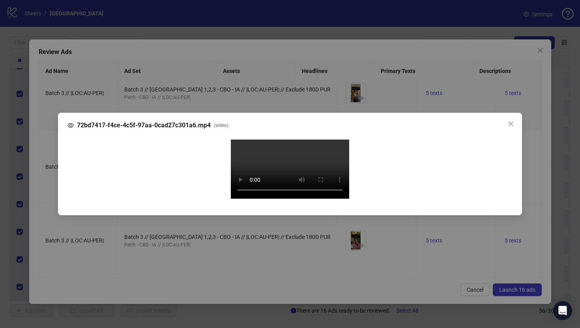
click at [40, 201] on div "72bd7417-f4ce-4c5f-97aa-0cad27c301a6.mp4 ( video ) Your browser does not suppor…" at bounding box center [290, 164] width 580 height 328
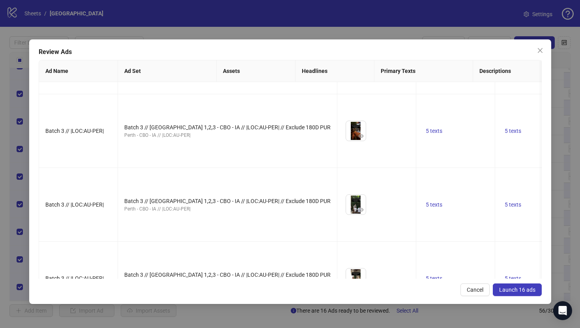
scroll to position [430, 0]
click at [357, 68] on button "button" at bounding box center [361, 62] width 9 height 9
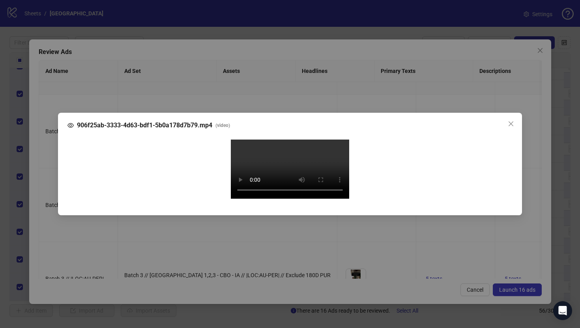
click at [55, 168] on div "906f25ab-3333-4d63-bdf1-5b0a178d7b79.mp4 ( video ) Your browser does not suppor…" at bounding box center [290, 164] width 580 height 328
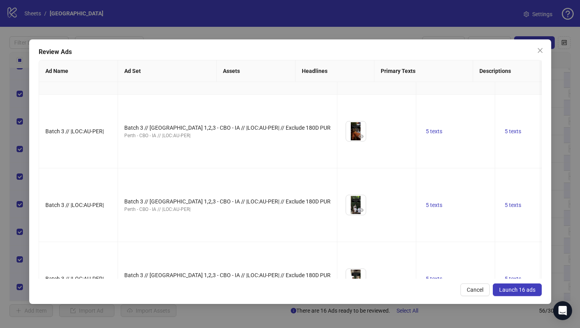
scroll to position [0, 0]
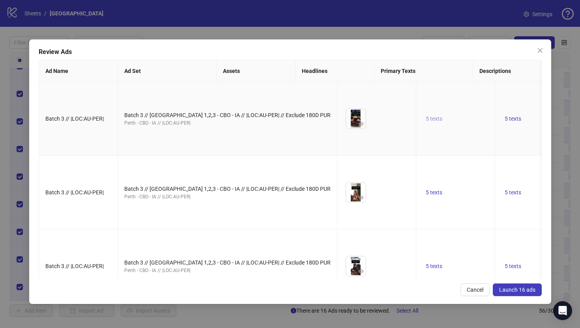
click at [426, 122] on span "5 texts" at bounding box center [434, 119] width 17 height 6
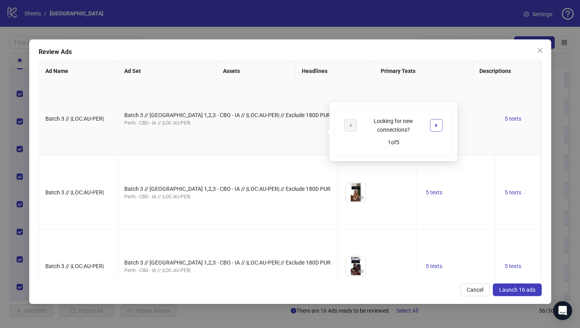
click at [437, 122] on button "button" at bounding box center [436, 125] width 13 height 13
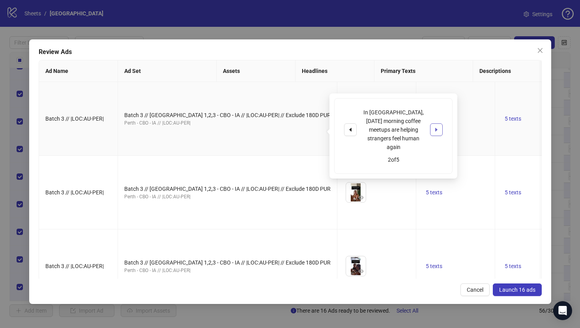
click at [437, 124] on button "button" at bounding box center [436, 130] width 13 height 13
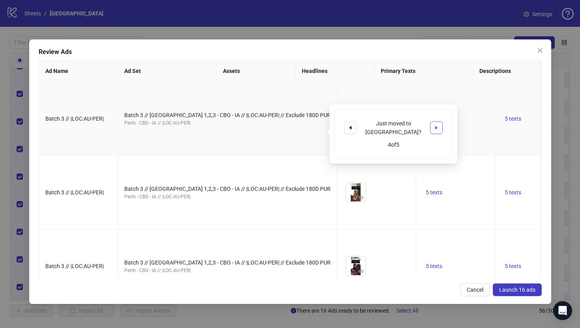
click at [437, 122] on button "button" at bounding box center [436, 128] width 13 height 13
click at [443, 105] on div "Live in Perth? 5 of 5" at bounding box center [394, 134] width 128 height 59
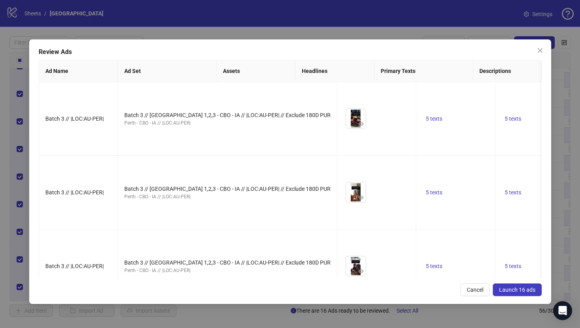
click at [451, 78] on th "Primary Texts" at bounding box center [424, 71] width 99 height 22
click at [505, 122] on span "5 texts" at bounding box center [513, 119] width 17 height 6
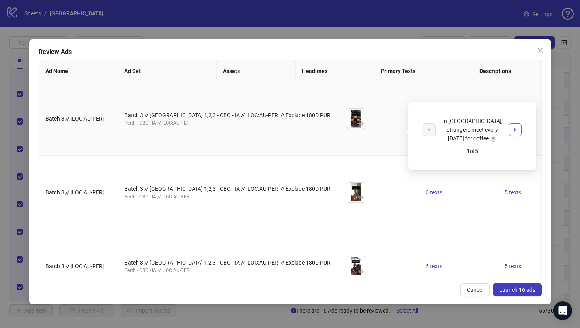
click at [516, 128] on icon "caret-right" at bounding box center [515, 130] width 2 height 4
click at [496, 194] on td "5 texts" at bounding box center [545, 193] width 99 height 74
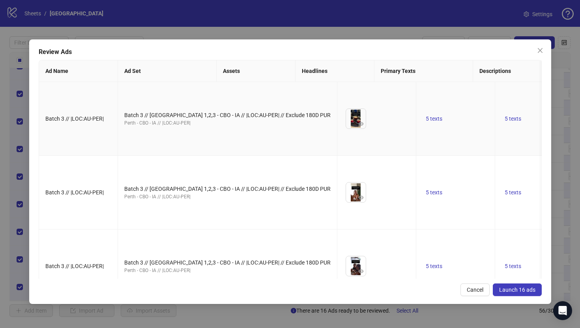
click at [496, 156] on td "5 texts" at bounding box center [545, 119] width 99 height 74
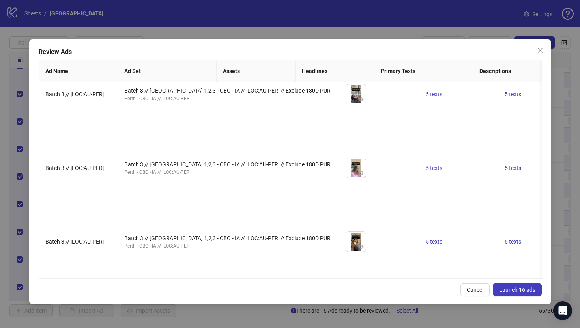
scroll to position [1401, 0]
click at [513, 289] on span "Launch 16 ads" at bounding box center [517, 290] width 36 height 6
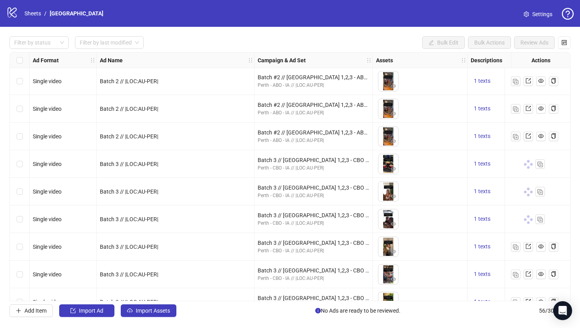
scroll to position [1045, 0]
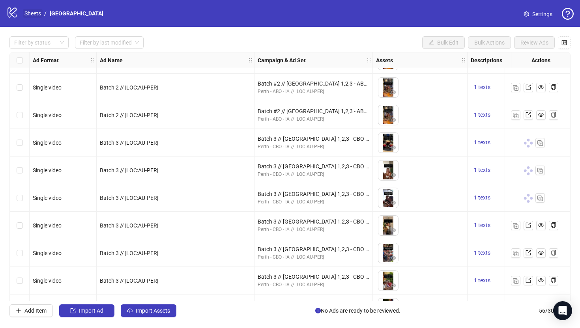
click at [36, 13] on link "Sheets" at bounding box center [33, 13] width 20 height 9
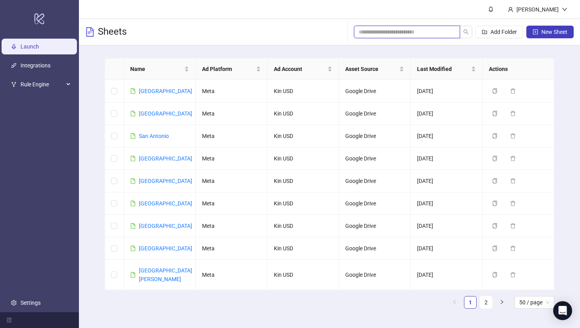
click at [418, 33] on input "search" at bounding box center [404, 32] width 90 height 9
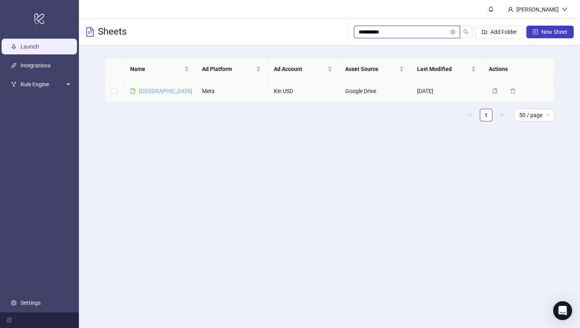
type input "**********"
click at [153, 94] on link "[GEOGRAPHIC_DATA]" at bounding box center [165, 91] width 53 height 6
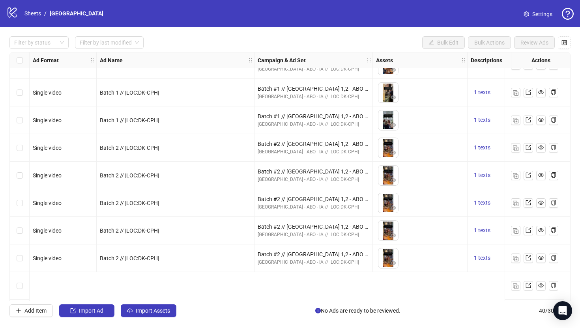
scroll to position [876, 0]
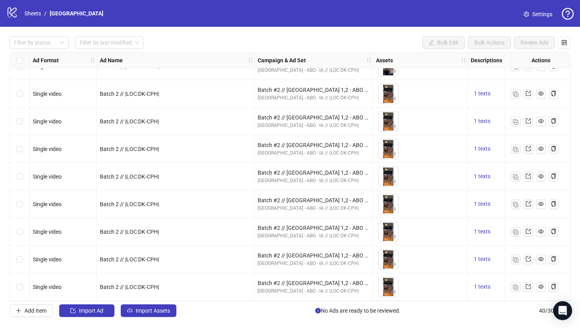
click at [535, 16] on span "Settings" at bounding box center [543, 14] width 20 height 9
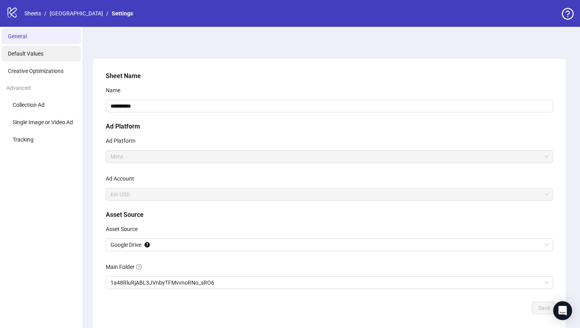
click at [47, 53] on li "Default Values" at bounding box center [41, 54] width 79 height 16
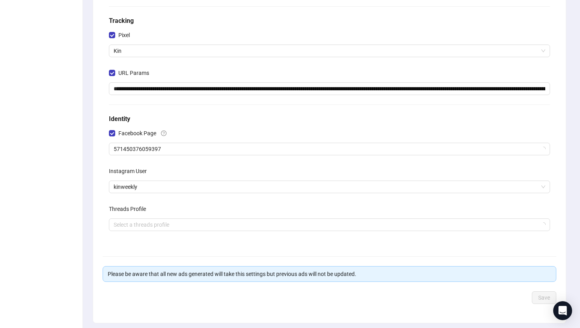
scroll to position [171, 0]
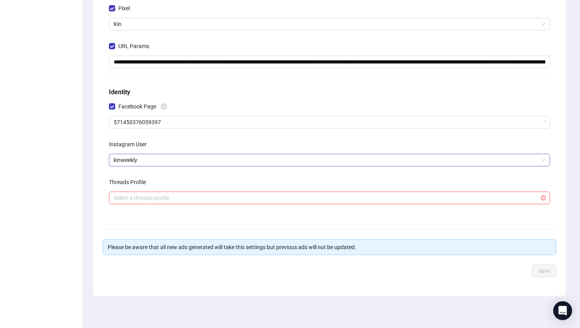
click at [169, 161] on span "kinweekly" at bounding box center [330, 160] width 432 height 12
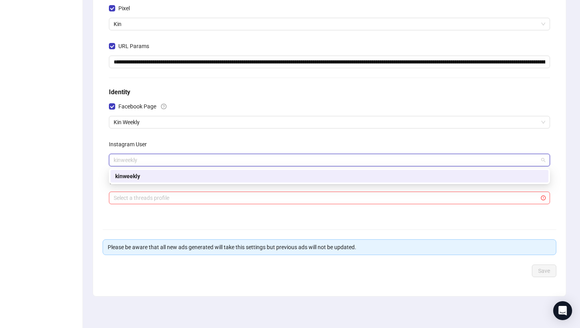
click at [160, 177] on div "kinweekly" at bounding box center [329, 176] width 429 height 9
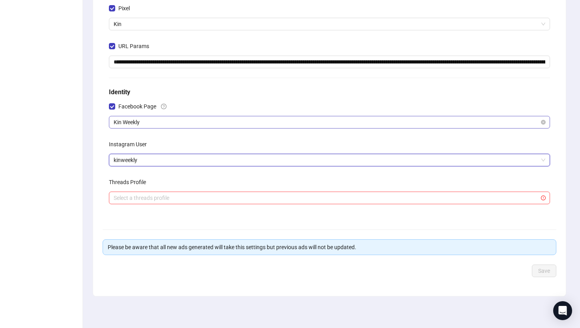
click at [184, 122] on span "Kin Weekly" at bounding box center [330, 122] width 432 height 12
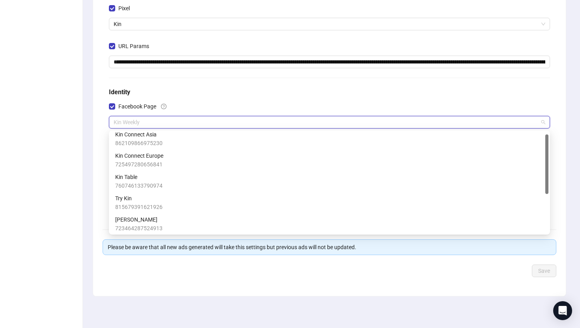
scroll to position [0, 0]
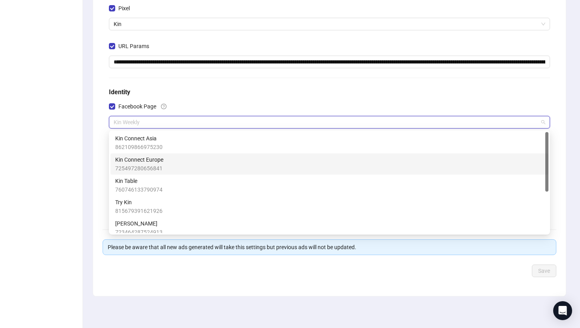
click at [179, 159] on div "Kin Connect Europe 725497280656841" at bounding box center [329, 164] width 429 height 17
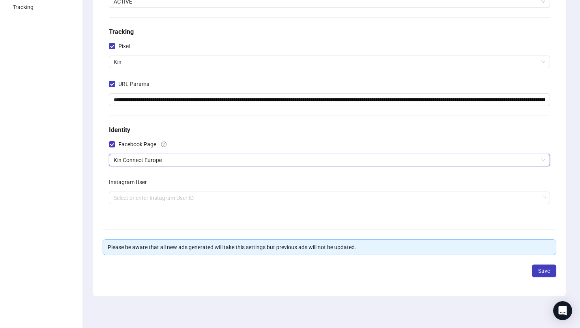
click at [262, 140] on div "Facebook Page" at bounding box center [329, 146] width 441 height 16
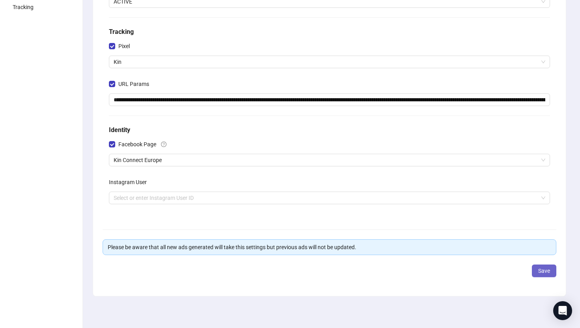
click at [545, 276] on button "Save" at bounding box center [544, 271] width 24 height 13
click at [176, 199] on input "search" at bounding box center [326, 198] width 425 height 12
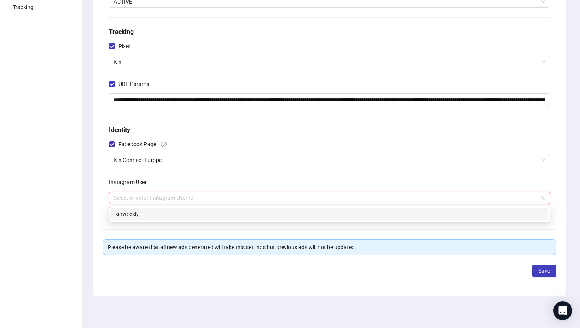
click at [172, 216] on div "kinweekly" at bounding box center [329, 214] width 429 height 9
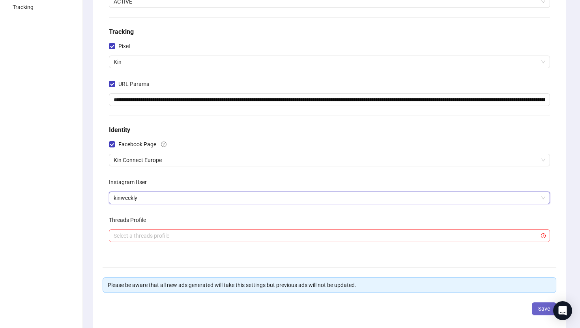
click at [544, 311] on span "Save" at bounding box center [545, 309] width 12 height 6
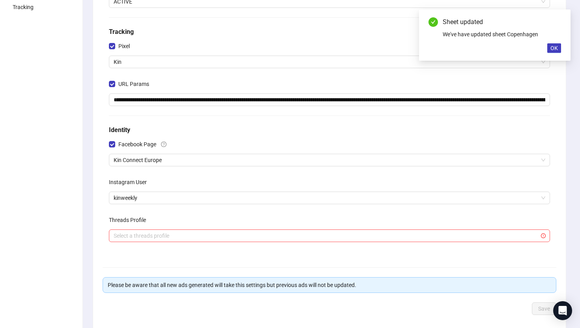
scroll to position [0, 0]
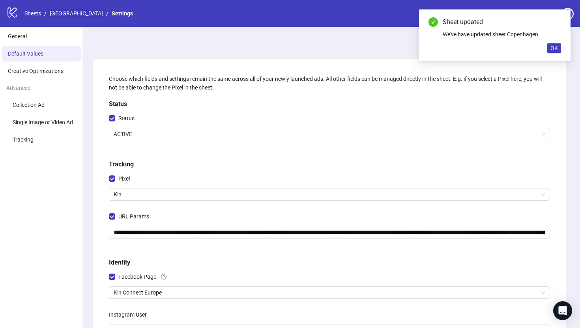
click at [67, 11] on link "[GEOGRAPHIC_DATA]" at bounding box center [76, 13] width 56 height 9
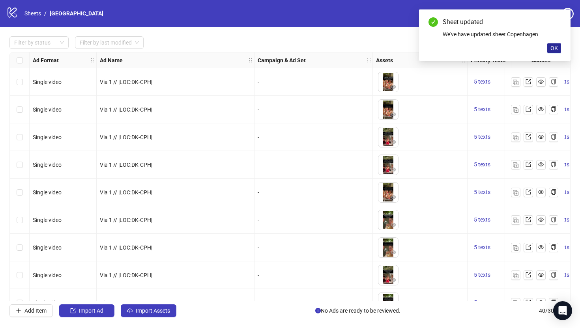
click at [554, 47] on span "OK" at bounding box center [555, 48] width 8 height 6
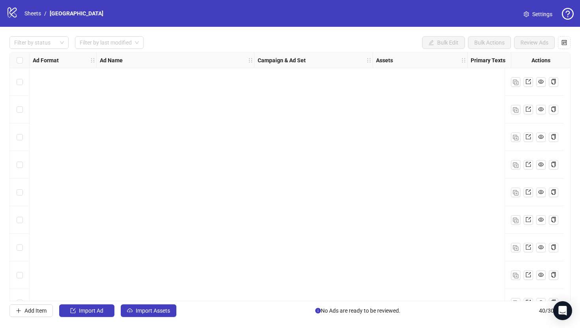
scroll to position [876, 0]
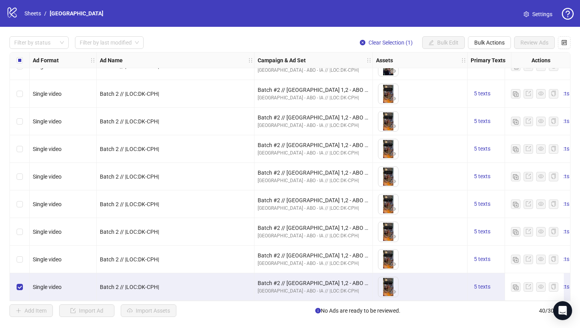
click at [529, 13] on icon "setting" at bounding box center [526, 14] width 5 height 6
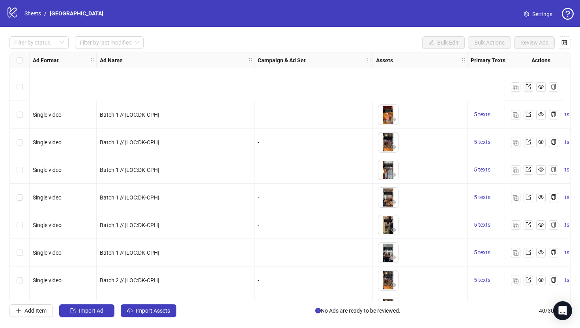
scroll to position [876, 0]
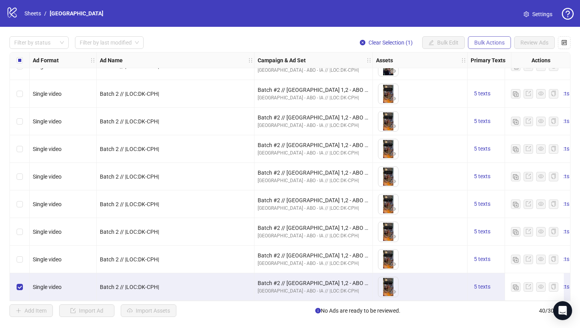
click at [493, 47] on button "Bulk Actions" at bounding box center [489, 42] width 43 height 13
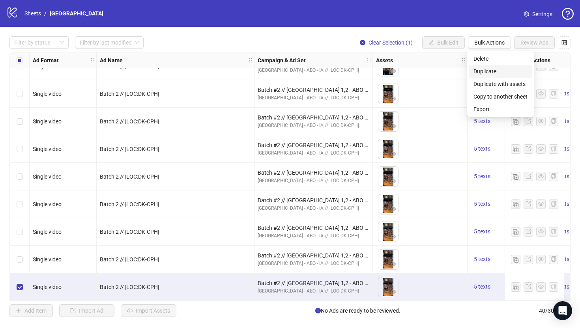
click at [483, 73] on span "Duplicate" at bounding box center [501, 71] width 54 height 9
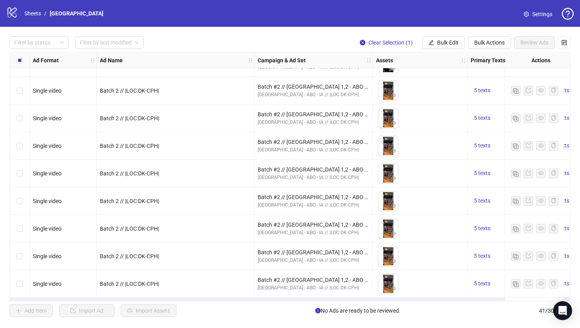
scroll to position [903, 0]
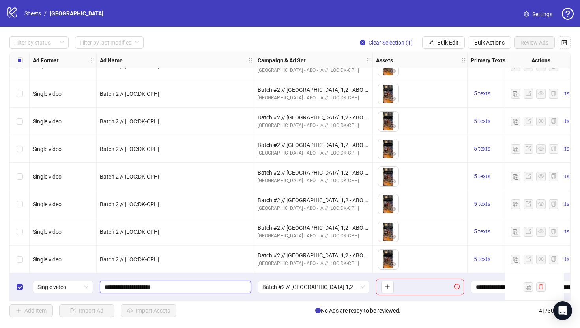
click at [122, 286] on input "**********" at bounding box center [175, 287] width 140 height 9
type input "**********"
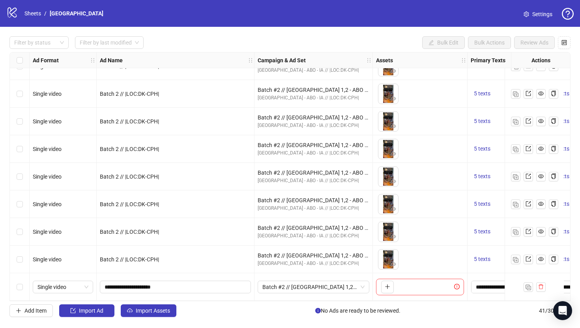
click at [0, 282] on div "Filter by status Filter by last modified Bulk Edit Bulk Actions Review Ads Ad F…" at bounding box center [290, 177] width 580 height 300
click at [280, 284] on span "Batch #2 // Copenhagen 1,2 - ABO - IA // |LOC:DK-CPH| // Exclude 180D PUR" at bounding box center [314, 288] width 102 height 12
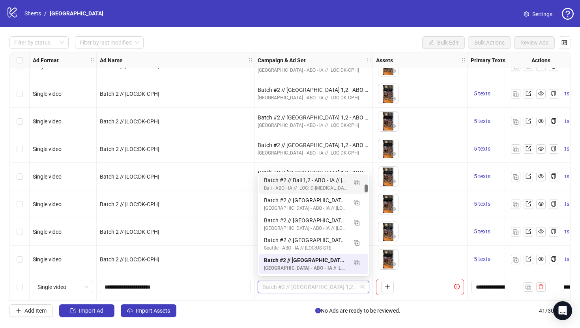
scroll to position [0, 0]
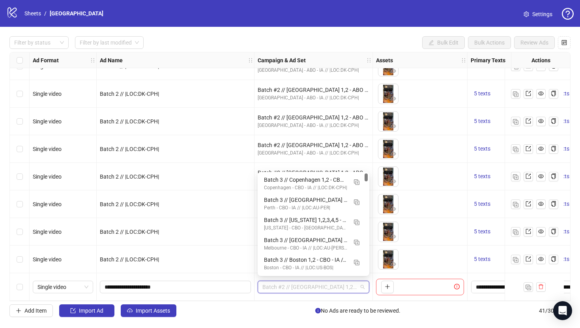
drag, startPoint x: 366, startPoint y: 188, endPoint x: 367, endPoint y: 168, distance: 20.2
click at [367, 168] on body "logo/logo-mobile Sheets / Copenhagen Settings Filter by status Filter by last m…" at bounding box center [290, 164] width 580 height 328
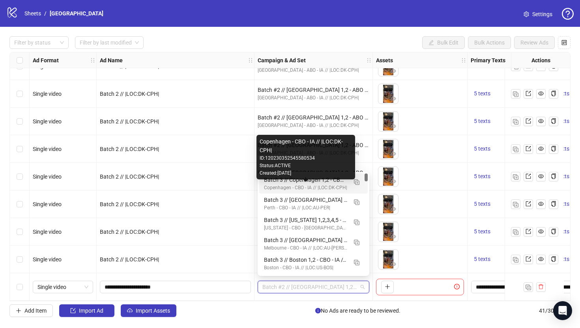
click at [320, 184] on div "Copenhagen - CBO - IA // |LOC:DK-CPH|" at bounding box center [305, 188] width 83 height 8
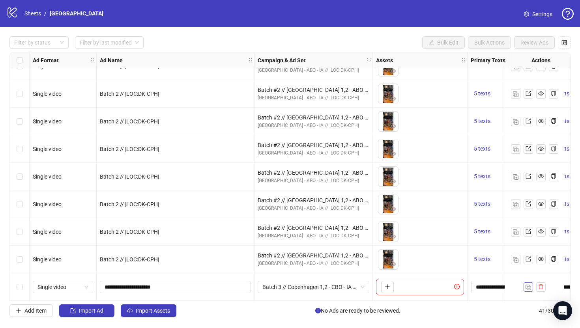
click at [529, 285] on img "button" at bounding box center [529, 288] width 6 height 6
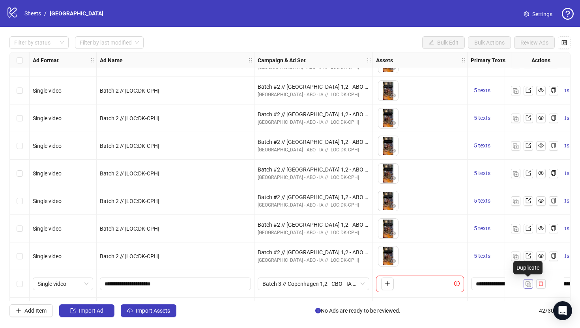
click at [529, 284] on img "button" at bounding box center [529, 285] width 6 height 6
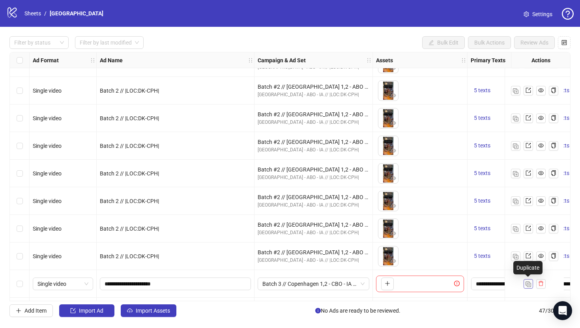
click at [529, 284] on img "button" at bounding box center [529, 285] width 6 height 6
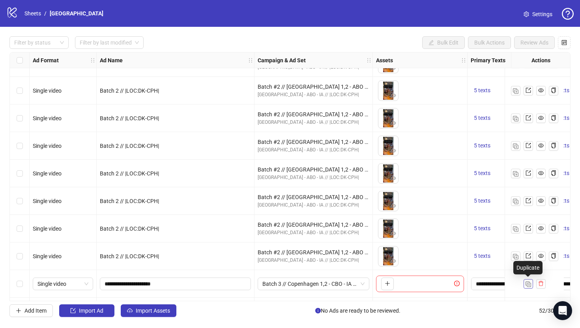
click at [529, 284] on img "button" at bounding box center [529, 285] width 6 height 6
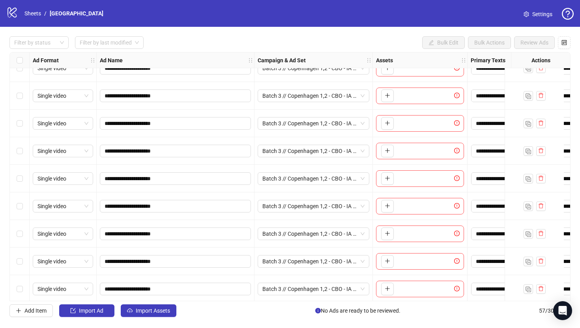
scroll to position [1346, 0]
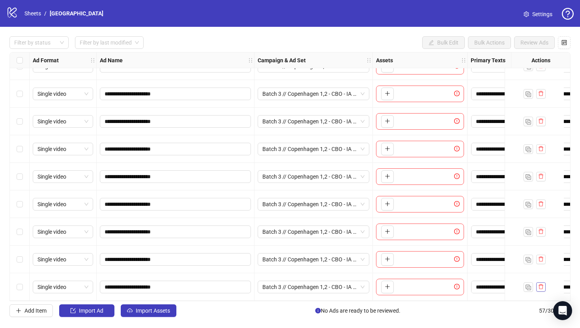
click at [542, 283] on button "button" at bounding box center [541, 287] width 9 height 9
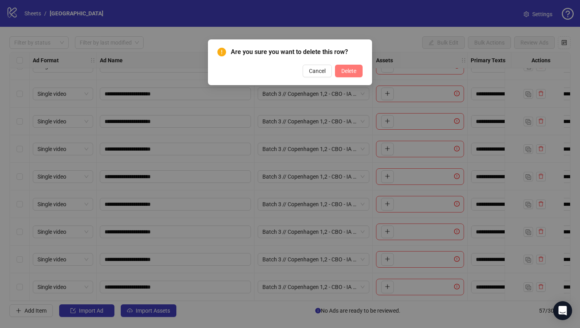
click at [344, 69] on span "Delete" at bounding box center [349, 71] width 15 height 6
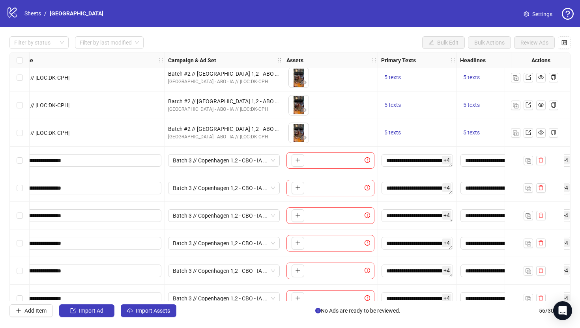
scroll to position [1027, 88]
click at [303, 156] on button "button" at bounding box center [299, 160] width 13 height 13
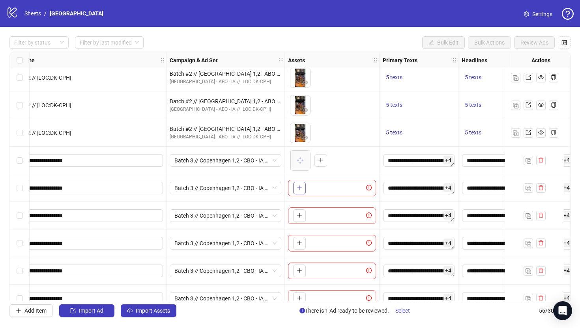
click at [302, 187] on icon "plus" at bounding box center [300, 188] width 6 height 6
click at [298, 218] on span "button" at bounding box center [300, 215] width 6 height 6
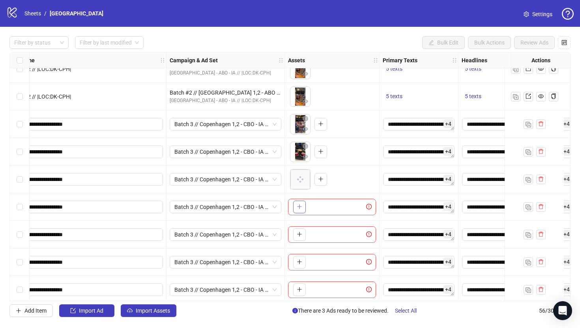
scroll to position [1071, 88]
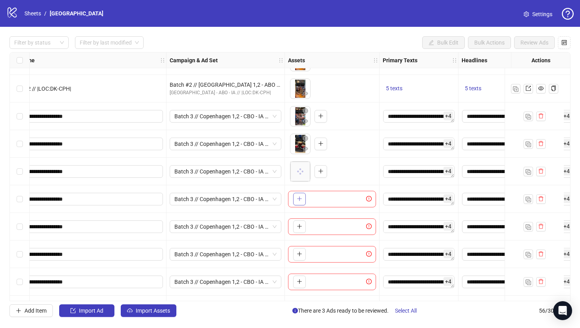
click at [300, 196] on icon "plus" at bounding box center [300, 199] width 6 height 6
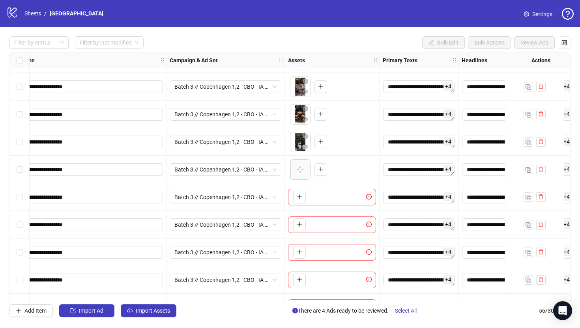
scroll to position [1111, 88]
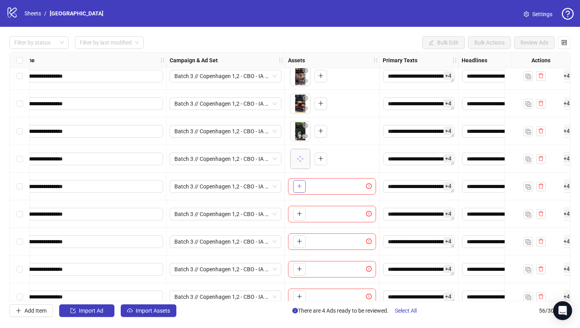
click at [301, 184] on icon "plus" at bounding box center [300, 187] width 6 height 6
click at [299, 218] on button "button" at bounding box center [299, 214] width 13 height 13
click at [301, 238] on button "button" at bounding box center [299, 242] width 13 height 13
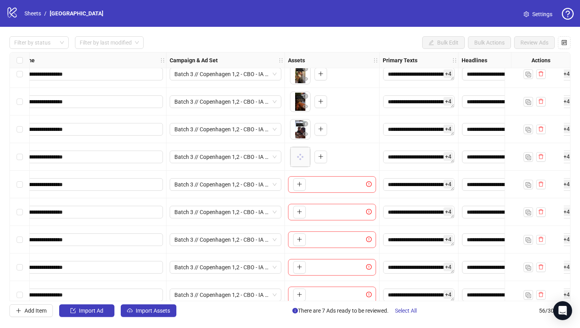
scroll to position [1204, 88]
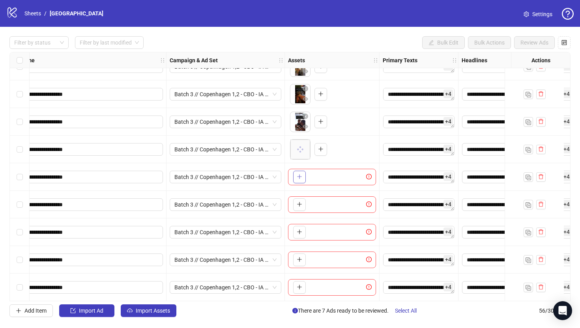
click at [300, 181] on button "button" at bounding box center [299, 177] width 13 height 13
click at [298, 206] on icon "plus" at bounding box center [300, 205] width 6 height 6
click at [297, 233] on icon "plus" at bounding box center [300, 232] width 6 height 6
click at [301, 147] on icon "plus" at bounding box center [300, 149] width 6 height 6
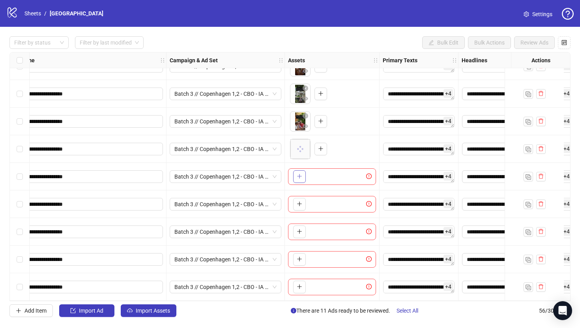
click at [297, 172] on button "button" at bounding box center [299, 177] width 13 height 13
click at [298, 206] on button "button" at bounding box center [299, 204] width 13 height 13
click at [298, 201] on icon "plus" at bounding box center [300, 204] width 6 height 6
click at [300, 230] on icon "plus" at bounding box center [299, 232] width 0 height 4
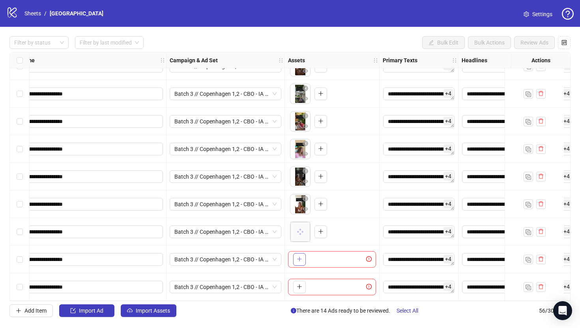
click at [302, 263] on button "button" at bounding box center [299, 259] width 13 height 13
click at [300, 286] on icon "plus" at bounding box center [299, 287] width 0 height 4
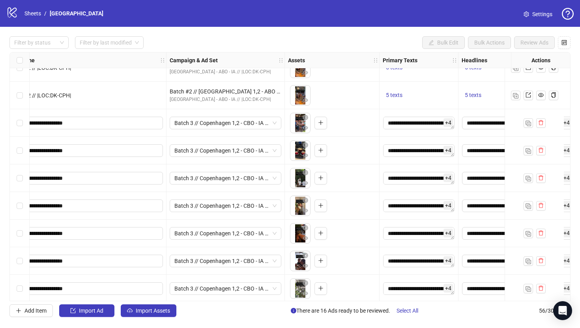
scroll to position [1080, 88]
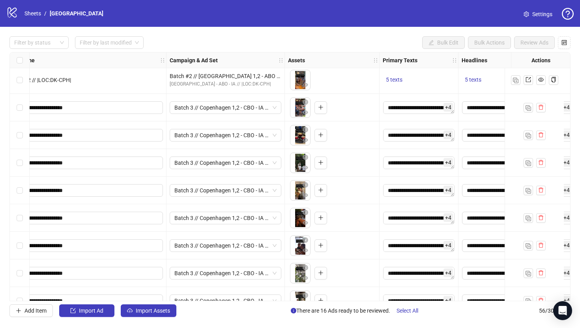
click at [19, 102] on div "Select row 41" at bounding box center [20, 108] width 20 height 28
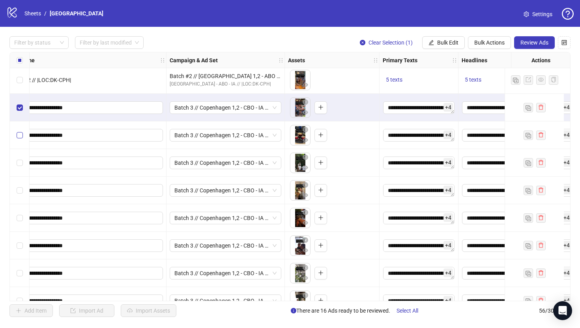
click at [19, 139] on label "Select row 42" at bounding box center [20, 135] width 6 height 9
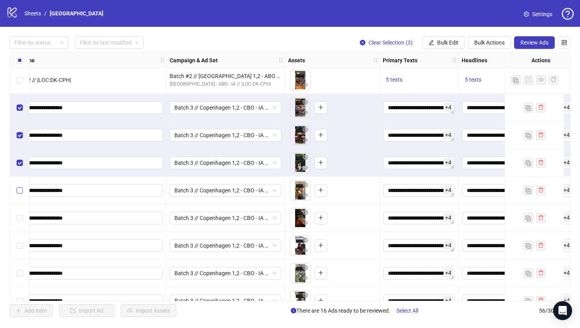
click at [18, 187] on label "Select row 44" at bounding box center [20, 190] width 6 height 9
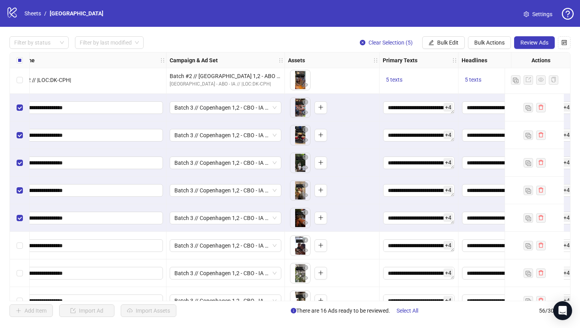
click at [21, 250] on div "Select row 46" at bounding box center [20, 246] width 20 height 28
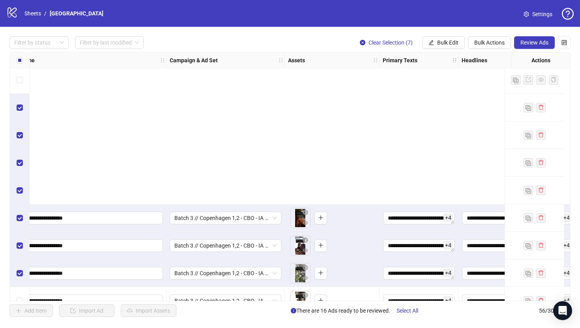
scroll to position [1267, 88]
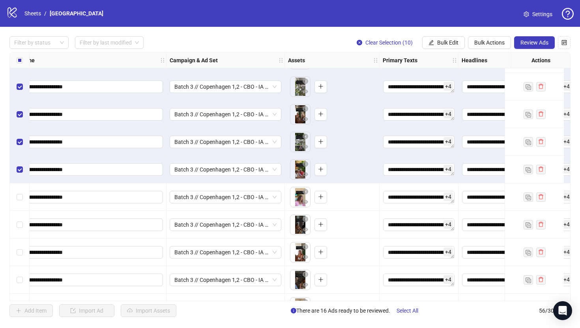
click at [19, 190] on div "Select row 51" at bounding box center [20, 198] width 20 height 28
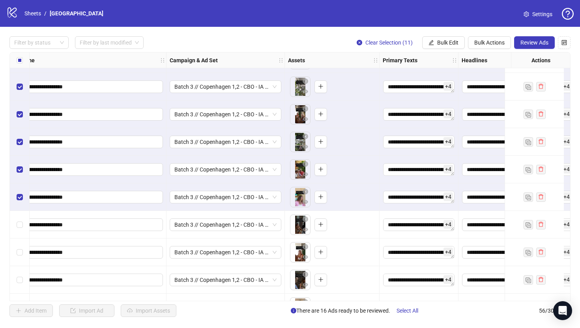
click at [21, 218] on div "Select row 52" at bounding box center [20, 225] width 20 height 28
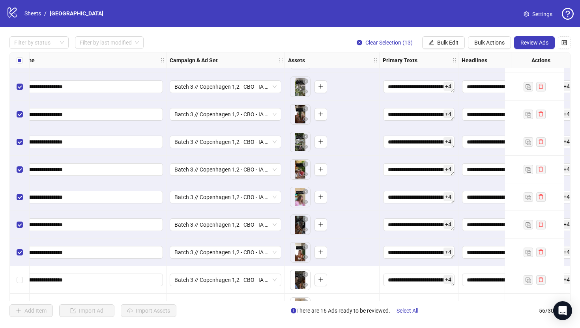
scroll to position [1318, 88]
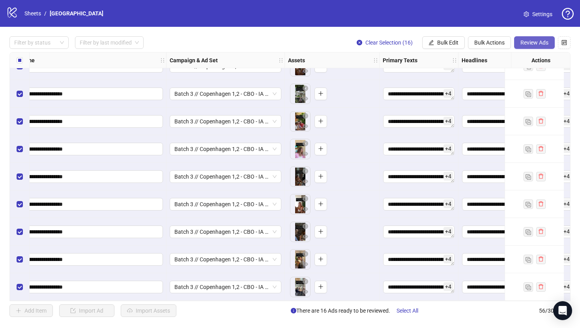
click at [526, 42] on span "Review Ads" at bounding box center [535, 42] width 28 height 6
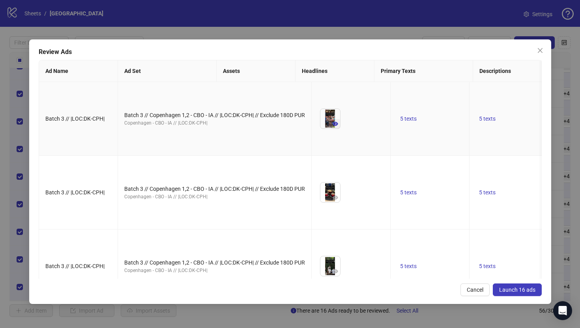
click at [333, 126] on icon "eye" at bounding box center [336, 124] width 6 height 4
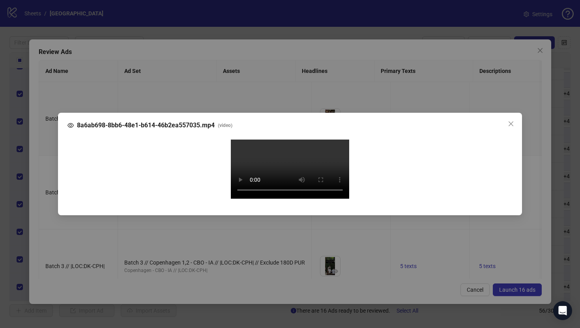
click at [48, 161] on div "8a6ab698-8bb6-48e1-b614-46b2ea557035.mp4 ( video ) Your browser does not suppor…" at bounding box center [290, 164] width 580 height 328
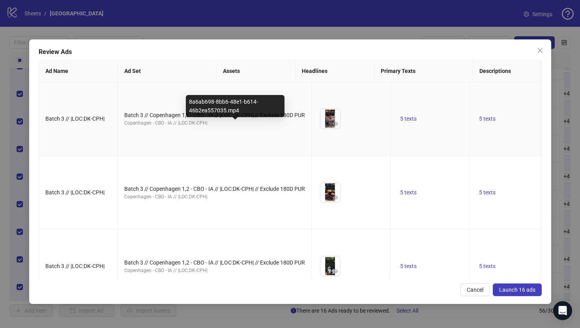
scroll to position [55, 0]
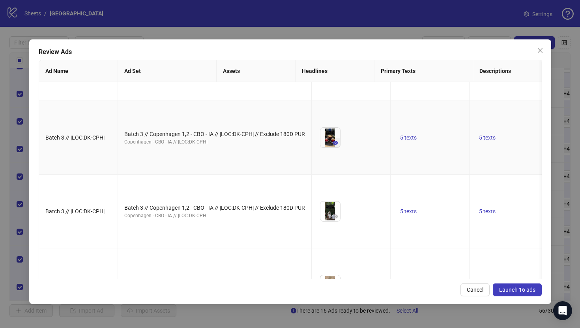
click at [333, 145] on icon "eye" at bounding box center [336, 143] width 6 height 4
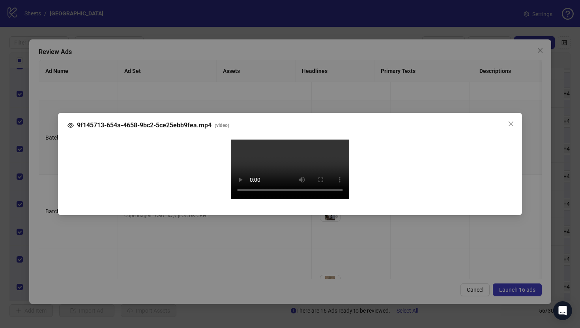
click at [47, 184] on div "9f145713-654a-4658-9bc2-5ce25ebb9fea.mp4 ( video ) Your browser does not suppor…" at bounding box center [290, 164] width 580 height 328
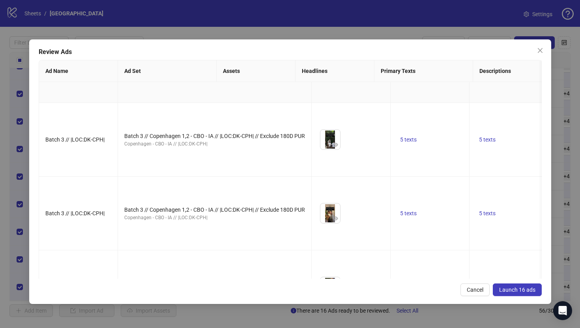
scroll to position [126, 0]
click at [333, 148] on icon "eye" at bounding box center [336, 146] width 6 height 6
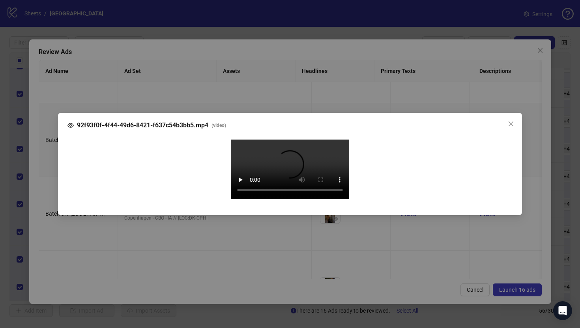
click at [50, 195] on div "92f93f0f-4f44-49d6-8421-f637c54b3bb5.mp4 ( video ) Your browser does not suppor…" at bounding box center [290, 164] width 580 height 328
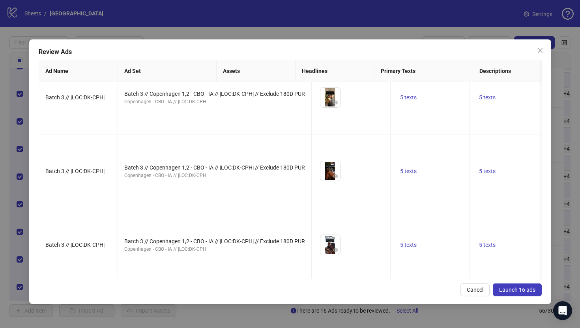
scroll to position [243, 0]
click at [333, 104] on icon "eye" at bounding box center [336, 102] width 6 height 4
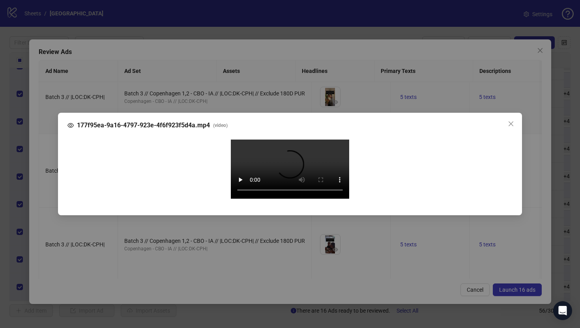
click at [43, 187] on div "177f95ea-9a16-4797-923e-4f6f923f5d4a.mp4 ( video ) Your browser does not suppor…" at bounding box center [290, 164] width 580 height 328
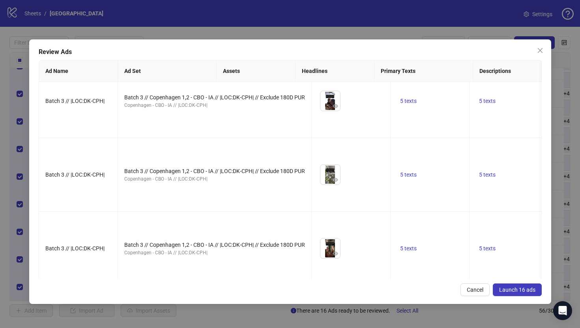
scroll to position [387, 0]
click at [331, 37] on button "button" at bounding box center [335, 31] width 9 height 9
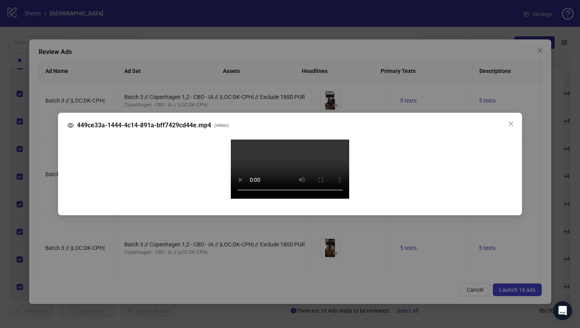
click at [45, 176] on div "449ce33a-1444-4c14-891a-bff7429cd44e.mp4 ( video ) Your browser does not suppor…" at bounding box center [290, 164] width 580 height 328
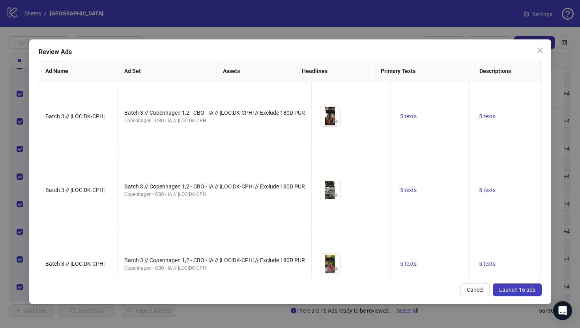
scroll to position [520, 0]
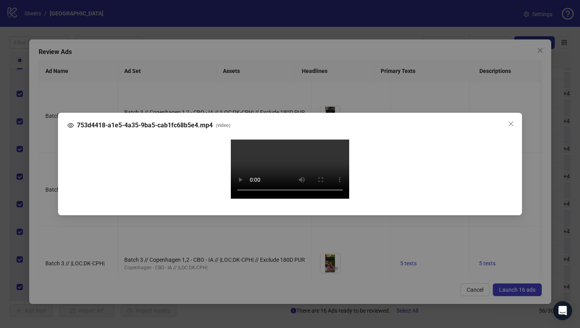
click at [43, 185] on div "753d4418-a1e5-4a35-9ba5-cab1fc68b5e4.mp4 ( video ) Your browser does not suppor…" at bounding box center [290, 164] width 580 height 328
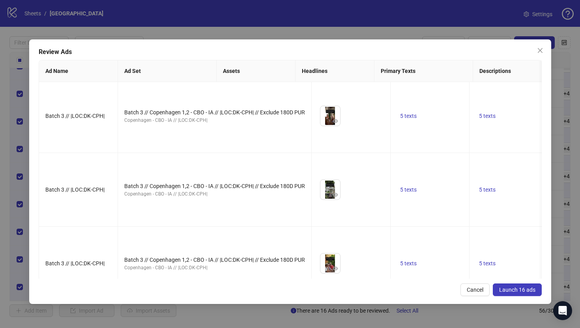
scroll to position [0, 0]
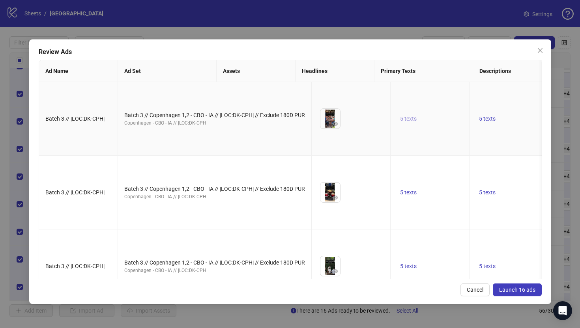
click at [400, 122] on span "5 texts" at bounding box center [408, 119] width 17 height 6
click at [440, 124] on button "button" at bounding box center [436, 125] width 13 height 13
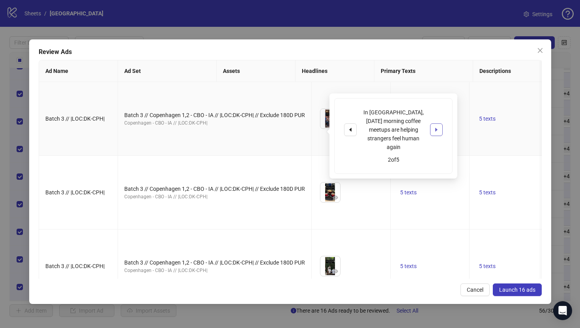
click at [440, 124] on button "button" at bounding box center [436, 130] width 13 height 13
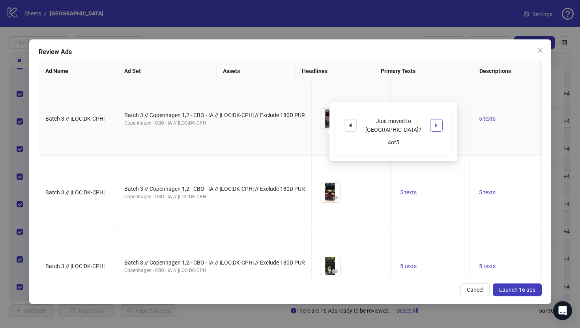
click at [440, 124] on button "button" at bounding box center [436, 125] width 13 height 13
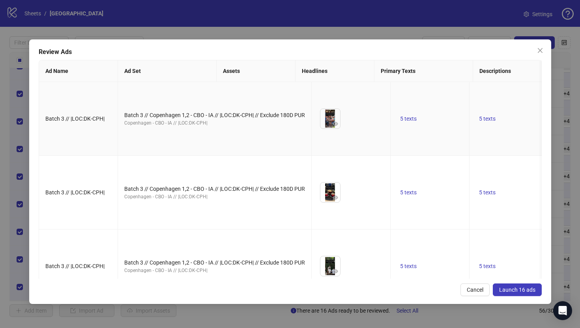
click at [470, 103] on td "5 texts" at bounding box center [519, 119] width 99 height 74
click at [479, 122] on span "5 texts" at bounding box center [487, 119] width 17 height 6
click at [513, 125] on icon "caret-right" at bounding box center [516, 126] width 6 height 6
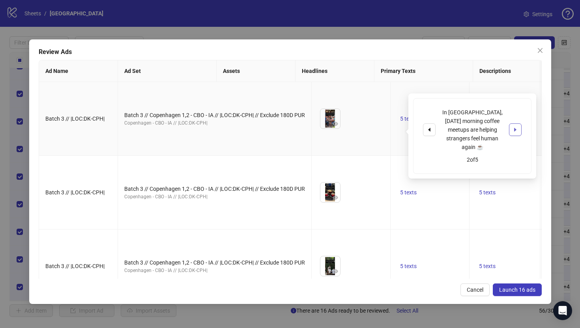
click at [513, 127] on icon "caret-right" at bounding box center [516, 130] width 6 height 6
click at [513, 125] on icon "caret-right" at bounding box center [516, 126] width 6 height 6
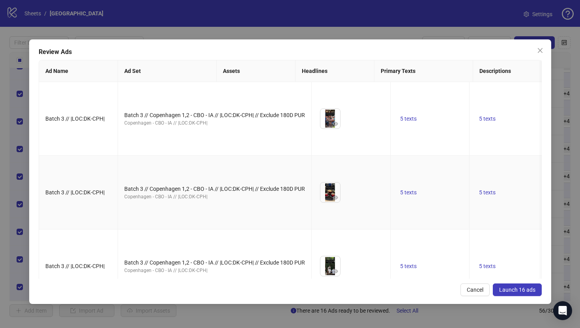
click at [470, 210] on td "5 texts" at bounding box center [519, 193] width 99 height 74
click at [575, 124] on button "1 texts" at bounding box center [586, 118] width 23 height 9
click at [470, 209] on td "5 texts" at bounding box center [519, 193] width 99 height 74
click at [517, 289] on span "Launch 16 ads" at bounding box center [517, 290] width 36 height 6
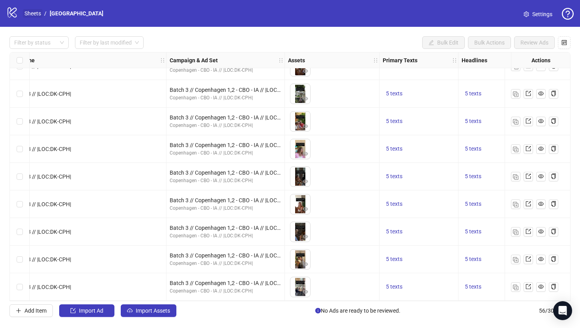
click at [38, 16] on link "Sheets" at bounding box center [33, 13] width 20 height 9
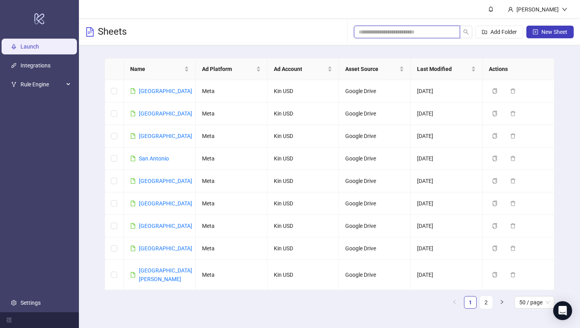
click at [420, 33] on input "search" at bounding box center [404, 32] width 90 height 9
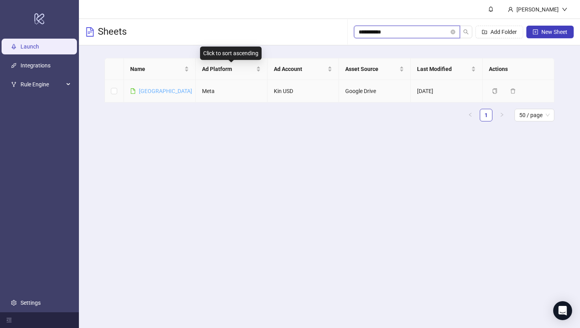
type input "**********"
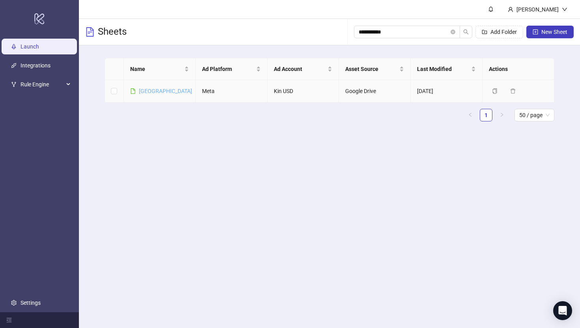
click at [159, 92] on link "[GEOGRAPHIC_DATA]" at bounding box center [165, 91] width 53 height 6
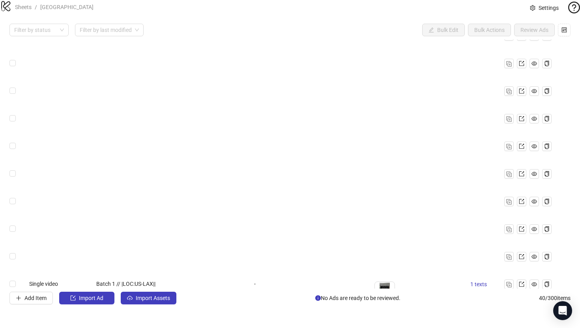
scroll to position [876, 0]
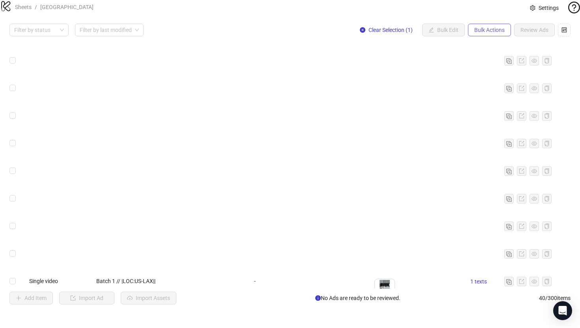
click at [487, 33] on span "Bulk Actions" at bounding box center [490, 30] width 30 height 6
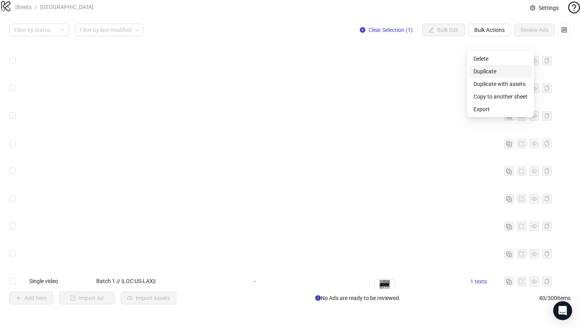
click at [484, 72] on span "Duplicate" at bounding box center [501, 71] width 54 height 9
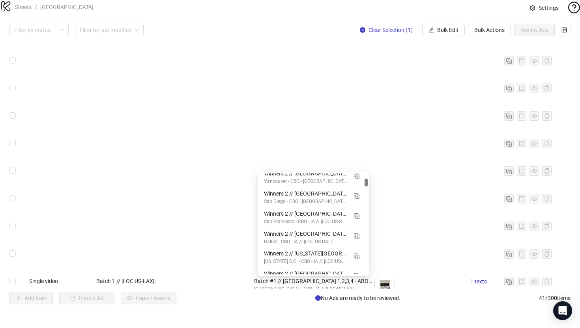
scroll to position [0, 0]
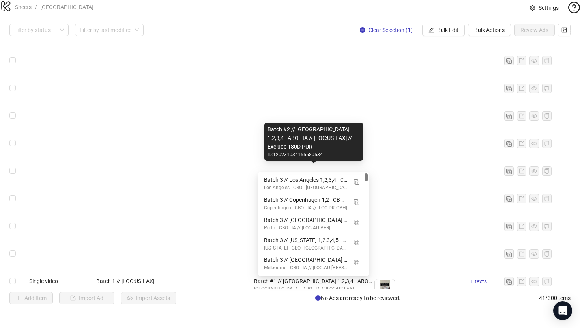
drag, startPoint x: 366, startPoint y: 192, endPoint x: 371, endPoint y: 161, distance: 31.3
click at [371, 161] on body "logo/logo-mobile Sheets / [GEOGRAPHIC_DATA] Settings Filter by status Filter by…" at bounding box center [290, 164] width 580 height 328
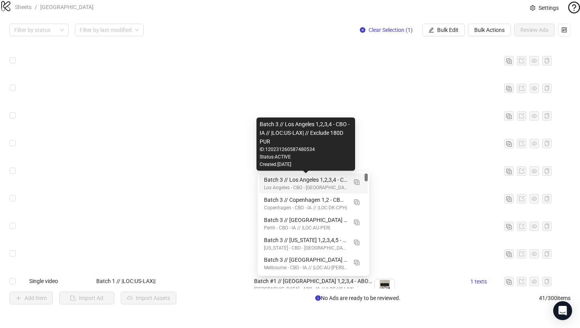
click at [325, 180] on div "Batch 3 // Los Angeles 1,2,3,4 - CBO - IA // |LOC:US-LAX| // Exclude 180D PUR" at bounding box center [305, 180] width 83 height 9
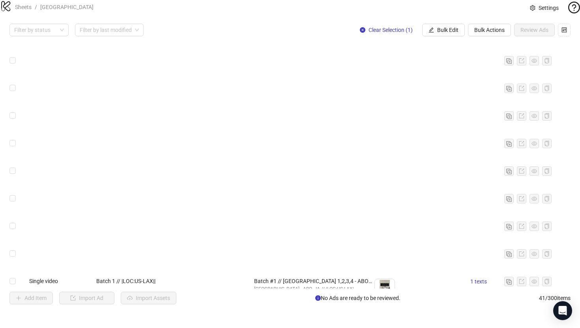
type input "**********"
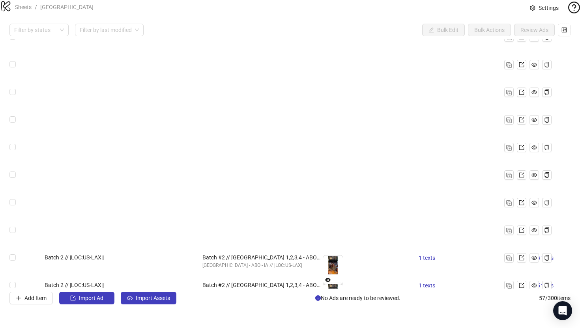
scroll to position [1065, 98]
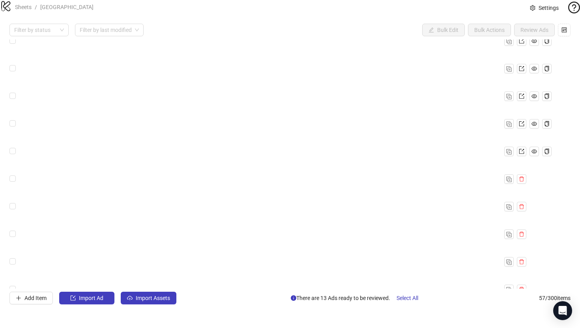
scroll to position [1346, 98]
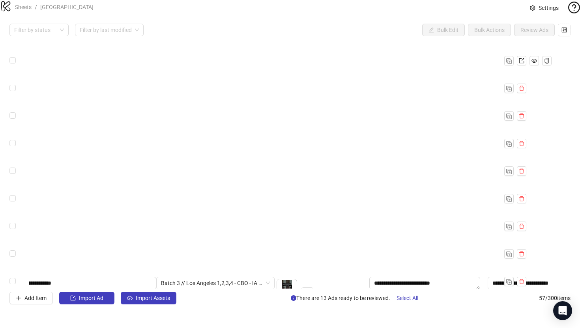
click at [0, 195] on div "**********" at bounding box center [290, 164] width 580 height 300
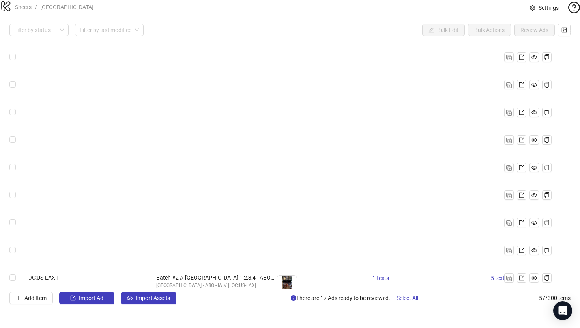
scroll to position [1072, 98]
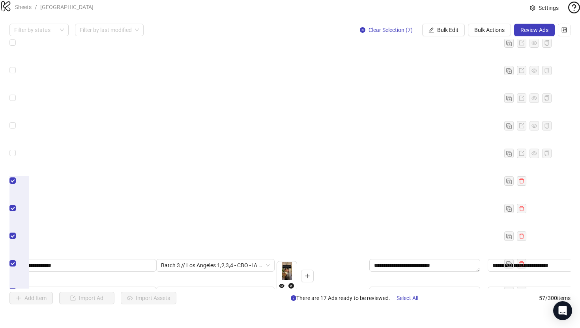
scroll to position [1253, 98]
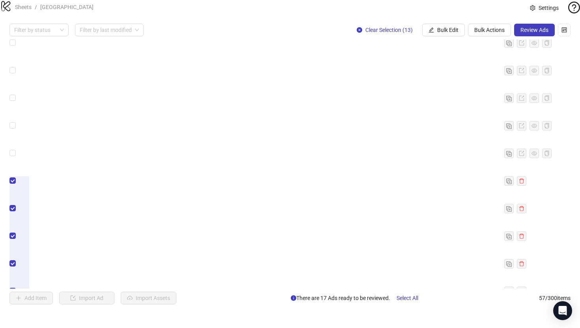
scroll to position [1346, 98]
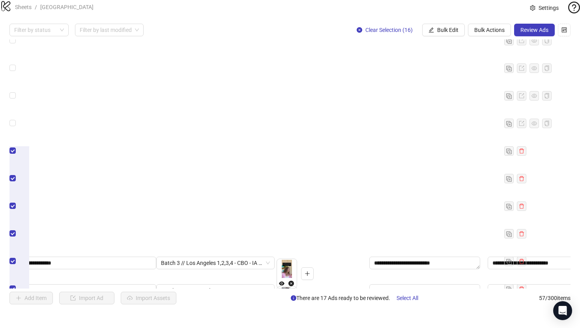
scroll to position [1279, 98]
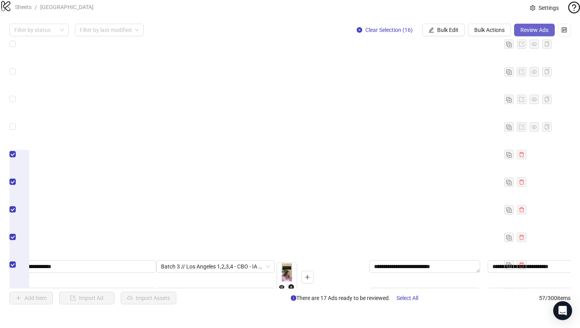
click at [522, 36] on button "Review Ads" at bounding box center [534, 30] width 41 height 13
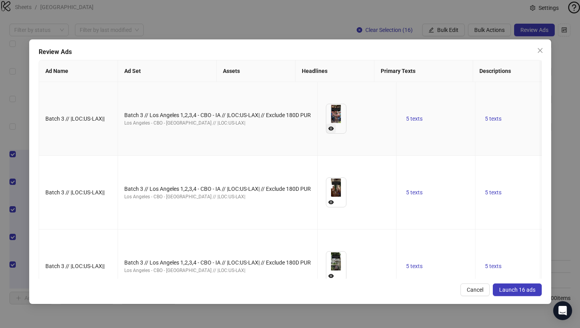
click at [328, 131] on icon "eye" at bounding box center [331, 129] width 6 height 4
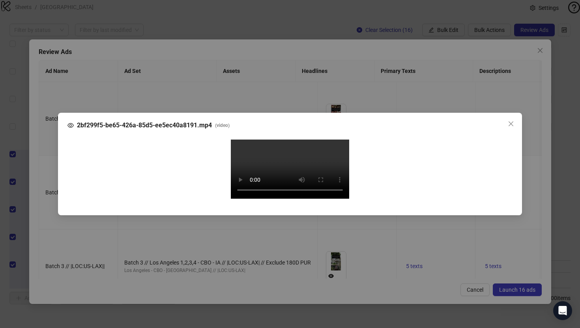
click at [46, 185] on div "2bf299f5-be65-426a-85d5-ee5ec40a8191.mp4 ( video ) Your browser does not suppor…" at bounding box center [290, 164] width 580 height 328
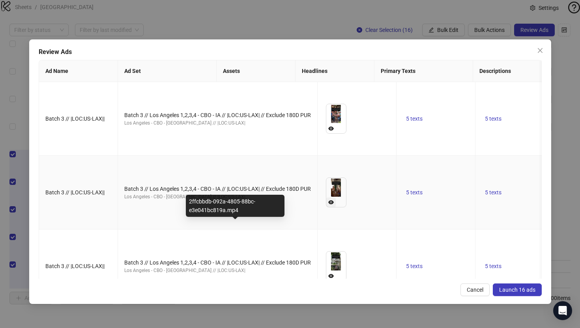
click at [327, 207] on button "button" at bounding box center [331, 202] width 9 height 9
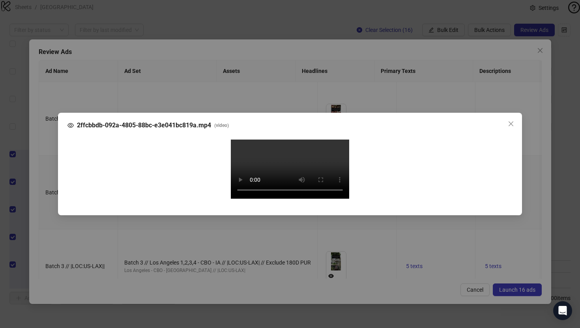
click at [39, 193] on div "2ffcbbdb-092a-4805-88bc-e3e041bc819a.mp4 ( video ) Your browser does not suppor…" at bounding box center [290, 164] width 580 height 328
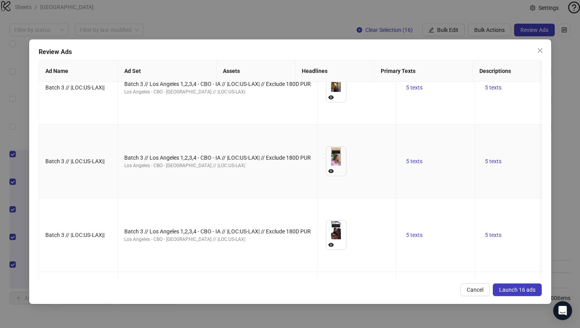
scroll to position [349, 0]
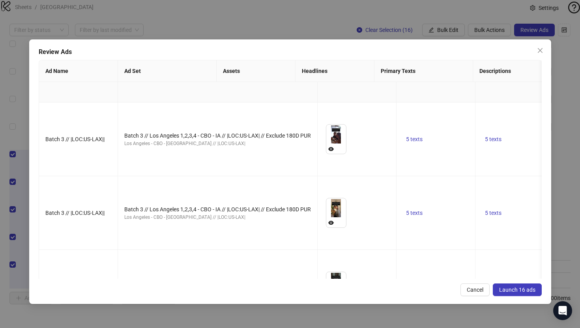
click at [327, 80] on button "button" at bounding box center [331, 75] width 9 height 9
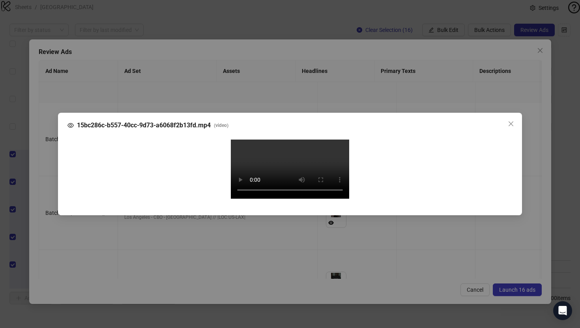
click at [46, 180] on div "15bc286c-b557-40cc-9d73-a6068f2b13fd.mp4 ( video ) Your browser does not suppor…" at bounding box center [290, 164] width 580 height 328
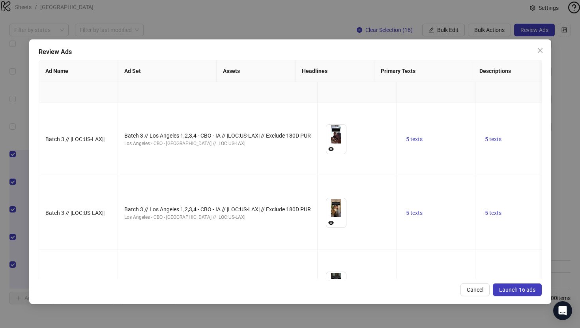
scroll to position [0, 0]
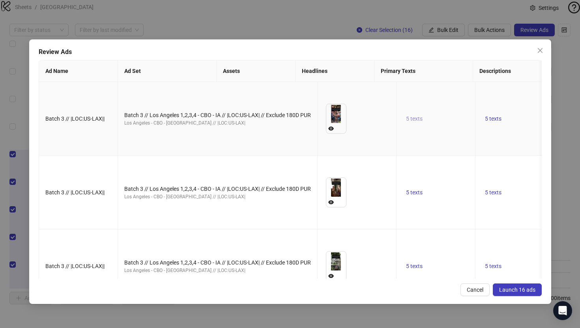
click at [406, 122] on span "5 texts" at bounding box center [414, 119] width 17 height 6
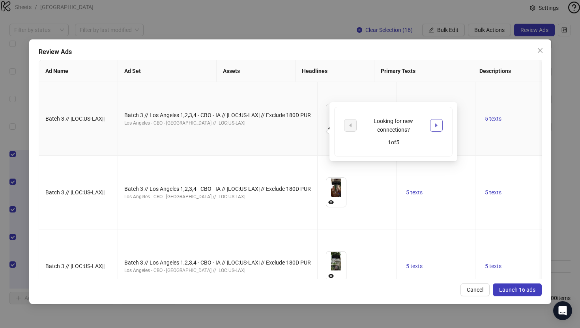
click at [435, 127] on icon "caret-right" at bounding box center [437, 126] width 6 height 6
click at [476, 156] on td "5 texts" at bounding box center [525, 119] width 99 height 74
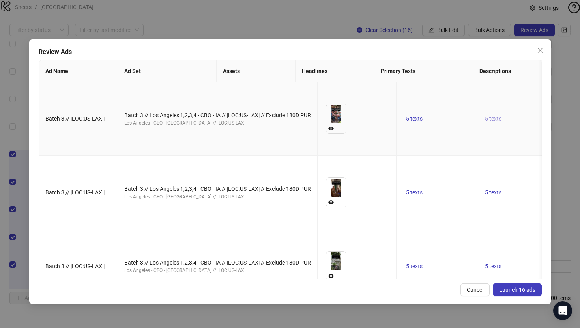
click at [485, 122] on span "5 texts" at bounding box center [493, 119] width 17 height 6
click at [513, 124] on icon "caret-right" at bounding box center [516, 126] width 6 height 6
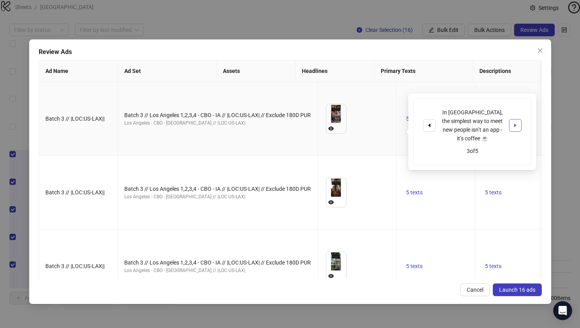
click at [513, 124] on icon "caret-right" at bounding box center [516, 126] width 6 height 6
click at [476, 230] on td "5 texts" at bounding box center [525, 193] width 99 height 74
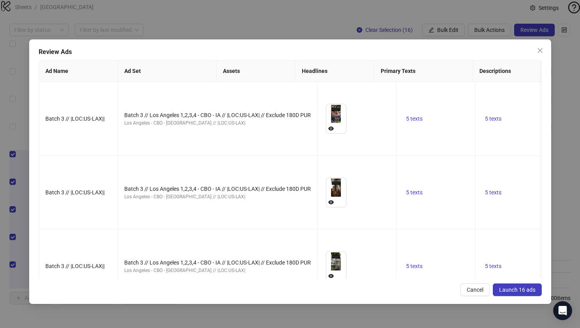
click at [505, 289] on span "Launch 16 ads" at bounding box center [517, 290] width 36 height 6
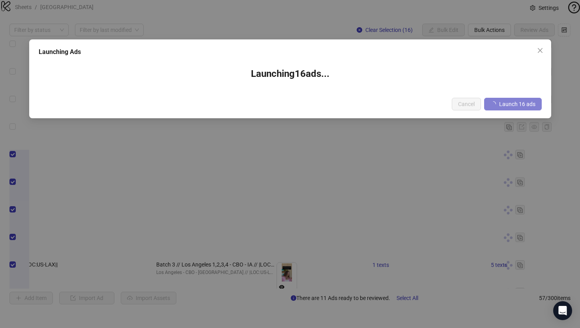
scroll to position [1281, 98]
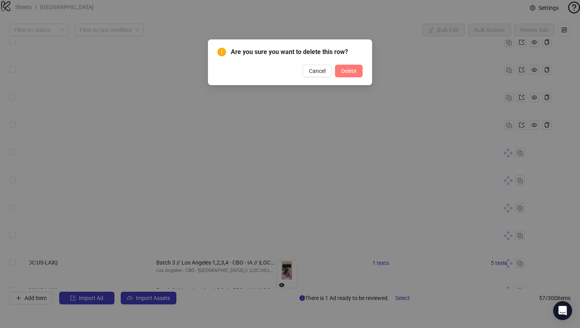
click at [339, 69] on button "Delete" at bounding box center [349, 71] width 28 height 13
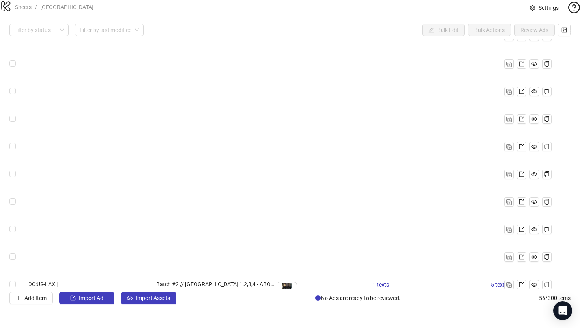
scroll to position [1049, 98]
